Goal: Communication & Community: Answer question/provide support

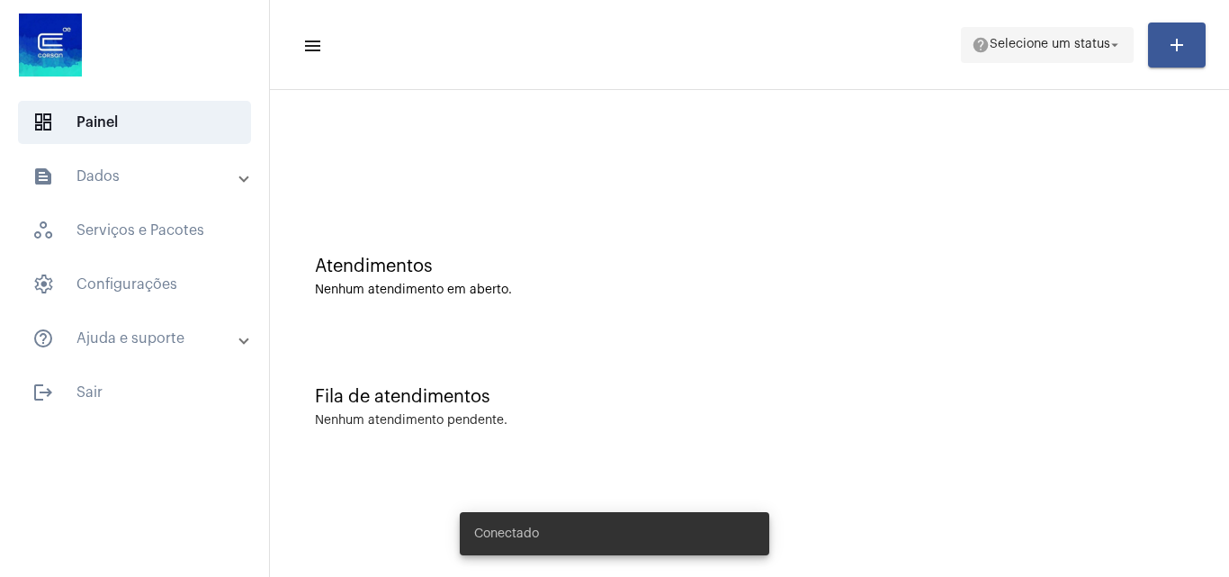
click at [1055, 33] on span "help Selecione um status arrow_drop_down" at bounding box center [1047, 44] width 151 height 32
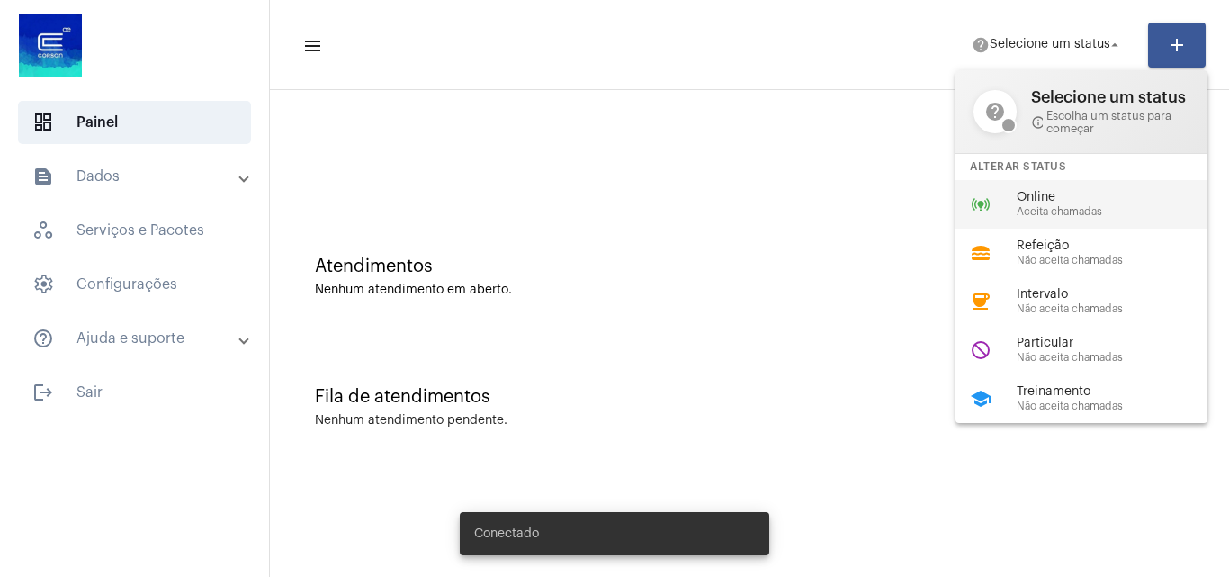
click at [1016, 190] on div "online_prediction Online Aceita chamadas" at bounding box center [1096, 204] width 281 height 49
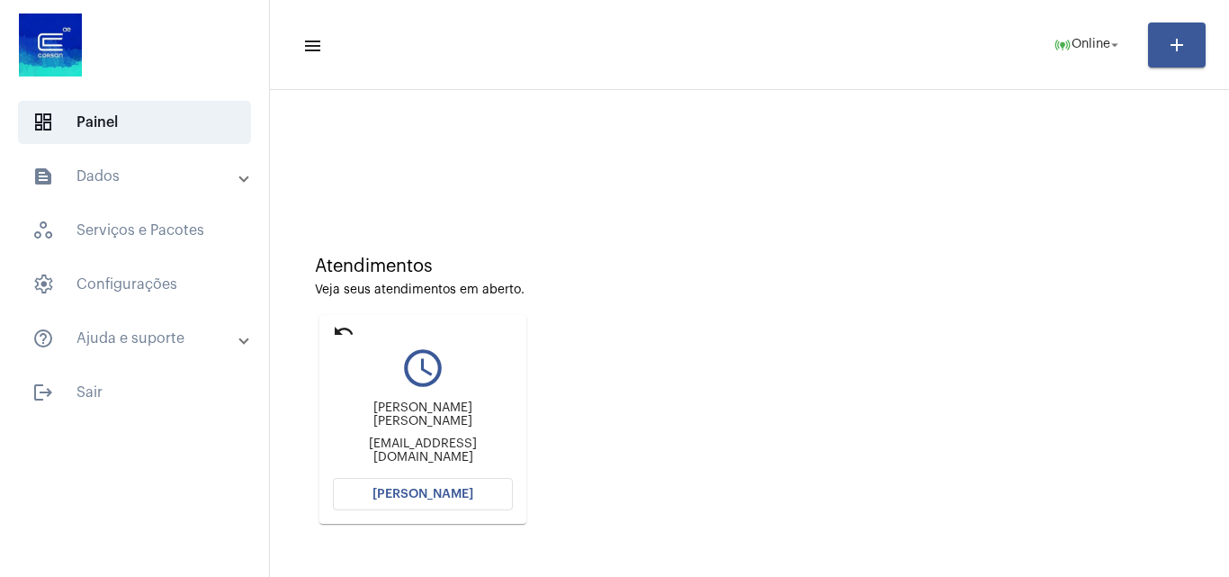
click at [442, 483] on button "[PERSON_NAME]" at bounding box center [423, 494] width 180 height 32
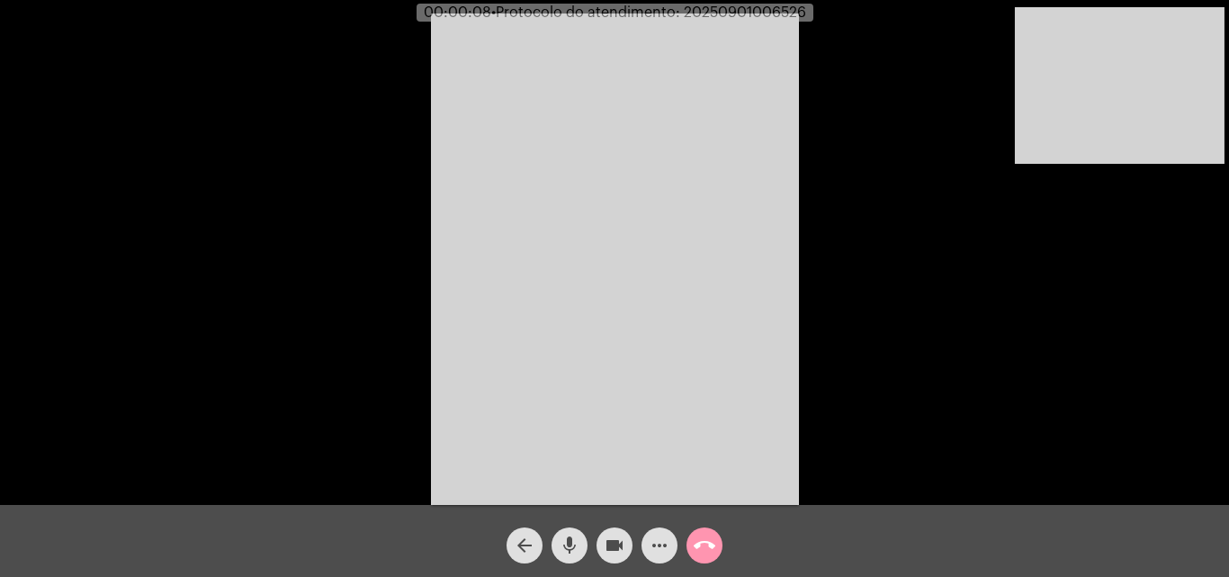
click at [1060, 402] on div "Acessando Câmera e Microfone..." at bounding box center [615, 256] width 1226 height 505
click at [571, 544] on mat-icon "mic" at bounding box center [570, 546] width 22 height 22
click at [571, 540] on mat-icon "mic_off" at bounding box center [570, 546] width 22 height 22
click at [565, 535] on mat-icon "mic" at bounding box center [570, 546] width 22 height 22
click at [600, 534] on button "videocam" at bounding box center [615, 545] width 36 height 36
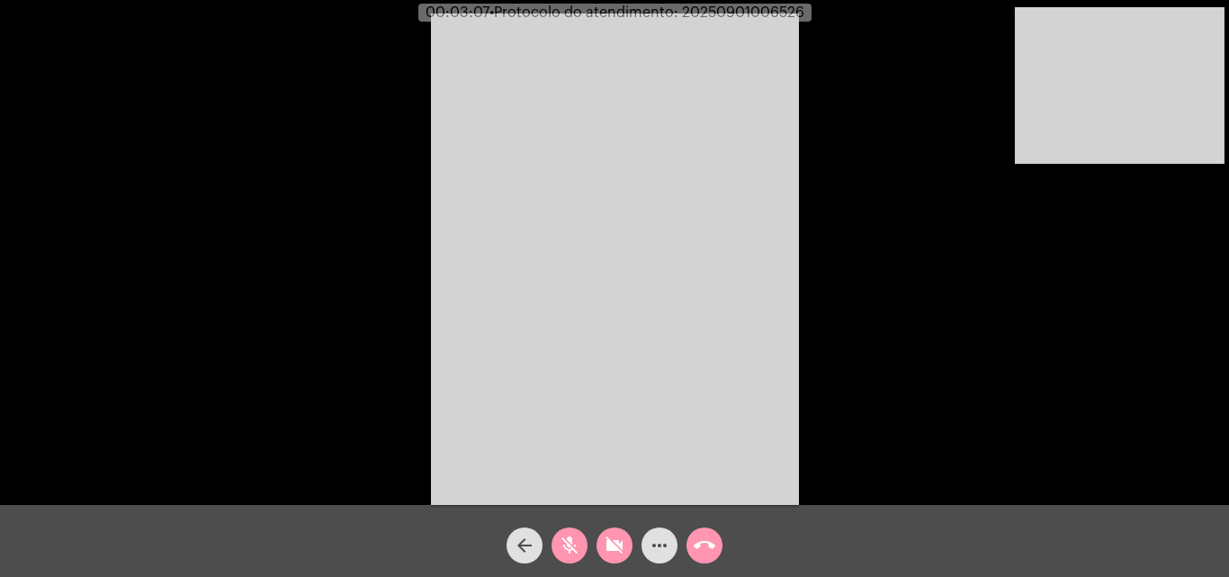
click at [618, 541] on mat-icon "videocam_off" at bounding box center [615, 546] width 22 height 22
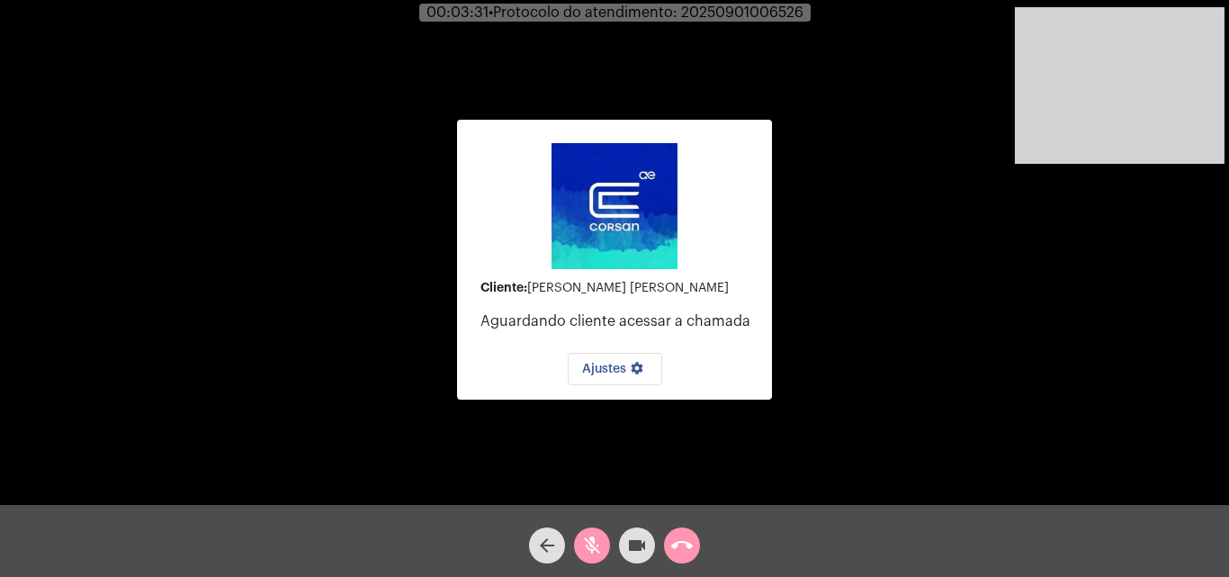
click at [636, 542] on mat-icon "videocam" at bounding box center [637, 546] width 22 height 22
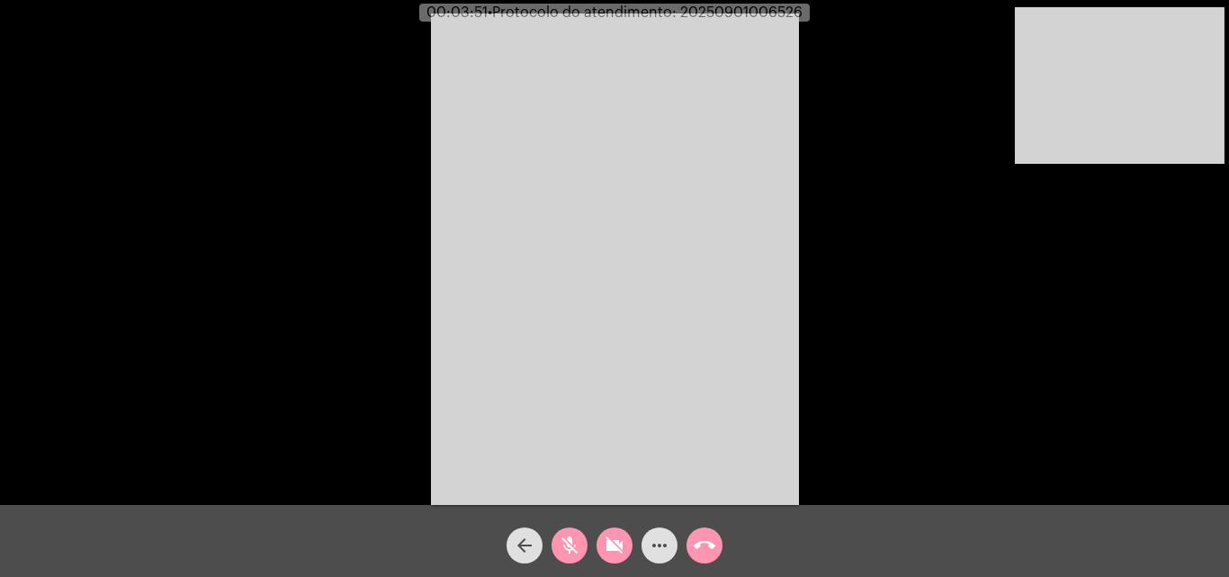
click at [623, 548] on mat-icon "videocam_off" at bounding box center [615, 546] width 22 height 22
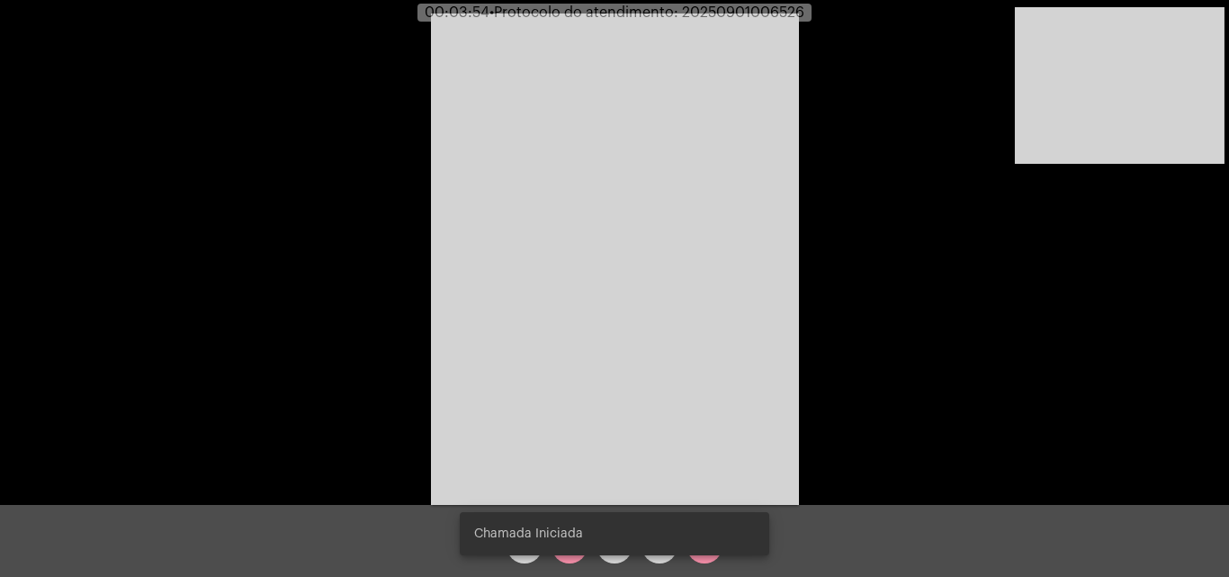
click at [564, 551] on snack-bar-container "Chamada Iniciada" at bounding box center [615, 533] width 310 height 43
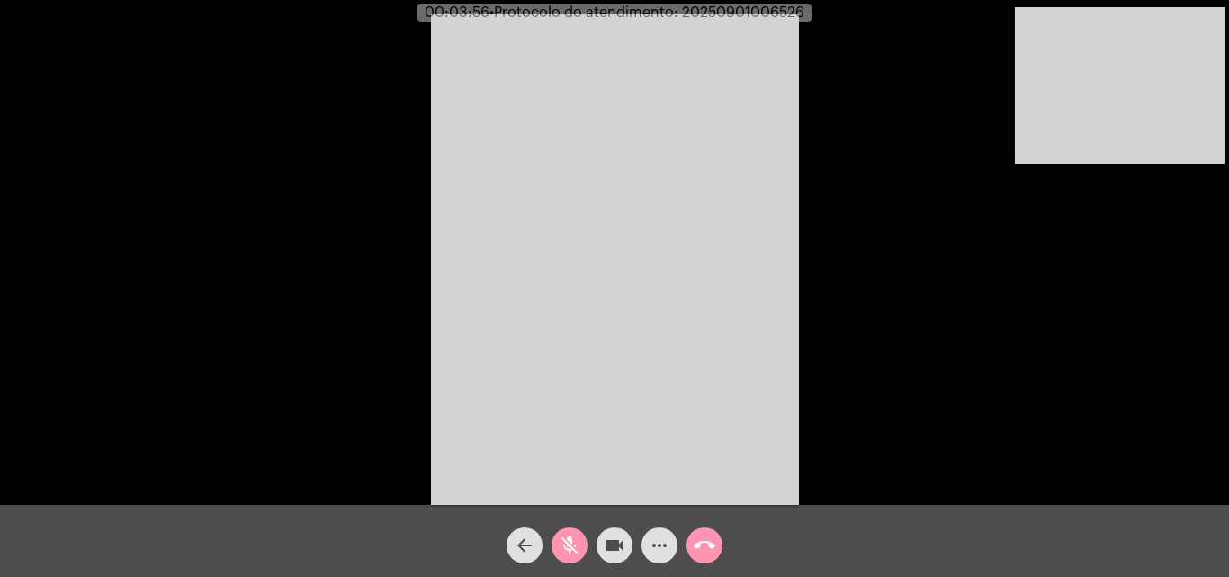
click at [571, 550] on mat-icon "mic_off" at bounding box center [570, 546] width 22 height 22
click at [571, 552] on mat-icon "mic" at bounding box center [570, 546] width 22 height 22
click at [562, 539] on mat-icon "mic_off" at bounding box center [570, 546] width 22 height 22
click at [562, 545] on mat-icon "mic" at bounding box center [570, 546] width 22 height 22
click at [571, 539] on mat-icon "mic_off" at bounding box center [570, 546] width 22 height 22
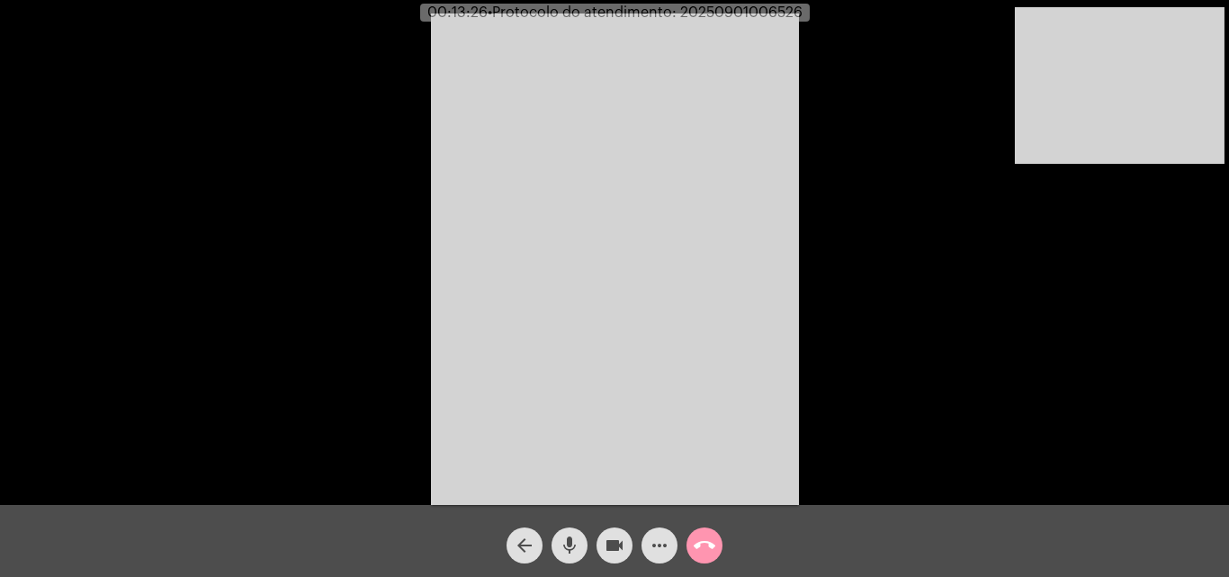
click at [697, 547] on mat-icon "call_end" at bounding box center [705, 546] width 22 height 22
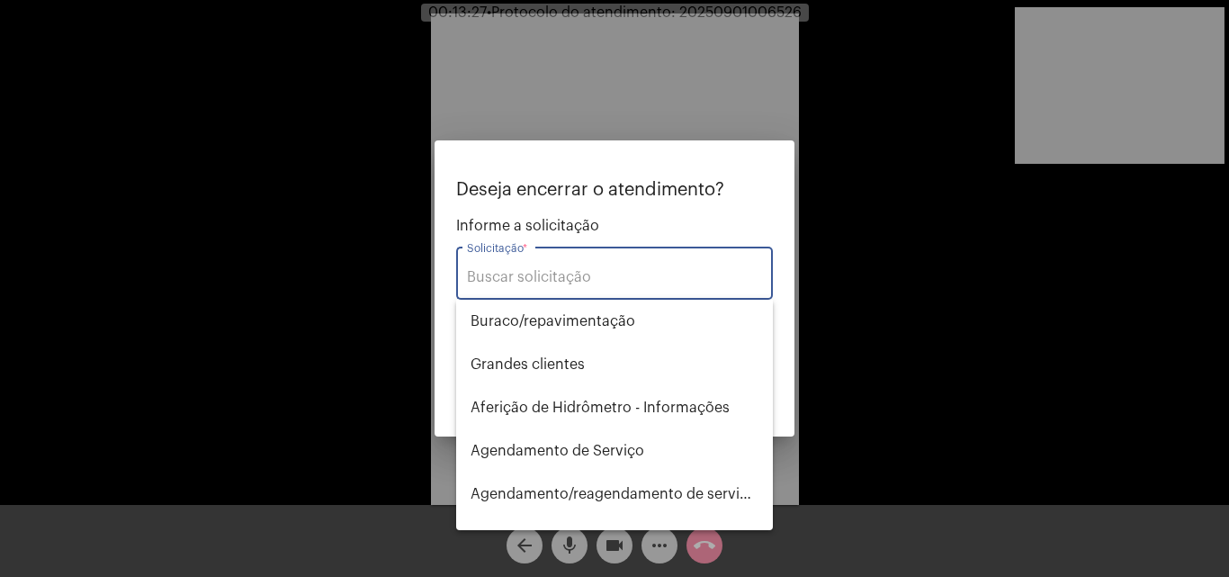
click at [548, 271] on input "Solicitação *" at bounding box center [614, 277] width 295 height 16
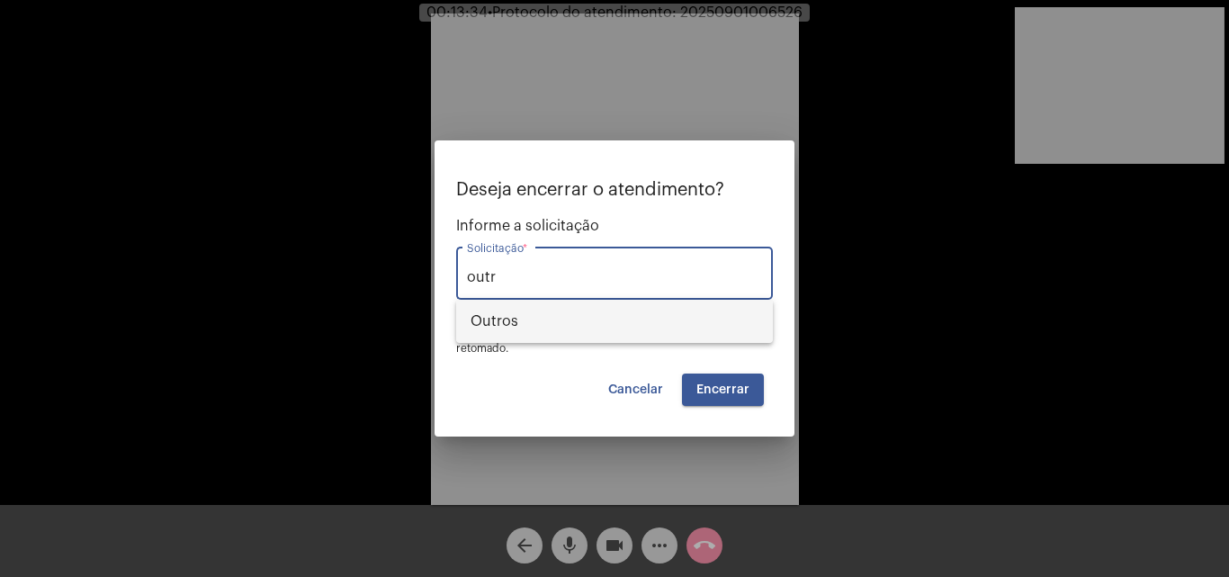
click at [595, 319] on span "Outros" at bounding box center [615, 321] width 288 height 43
type input "Outros"
click at [728, 389] on span "Encerrar" at bounding box center [723, 389] width 53 height 13
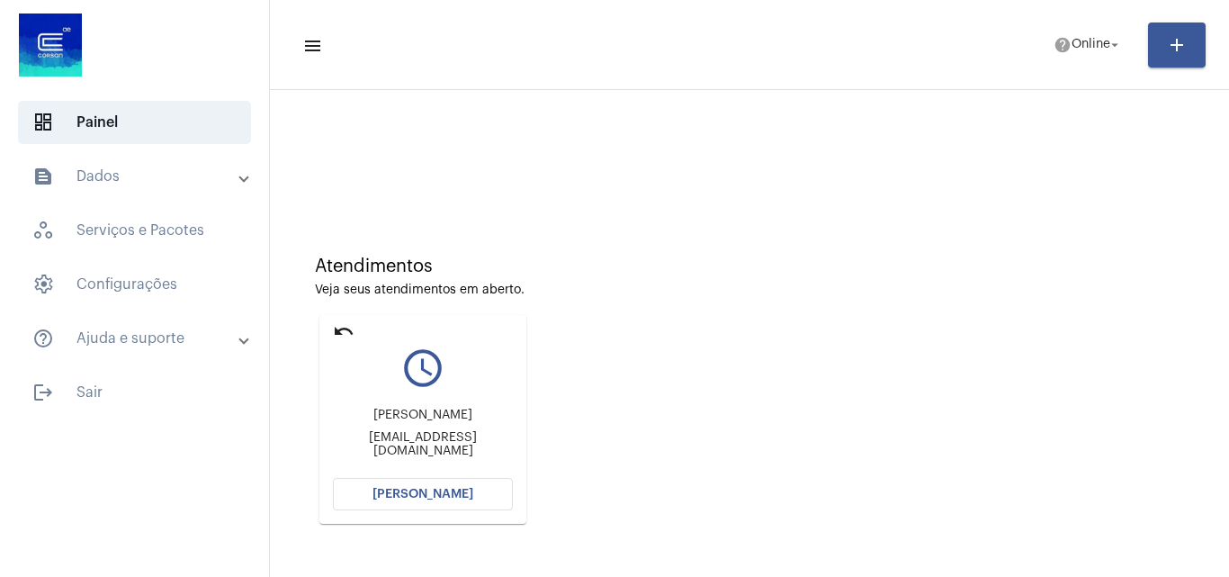
click at [341, 325] on mat-icon "undo" at bounding box center [344, 331] width 22 height 22
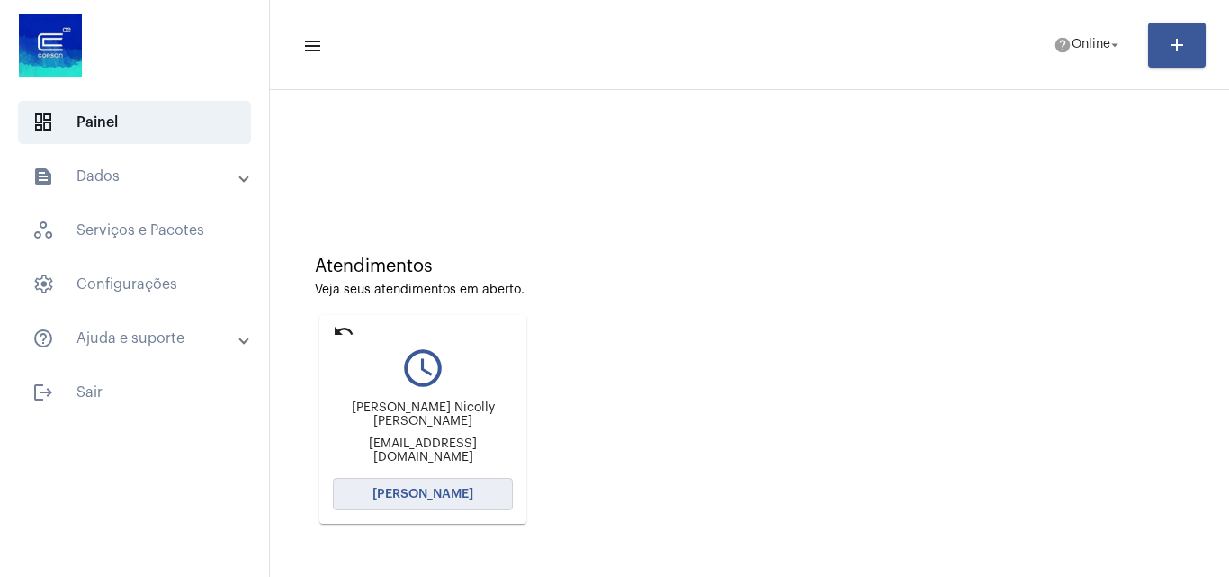
click at [417, 490] on span "Abrir Chamada" at bounding box center [423, 494] width 101 height 13
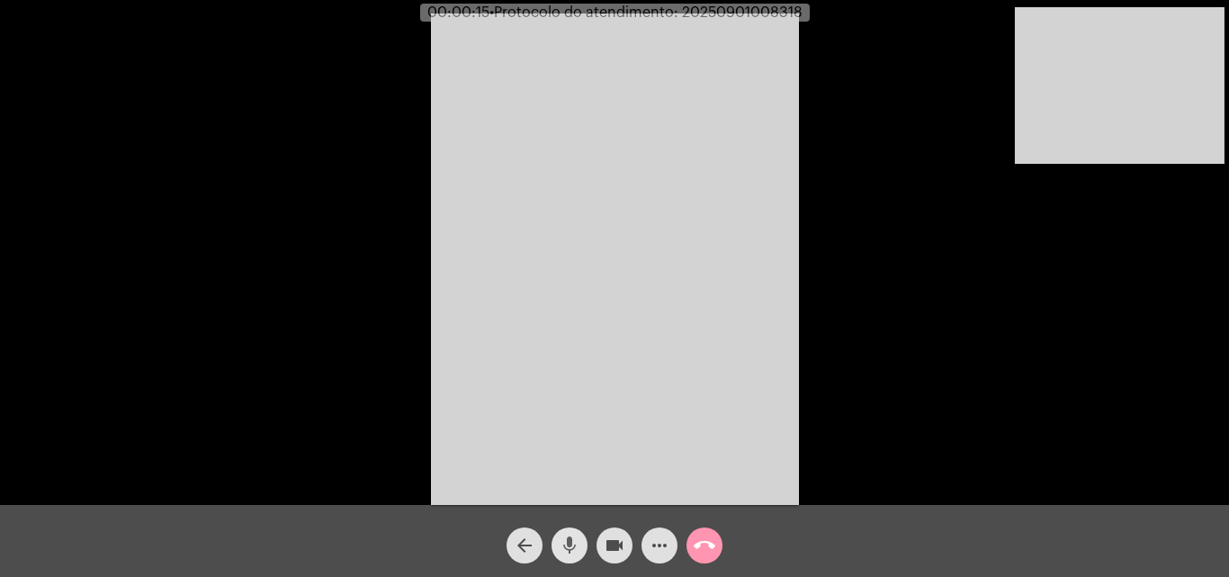
click at [571, 555] on mat-icon "mic" at bounding box center [570, 546] width 22 height 22
click at [570, 551] on mat-icon "mic_off" at bounding box center [570, 546] width 22 height 22
click at [562, 543] on mat-icon "mic" at bounding box center [570, 546] width 22 height 22
click at [575, 545] on mat-icon "mic_off" at bounding box center [570, 546] width 22 height 22
click at [570, 538] on mat-icon "mic" at bounding box center [570, 546] width 22 height 22
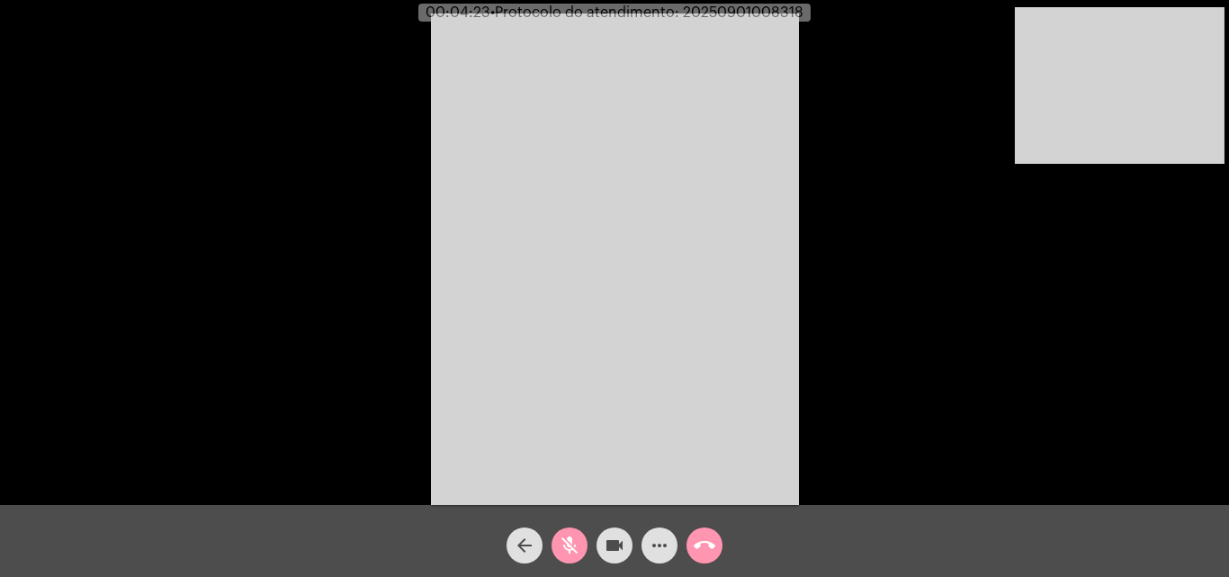
click at [616, 541] on mat-icon "videocam" at bounding box center [615, 546] width 22 height 22
click at [574, 548] on mat-icon "mic_off" at bounding box center [570, 546] width 22 height 22
click at [576, 545] on mat-icon "mic" at bounding box center [570, 546] width 22 height 22
click at [623, 541] on mat-icon "videocam_off" at bounding box center [615, 546] width 22 height 22
click at [571, 544] on mat-icon "mic_off" at bounding box center [570, 546] width 22 height 22
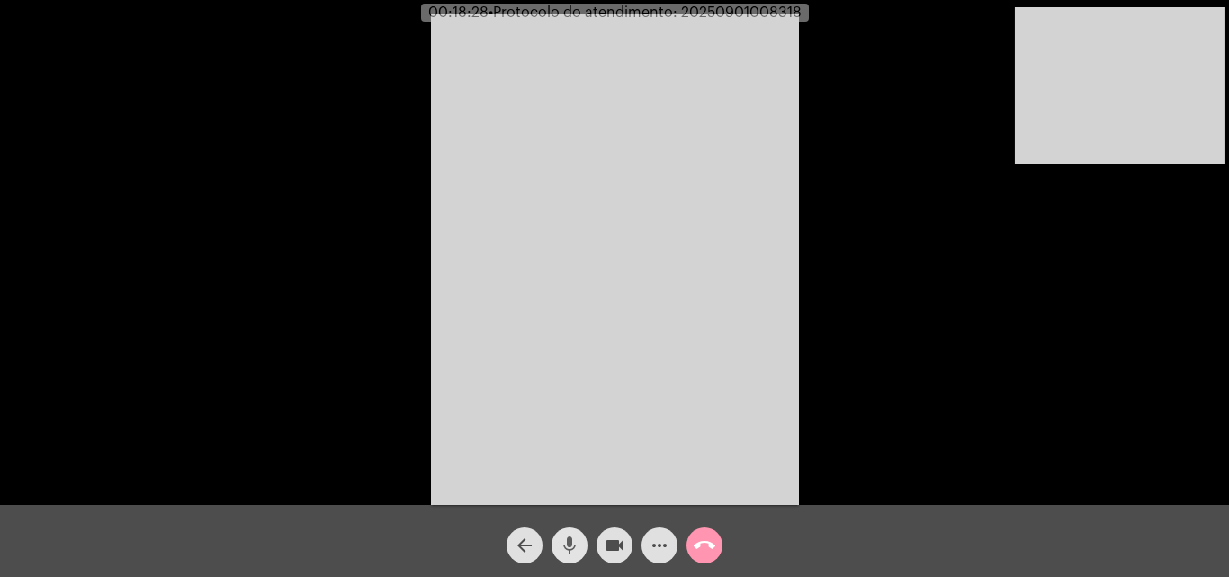
click at [572, 549] on mat-icon "mic" at bounding box center [570, 546] width 22 height 22
click at [623, 531] on span "videocam" at bounding box center [615, 545] width 22 height 36
click at [603, 536] on button "videocam_off" at bounding box center [615, 545] width 36 height 36
click at [575, 542] on mat-icon "mic_off" at bounding box center [570, 546] width 22 height 22
click at [566, 547] on mat-icon "mic" at bounding box center [570, 546] width 22 height 22
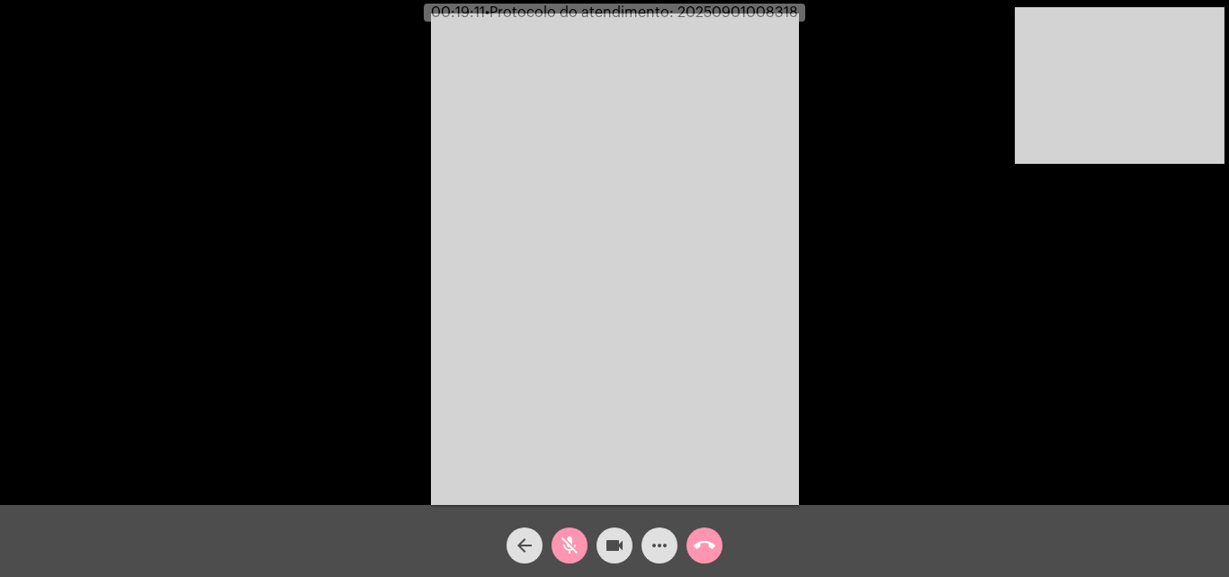
click at [616, 544] on mat-icon "videocam" at bounding box center [615, 546] width 22 height 22
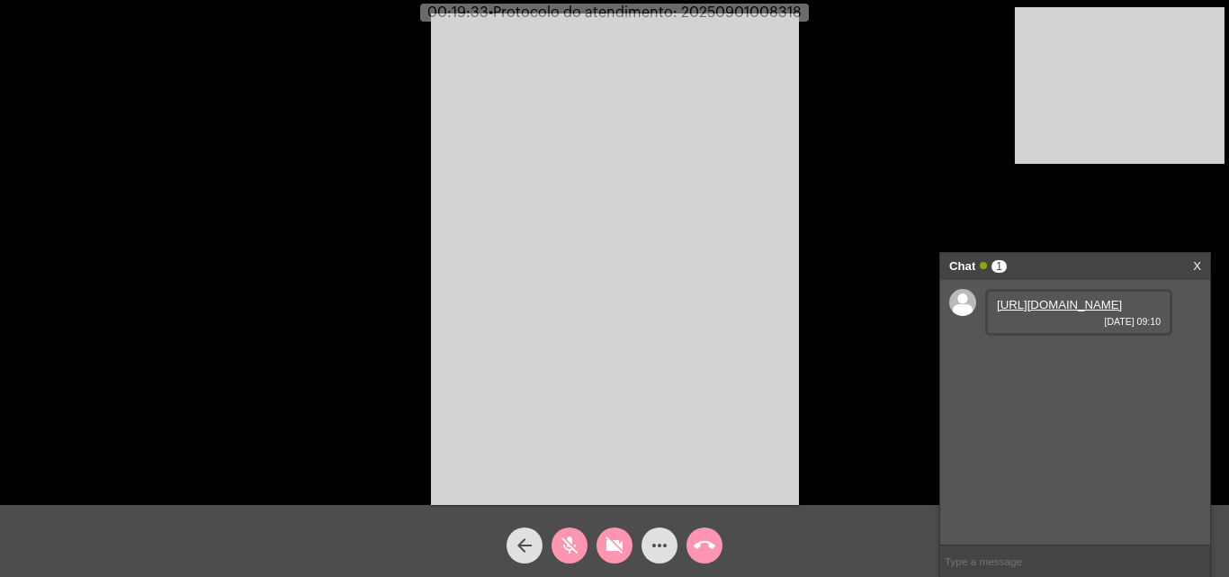
click at [618, 546] on mat-icon "videocam_off" at bounding box center [615, 546] width 22 height 22
click at [1041, 311] on link "https://neft-transfer-bucket.s3.amazonaws.com/temp-da50f8a9-a3a1-b573-89aa-a3f6…" at bounding box center [1059, 304] width 125 height 13
click at [571, 553] on mat-icon "mic_off" at bounding box center [570, 546] width 22 height 22
click at [570, 541] on mat-icon "mic" at bounding box center [570, 546] width 22 height 22
click at [617, 544] on mat-icon "videocam" at bounding box center [615, 546] width 22 height 22
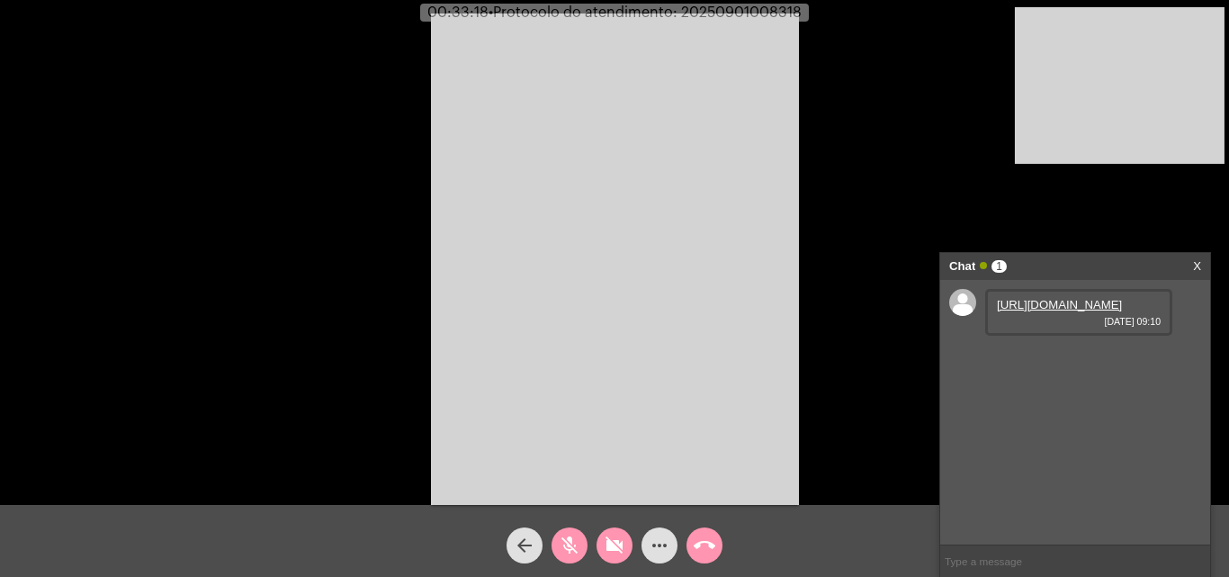
click at [1049, 311] on link "https://neft-transfer-bucket.s3.amazonaws.com/temp-da50f8a9-a3a1-b573-89aa-a3f6…" at bounding box center [1059, 304] width 125 height 13
click at [613, 547] on mat-icon "videocam_off" at bounding box center [615, 546] width 22 height 22
click at [567, 547] on mat-icon "mic_off" at bounding box center [570, 546] width 22 height 22
click at [580, 551] on button "mic" at bounding box center [570, 545] width 36 height 36
drag, startPoint x: 616, startPoint y: 549, endPoint x: 594, endPoint y: 418, distance: 132.4
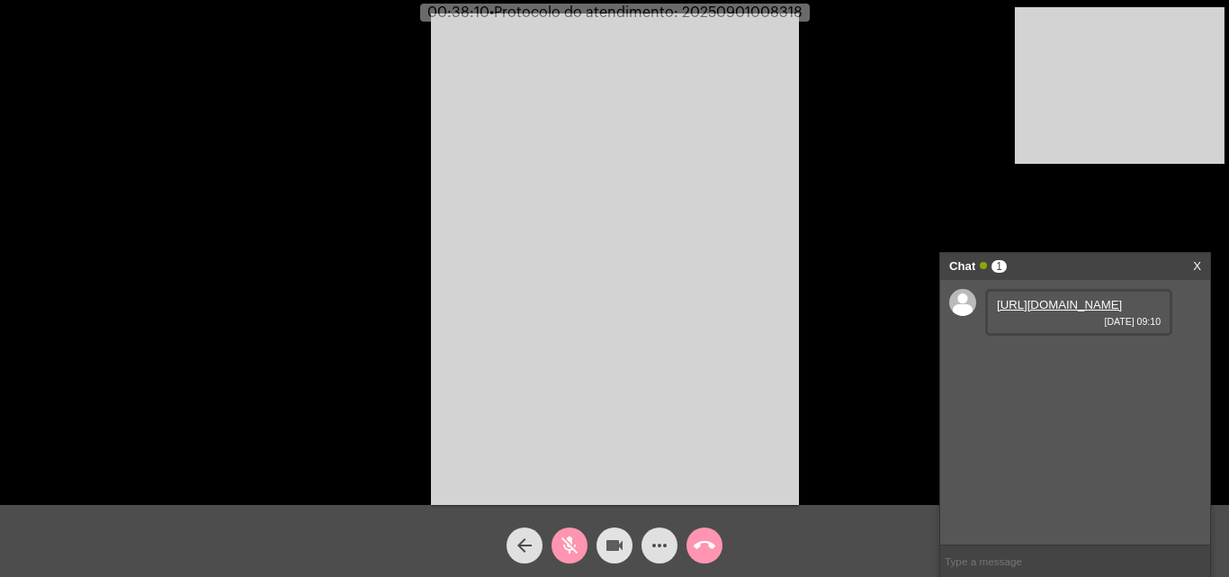
click at [616, 546] on mat-icon "videocam" at bounding box center [615, 546] width 22 height 22
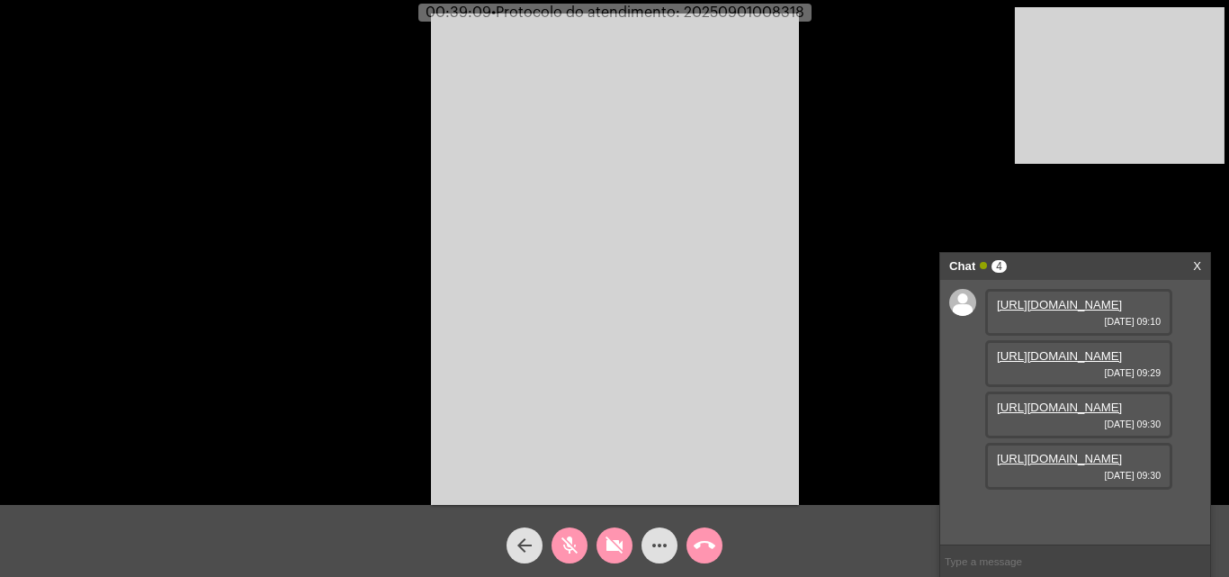
drag, startPoint x: 609, startPoint y: 540, endPoint x: 983, endPoint y: 421, distance: 391.9
click at [613, 540] on mat-icon "videocam_off" at bounding box center [615, 546] width 22 height 22
click at [1054, 349] on link "https://neft-transfer-bucket.s3.amazonaws.com/temp-269f9ea9-5728-4042-a155-10b9…" at bounding box center [1059, 355] width 125 height 13
click at [1059, 400] on link "https://neft-transfer-bucket.s3.amazonaws.com/temp-067e99fa-9c68-7a06-e645-70c4…" at bounding box center [1059, 406] width 125 height 13
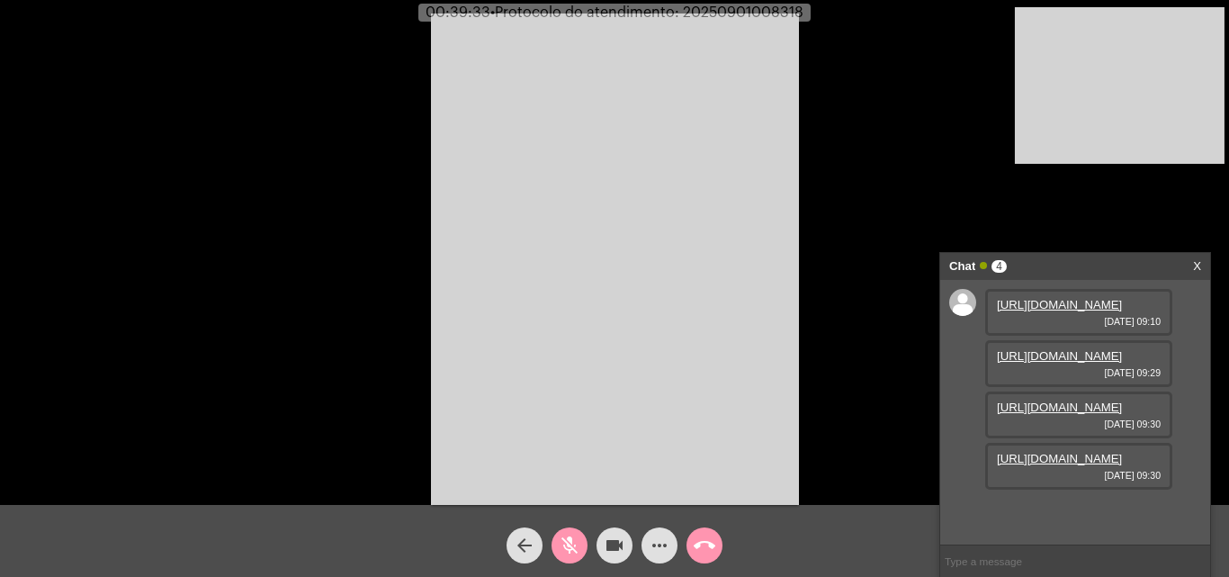
click at [1071, 465] on link "https://neft-transfer-bucket.s3.amazonaws.com/temp-c2931bd5-5906-4bb2-c53c-16f2…" at bounding box center [1059, 458] width 125 height 13
click at [607, 535] on mat-icon "videocam" at bounding box center [615, 546] width 22 height 22
click at [572, 553] on mat-icon "mic_off" at bounding box center [570, 546] width 22 height 22
drag, startPoint x: 615, startPoint y: 549, endPoint x: 483, endPoint y: 387, distance: 208.6
click at [616, 549] on mat-icon "videocam_off" at bounding box center [615, 546] width 22 height 22
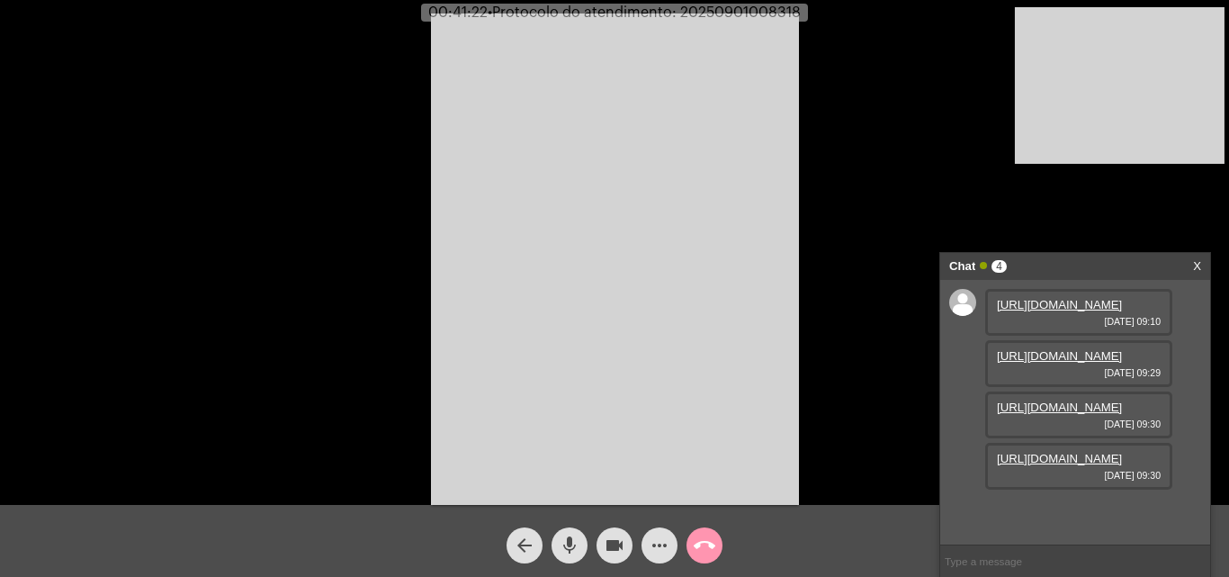
click at [577, 544] on mat-icon "mic" at bounding box center [570, 546] width 22 height 22
click at [564, 561] on span "mic_off" at bounding box center [570, 545] width 22 height 36
click at [575, 550] on mat-icon "mic" at bounding box center [570, 546] width 22 height 22
click at [572, 549] on mat-icon "mic_off" at bounding box center [570, 546] width 22 height 22
click at [658, 553] on mat-icon "more_horiz" at bounding box center [660, 546] width 22 height 22
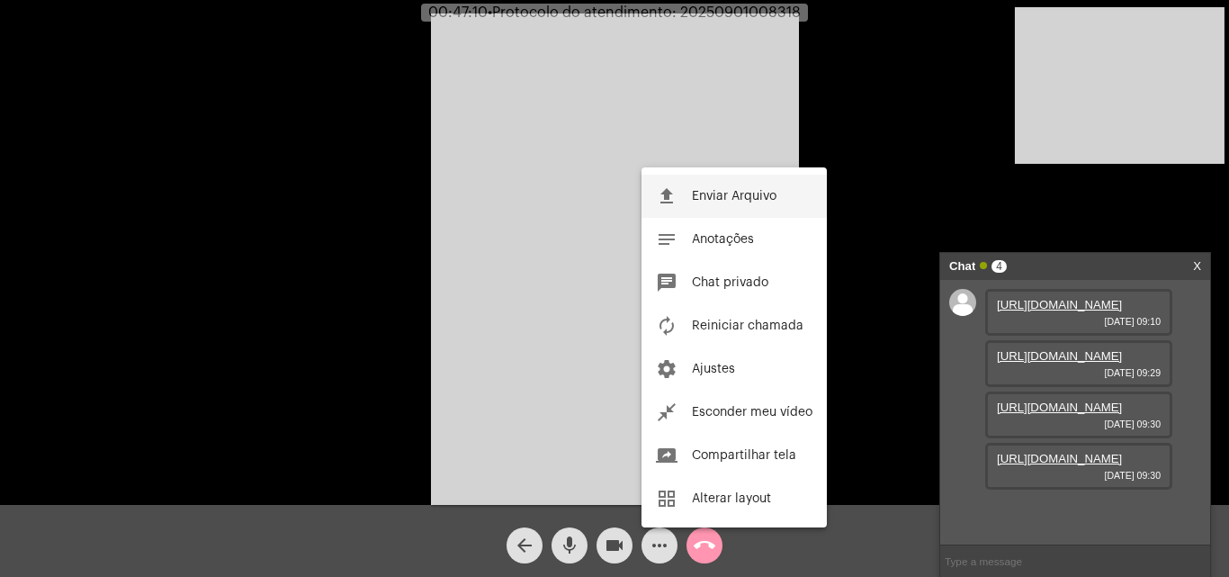
click at [728, 205] on button "file_upload Enviar Arquivo" at bounding box center [734, 196] width 185 height 43
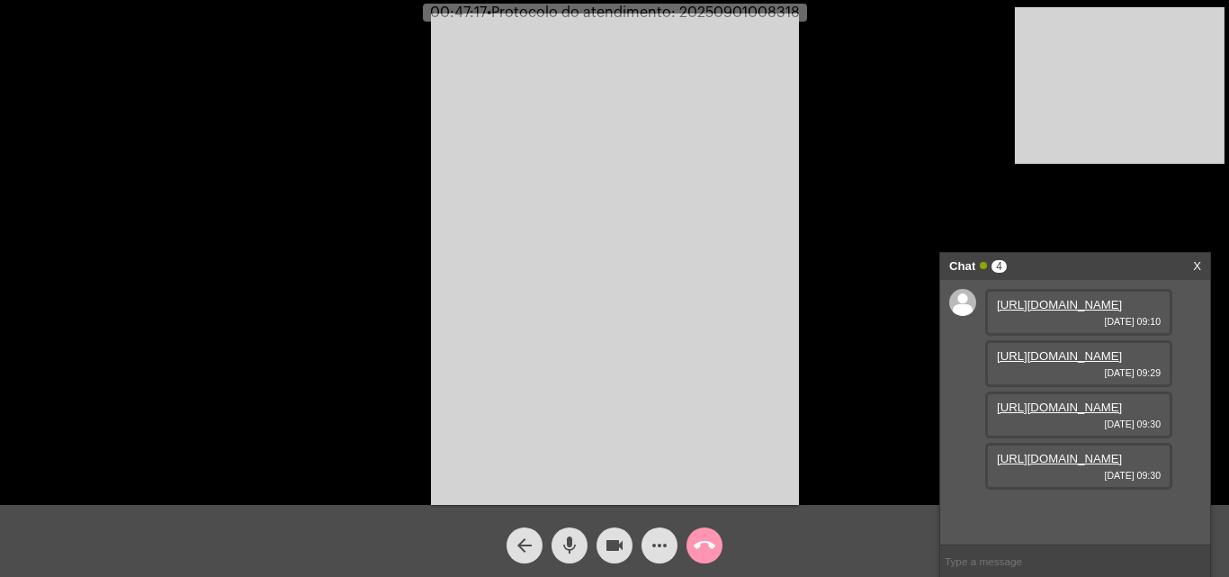
click at [665, 545] on mat-icon "more_horiz" at bounding box center [660, 546] width 22 height 22
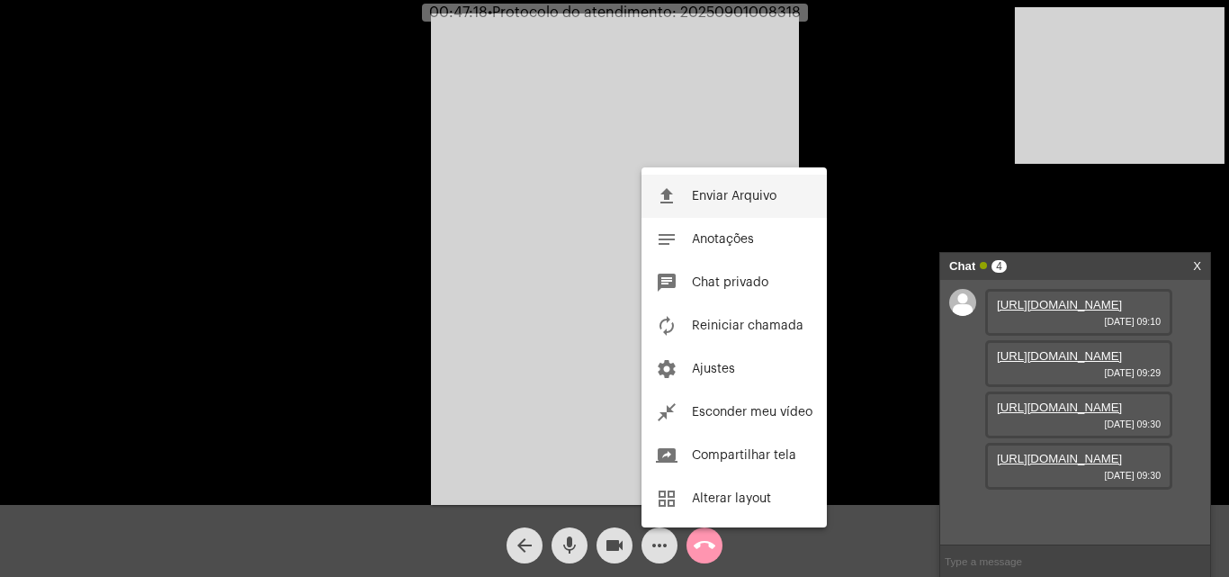
click at [743, 201] on span "Enviar Arquivo" at bounding box center [734, 196] width 85 height 13
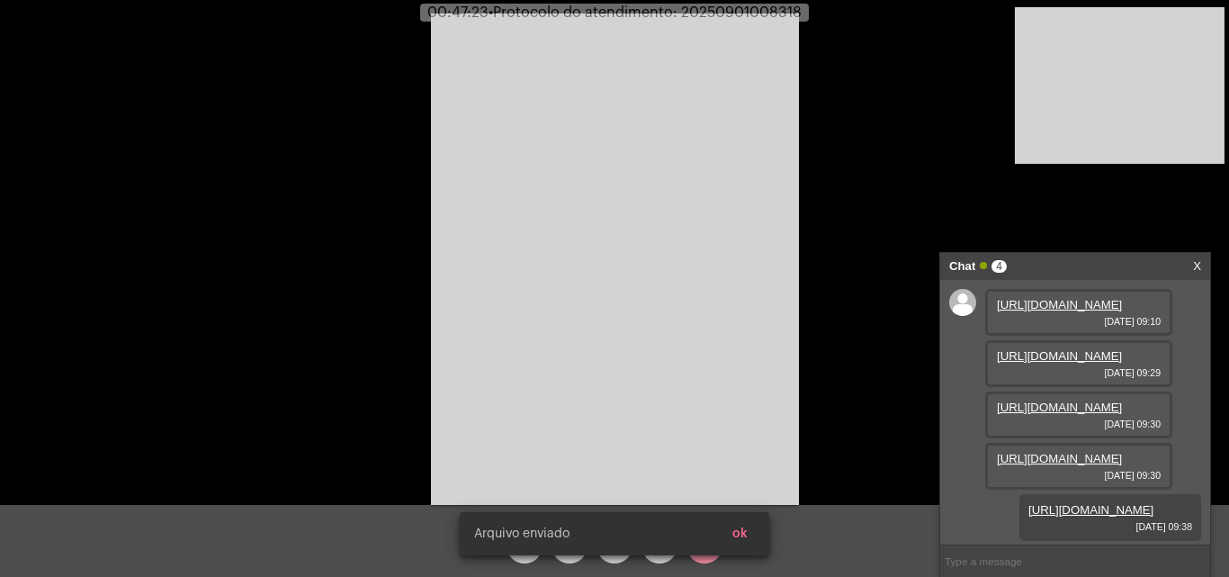
scroll to position [199, 0]
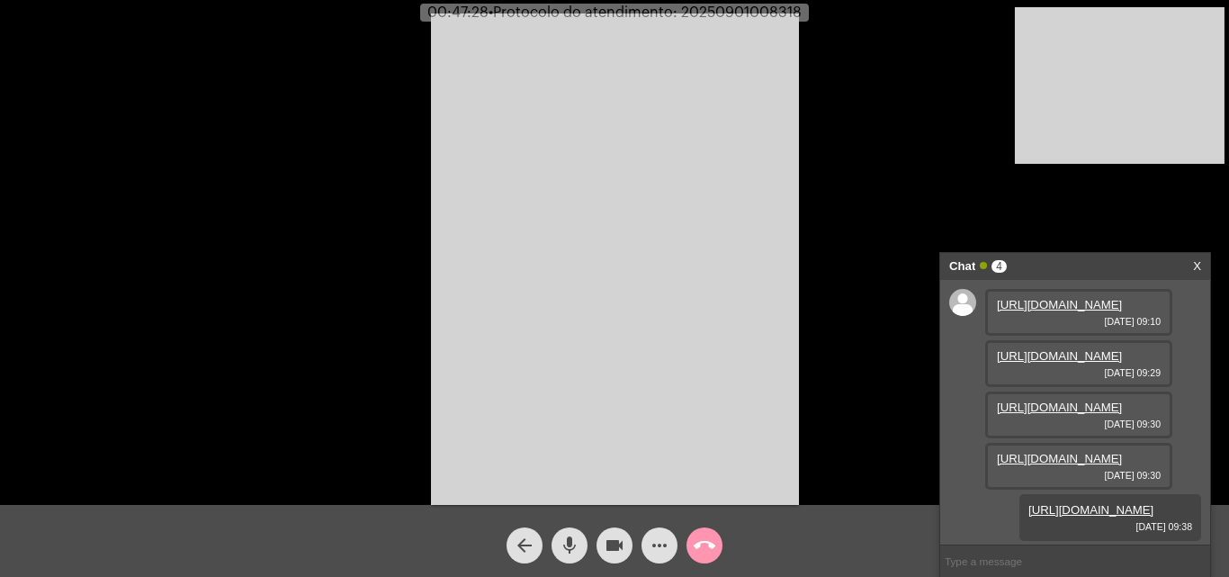
click at [734, 13] on span "• Protocolo do atendimento: 20250901008318" at bounding box center [645, 12] width 313 height 14
copy span "20250901008318"
drag, startPoint x: 591, startPoint y: 199, endPoint x: 653, endPoint y: 128, distance: 94.4
click at [591, 199] on video at bounding box center [615, 258] width 368 height 491
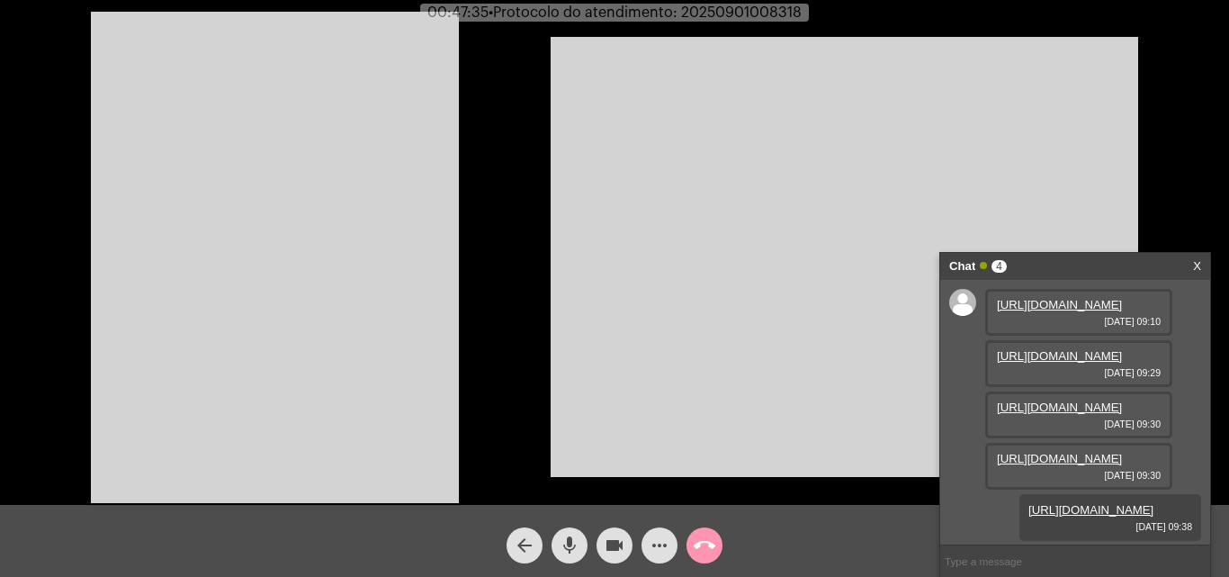
click at [520, 95] on div "Acessando Câmera e Microfone..." at bounding box center [615, 255] width 1226 height 505
click at [408, 196] on video at bounding box center [275, 257] width 368 height 491
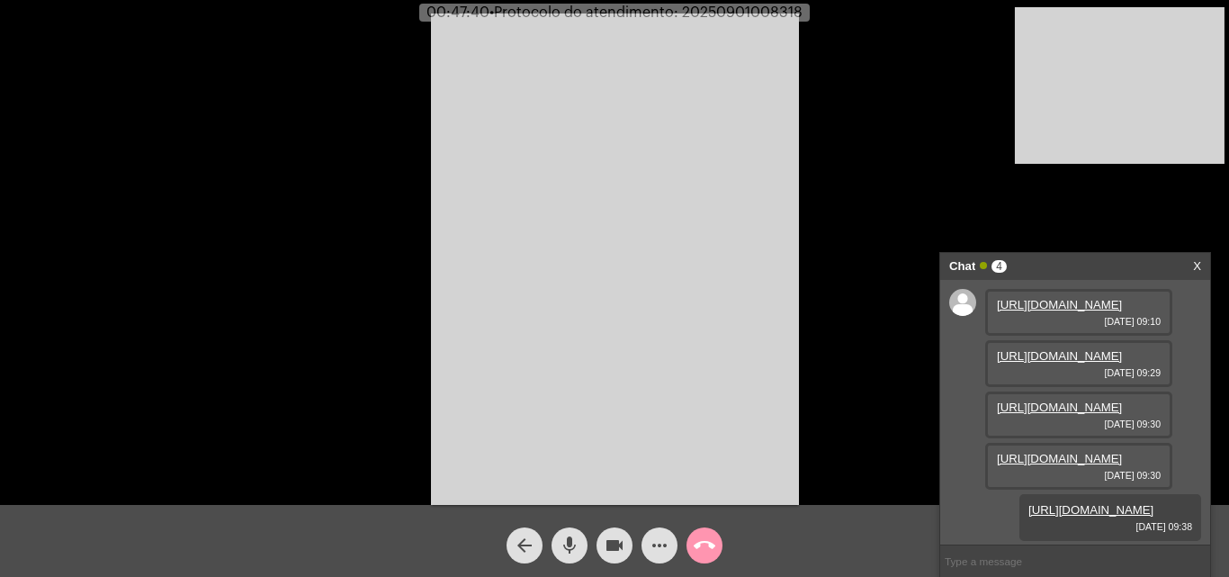
click at [747, 8] on span "• Protocolo do atendimento: 20250901008318" at bounding box center [646, 12] width 313 height 14
copy span "20250901008318"
click at [992, 562] on input "text" at bounding box center [1075, 560] width 270 height 31
paste input "20250901008318"
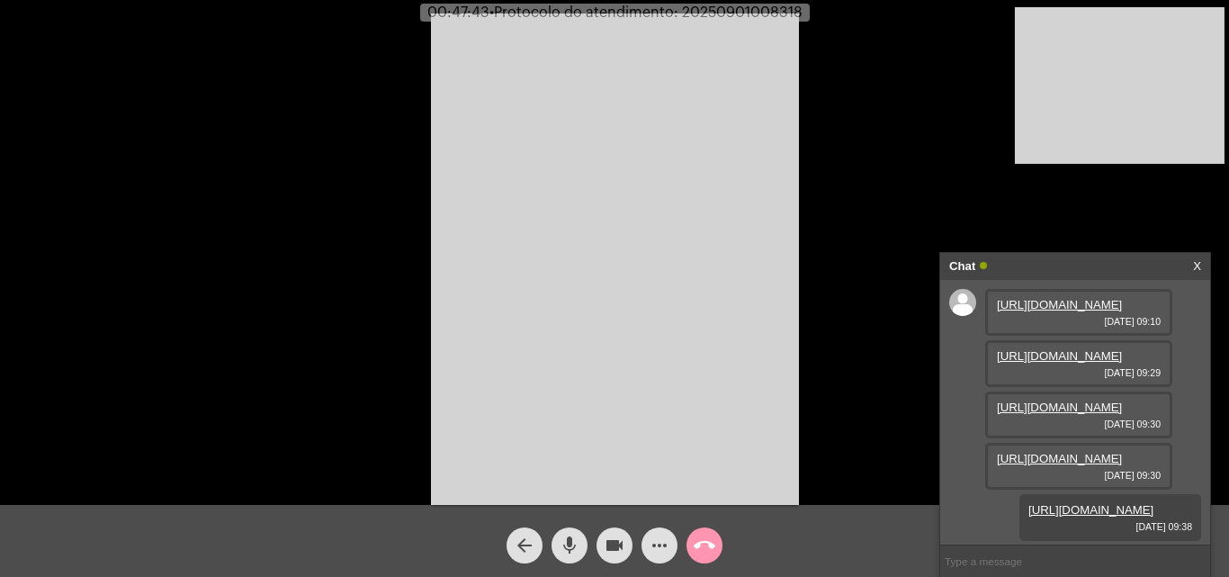
type input "20250901008318"
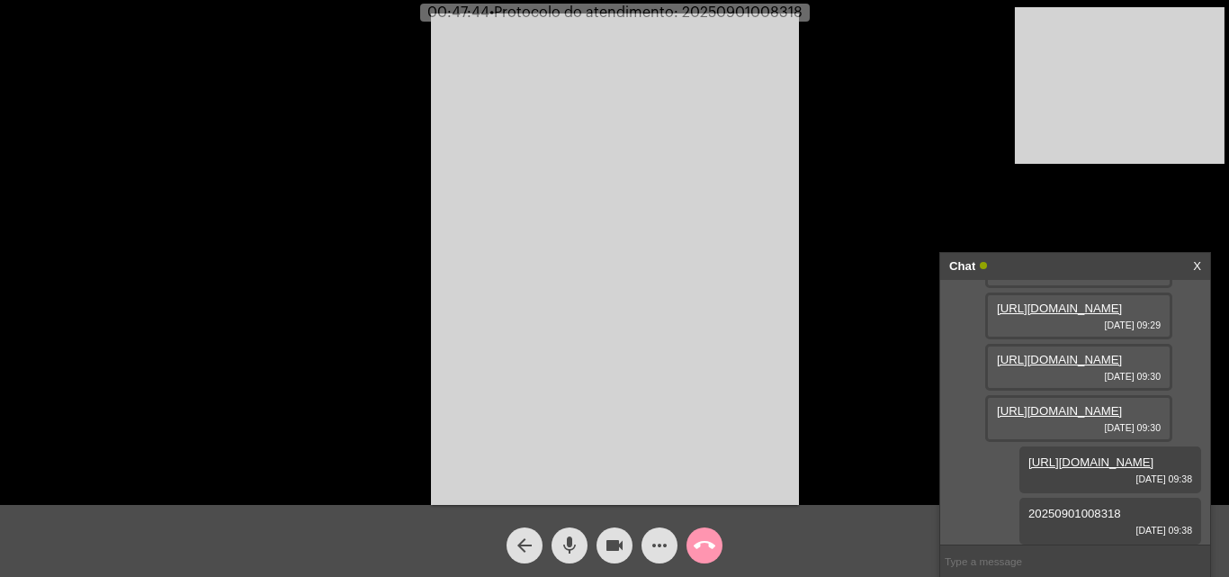
scroll to position [250, 0]
click at [700, 542] on mat-icon "call_end" at bounding box center [705, 546] width 22 height 22
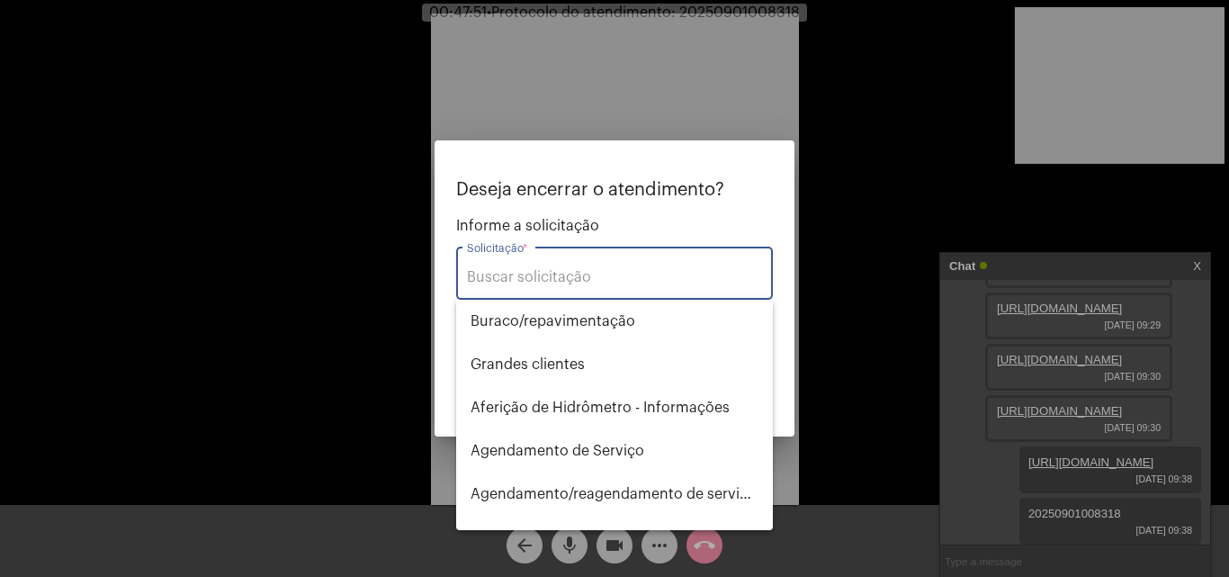
click at [659, 279] on input "Solicitação *" at bounding box center [614, 277] width 295 height 16
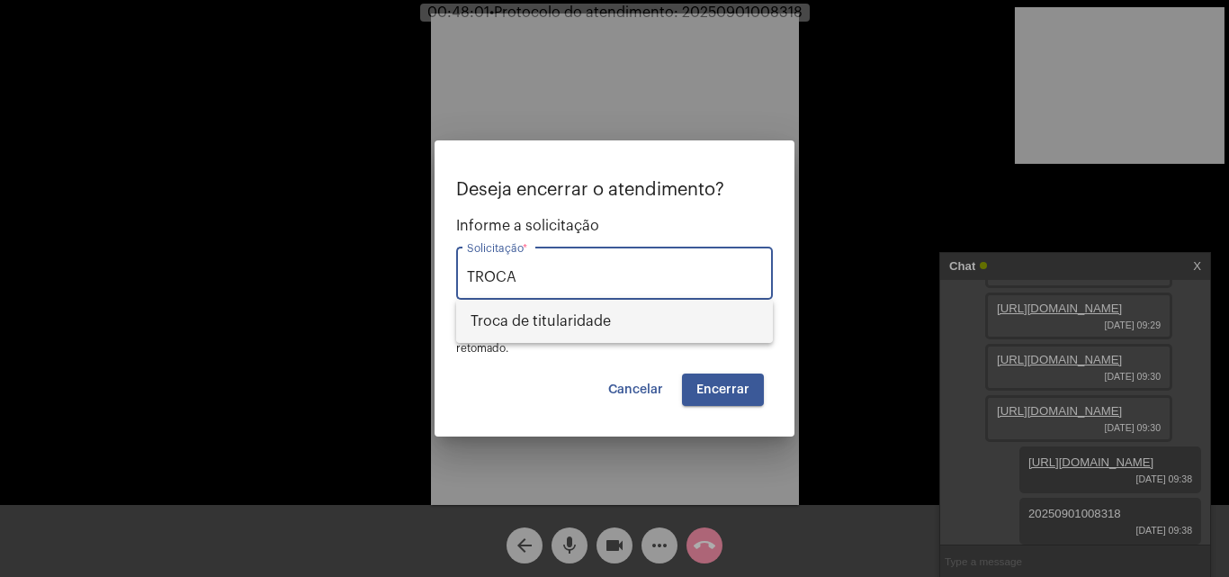
click at [633, 316] on span "Troca de titularidade" at bounding box center [615, 321] width 288 height 43
type input "Troca de titularidade"
click at [746, 391] on span "Encerrar" at bounding box center [723, 389] width 53 height 13
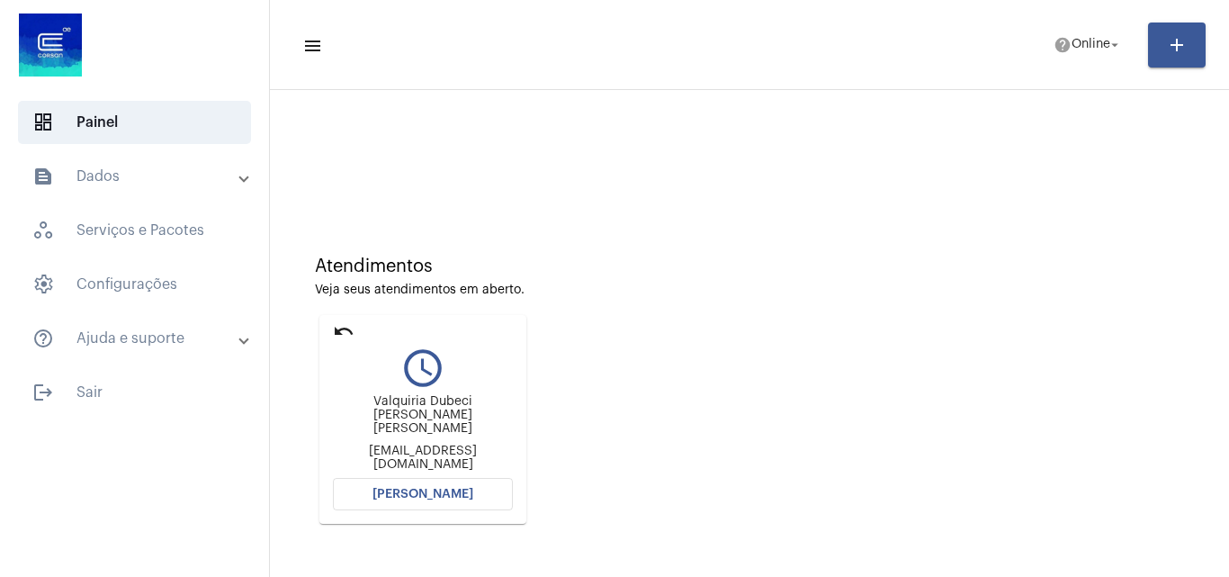
click at [334, 321] on mat-icon "undo" at bounding box center [344, 331] width 22 height 22
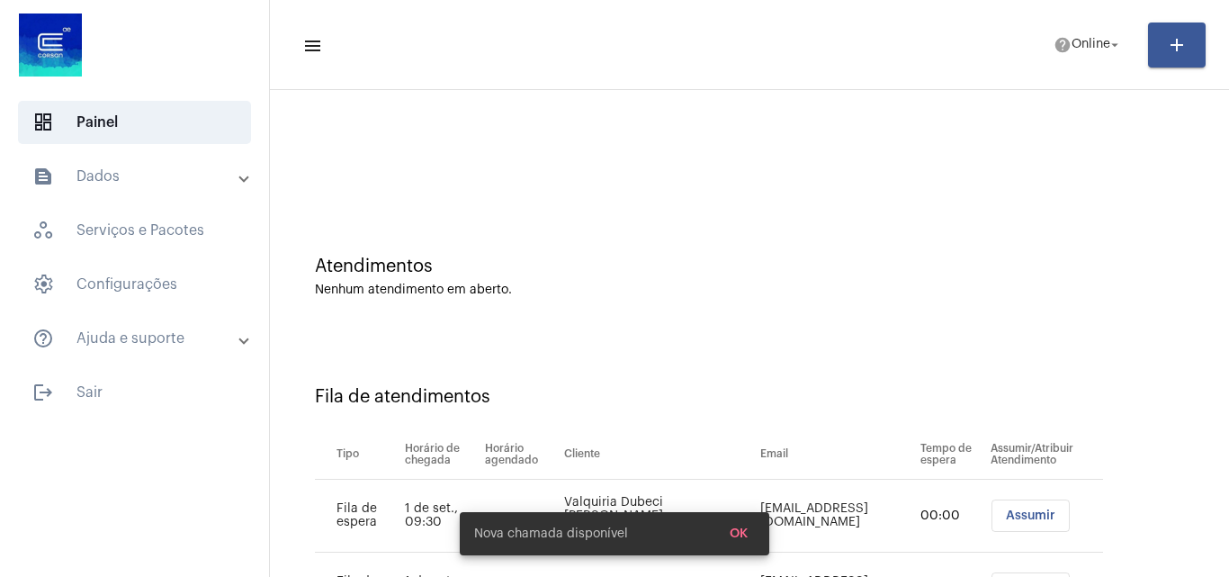
scroll to position [97, 0]
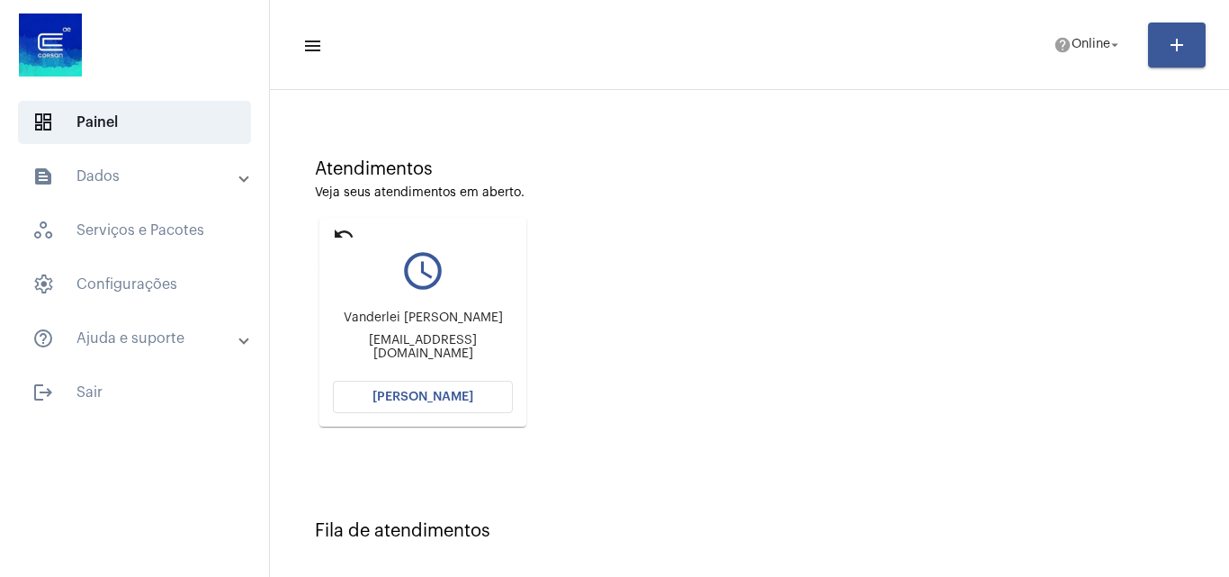
click at [337, 236] on mat-icon "undo" at bounding box center [344, 234] width 22 height 22
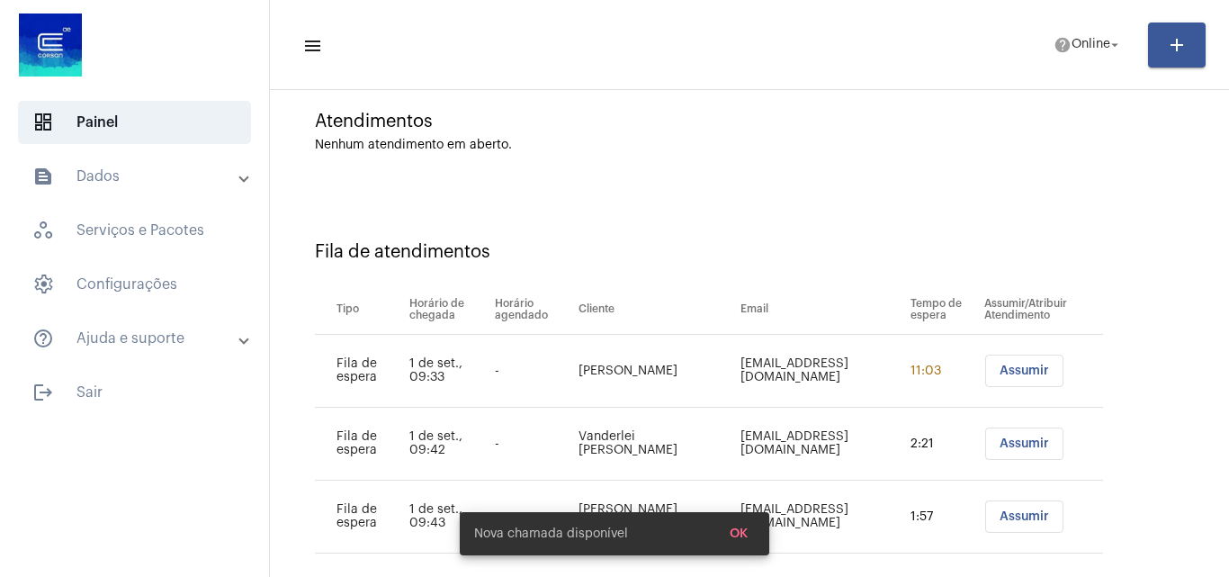
scroll to position [170, 0]
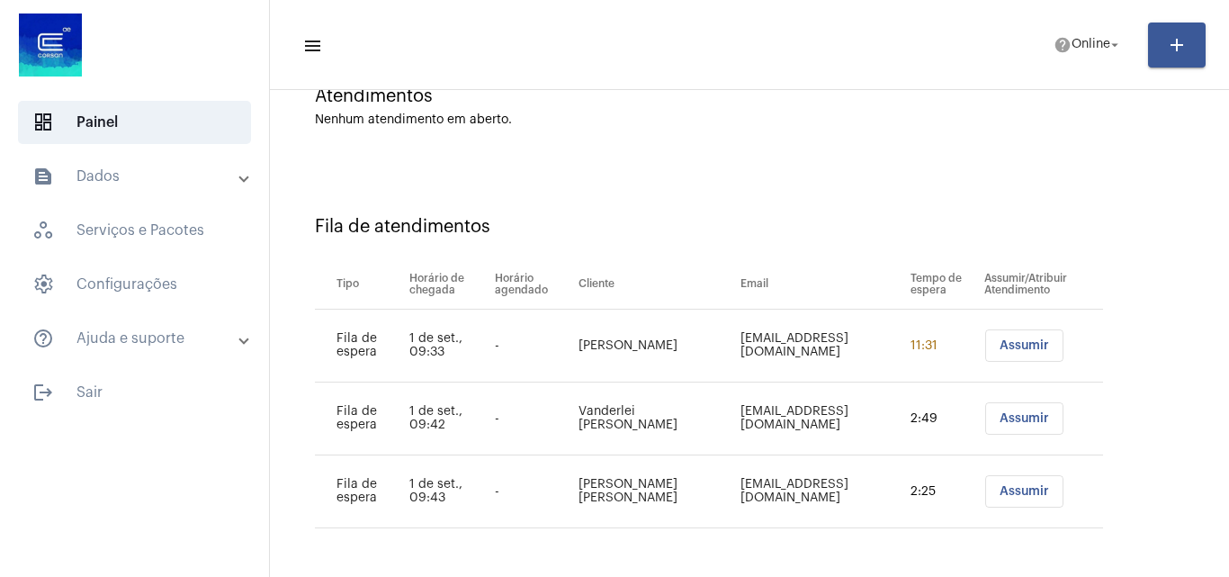
click at [1003, 352] on button "Assumir" at bounding box center [1024, 345] width 78 height 32
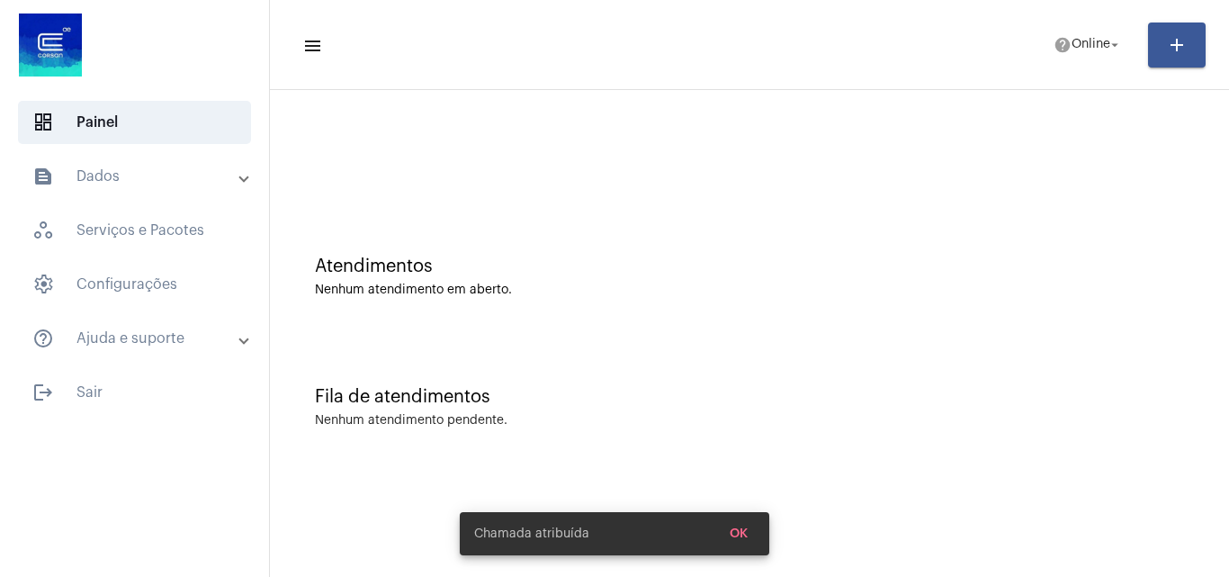
scroll to position [0, 0]
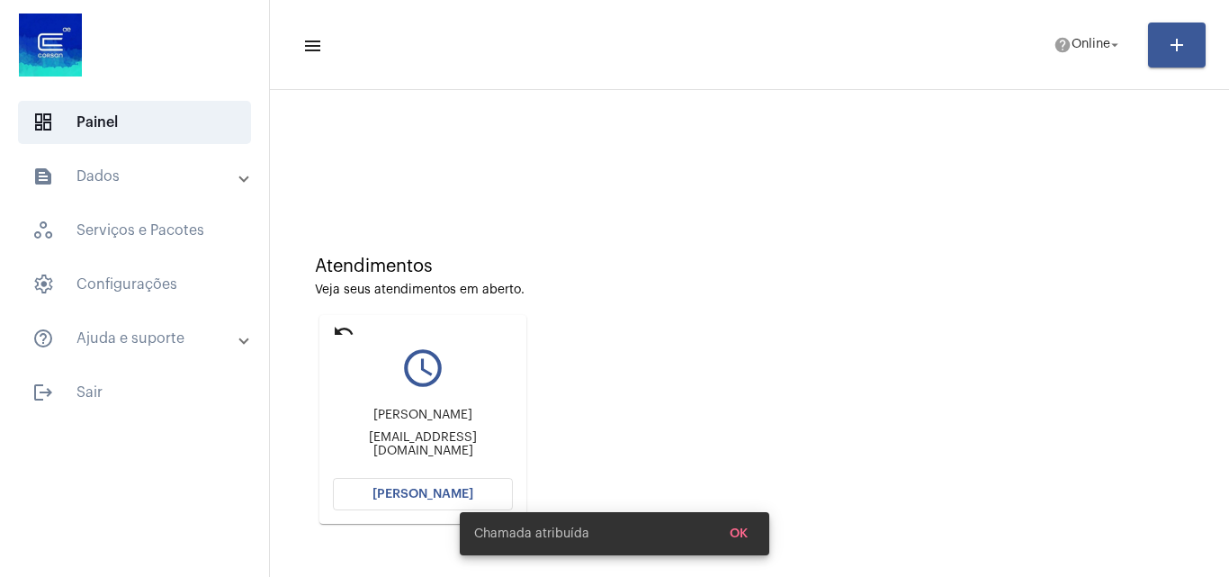
click at [400, 491] on span "Abrir Chamada" at bounding box center [423, 494] width 101 height 13
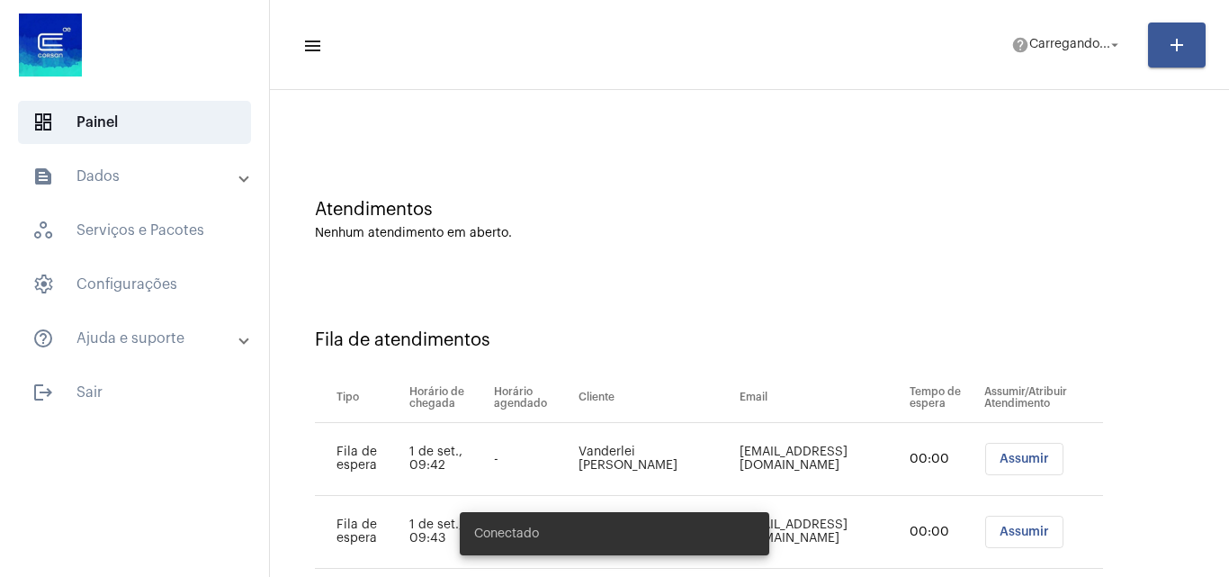
scroll to position [97, 0]
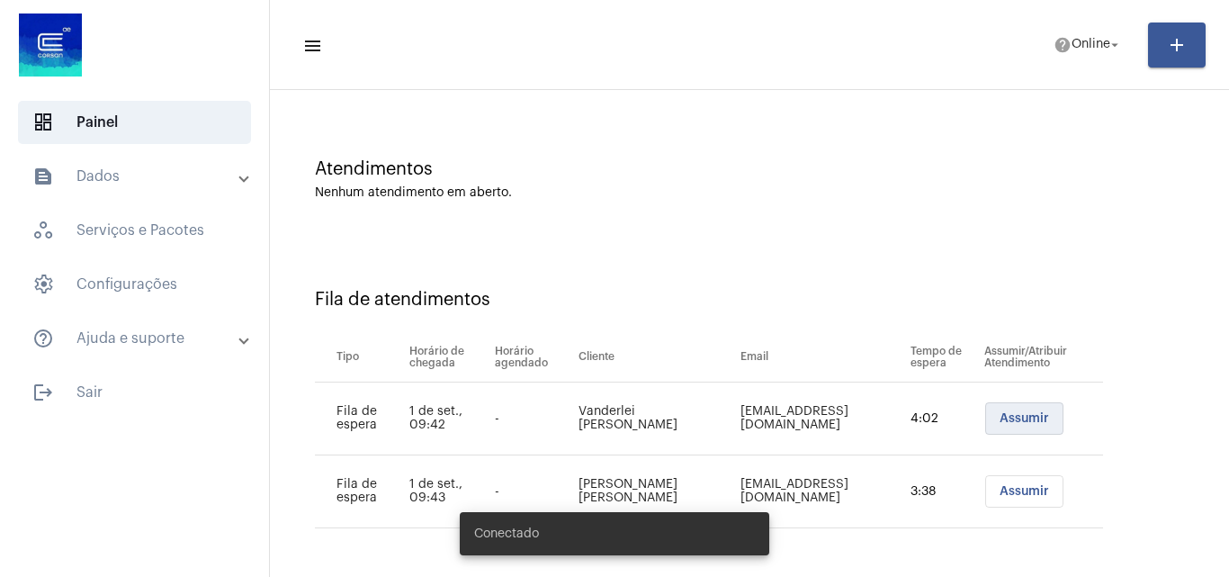
click at [1000, 415] on span "Assumir" at bounding box center [1024, 418] width 49 height 13
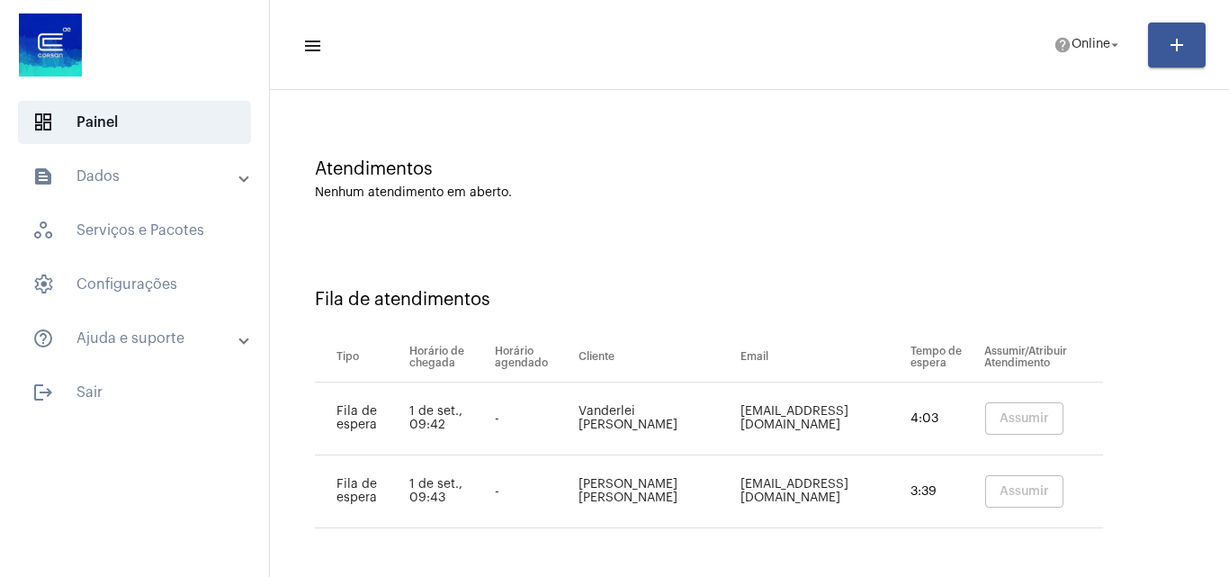
scroll to position [0, 0]
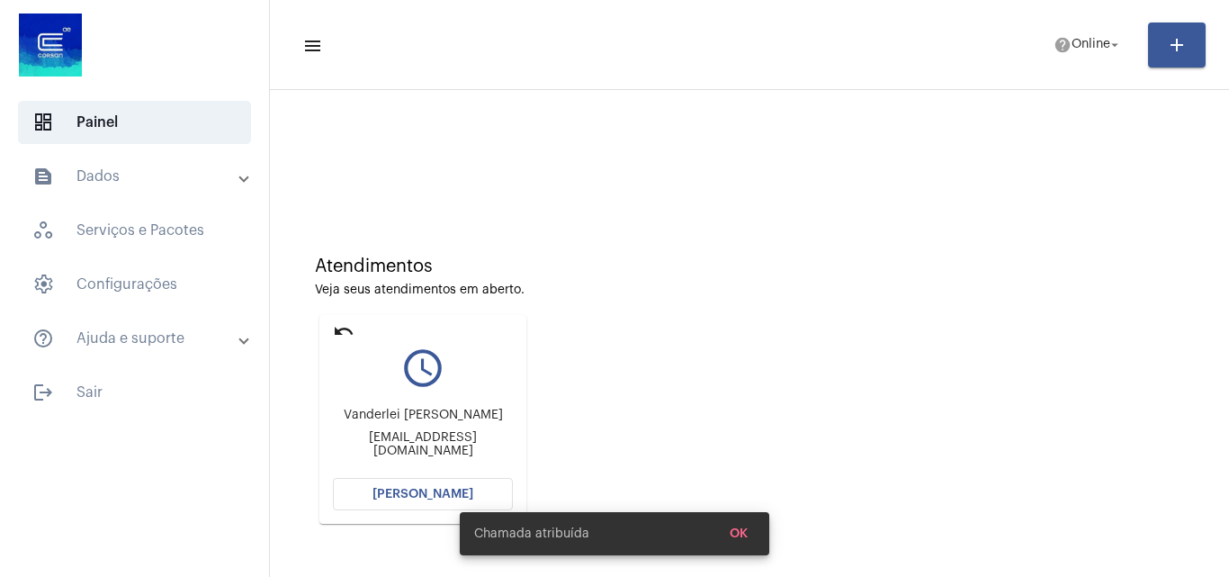
click at [453, 492] on div "Chamada atribuída OK" at bounding box center [614, 533] width 353 height 86
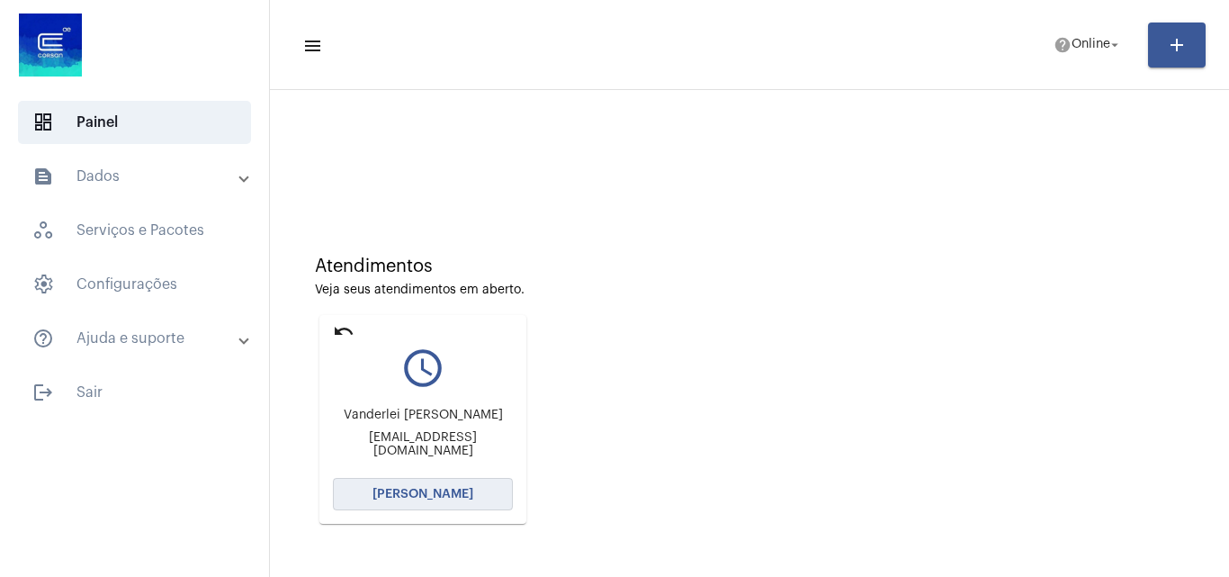
click at [422, 492] on span "[PERSON_NAME]" at bounding box center [423, 494] width 101 height 13
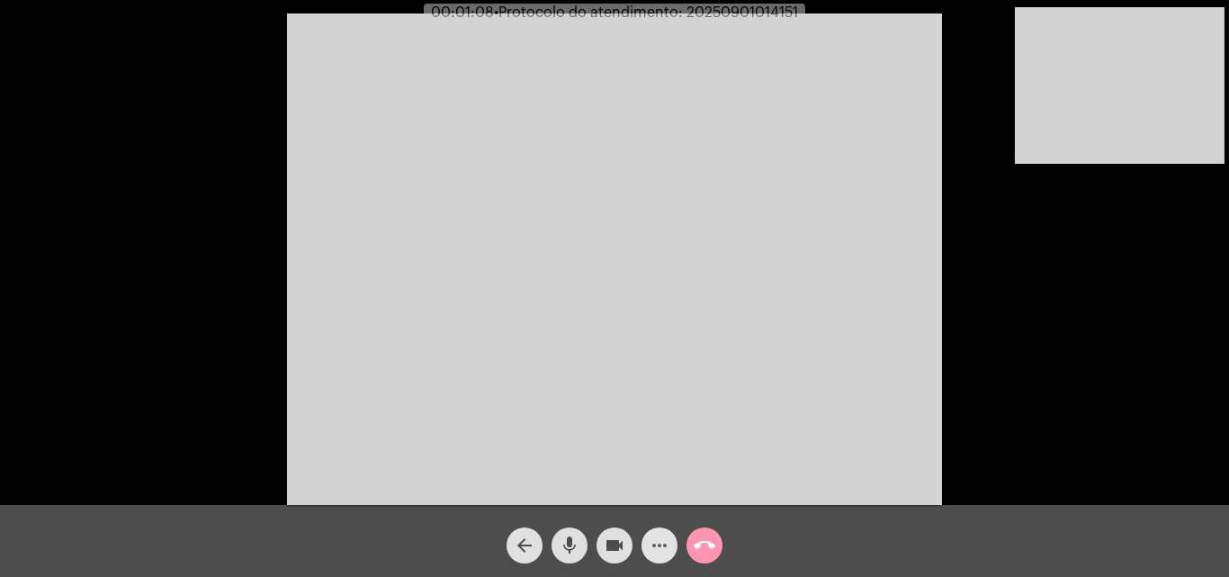
click at [659, 542] on mat-icon "more_horiz" at bounding box center [660, 546] width 22 height 22
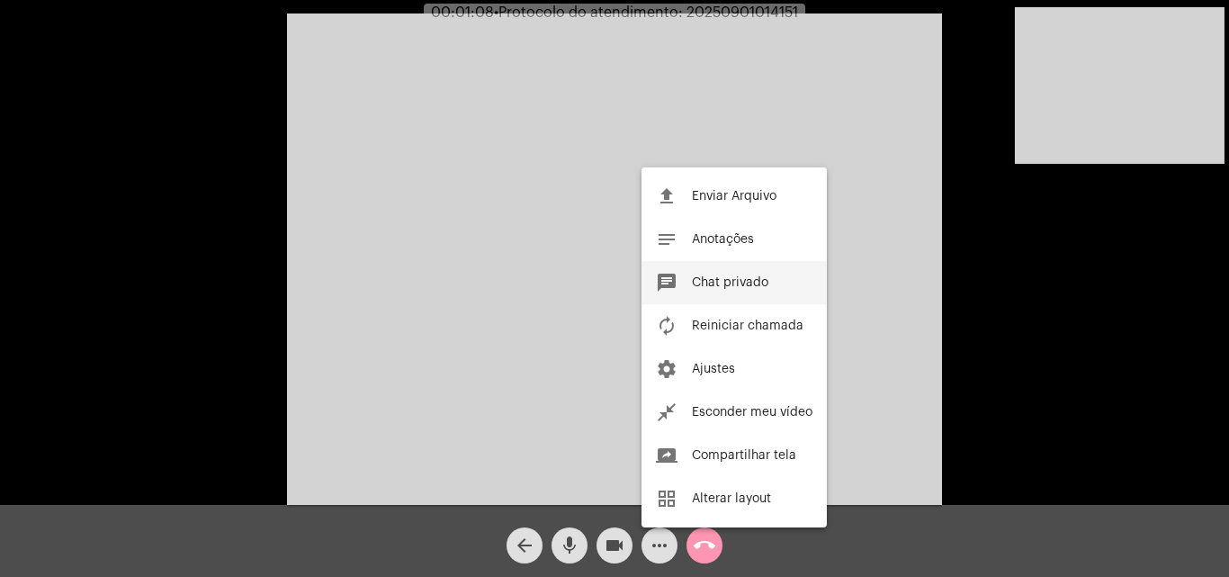
click at [734, 276] on span "Chat privado" at bounding box center [730, 282] width 76 height 13
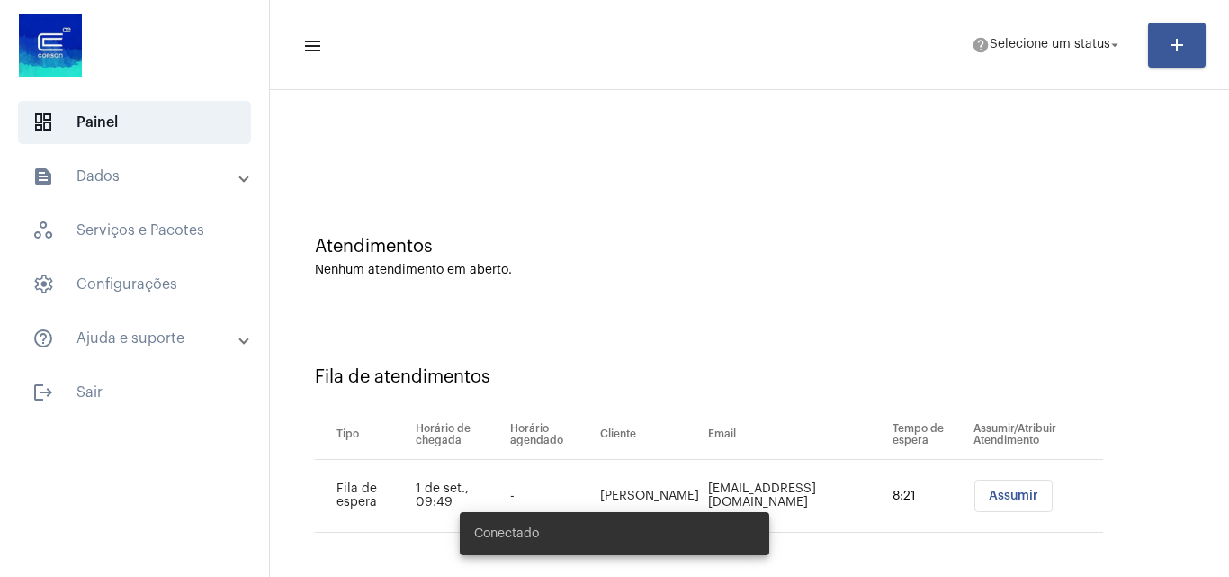
scroll to position [24, 0]
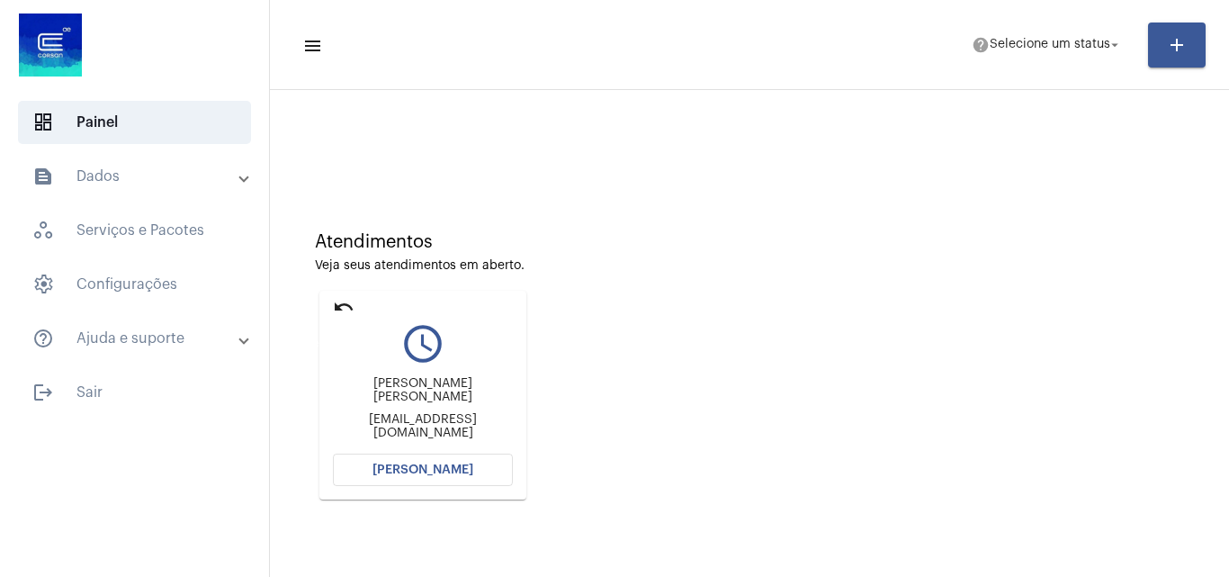
click at [334, 301] on mat-icon "undo" at bounding box center [344, 307] width 22 height 22
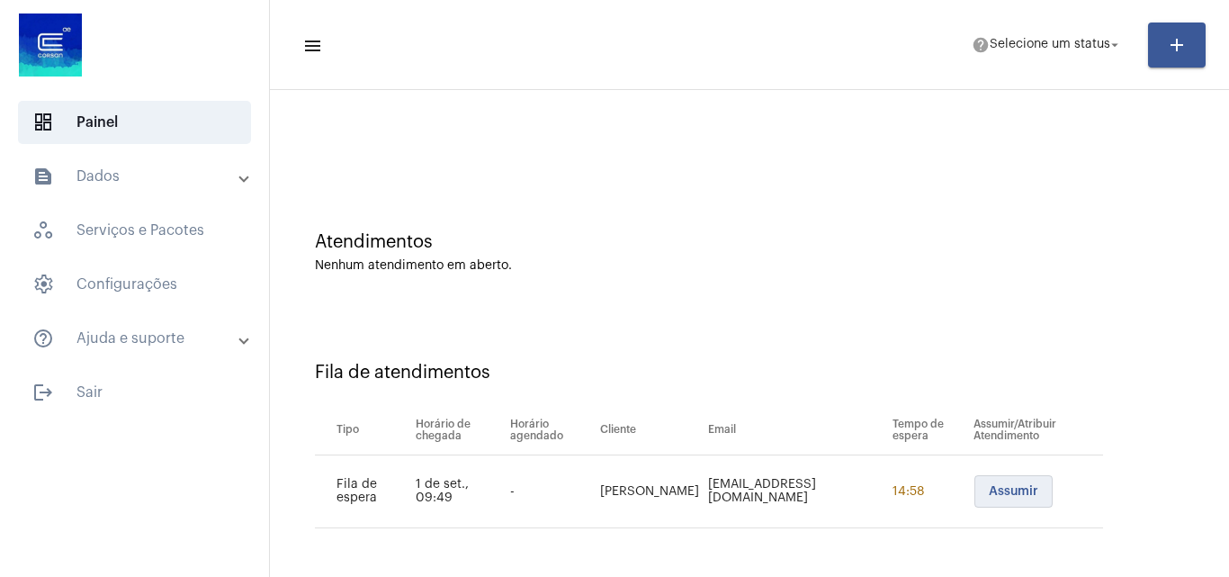
click at [987, 499] on button "Assumir" at bounding box center [1014, 491] width 78 height 32
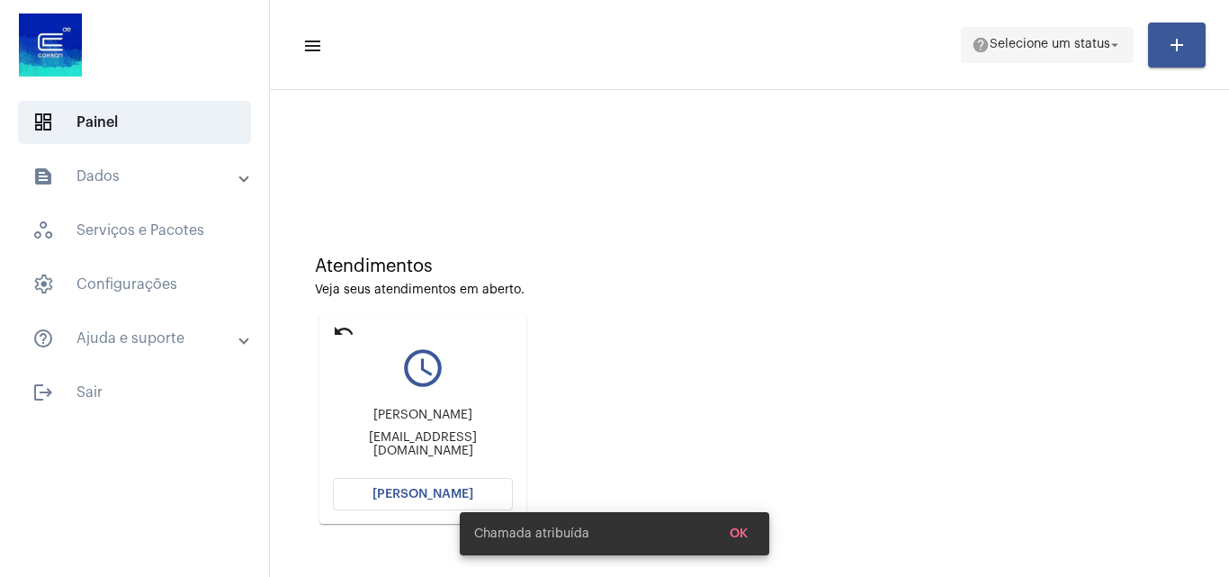
click at [1021, 42] on span "Selecione um status" at bounding box center [1050, 45] width 121 height 13
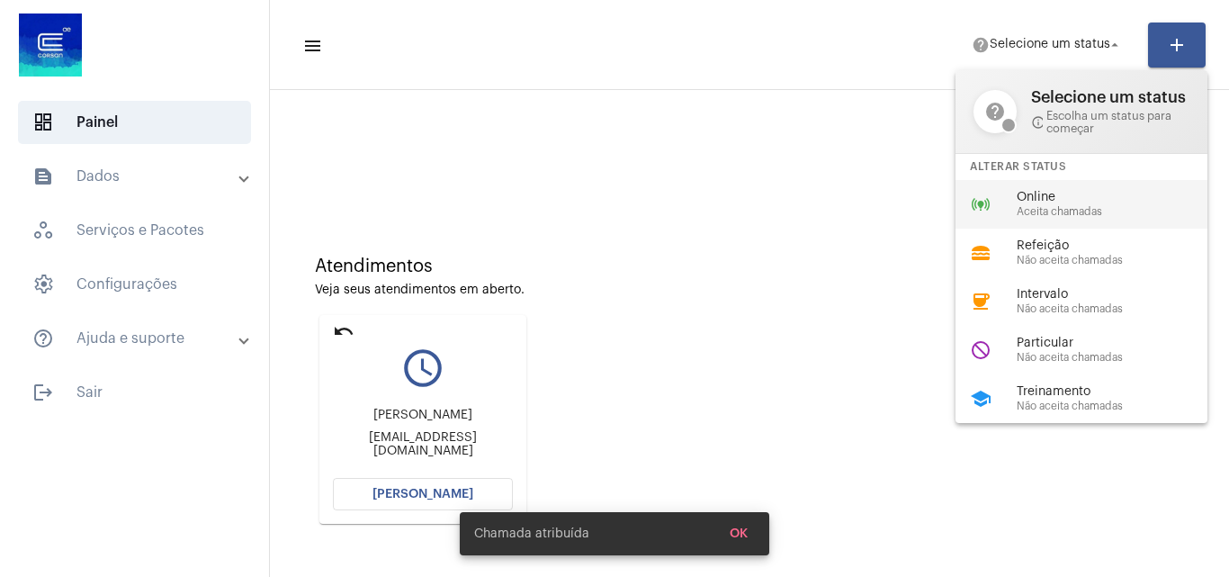
click at [1018, 218] on div "online_prediction Online Aceita chamadas" at bounding box center [1096, 204] width 281 height 49
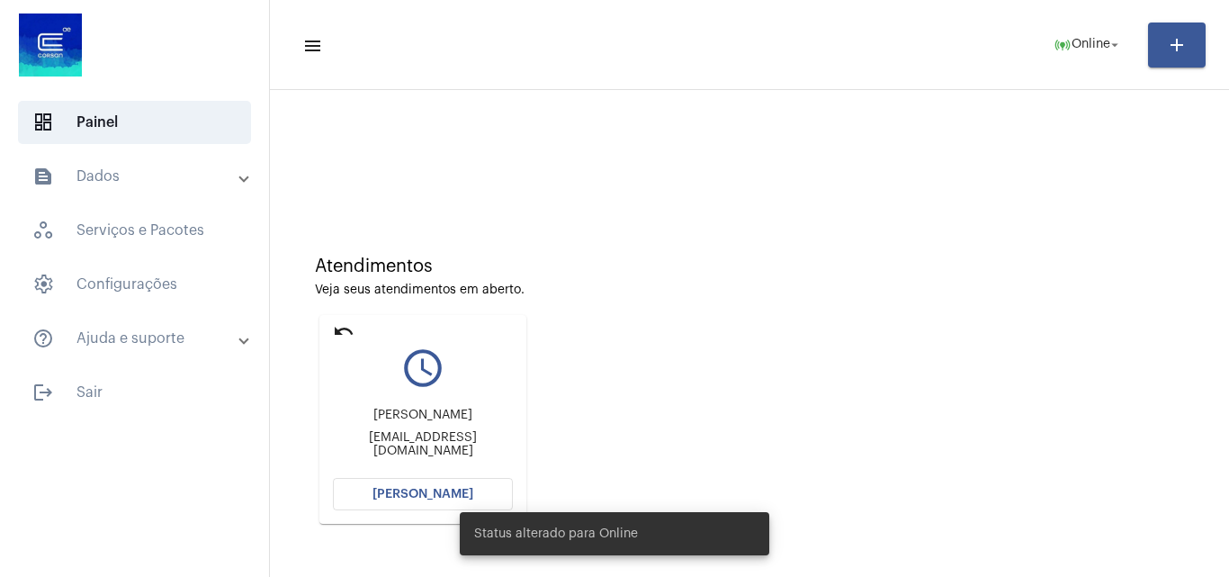
click at [441, 496] on div "Status alterado para Online" at bounding box center [614, 533] width 353 height 86
click at [438, 494] on div "Status alterado para Online" at bounding box center [614, 533] width 353 height 86
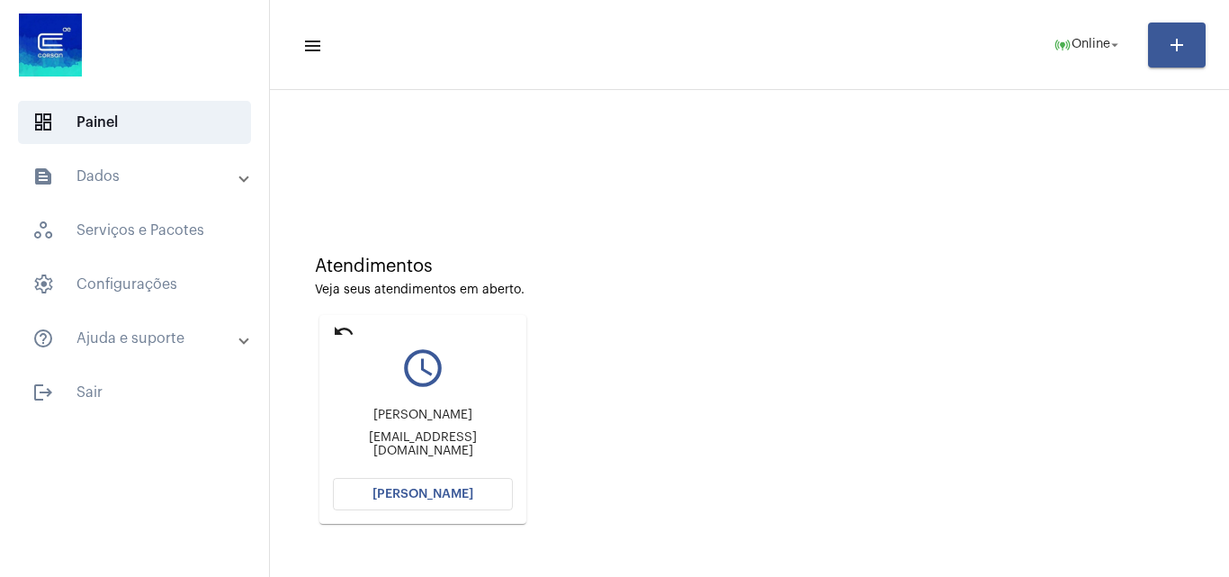
click at [479, 490] on button "[PERSON_NAME]" at bounding box center [423, 494] width 180 height 32
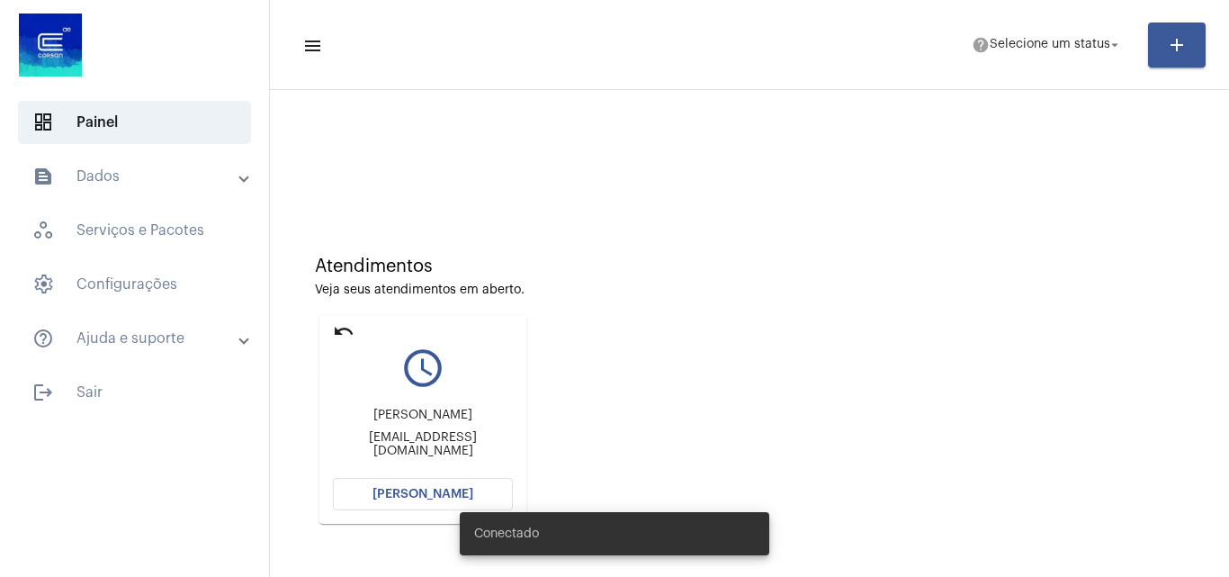
click at [337, 332] on mat-icon "undo" at bounding box center [344, 331] width 22 height 22
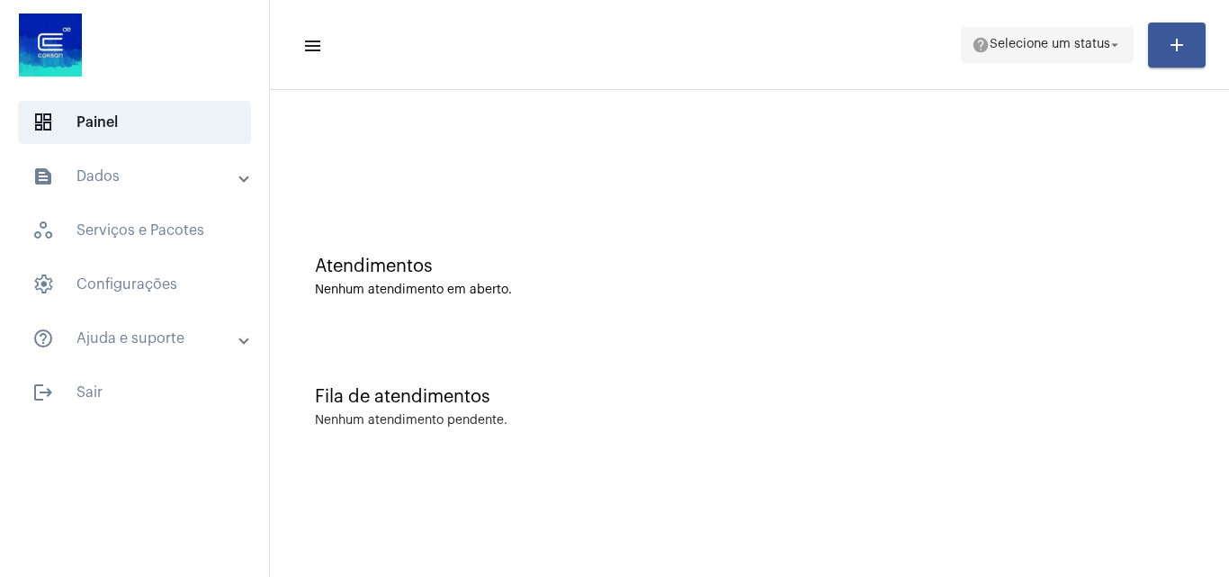
click at [1053, 36] on span "help Selecione um status arrow_drop_down" at bounding box center [1047, 44] width 151 height 32
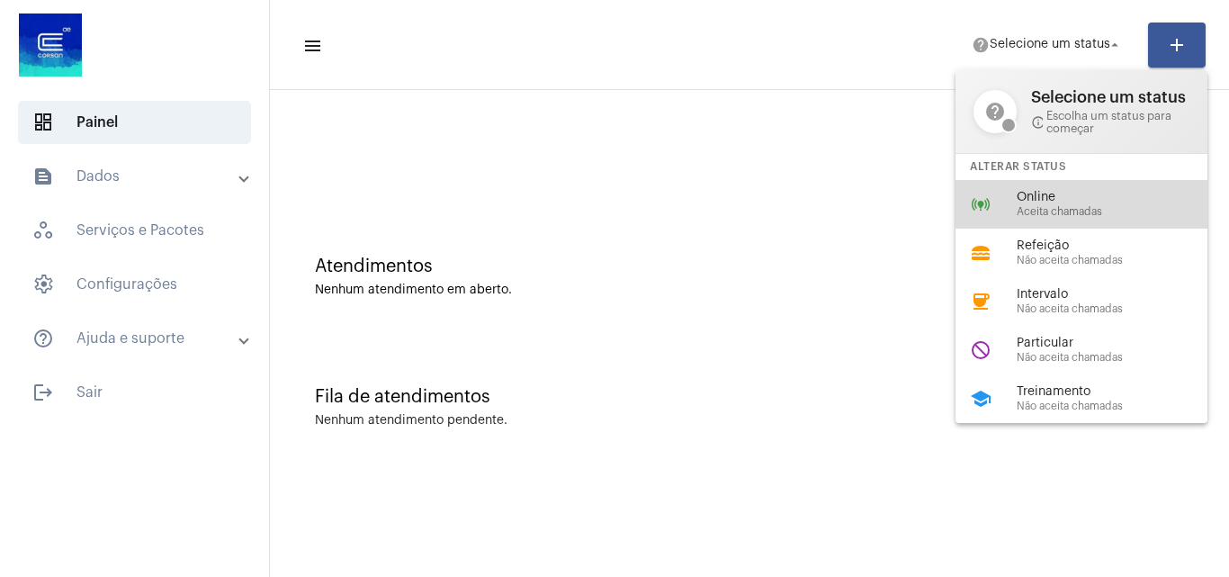
click at [1055, 206] on span "Aceita chamadas" at bounding box center [1119, 212] width 205 height 12
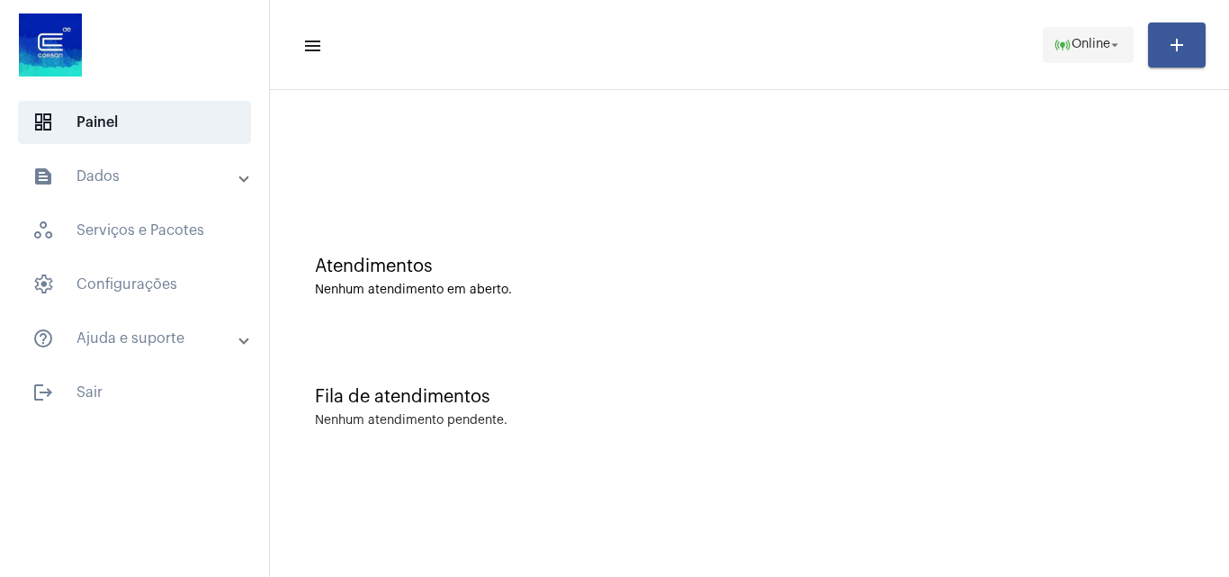
click at [1111, 50] on mat-icon "arrow_drop_down" at bounding box center [1115, 45] width 16 height 16
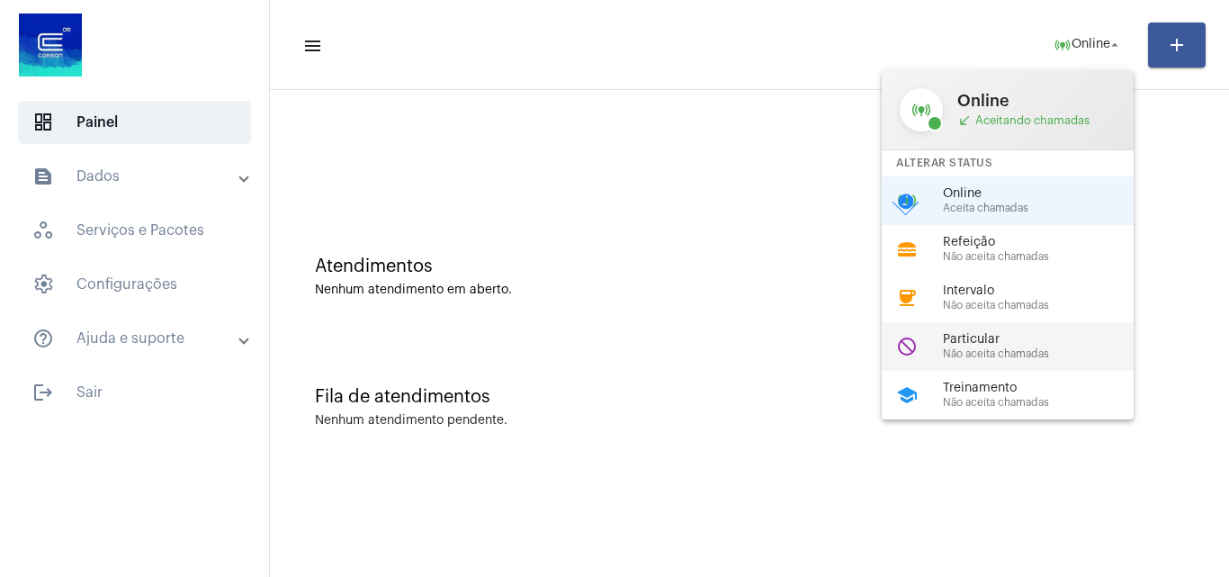
click at [985, 342] on span "Particular" at bounding box center [1045, 339] width 205 height 13
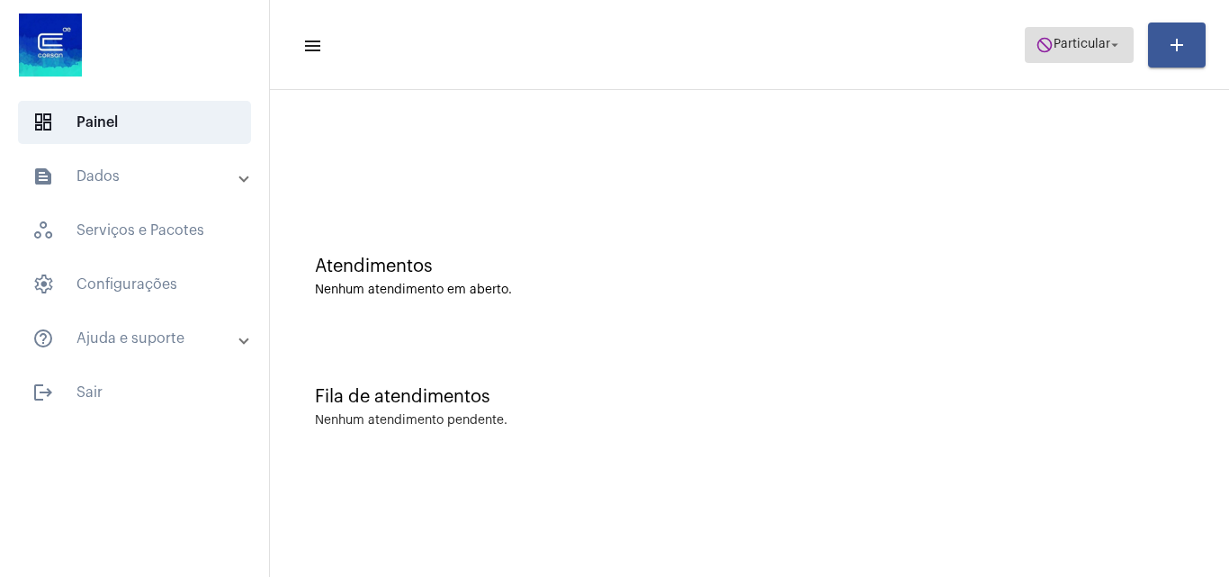
click at [1071, 31] on span "do_not_disturb Particular arrow_drop_down" at bounding box center [1079, 44] width 87 height 32
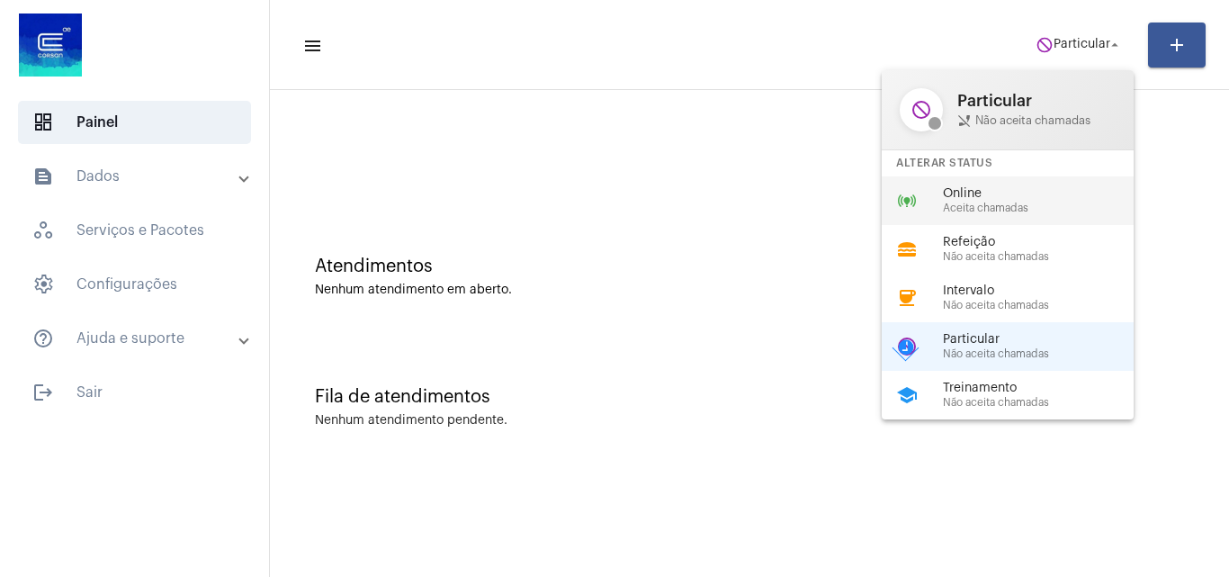
click at [996, 211] on span "Aceita chamadas" at bounding box center [1045, 208] width 205 height 12
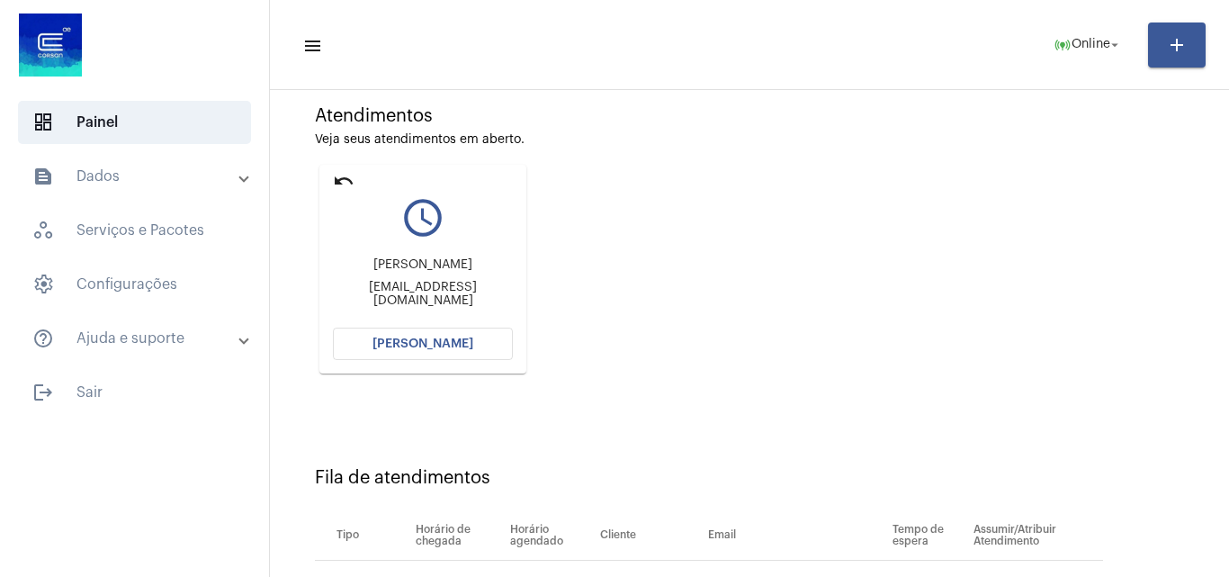
scroll to position [148, 0]
click at [433, 351] on span "Abrir Chamada" at bounding box center [423, 345] width 101 height 13
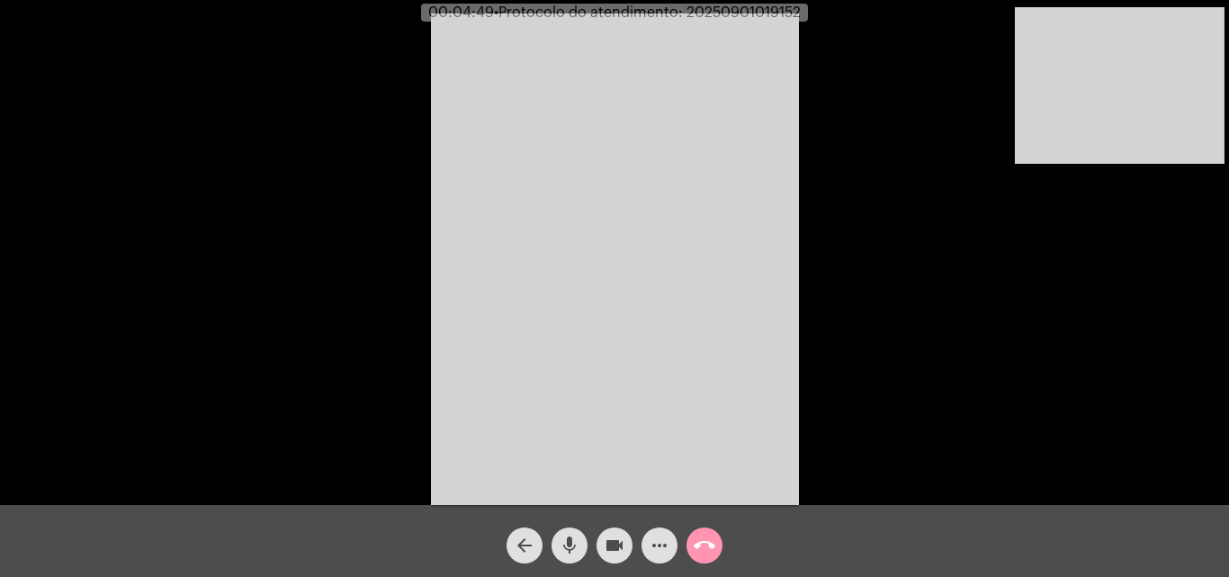
click at [711, 557] on span "call_end" at bounding box center [705, 545] width 22 height 36
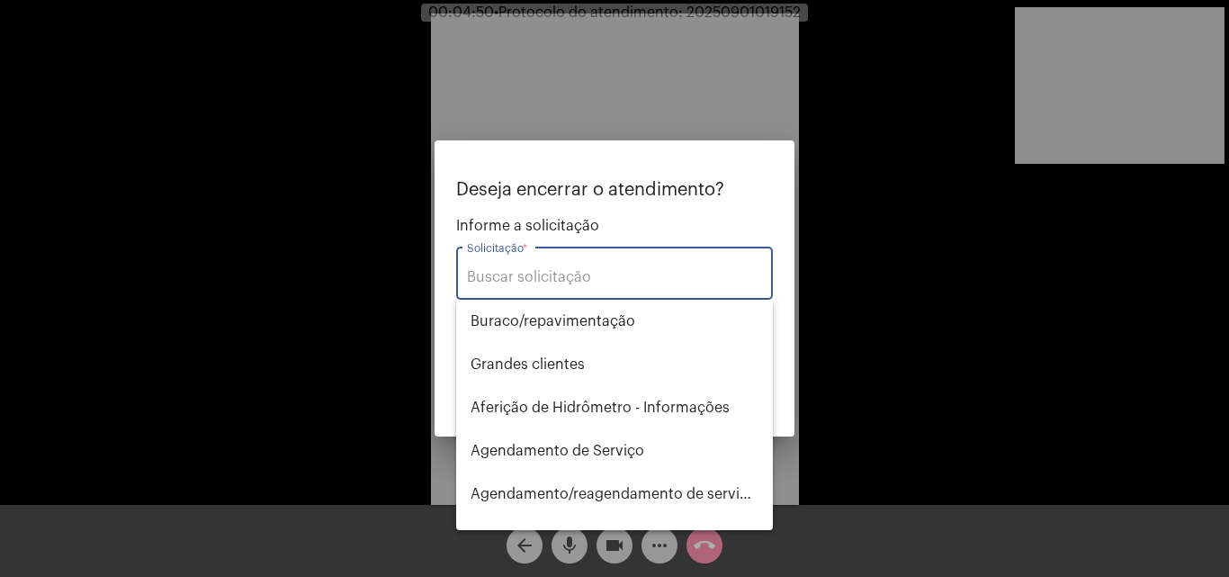
click at [564, 276] on input "Solicitação *" at bounding box center [614, 277] width 295 height 16
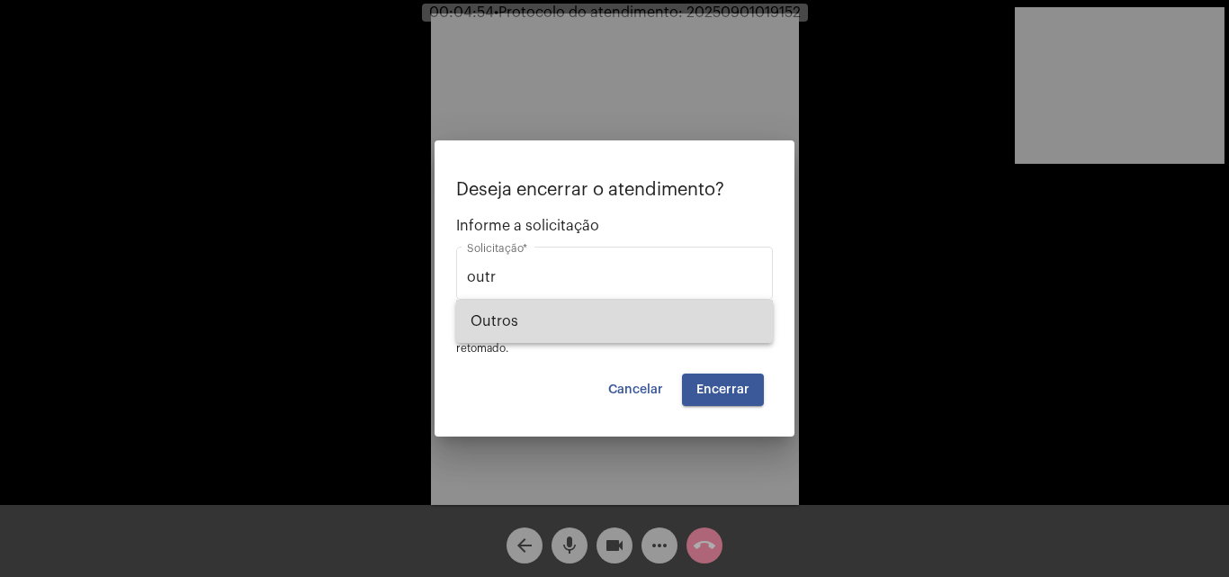
click at [579, 319] on span "Outros" at bounding box center [615, 321] width 288 height 43
type input "Outros"
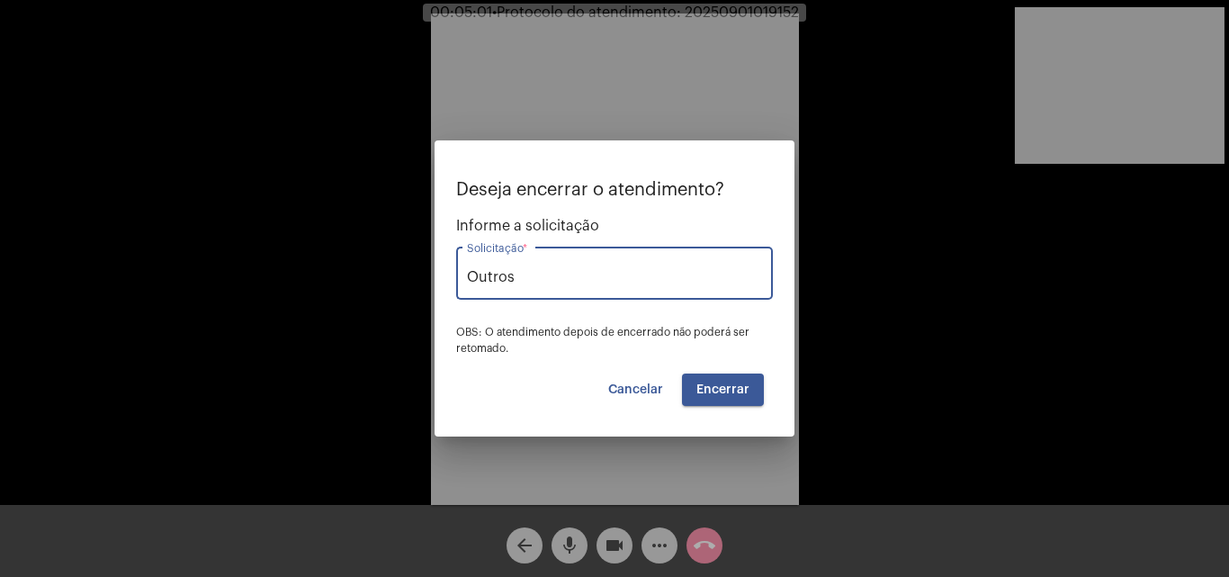
click at [718, 391] on span "Encerrar" at bounding box center [723, 389] width 53 height 13
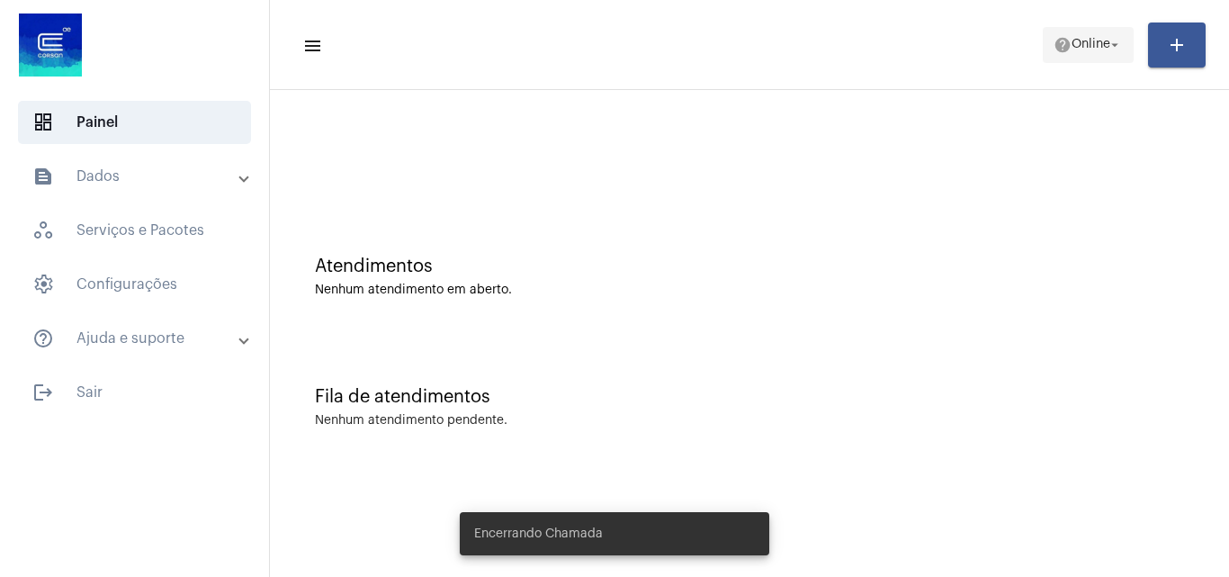
click at [1078, 54] on span "help Online arrow_drop_down" at bounding box center [1088, 44] width 69 height 32
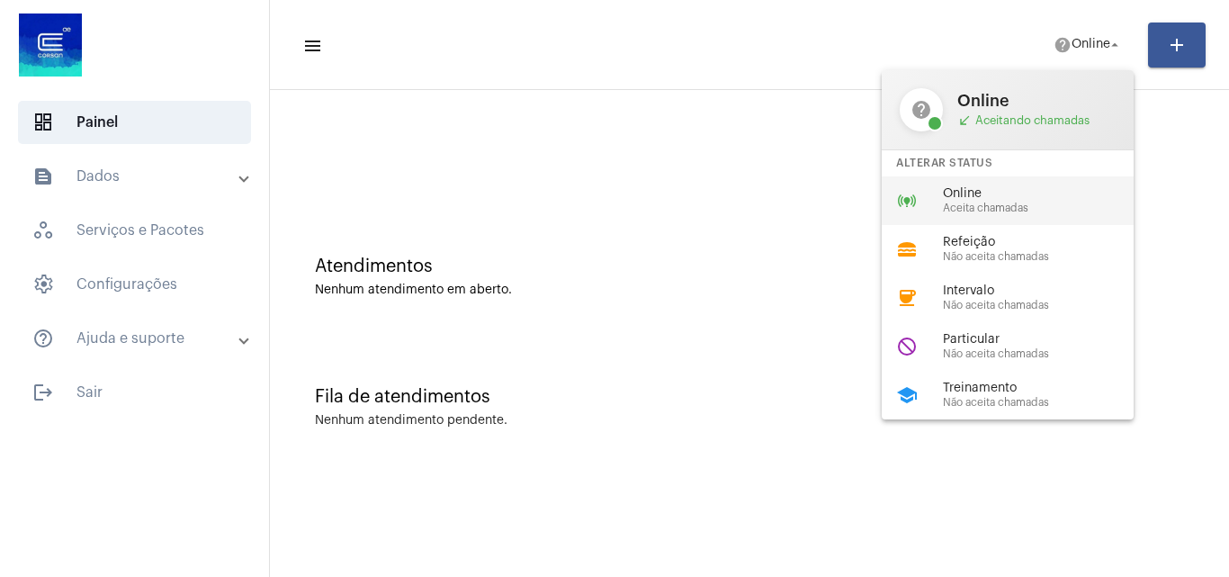
click at [976, 192] on span "Online" at bounding box center [1045, 193] width 205 height 13
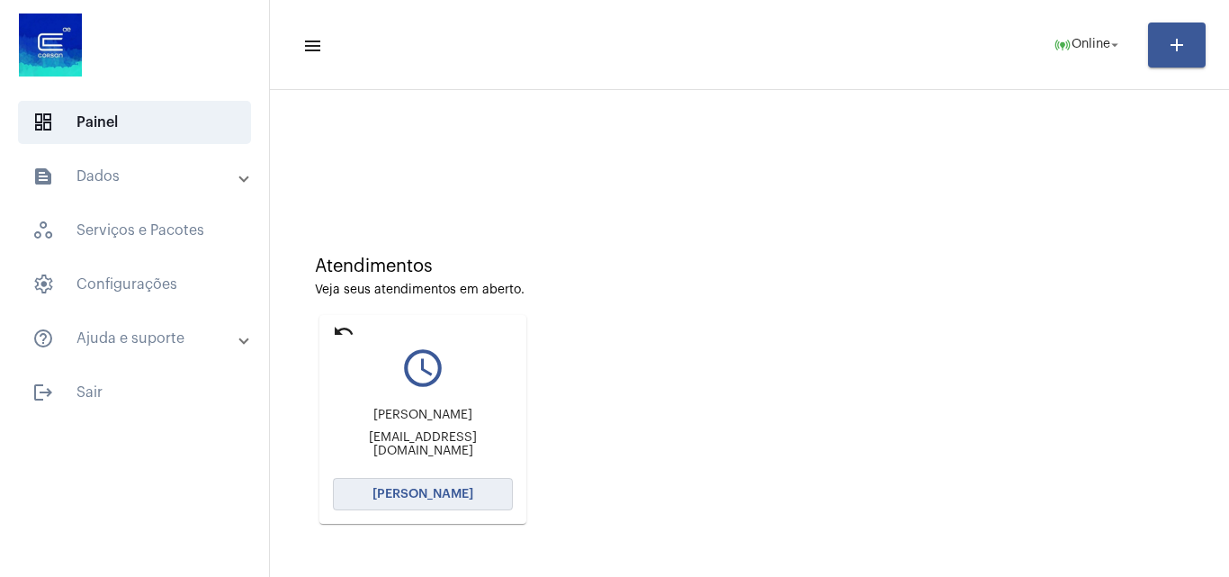
click at [445, 478] on button "Abrir Chamada" at bounding box center [423, 494] width 180 height 32
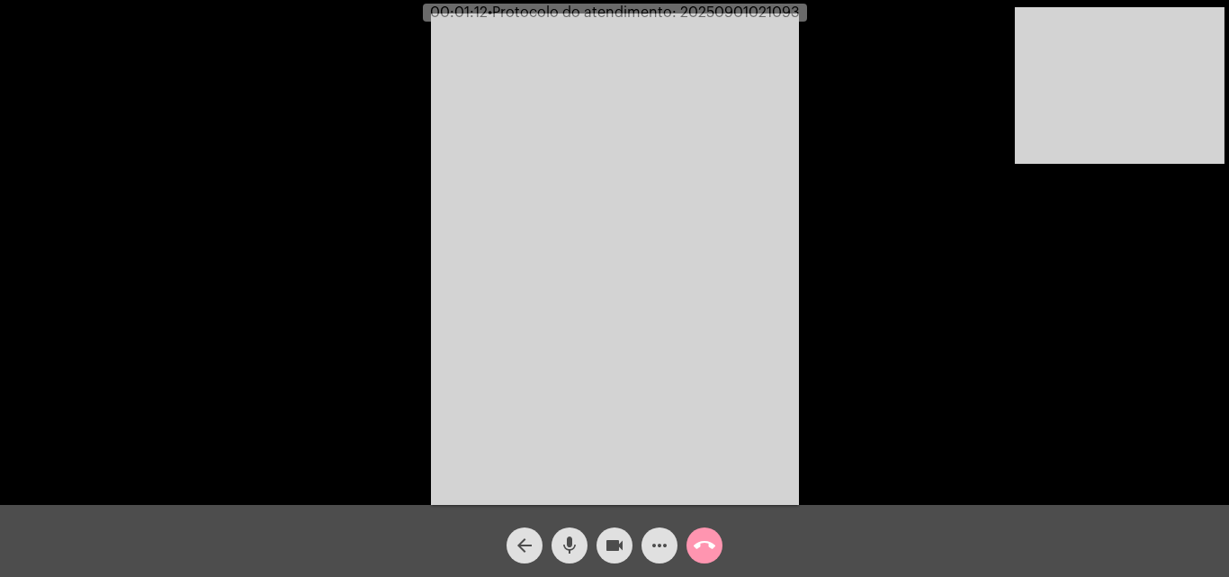
click at [564, 535] on mat-icon "mic" at bounding box center [570, 546] width 22 height 22
click at [605, 544] on mat-icon "videocam" at bounding box center [615, 546] width 22 height 22
click at [574, 541] on mat-icon "mic_off" at bounding box center [570, 546] width 22 height 22
click at [574, 541] on mat-icon "mic" at bounding box center [570, 546] width 22 height 22
click at [567, 536] on mat-icon "mic_off" at bounding box center [570, 546] width 22 height 22
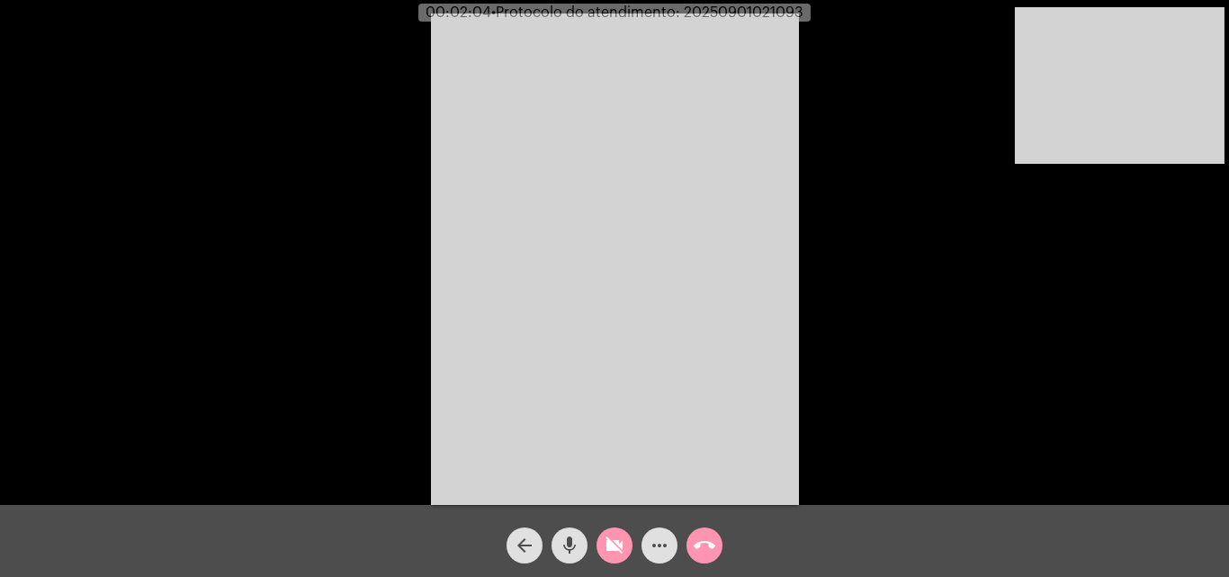
click at [612, 539] on mat-icon "videocam_off" at bounding box center [615, 546] width 22 height 22
click at [703, 539] on mat-icon "call_end" at bounding box center [705, 546] width 22 height 22
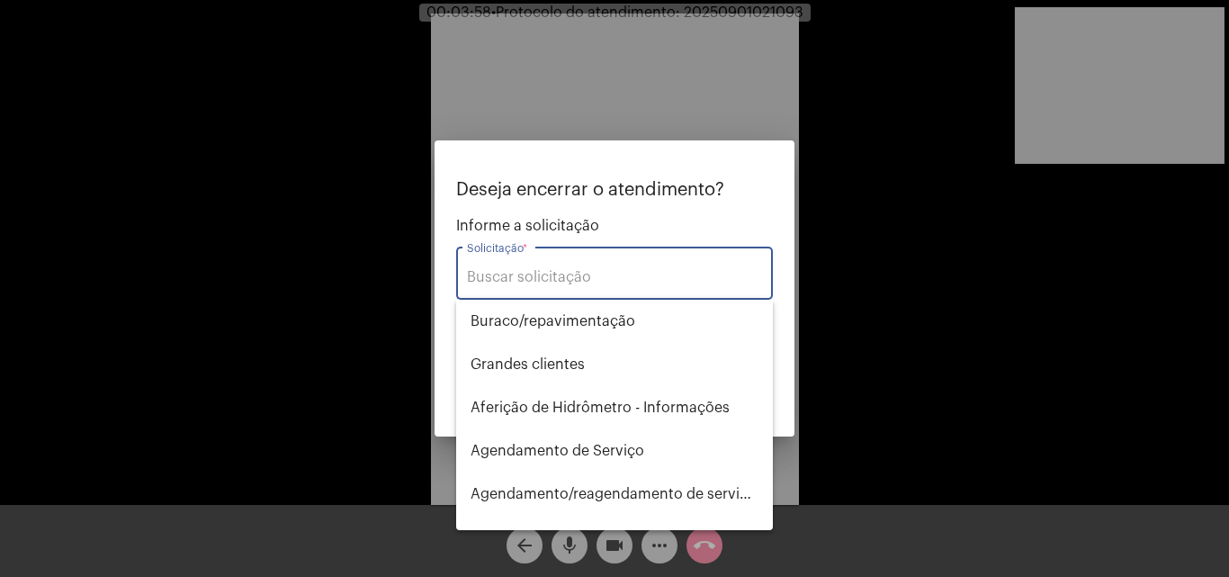
click at [546, 270] on input "Solicitação *" at bounding box center [614, 277] width 295 height 16
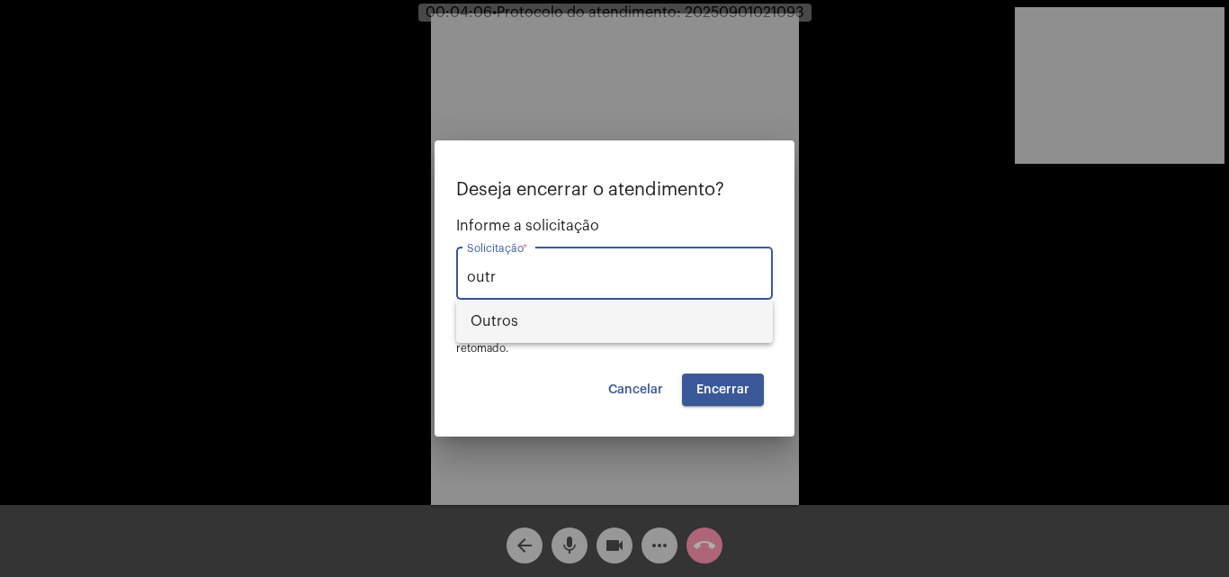
click at [557, 323] on span "Outros" at bounding box center [615, 321] width 288 height 43
type input "Outros"
click at [734, 389] on span "Encerrar" at bounding box center [723, 389] width 53 height 13
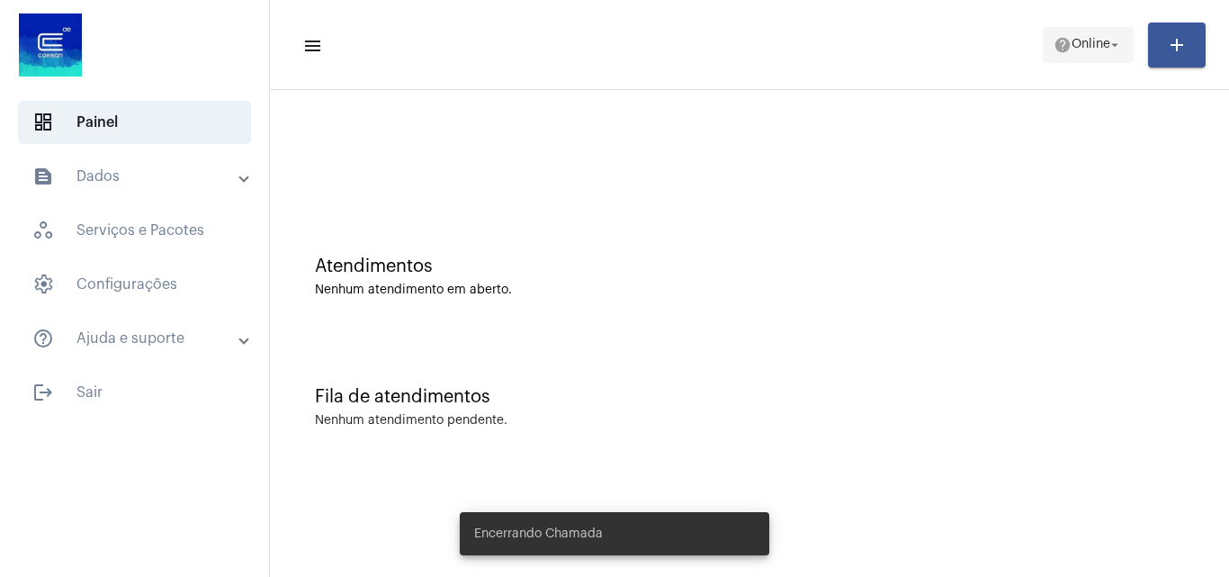
click at [1081, 42] on span "Online" at bounding box center [1091, 45] width 39 height 13
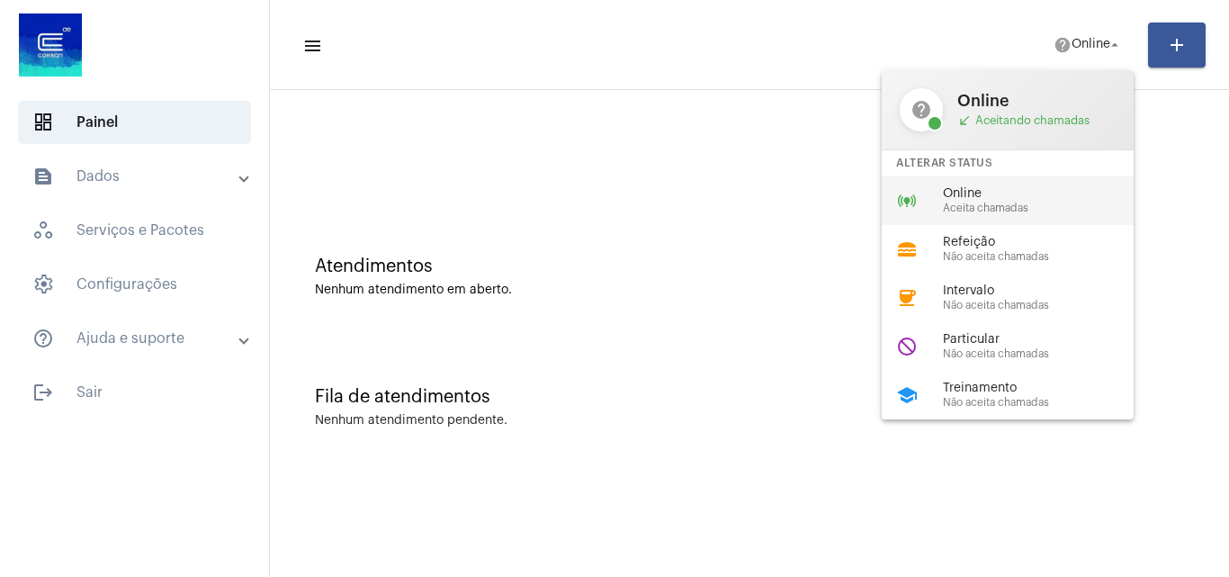
click at [1001, 183] on div "online_prediction Online Aceita chamadas" at bounding box center [1022, 200] width 281 height 49
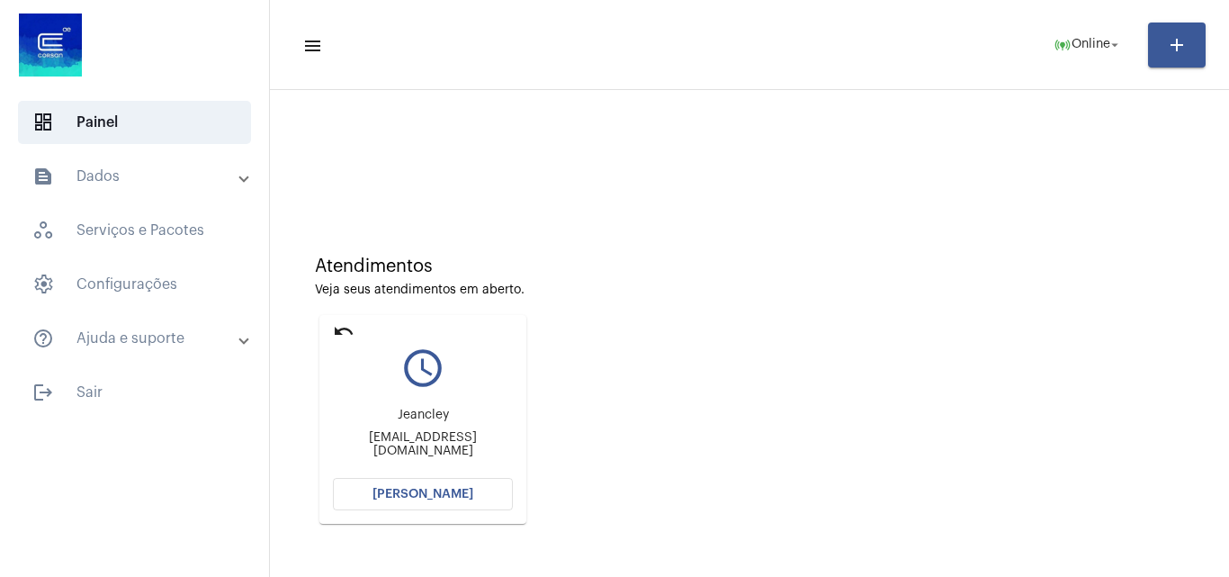
click at [483, 494] on button "Abrir Chamada" at bounding box center [423, 494] width 180 height 32
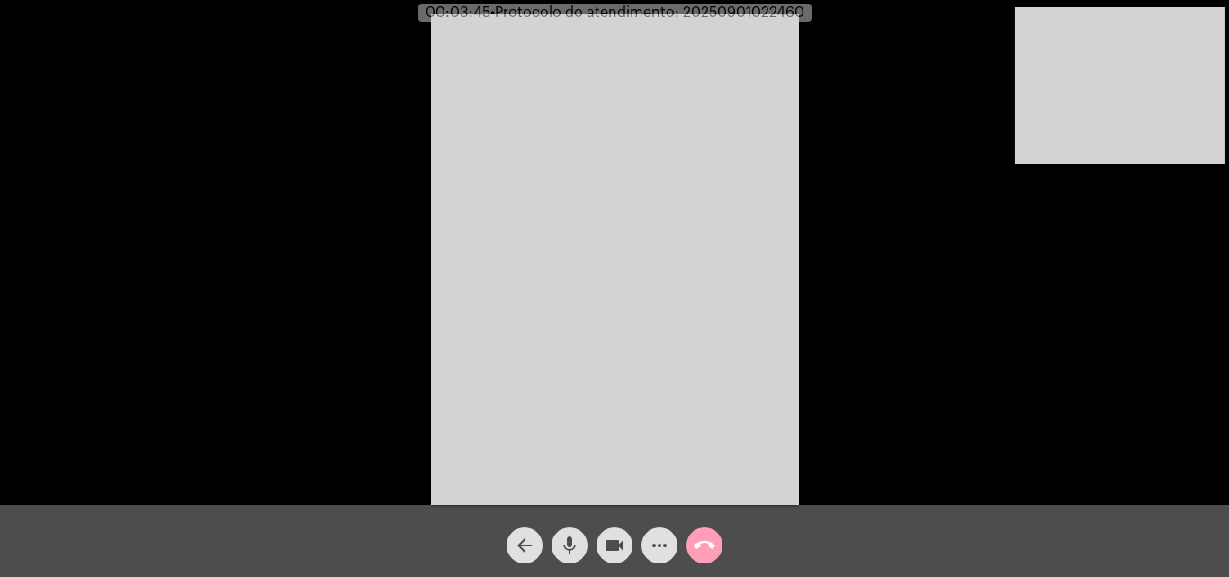
click at [713, 542] on mat-icon "call_end" at bounding box center [705, 546] width 22 height 22
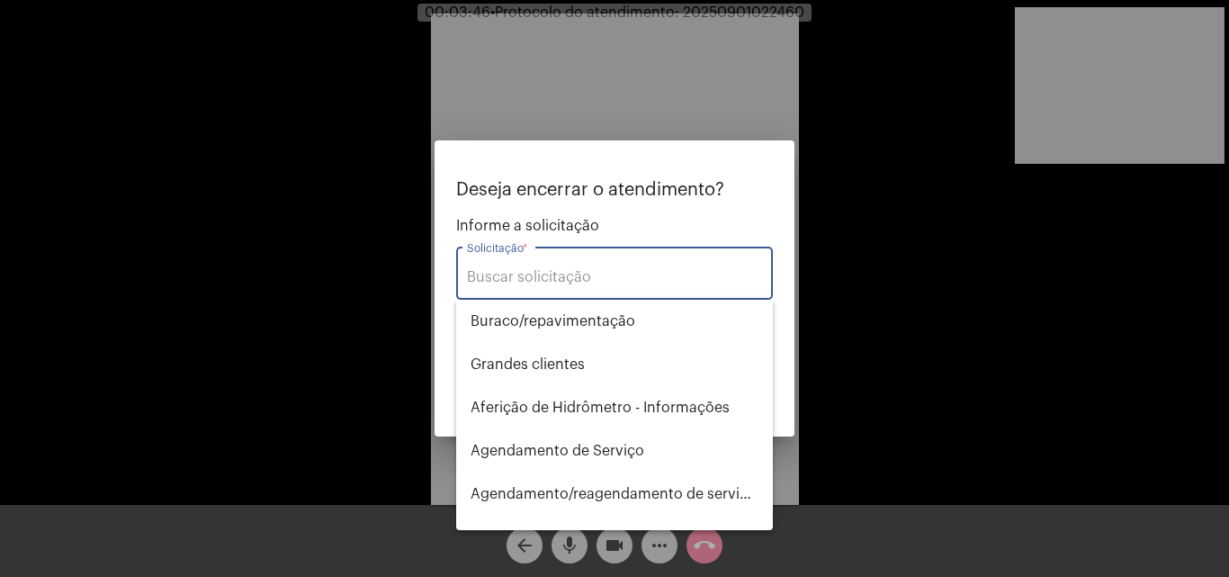
click at [545, 277] on input "Solicitação *" at bounding box center [614, 277] width 295 height 16
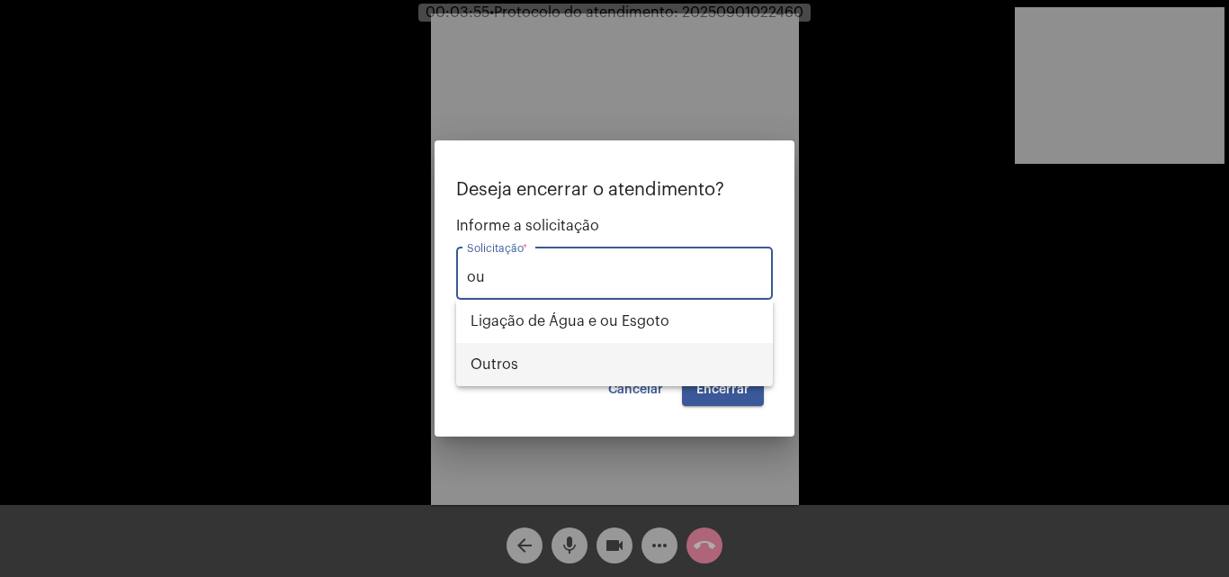
click at [517, 366] on span "Outros" at bounding box center [615, 364] width 288 height 43
type input "Outros"
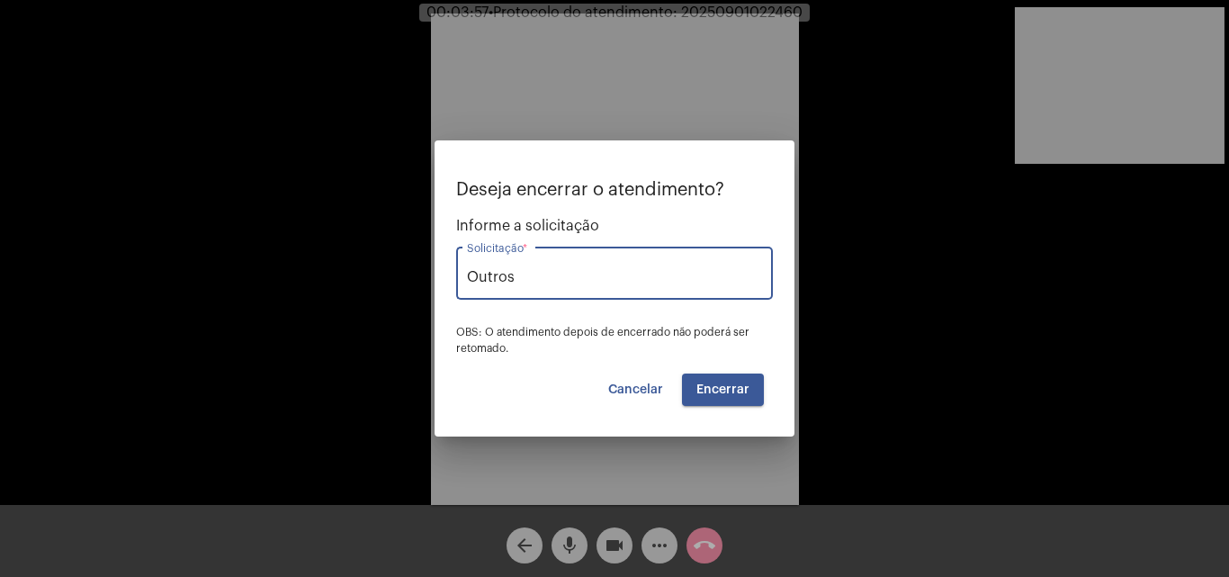
click at [725, 399] on button "Encerrar" at bounding box center [723, 389] width 82 height 32
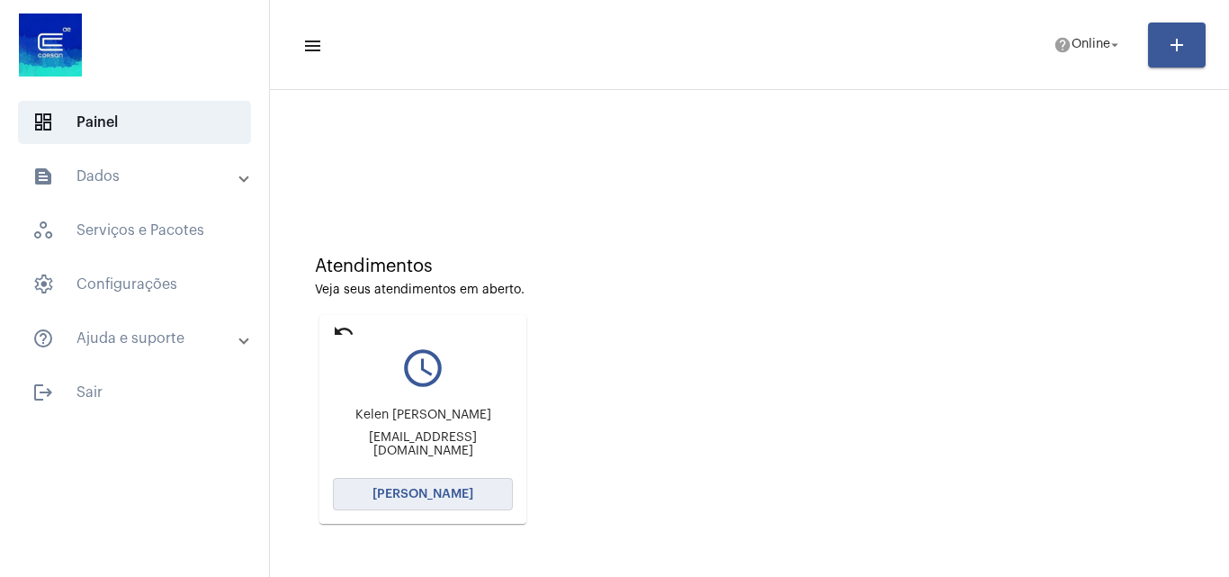
click at [485, 494] on button "Abrir Chamada" at bounding box center [423, 494] width 180 height 32
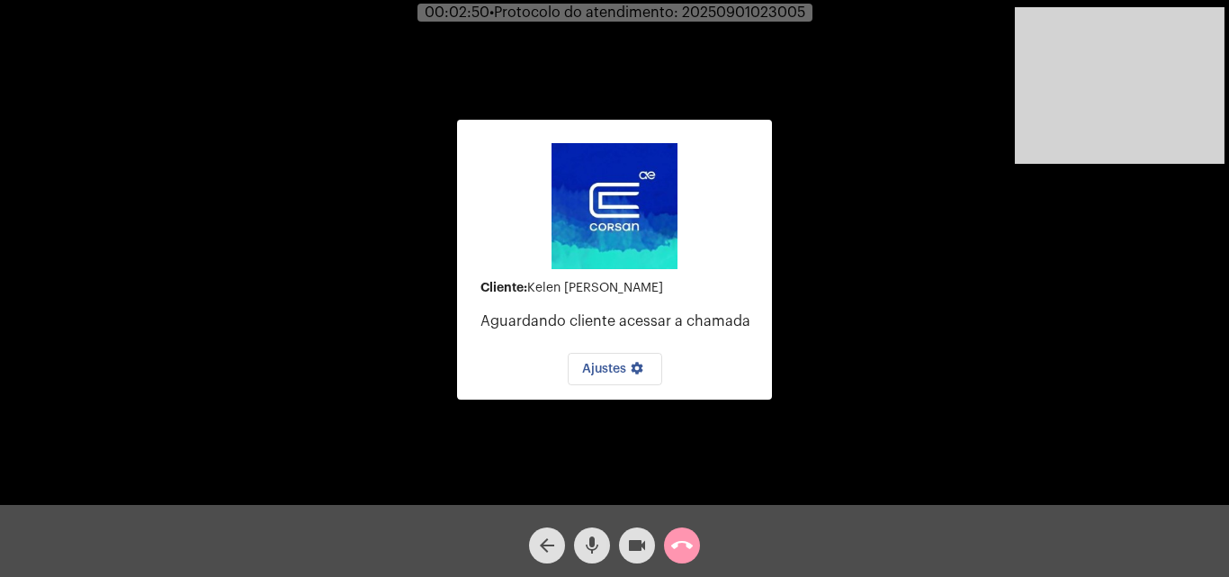
click at [681, 534] on span "call_end" at bounding box center [682, 545] width 22 height 36
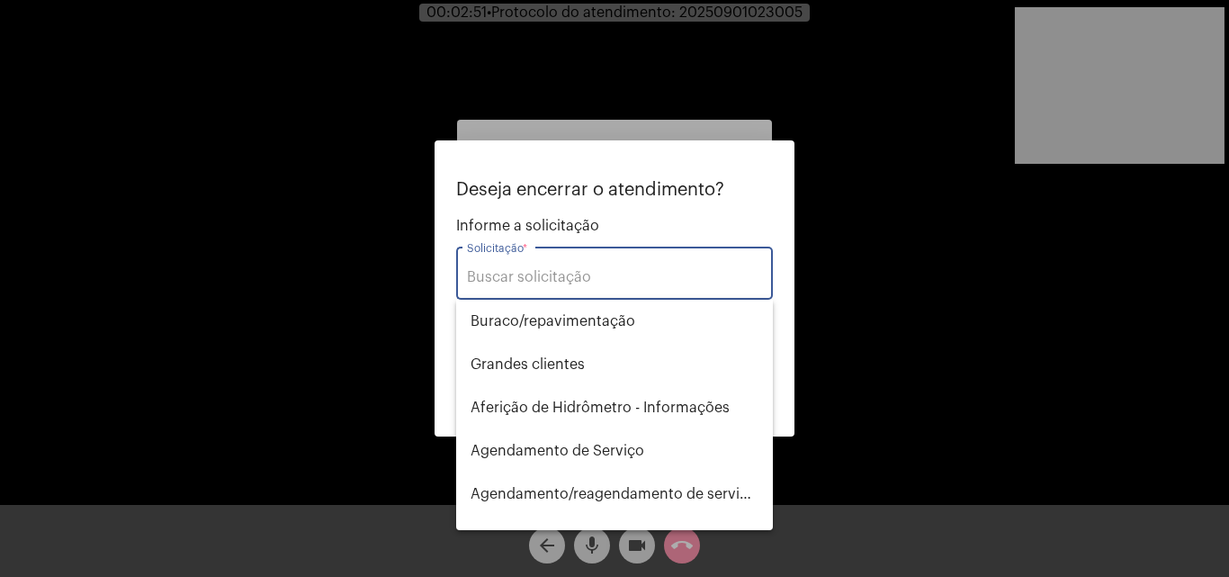
click at [598, 286] on div "Solicitação *" at bounding box center [614, 271] width 295 height 57
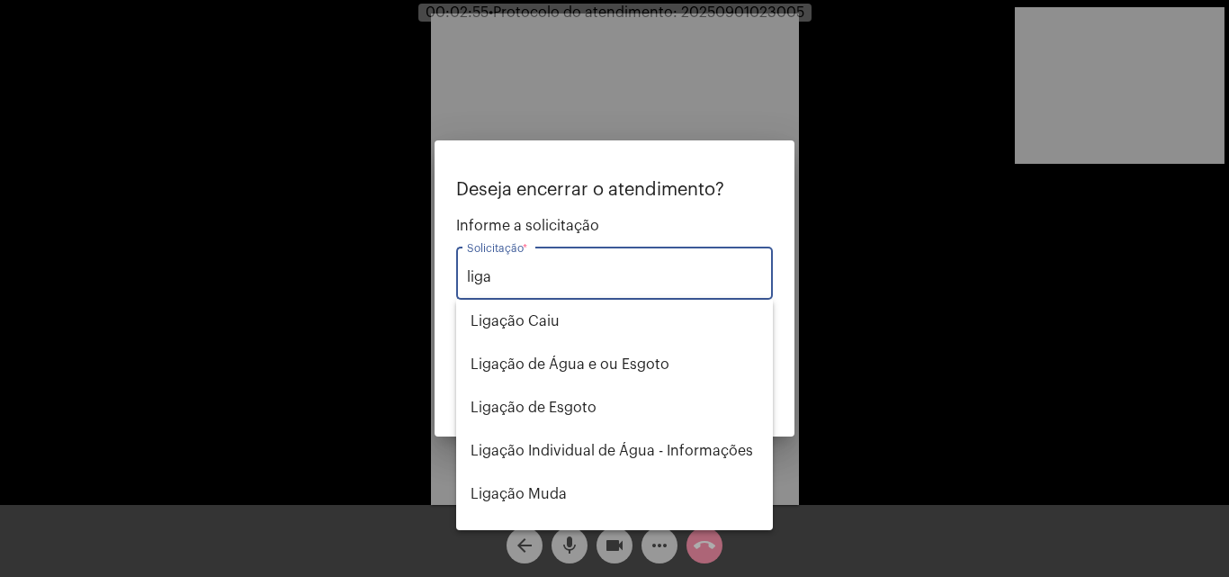
type input "liga"
click at [377, 295] on div at bounding box center [614, 288] width 1229 height 577
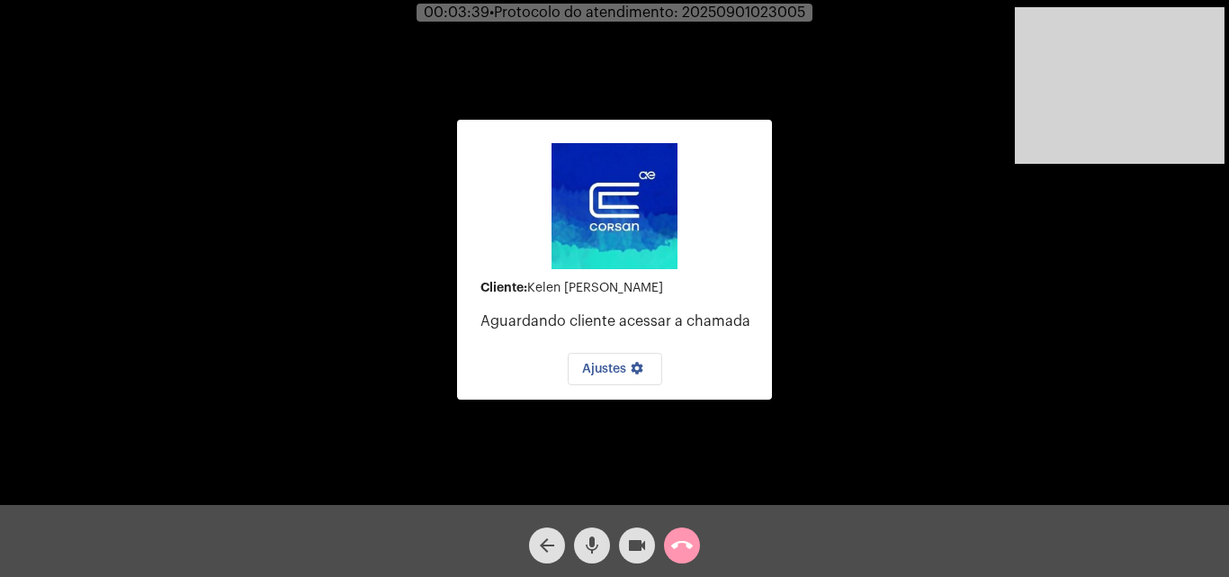
click at [580, 539] on button "mic" at bounding box center [592, 545] width 36 height 36
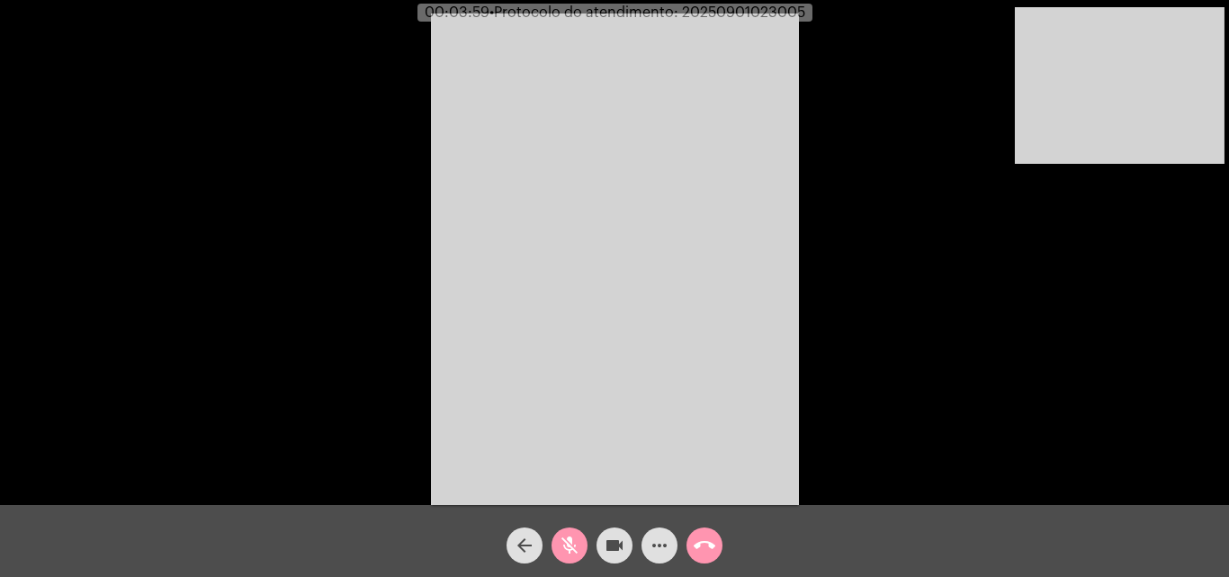
click at [571, 553] on mat-icon "mic_off" at bounding box center [570, 546] width 22 height 22
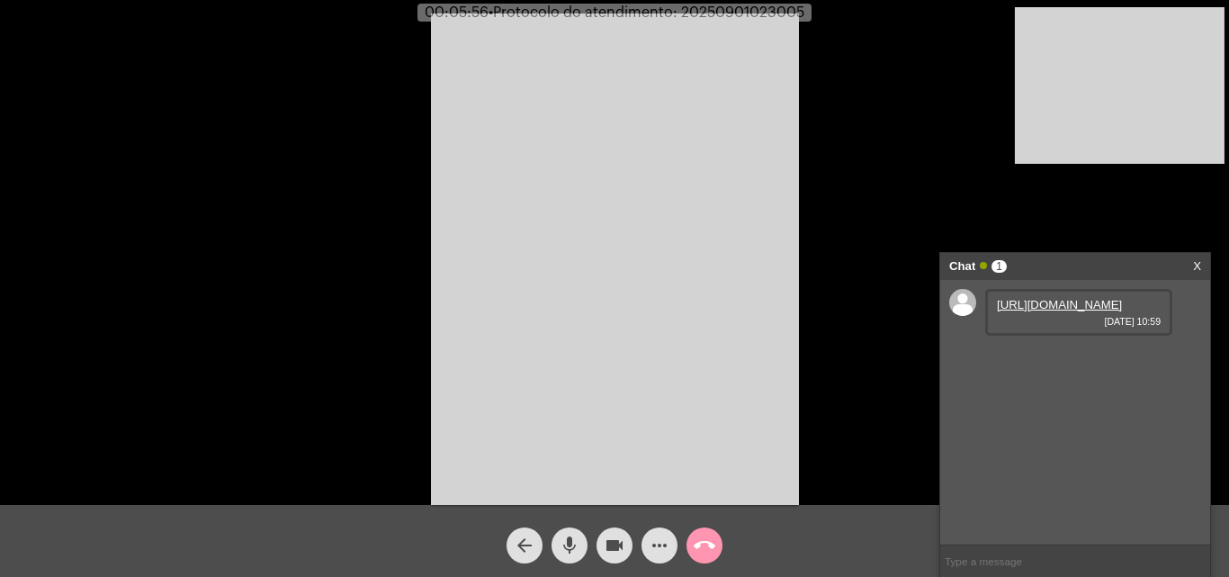
click at [1071, 311] on link "https://neft-transfer-bucket.s3.amazonaws.com/temp-857cde7f-bd0b-16eb-bd99-91b2…" at bounding box center [1059, 304] width 125 height 13
click at [753, 7] on span "• Protocolo do atendimento: 20250901023005" at bounding box center [646, 12] width 316 height 14
copy span "20250901023005"
click at [1046, 553] on input "text" at bounding box center [1075, 560] width 270 height 31
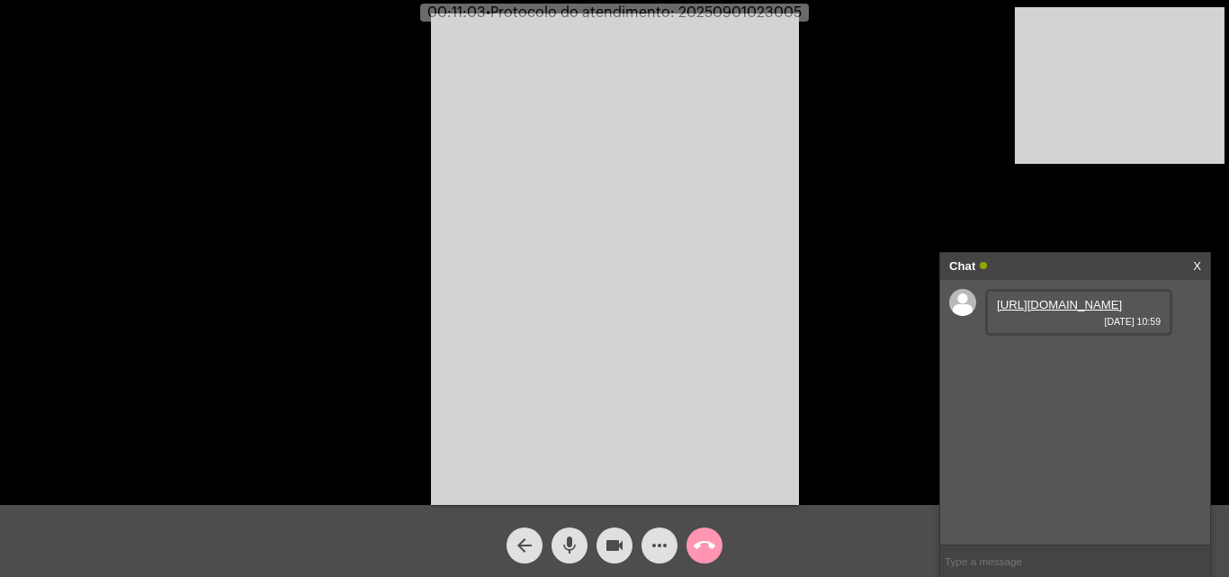
paste input "20250901023005"
type input "20250901023005"
click at [711, 542] on mat-icon "call_end" at bounding box center [705, 546] width 22 height 22
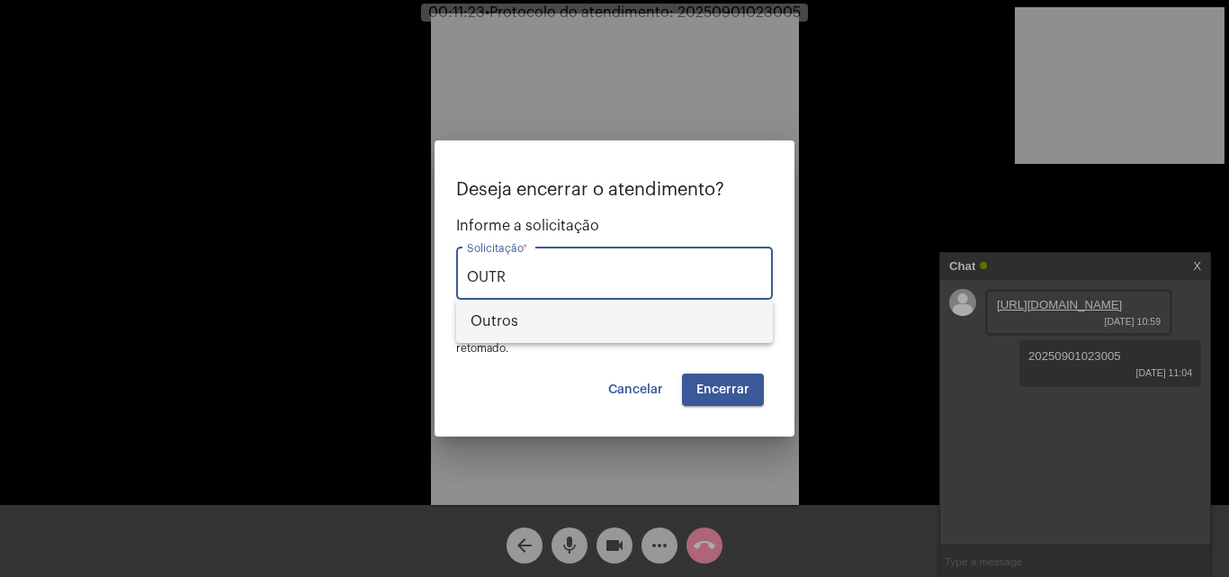
click at [541, 318] on span "Outros" at bounding box center [615, 321] width 288 height 43
type input "Outros"
click at [731, 389] on span "Encerrar" at bounding box center [723, 389] width 53 height 13
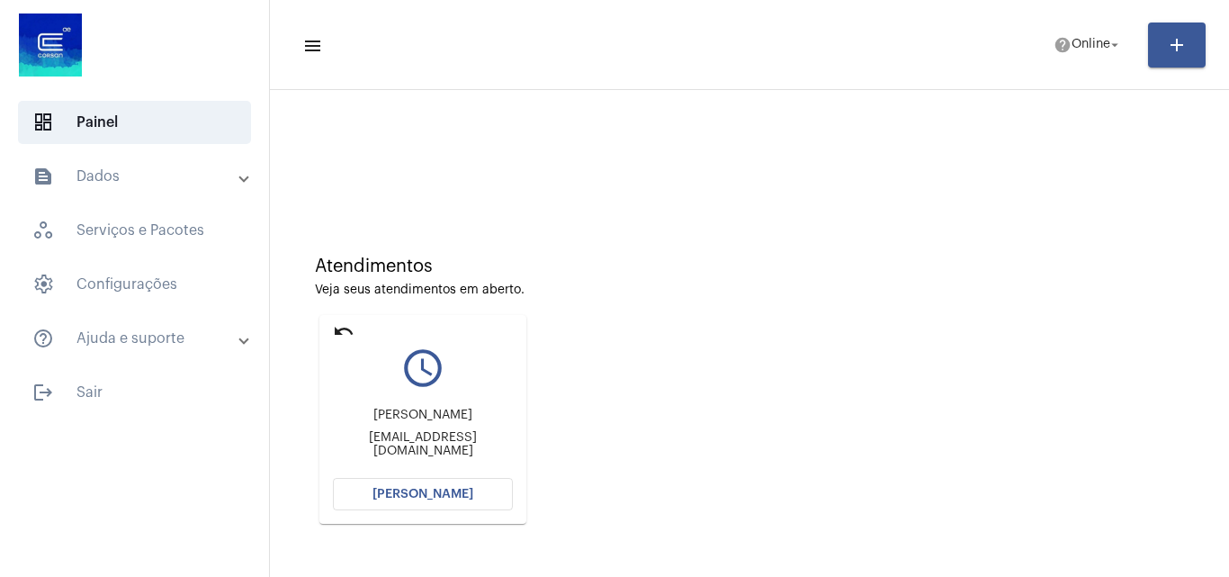
click at [435, 491] on span "Abrir Chamada" at bounding box center [423, 494] width 101 height 13
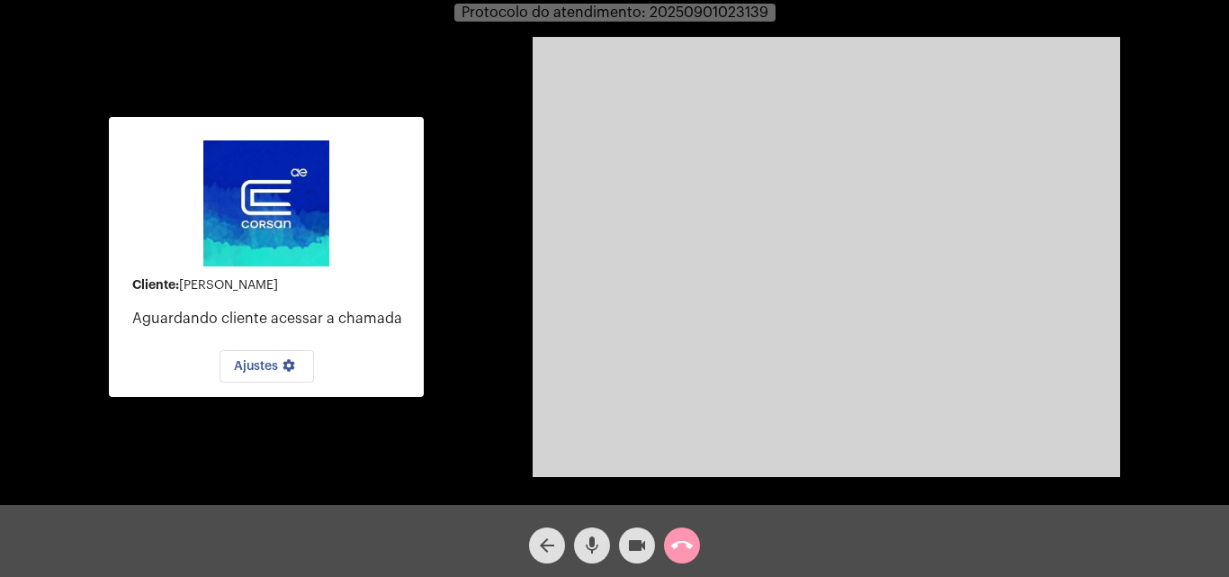
drag, startPoint x: 477, startPoint y: 93, endPoint x: 478, endPoint y: 84, distance: 9.0
click at [477, 93] on div "Cliente: Marcello Bello Aguardando cliente acessar a chamada Ajustes settings A…" at bounding box center [615, 255] width 1226 height 505
click at [679, 546] on mat-icon "call_end" at bounding box center [682, 546] width 22 height 22
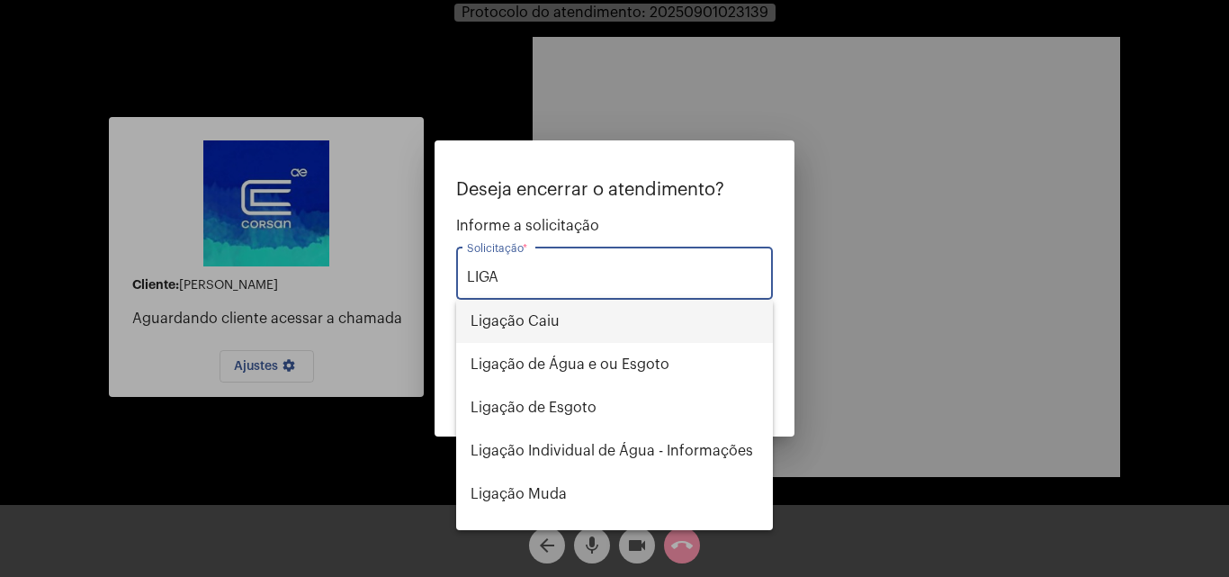
click at [589, 324] on span "Ligação Caiu" at bounding box center [615, 321] width 288 height 43
type input "Ligação Caiu"
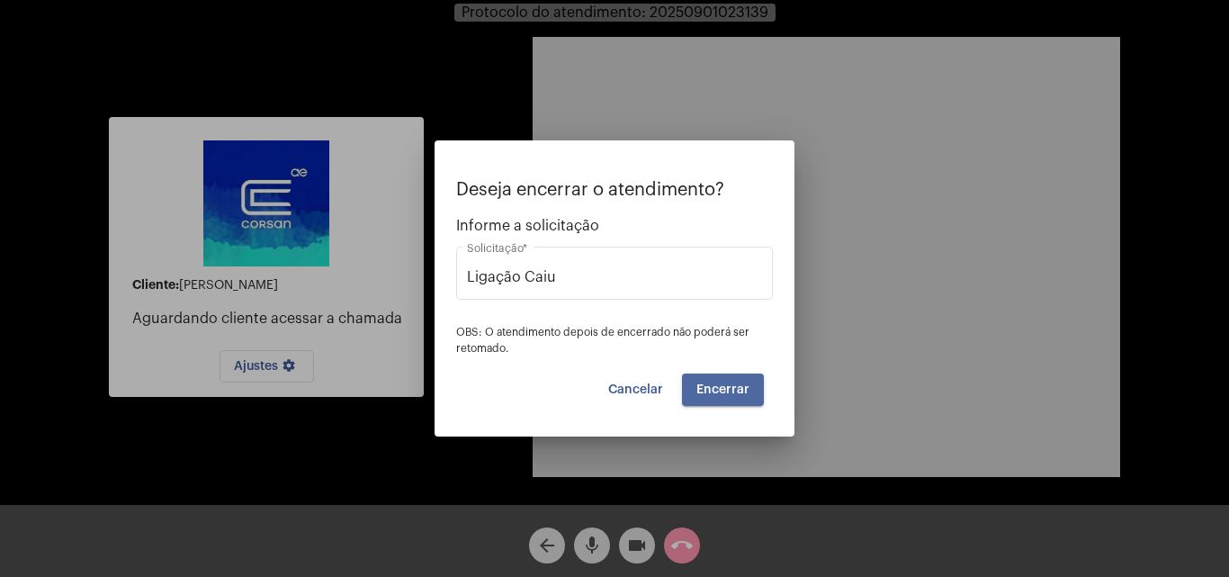
click at [719, 392] on span "Encerrar" at bounding box center [723, 389] width 53 height 13
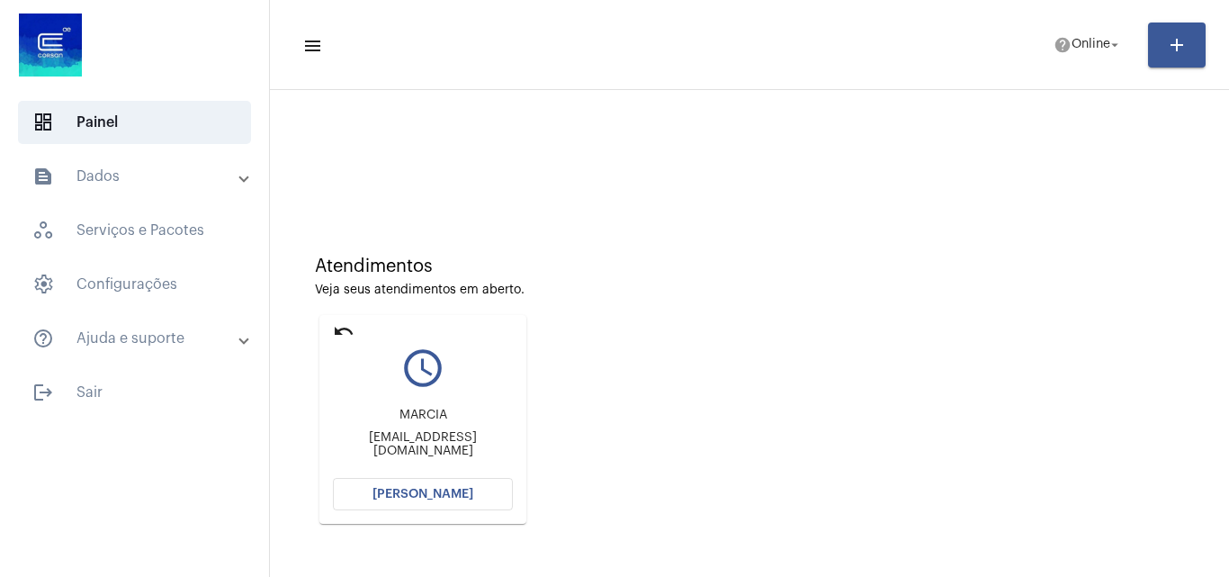
click at [458, 489] on span "Abrir Chamada" at bounding box center [423, 494] width 101 height 13
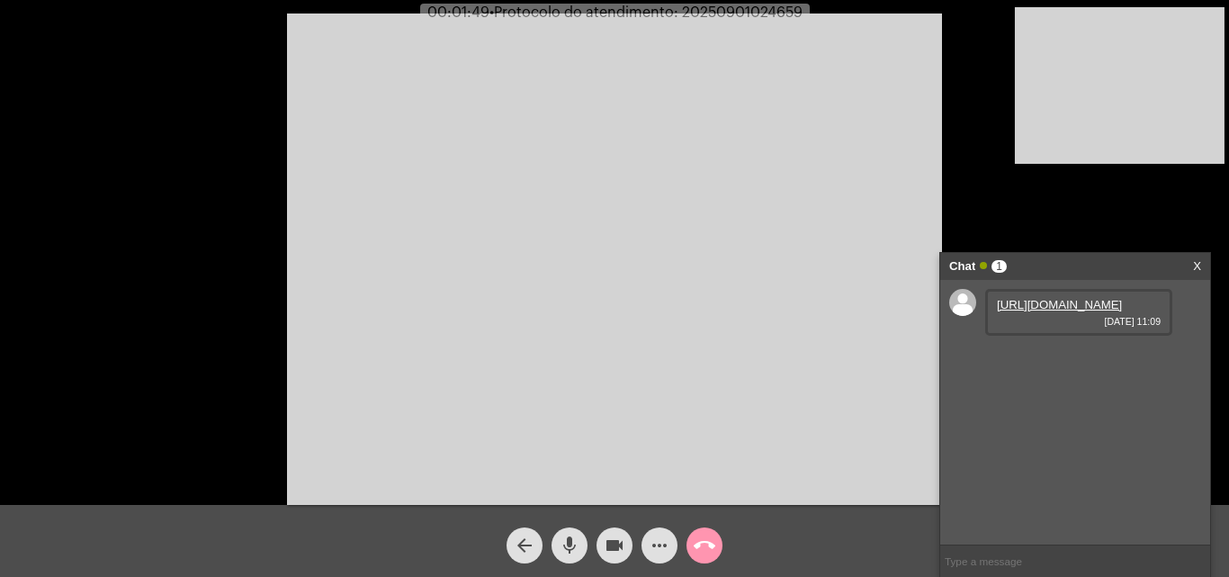
click at [1092, 311] on link "https://neft-transfer-bucket.s3.amazonaws.com/temp-b8ddb904-d770-33f9-a6f0-4a22…" at bounding box center [1059, 304] width 125 height 13
click at [576, 542] on mat-icon "mic" at bounding box center [570, 546] width 22 height 22
click at [623, 544] on mat-icon "videocam" at bounding box center [615, 546] width 22 height 22
drag, startPoint x: 621, startPoint y: 553, endPoint x: 582, endPoint y: 548, distance: 39.1
click at [621, 554] on mat-icon "videocam_off" at bounding box center [615, 546] width 22 height 22
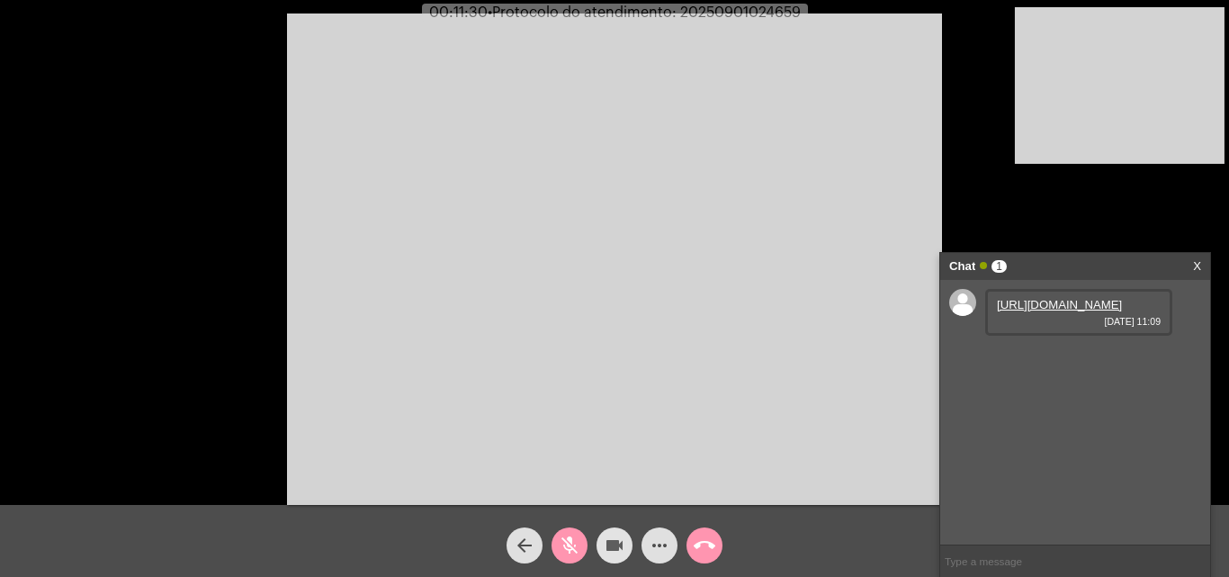
click at [572, 549] on mat-icon "mic_off" at bounding box center [570, 546] width 22 height 22
click at [571, 535] on mat-icon "mic" at bounding box center [570, 546] width 22 height 22
click at [571, 540] on mat-icon "mic_off" at bounding box center [570, 546] width 22 height 22
click at [745, 11] on span "• Protocolo do atendimento: 20250901024659" at bounding box center [644, 12] width 313 height 14
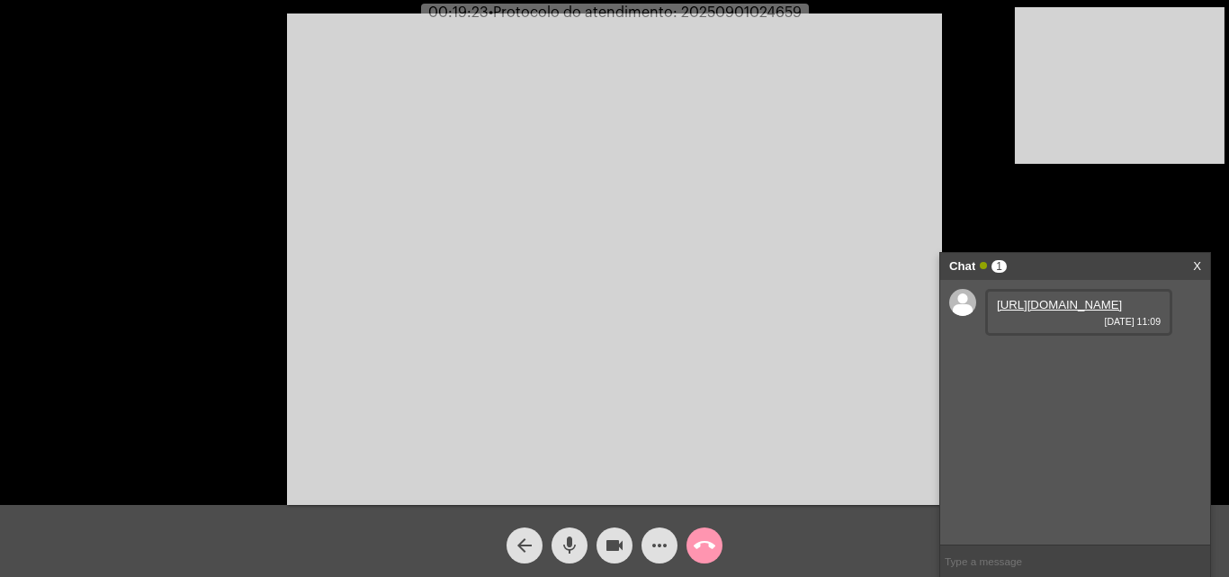
copy span "20250901024659"
click at [994, 565] on input "text" at bounding box center [1075, 560] width 270 height 31
paste input "20250901024659"
type input "20250901024659"
drag, startPoint x: 1015, startPoint y: 562, endPoint x: 1003, endPoint y: 562, distance: 11.7
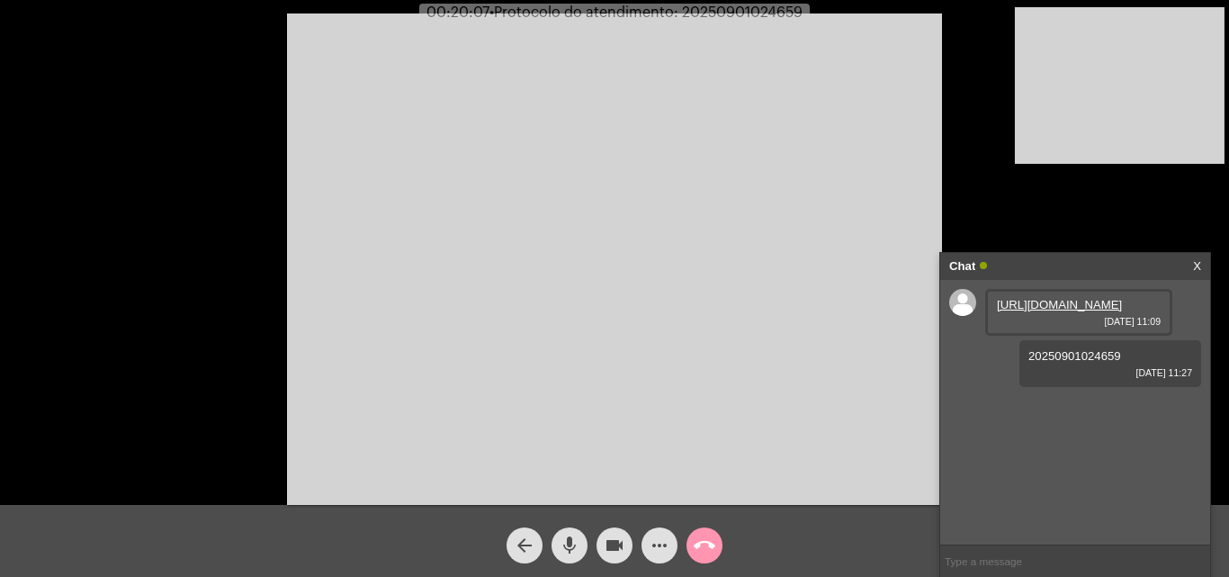
click at [1015, 563] on input "text" at bounding box center [1075, 560] width 270 height 31
click at [710, 533] on span "call_end" at bounding box center [705, 545] width 22 height 36
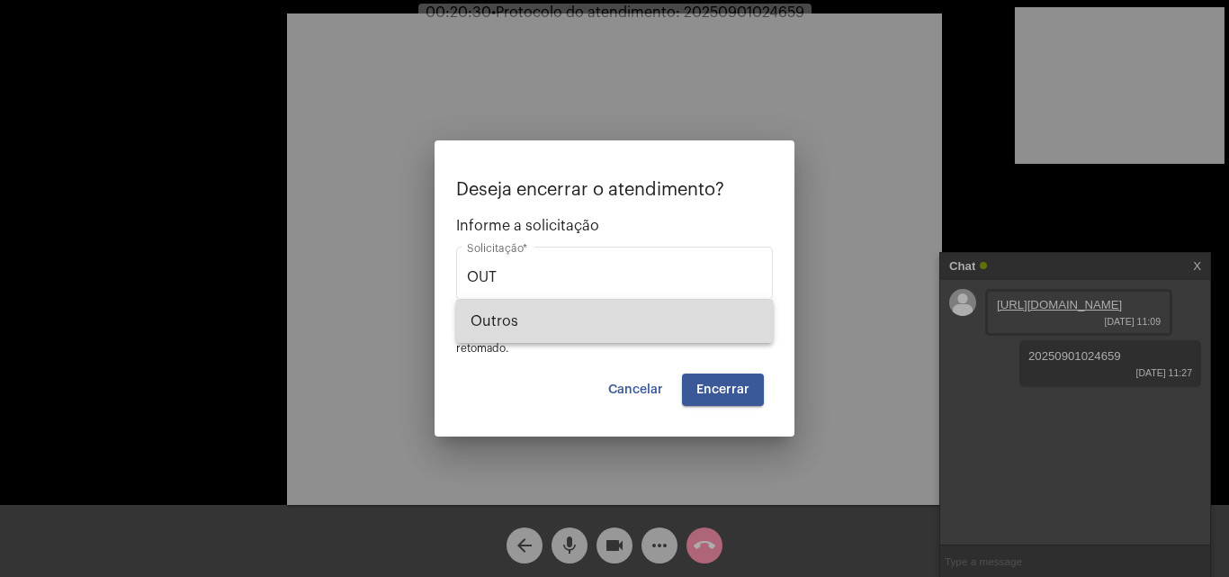
click at [608, 315] on span "Outros" at bounding box center [615, 321] width 288 height 43
type input "Outros"
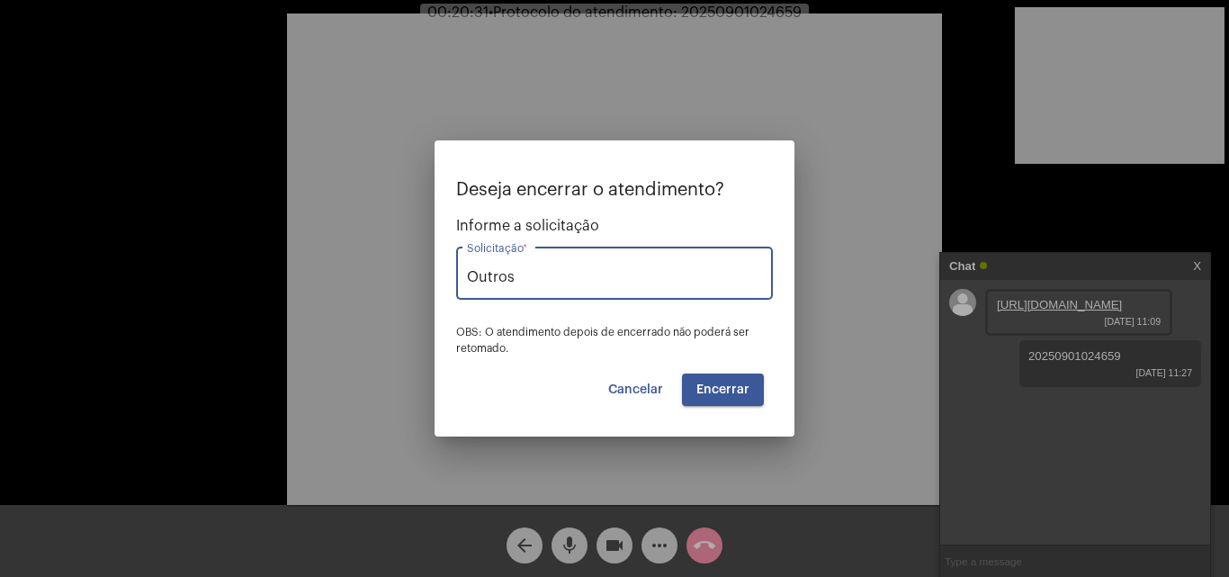
click at [735, 393] on span "Encerrar" at bounding box center [723, 389] width 53 height 13
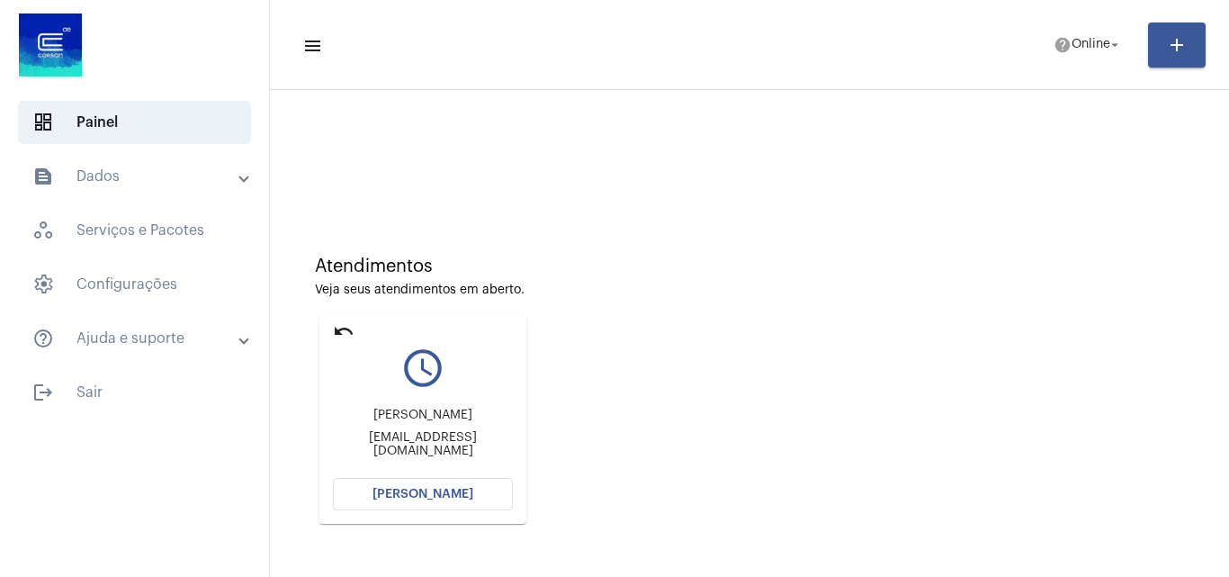
click at [465, 499] on span "Abrir Chamada" at bounding box center [423, 494] width 101 height 13
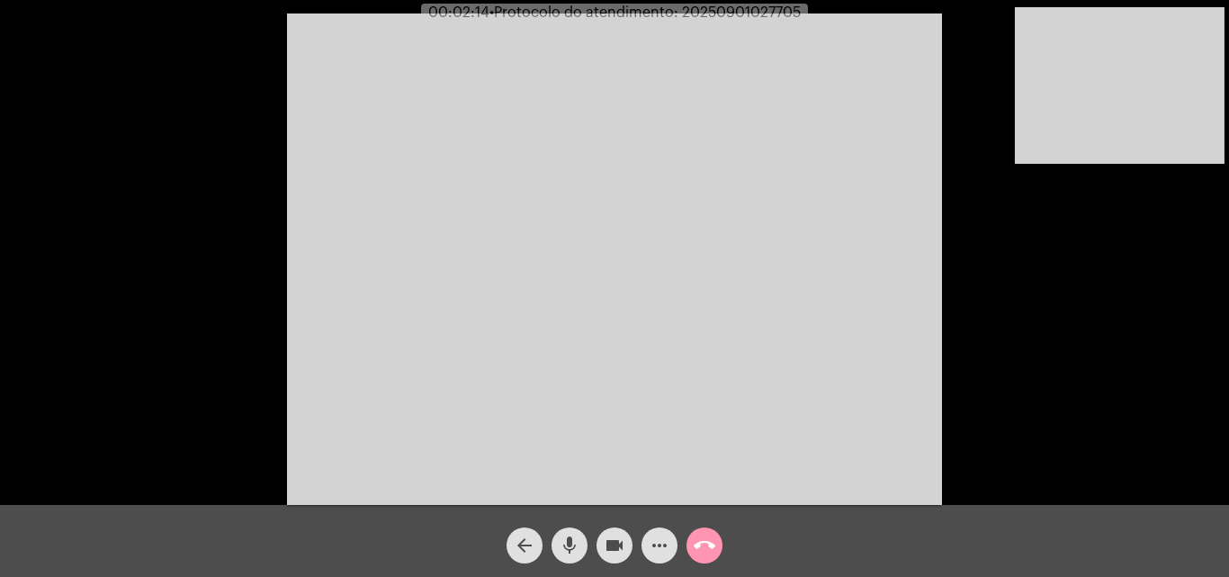
click at [661, 532] on span "more_horiz" at bounding box center [660, 545] width 22 height 36
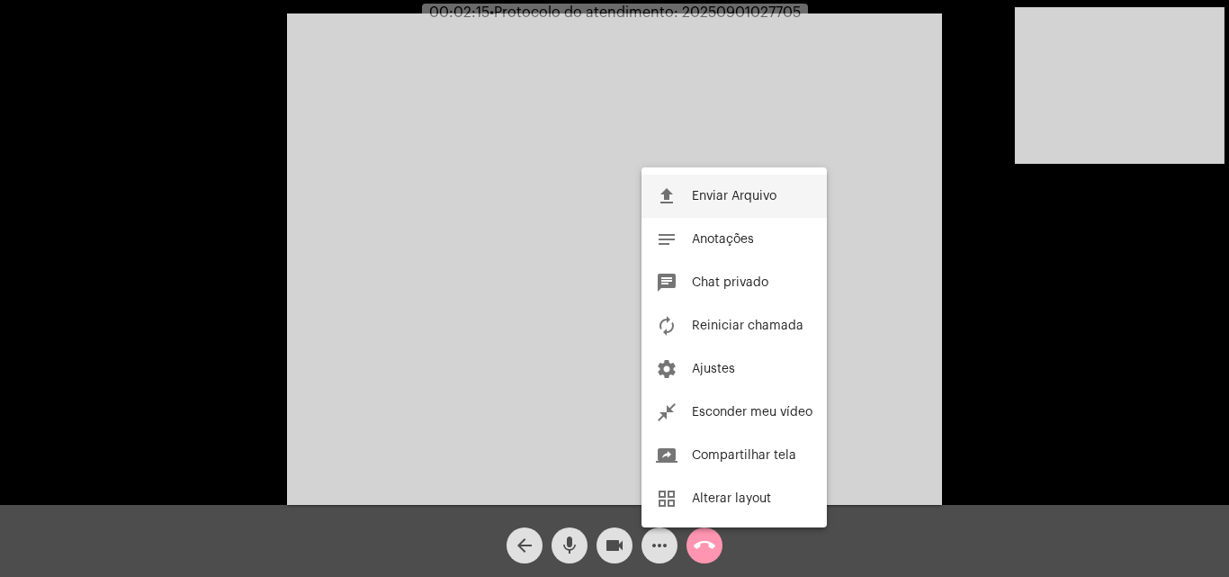
click at [727, 189] on button "file_upload Enviar Arquivo" at bounding box center [734, 196] width 185 height 43
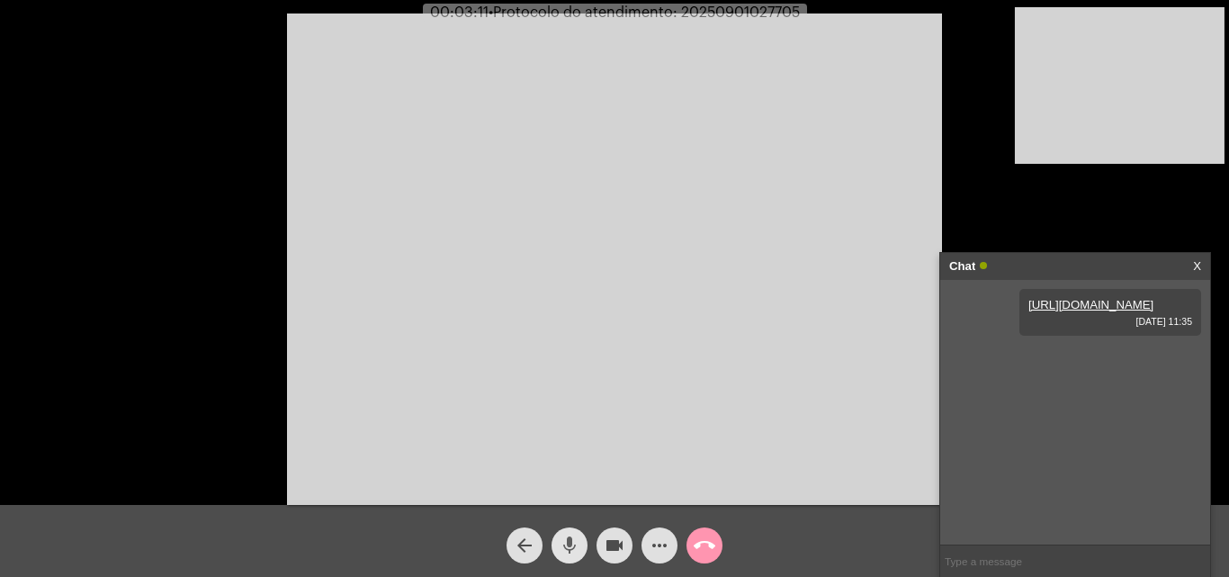
click at [566, 535] on mat-icon "mic" at bounding box center [570, 546] width 22 height 22
click at [575, 547] on mat-icon "mic_off" at bounding box center [570, 546] width 22 height 22
click at [652, 546] on mat-icon "more_horiz" at bounding box center [660, 546] width 22 height 22
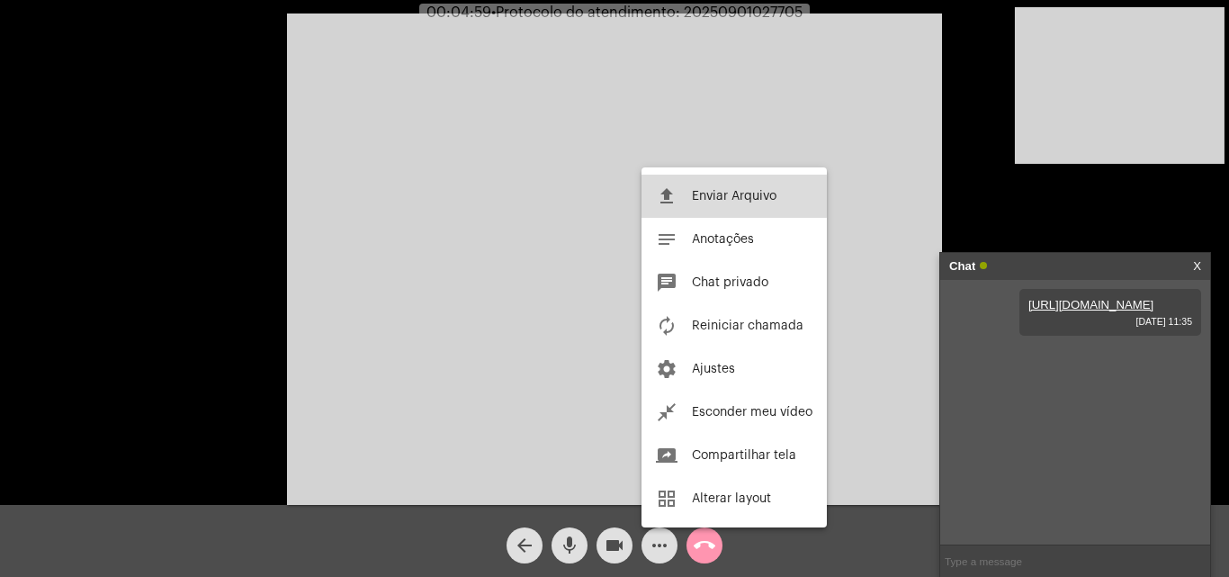
click at [722, 193] on span "Enviar Arquivo" at bounding box center [734, 196] width 85 height 13
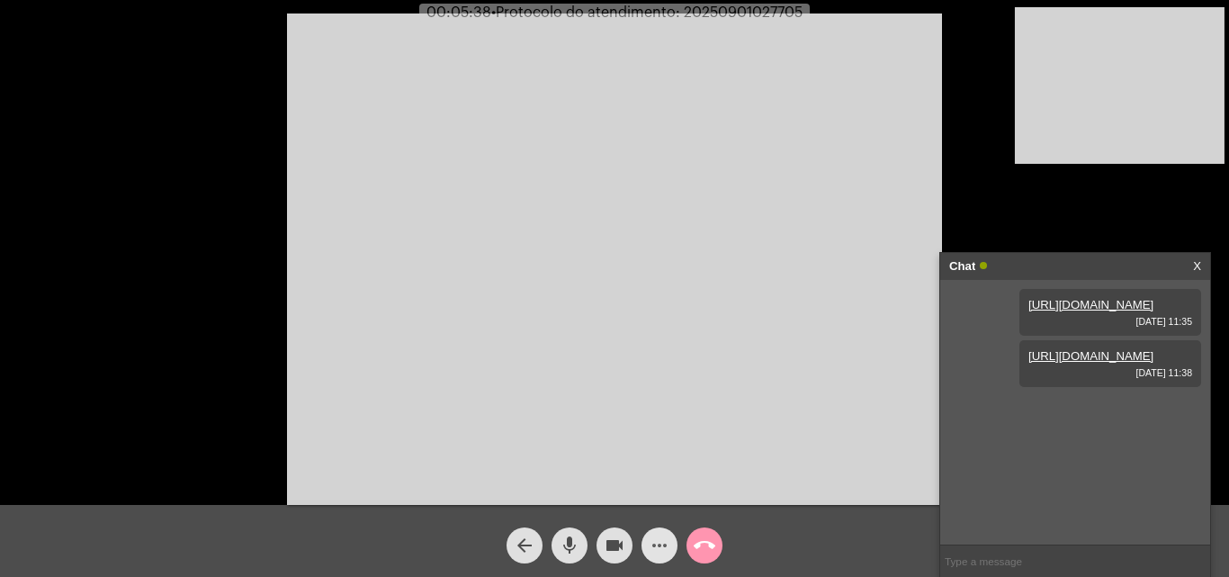
click at [650, 539] on mat-icon "more_horiz" at bounding box center [660, 546] width 22 height 22
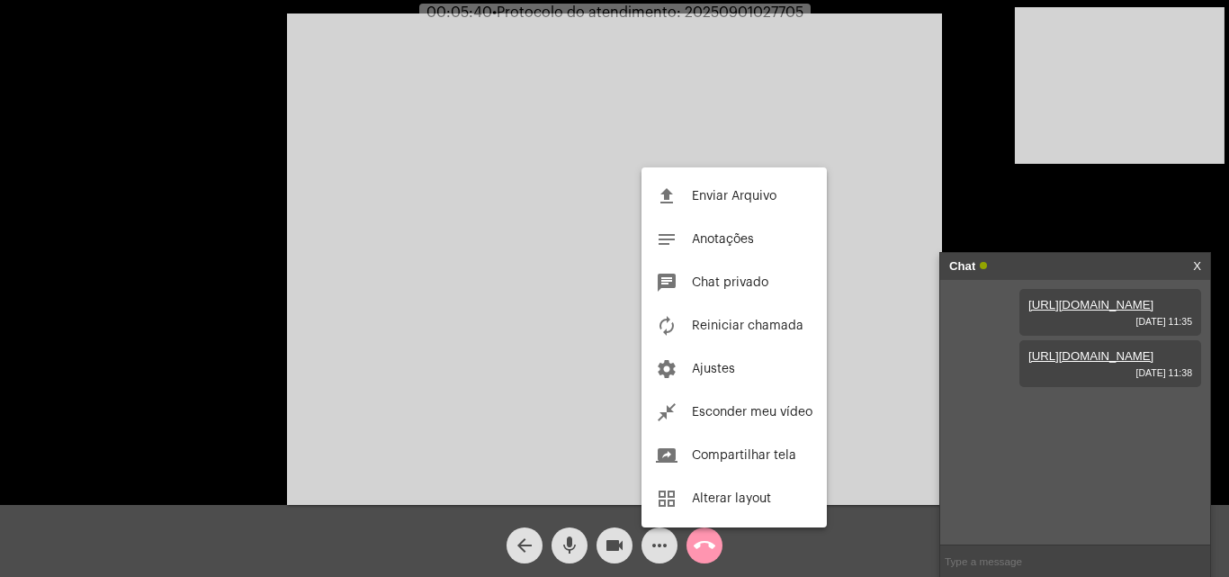
click at [713, 194] on span "Enviar Arquivo" at bounding box center [734, 196] width 85 height 13
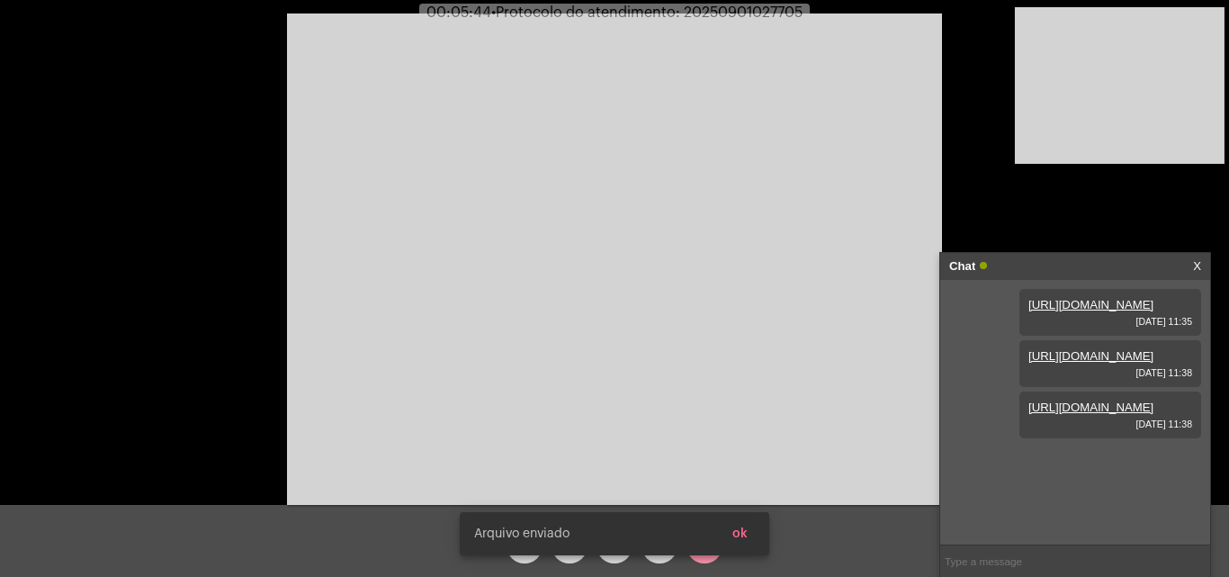
scroll to position [15, 0]
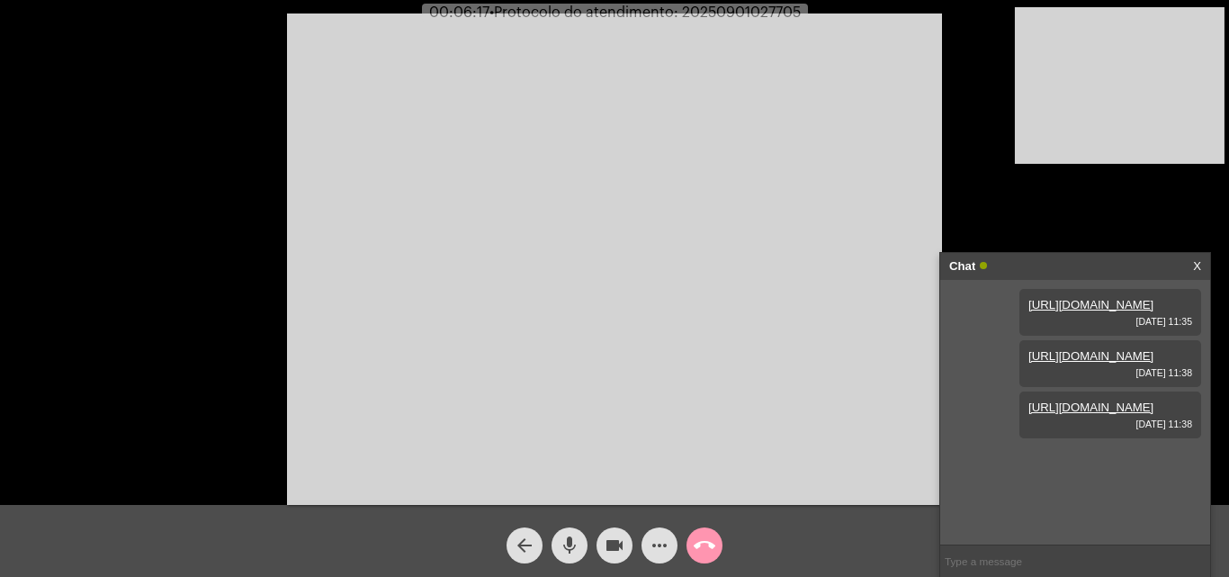
click at [652, 553] on mat-icon "more_horiz" at bounding box center [660, 546] width 22 height 22
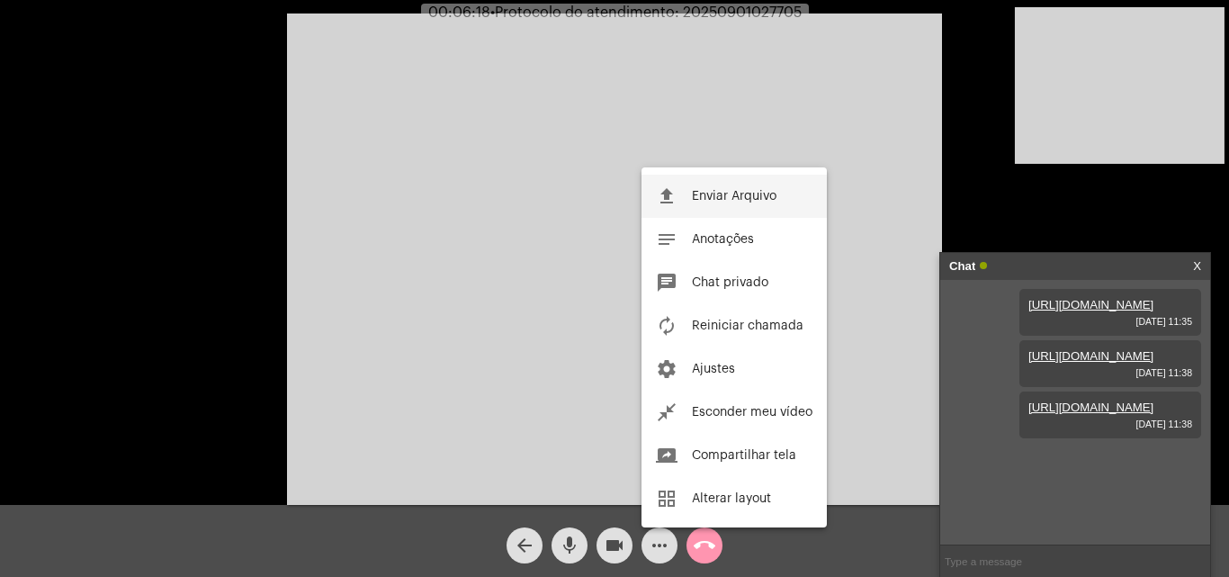
click at [706, 194] on span "Enviar Arquivo" at bounding box center [734, 196] width 85 height 13
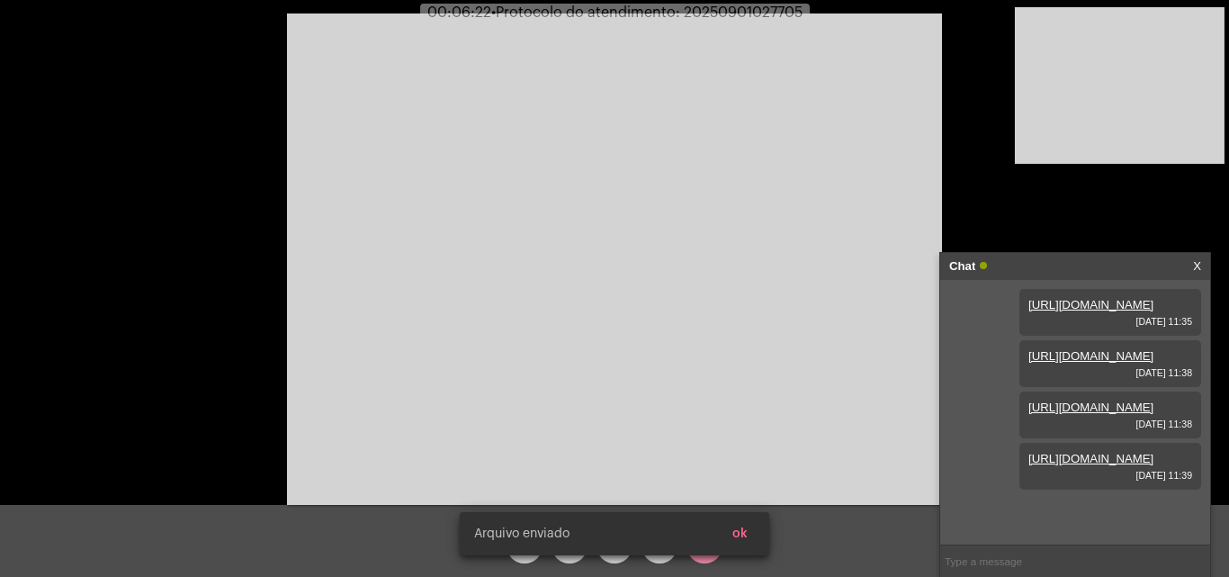
scroll to position [107, 0]
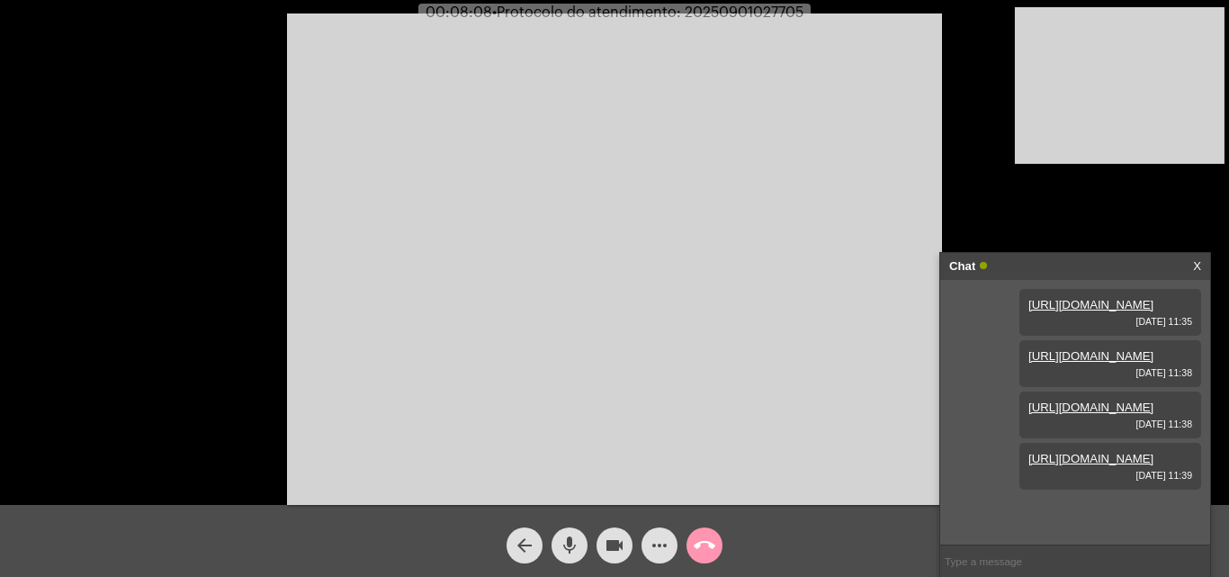
click at [755, 15] on span "• Protocolo do atendimento: 20250901027705" at bounding box center [647, 12] width 311 height 14
copy span "20250901027705"
click at [1024, 556] on input "text" at bounding box center [1075, 560] width 270 height 31
paste input "20250901027705"
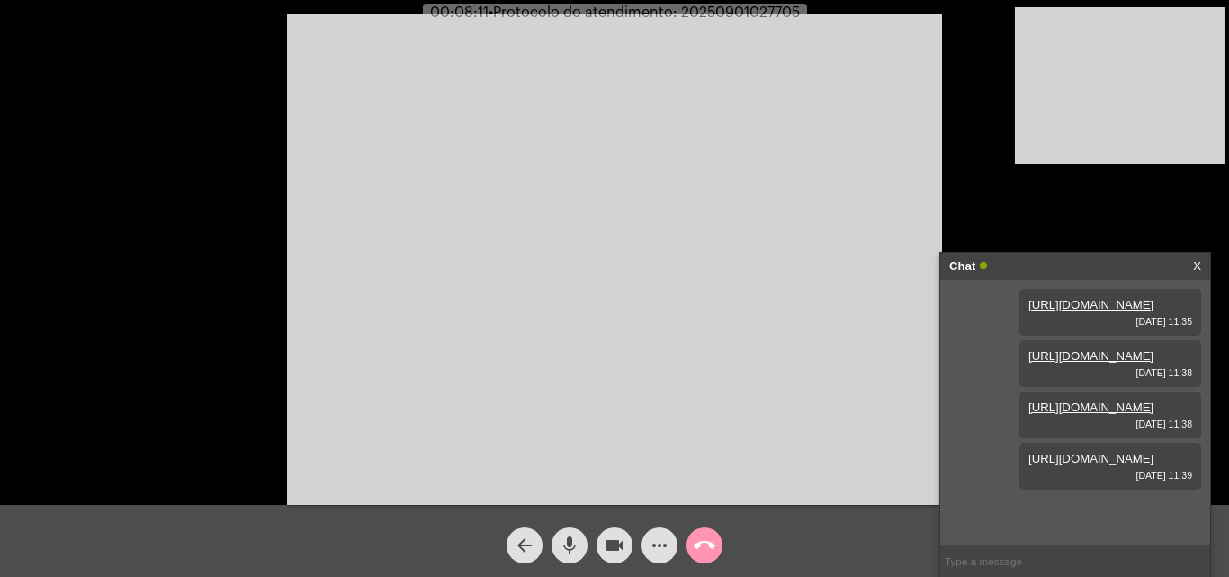
type input "20250901027705"
click at [696, 554] on mat-icon "call_end" at bounding box center [705, 546] width 22 height 22
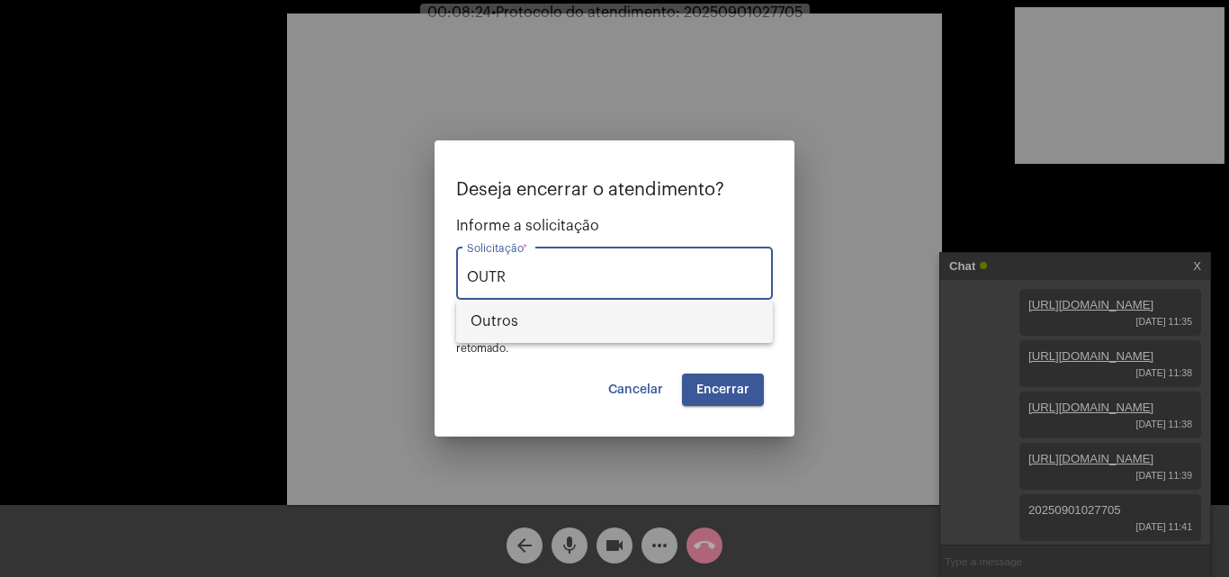
click at [580, 312] on span "Outros" at bounding box center [615, 321] width 288 height 43
type input "Outros"
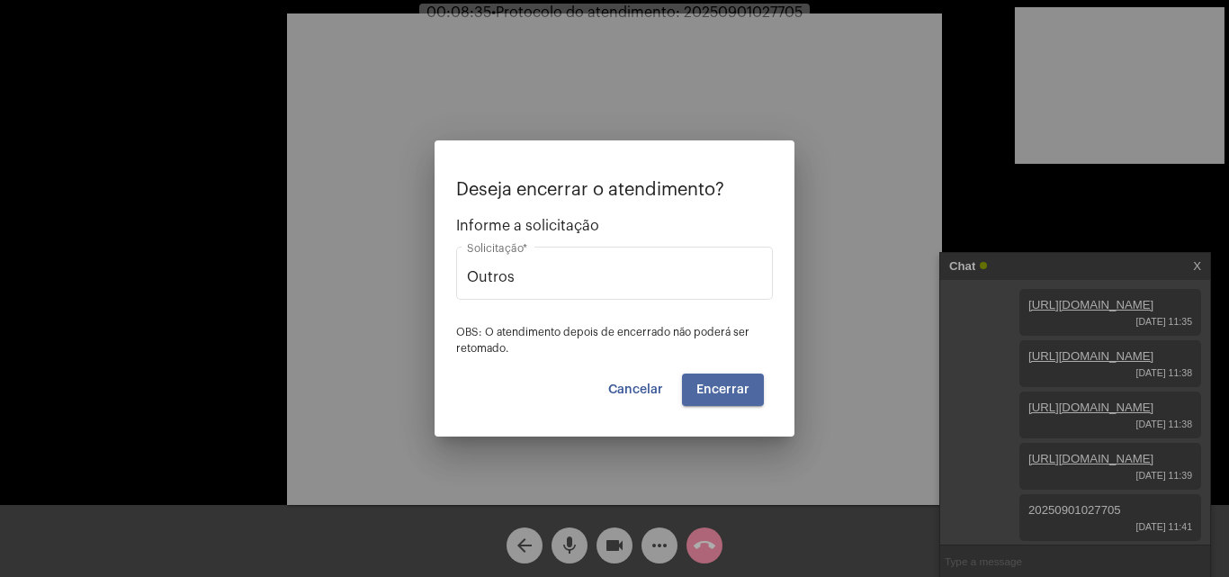
click at [741, 387] on span "Encerrar" at bounding box center [723, 389] width 53 height 13
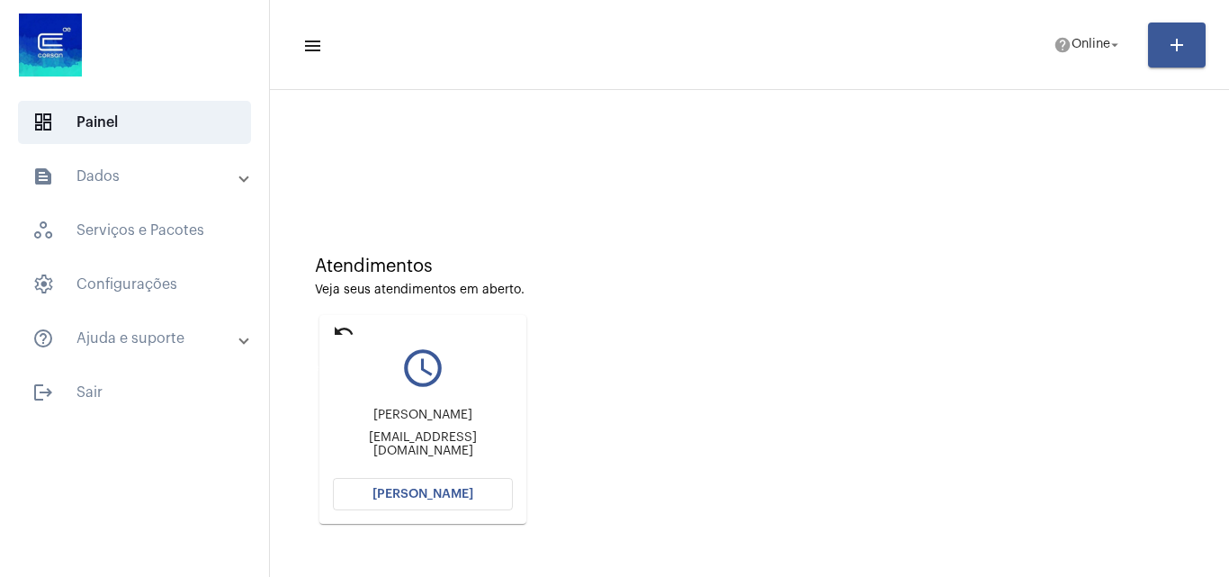
click at [339, 334] on mat-icon "undo" at bounding box center [344, 331] width 22 height 22
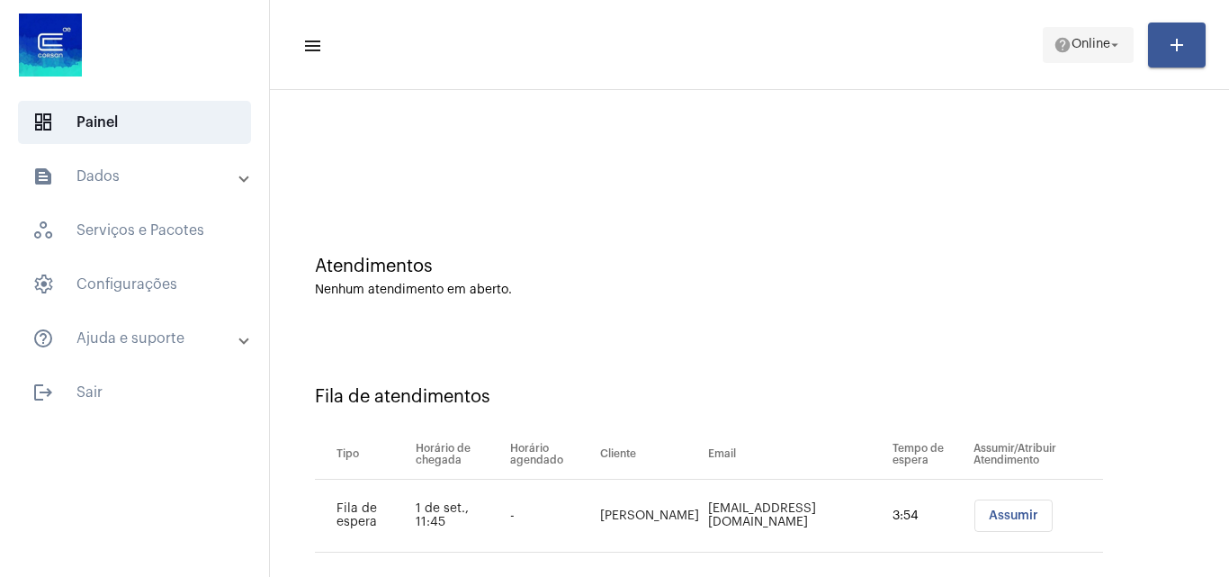
click at [1104, 40] on span "Online" at bounding box center [1091, 45] width 39 height 13
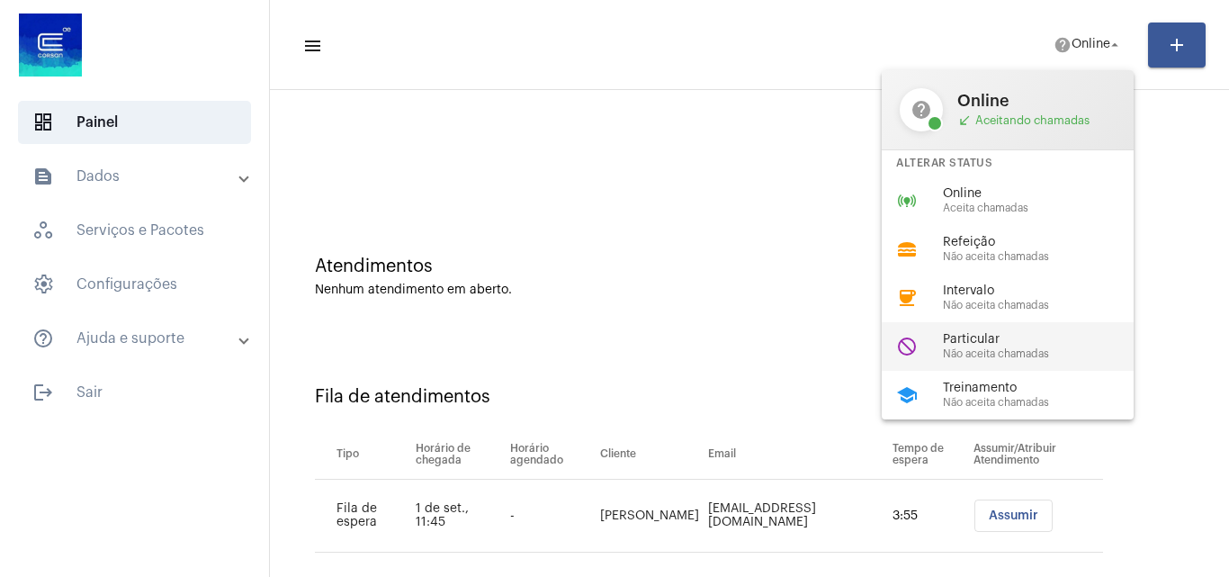
click at [1034, 339] on span "Particular" at bounding box center [1045, 339] width 205 height 13
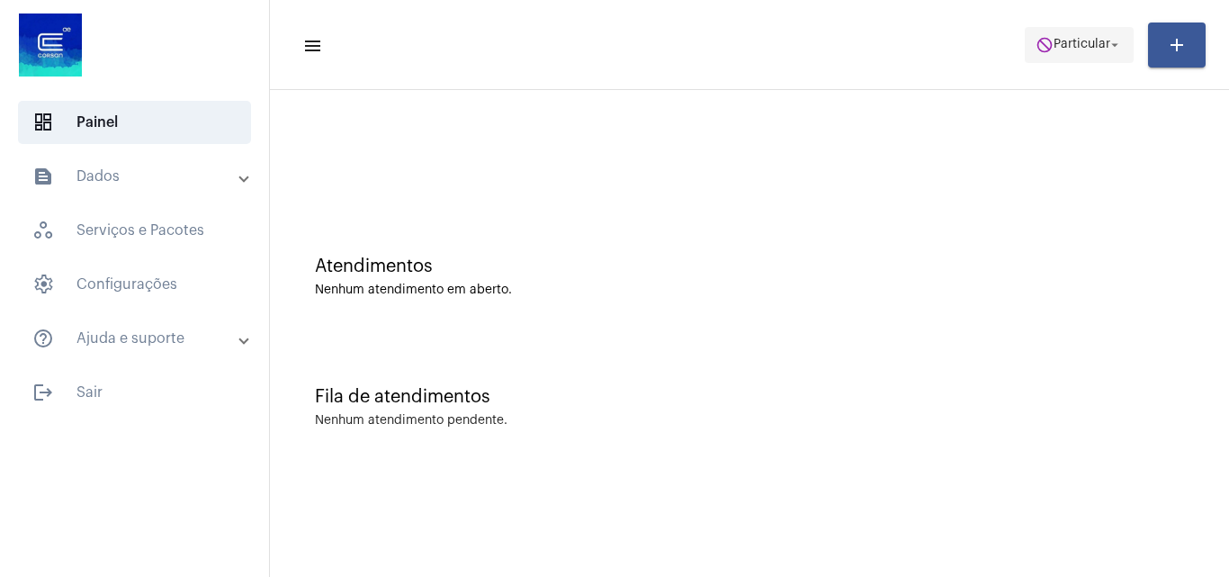
click at [1061, 40] on span "Particular" at bounding box center [1082, 45] width 57 height 13
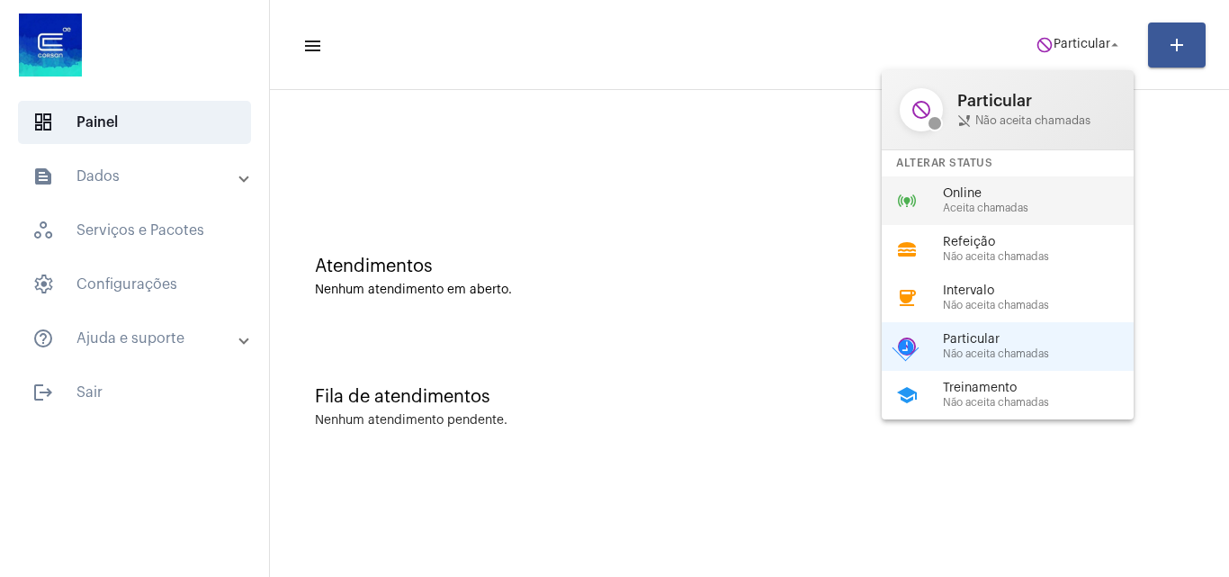
click at [1030, 192] on span "Online" at bounding box center [1045, 193] width 205 height 13
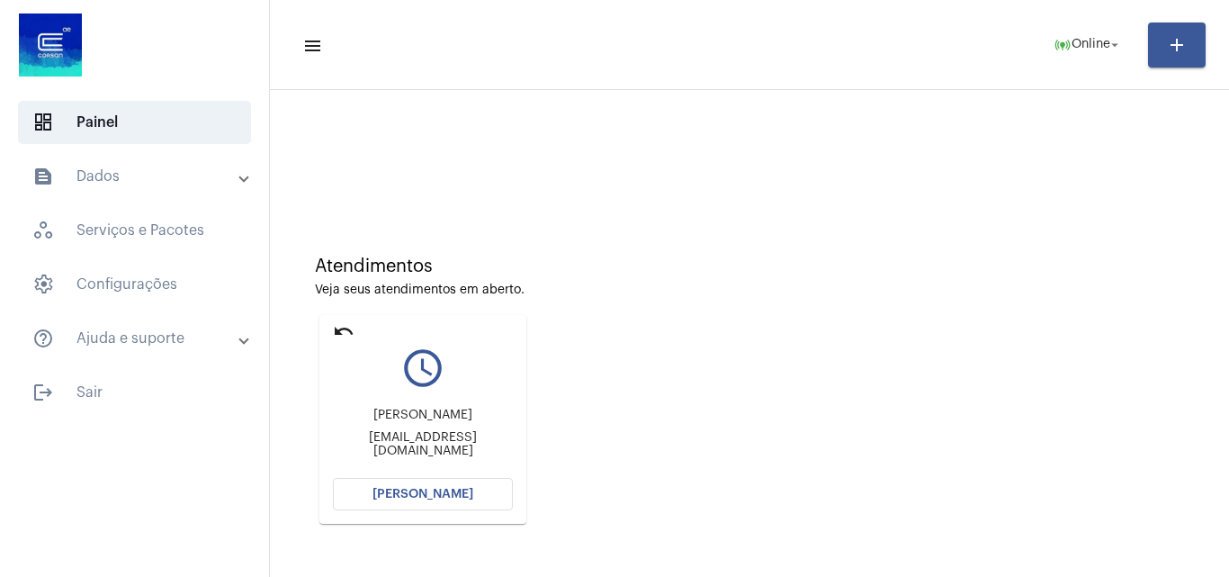
click at [346, 327] on mat-icon "undo" at bounding box center [344, 331] width 22 height 22
drag, startPoint x: 341, startPoint y: 328, endPoint x: 328, endPoint y: 325, distance: 13.1
click at [341, 329] on mat-icon "undo" at bounding box center [344, 331] width 22 height 22
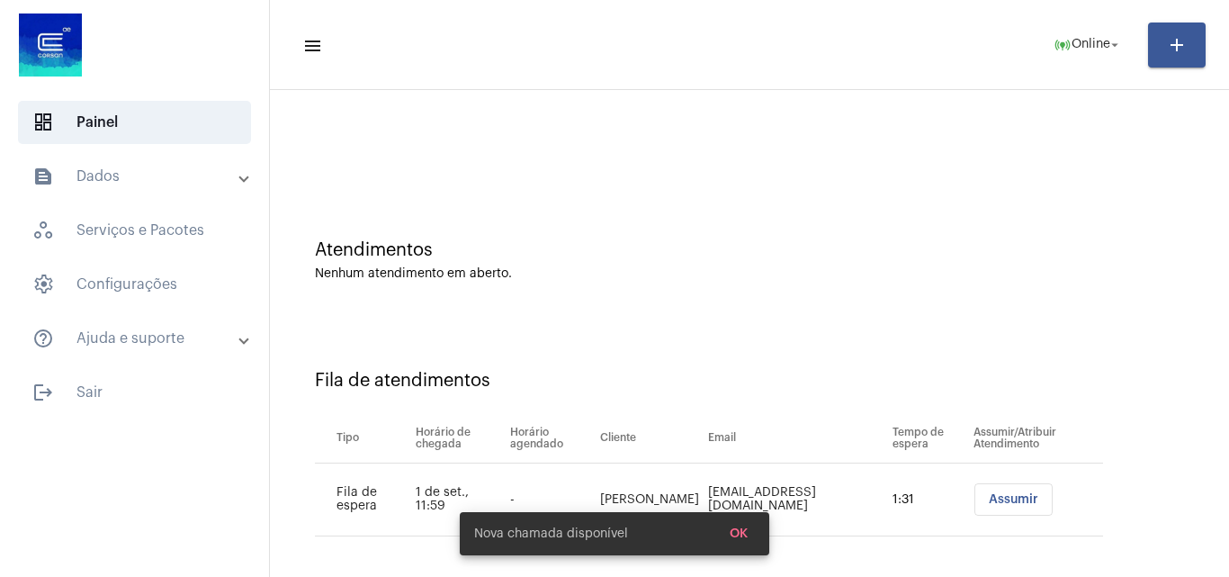
scroll to position [24, 0]
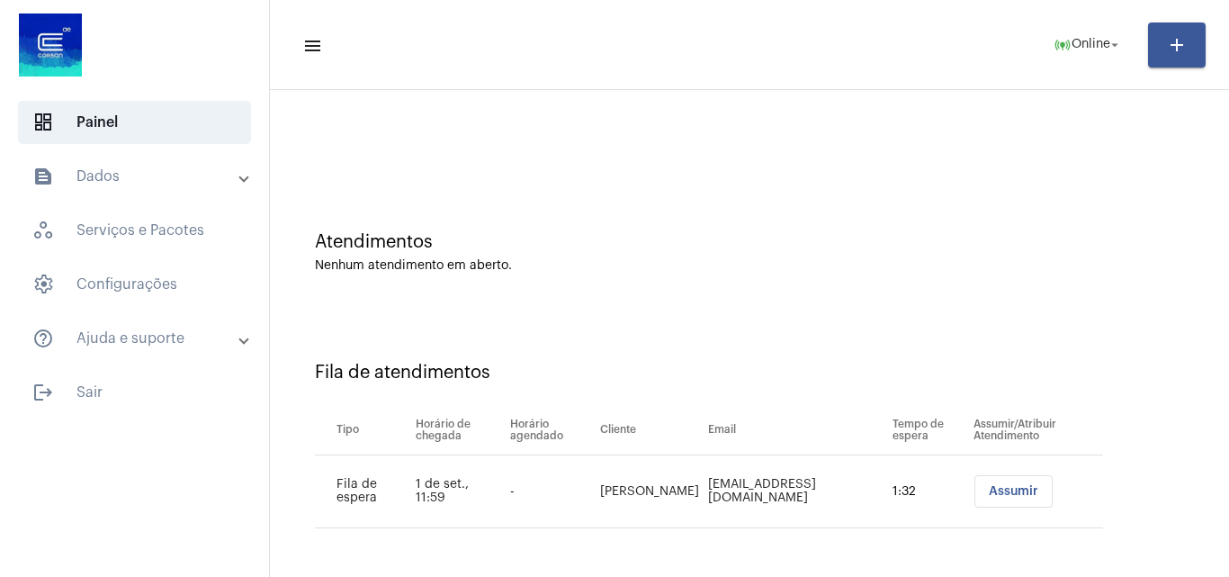
click at [989, 495] on span "Assumir" at bounding box center [1013, 491] width 49 height 13
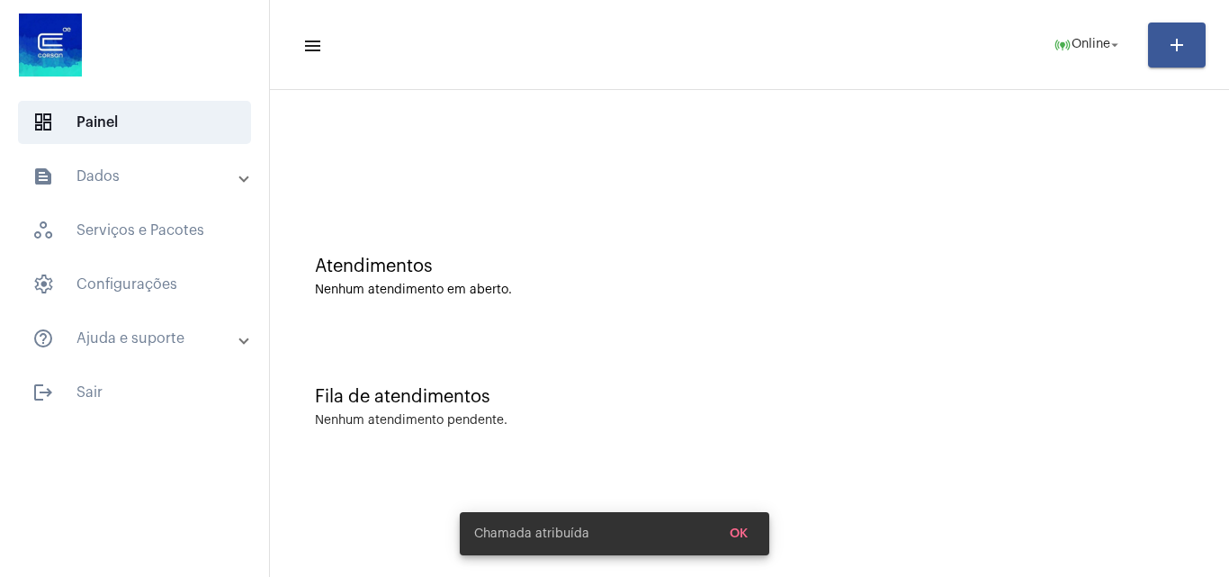
scroll to position [0, 0]
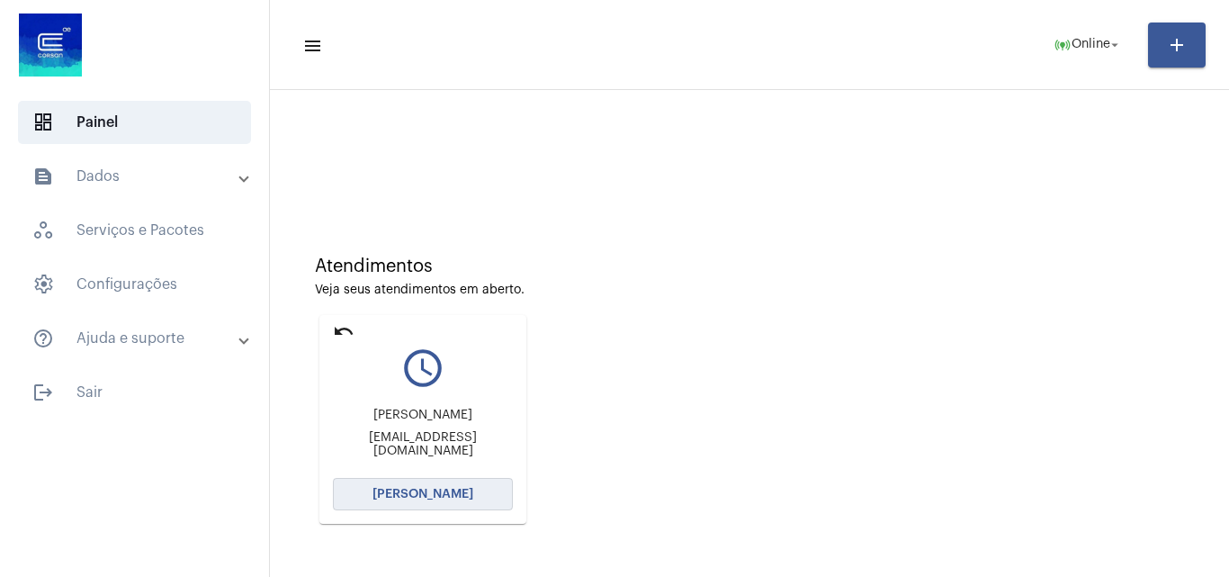
click at [463, 482] on button "Abrir Chamada" at bounding box center [423, 494] width 180 height 32
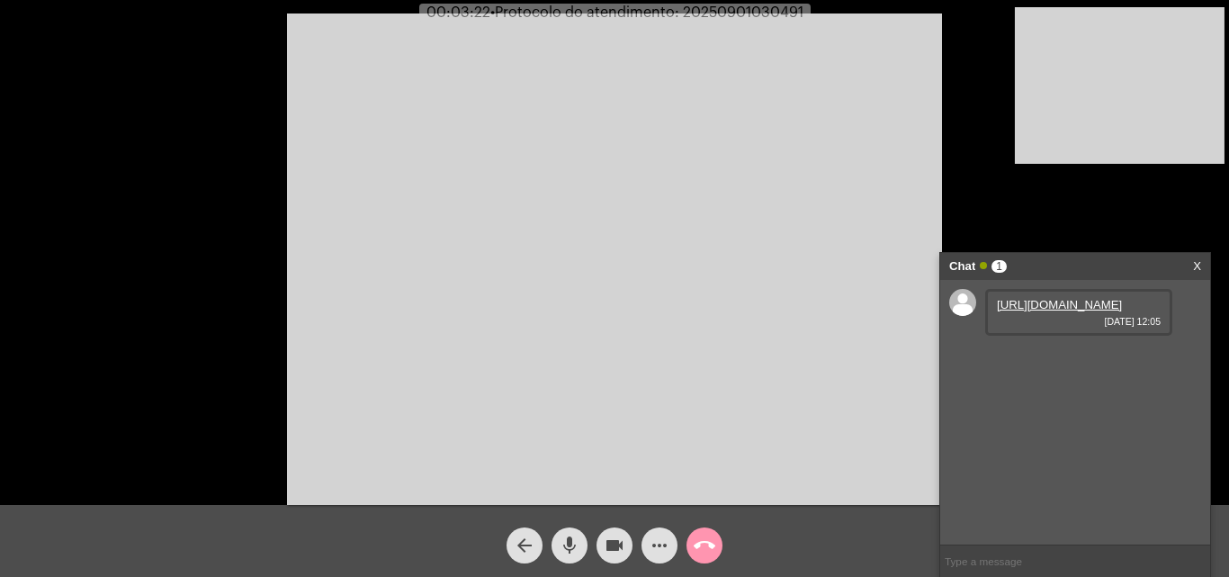
click at [1048, 311] on link "https://neft-transfer-bucket.s3.amazonaws.com/temp-b76e2b86-4c81-e07c-d2ed-898a…" at bounding box center [1059, 304] width 125 height 13
click at [568, 544] on mat-icon "mic" at bounding box center [570, 546] width 22 height 22
click at [576, 543] on mat-icon "mic_off" at bounding box center [570, 546] width 22 height 22
click at [572, 544] on mat-icon "mic" at bounding box center [570, 546] width 22 height 22
click at [615, 555] on mat-icon "videocam" at bounding box center [615, 546] width 22 height 22
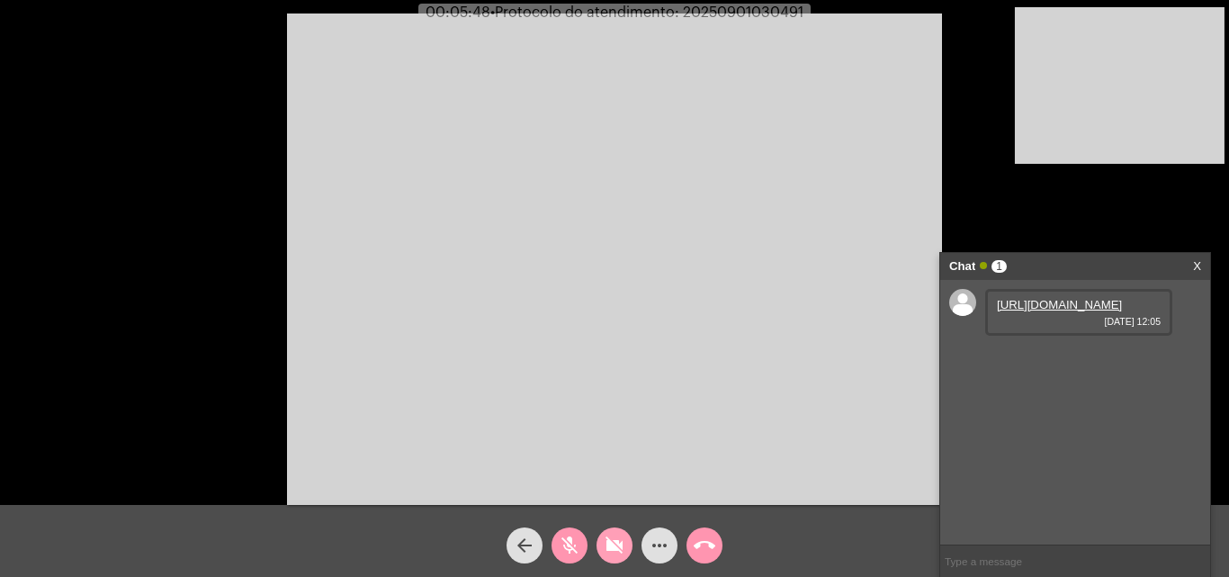
click at [608, 545] on mat-icon "videocam_off" at bounding box center [615, 546] width 22 height 22
click at [571, 546] on mat-icon "mic_off" at bounding box center [570, 546] width 22 height 22
click at [575, 541] on mat-icon "mic" at bounding box center [570, 546] width 22 height 22
click at [607, 544] on mat-icon "videocam" at bounding box center [615, 546] width 22 height 22
click at [607, 537] on mat-icon "videocam_off" at bounding box center [615, 546] width 22 height 22
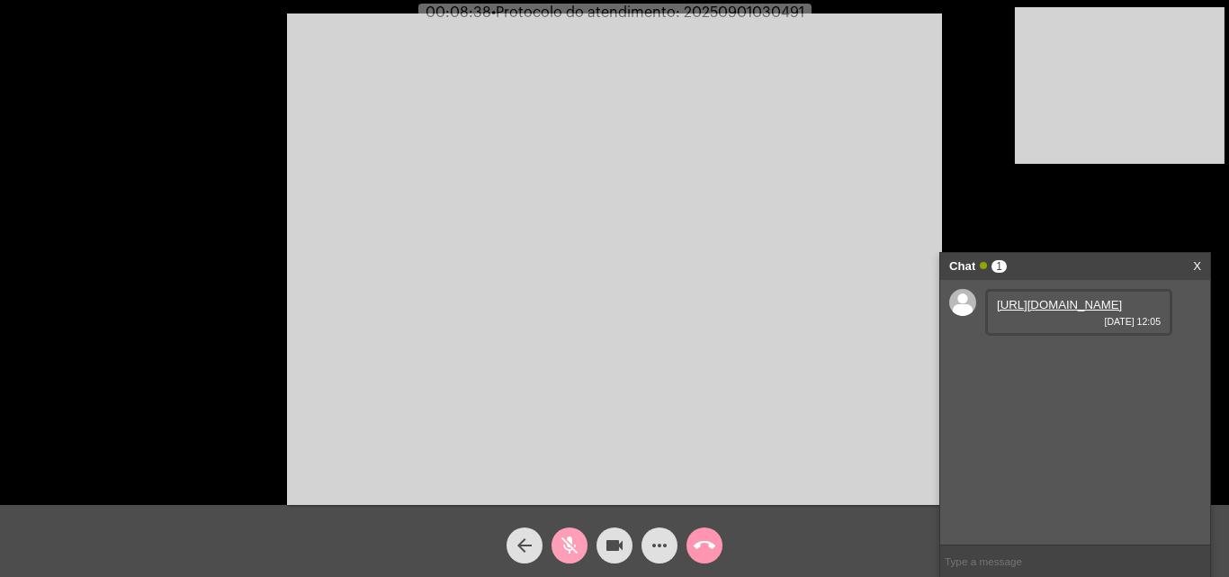
click at [571, 542] on mat-icon "mic_off" at bounding box center [570, 546] width 22 height 22
click at [1053, 363] on link "https://neft-transfer-bucket.s3.amazonaws.com/temp-ac1d6f64-d8c5-f8aa-dcdc-40ba…" at bounding box center [1059, 355] width 125 height 13
click at [1074, 414] on link "https://neft-transfer-bucket.s3.amazonaws.com/temp-7ce5c9c7-a3ac-2de9-60e9-bd2d…" at bounding box center [1059, 406] width 125 height 13
click at [560, 537] on mat-icon "mic" at bounding box center [570, 546] width 22 height 22
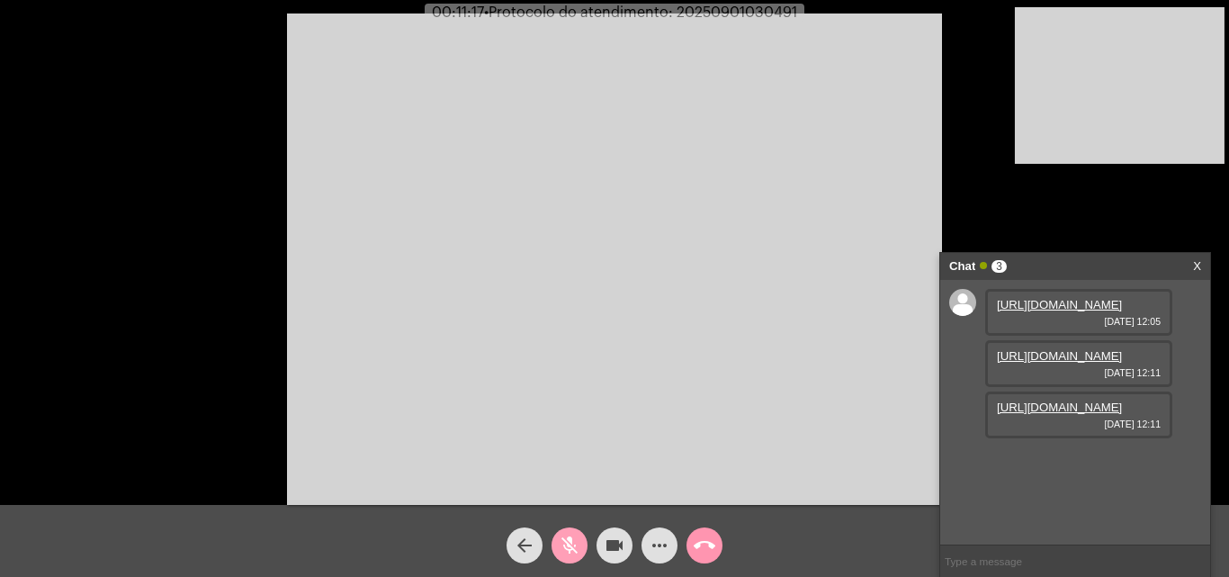
click at [564, 549] on mat-icon "mic_off" at bounding box center [570, 546] width 22 height 22
click at [760, 11] on span "• Protocolo do atendimento: 20250901030491" at bounding box center [644, 12] width 313 height 14
copy span "20250901030491"
click at [1018, 563] on input "text" at bounding box center [1075, 560] width 270 height 31
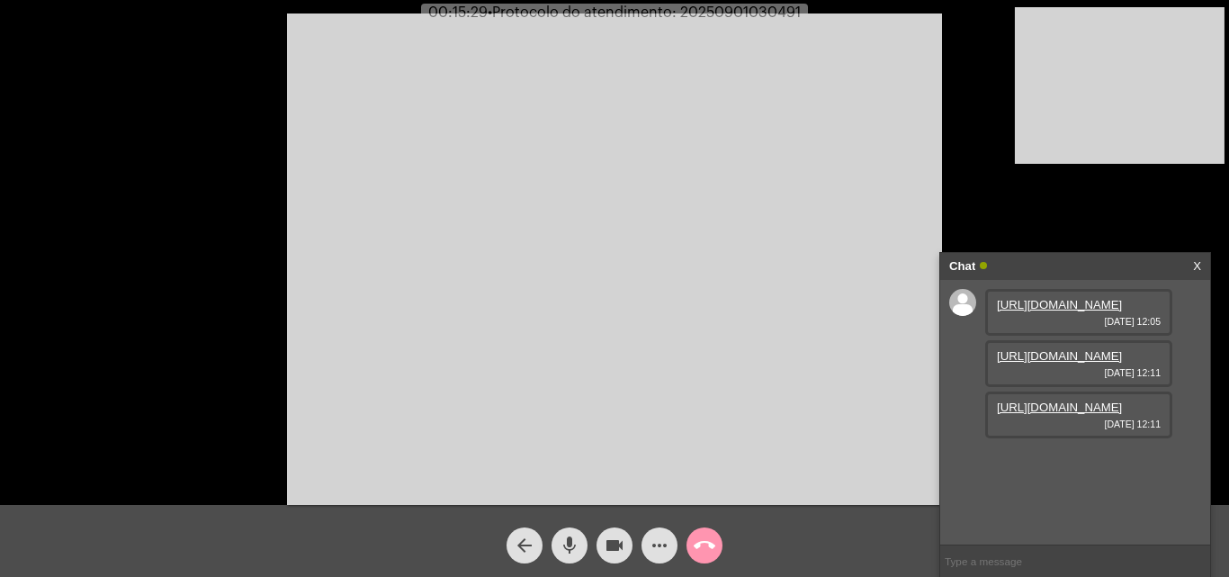
paste input "20250901030491"
type input "20250901030491"
click at [706, 544] on mat-icon "call_end" at bounding box center [705, 546] width 22 height 22
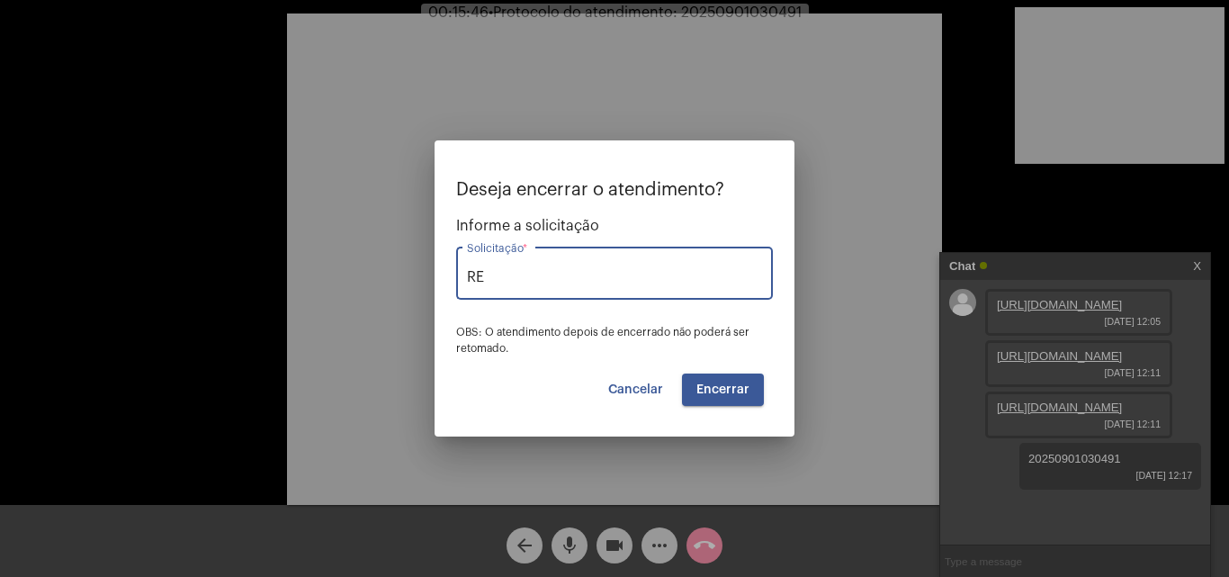
type input "R"
click at [517, 322] on span "Outros" at bounding box center [615, 321] width 288 height 43
type input "Outros"
click at [742, 388] on span "Encerrar" at bounding box center [723, 389] width 53 height 13
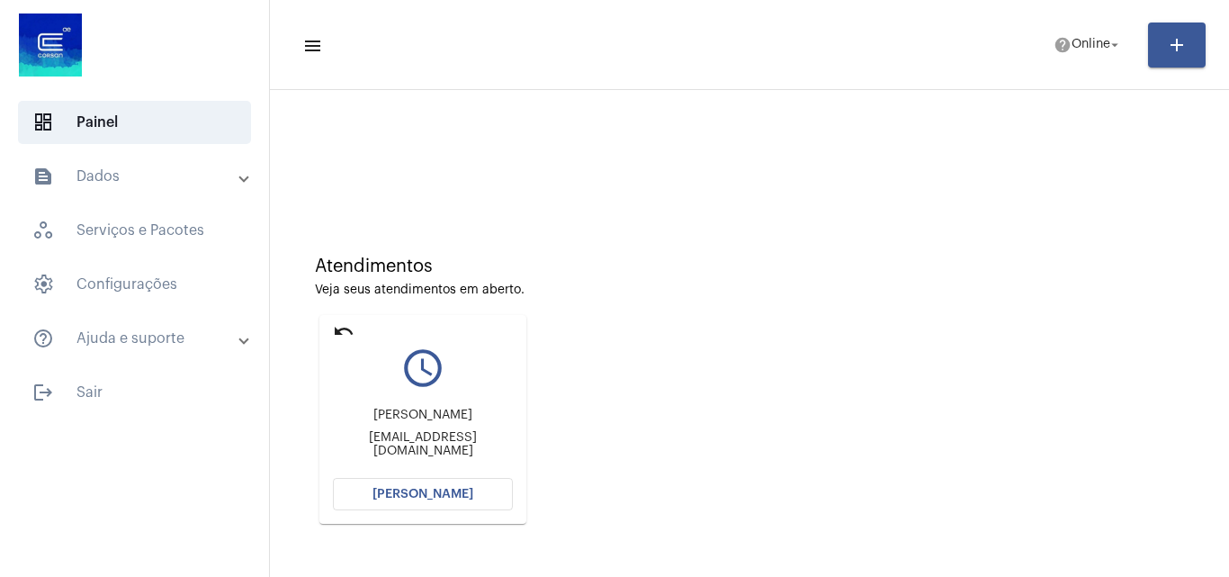
click at [481, 493] on button "Abrir Chamada" at bounding box center [423, 494] width 180 height 32
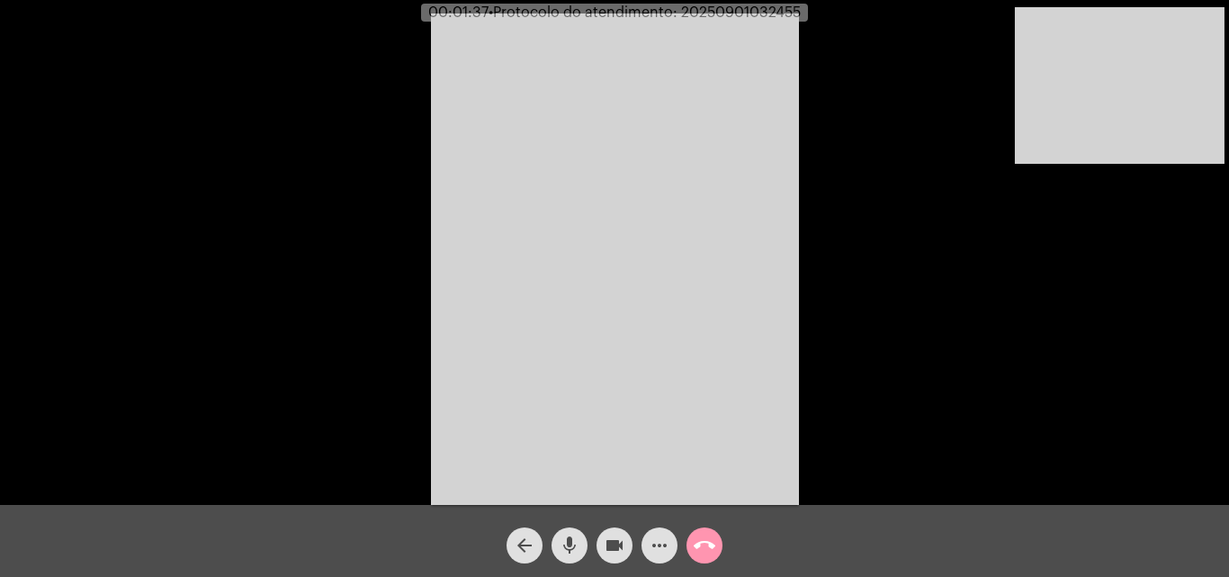
drag, startPoint x: 562, startPoint y: 535, endPoint x: 513, endPoint y: 436, distance: 111.5
click at [563, 535] on mat-icon "mic" at bounding box center [570, 546] width 22 height 22
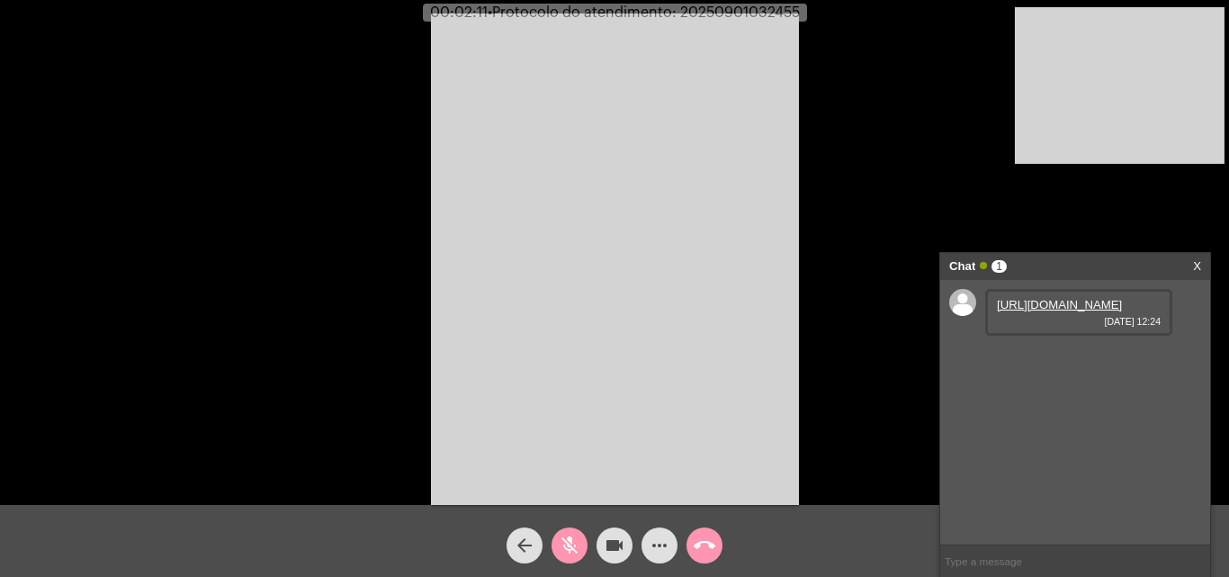
click at [571, 543] on mat-icon "mic_off" at bounding box center [570, 546] width 22 height 22
click at [565, 536] on mat-icon "mic" at bounding box center [570, 546] width 22 height 22
click at [567, 538] on mat-icon "mic_off" at bounding box center [570, 546] width 22 height 22
click at [750, 8] on span "• Protocolo do atendimento: 20250901032455" at bounding box center [646, 12] width 312 height 14
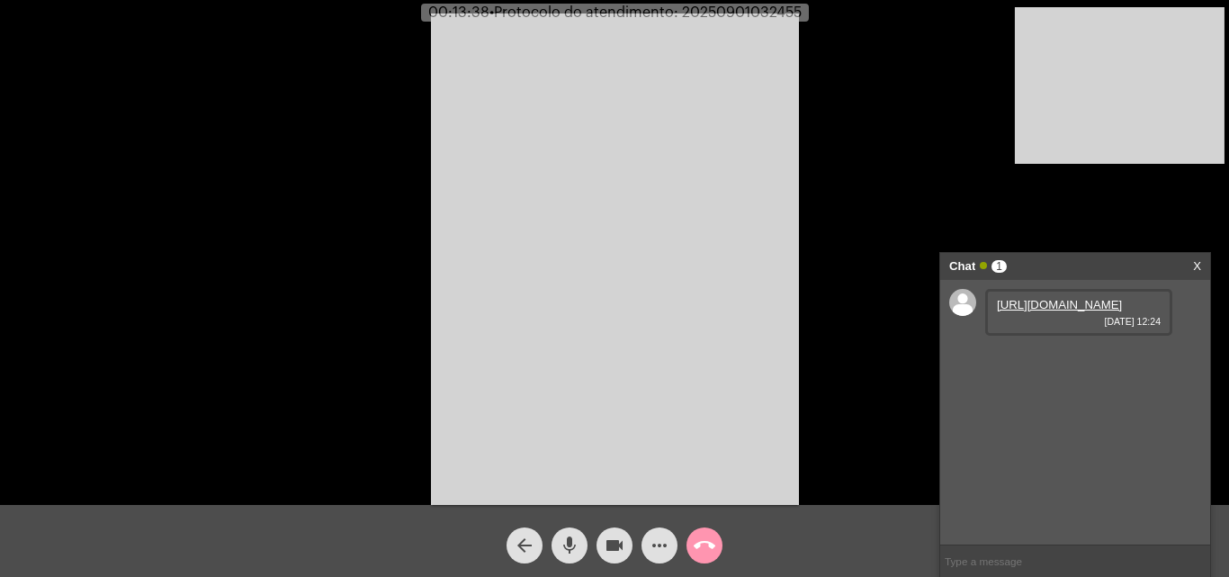
copy span "20250901032455"
click at [1037, 558] on input "text" at bounding box center [1075, 560] width 270 height 31
paste input "20250901032455"
type input "20250901032455"
click at [706, 535] on mat-icon "call_end" at bounding box center [705, 546] width 22 height 22
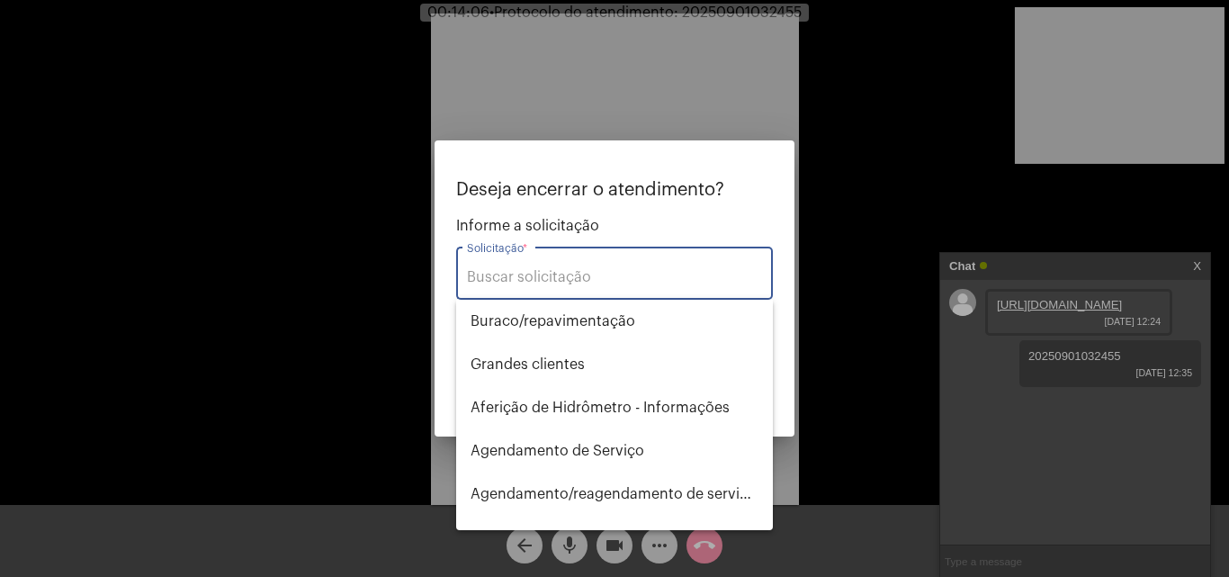
click at [535, 262] on div "Solicitação *" at bounding box center [614, 271] width 295 height 57
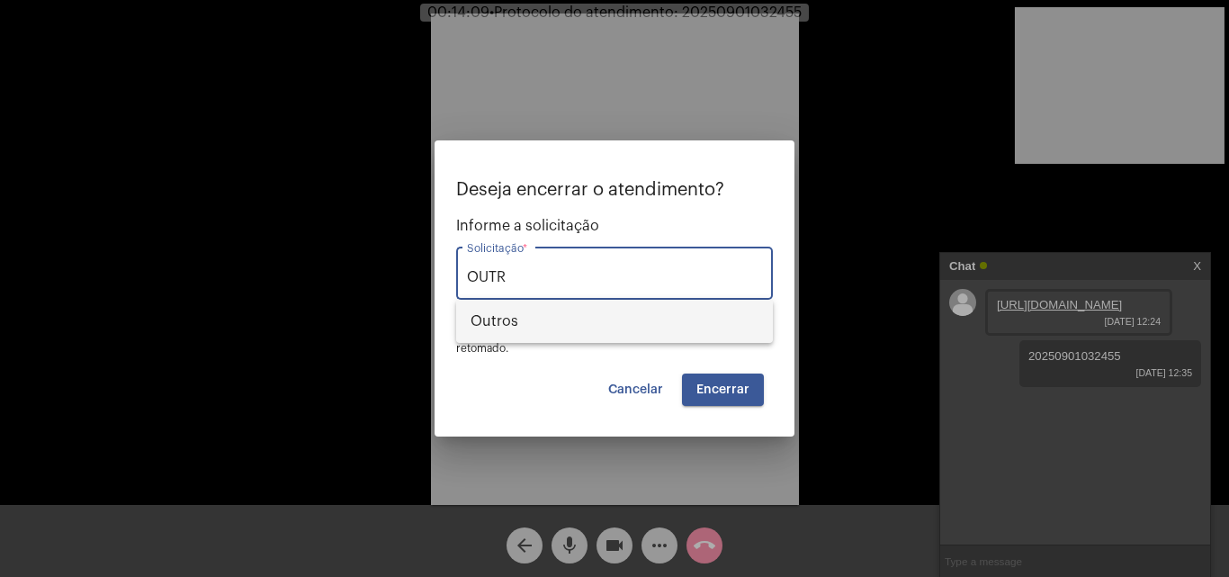
click at [555, 322] on span "Outros" at bounding box center [615, 321] width 288 height 43
type input "Outros"
click at [724, 391] on span "Encerrar" at bounding box center [723, 389] width 53 height 13
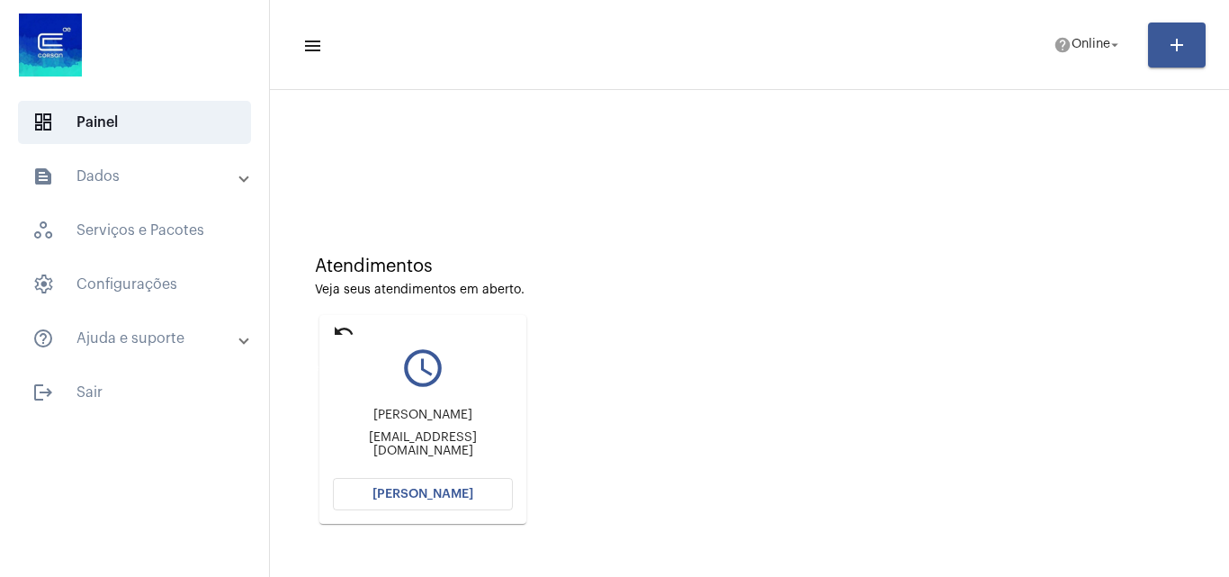
click at [348, 339] on mat-icon "undo" at bounding box center [344, 331] width 22 height 22
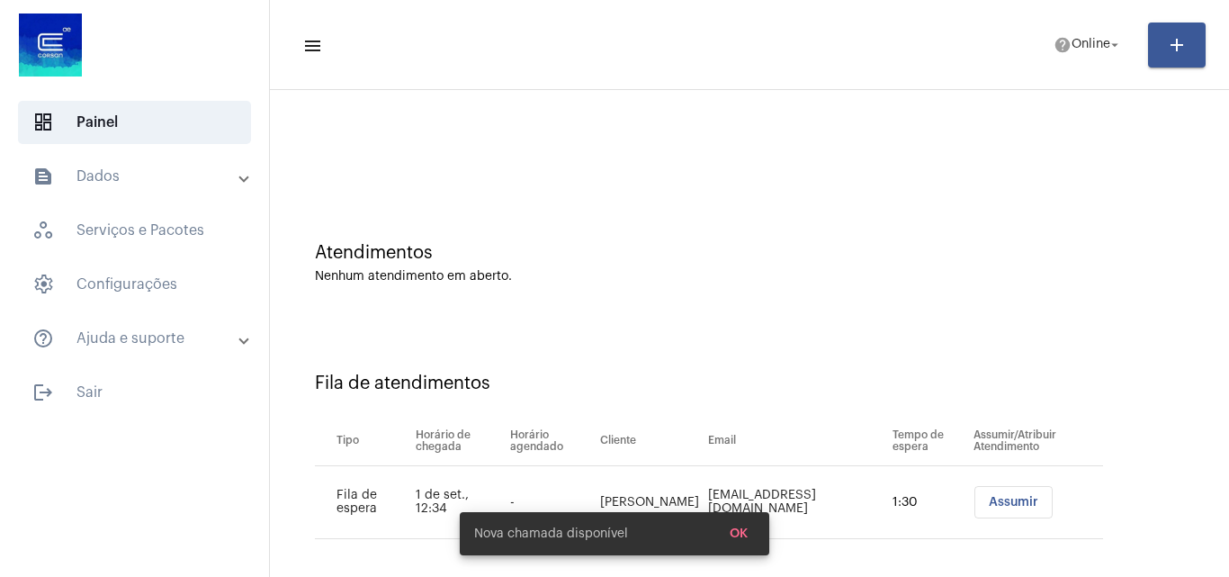
scroll to position [24, 0]
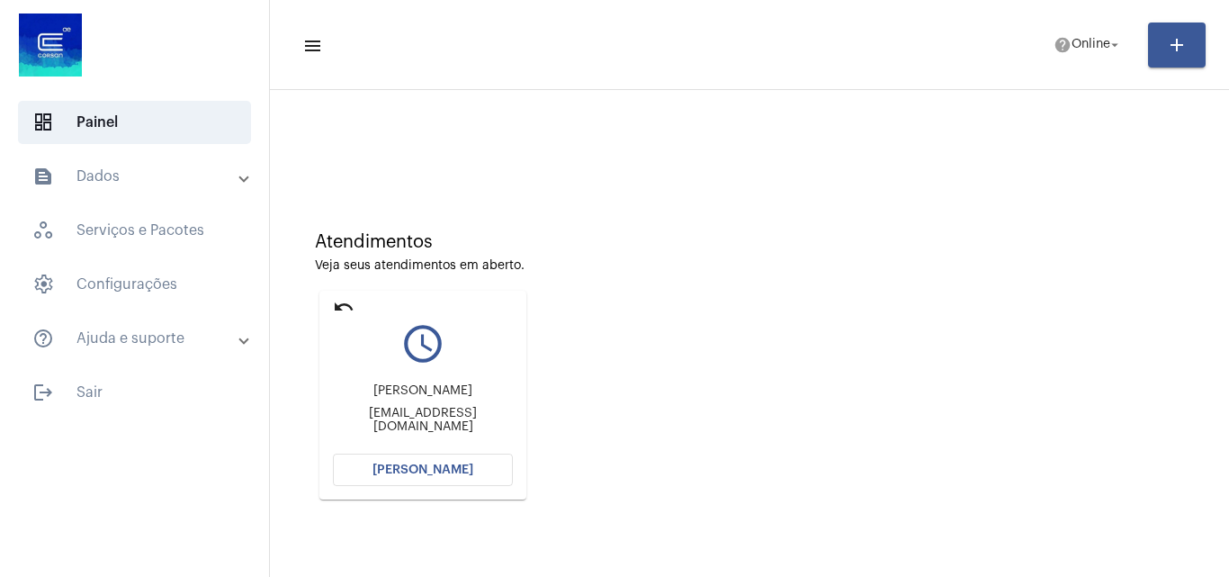
click at [457, 472] on span "Abrir Chamada" at bounding box center [423, 469] width 101 height 13
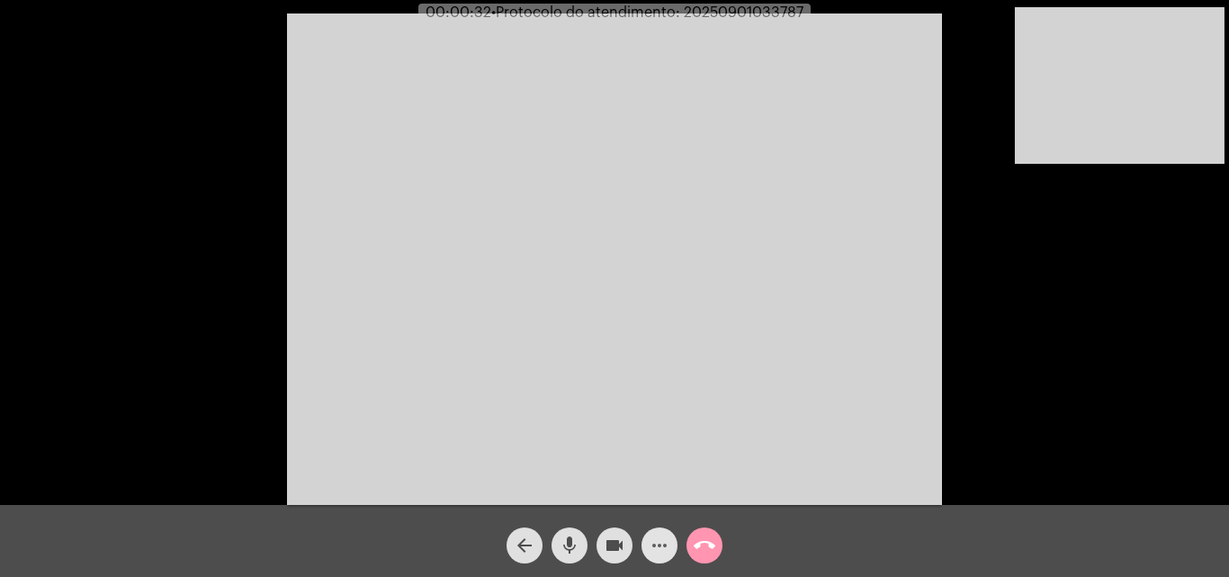
click at [643, 550] on button "more_horiz" at bounding box center [660, 545] width 36 height 36
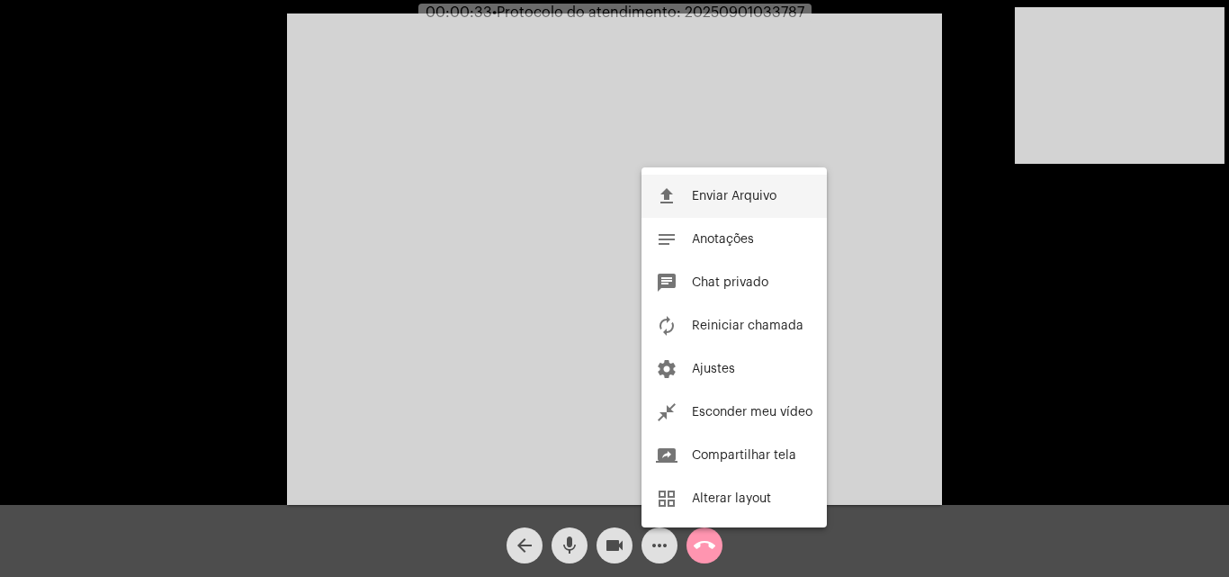
click at [694, 186] on button "file_upload Enviar Arquivo" at bounding box center [734, 196] width 185 height 43
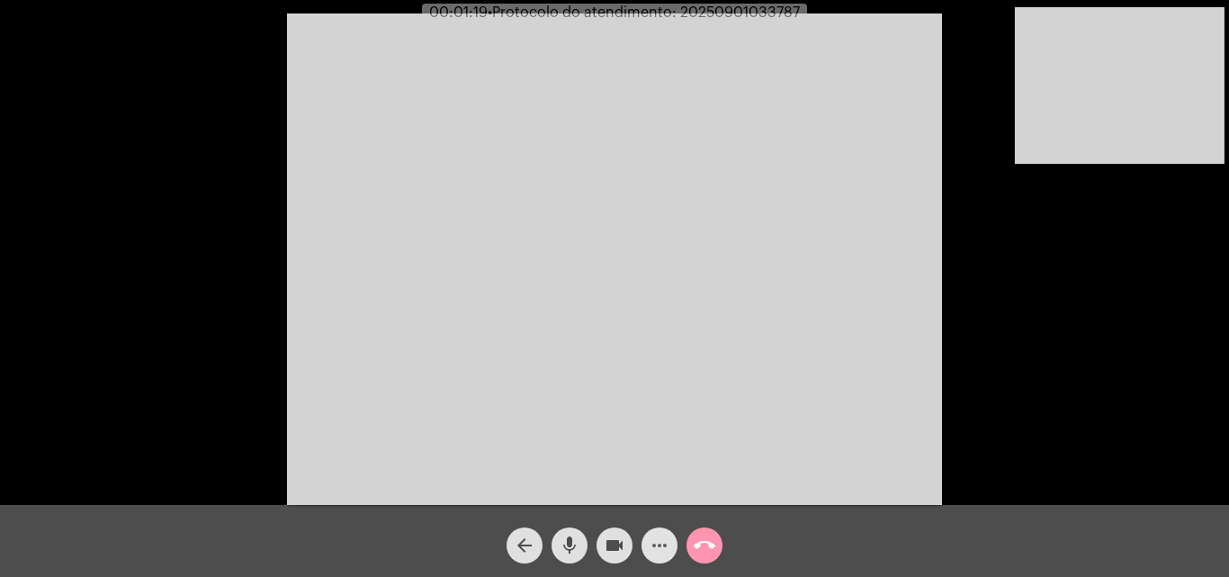
click at [661, 546] on mat-icon "more_horiz" at bounding box center [660, 546] width 22 height 22
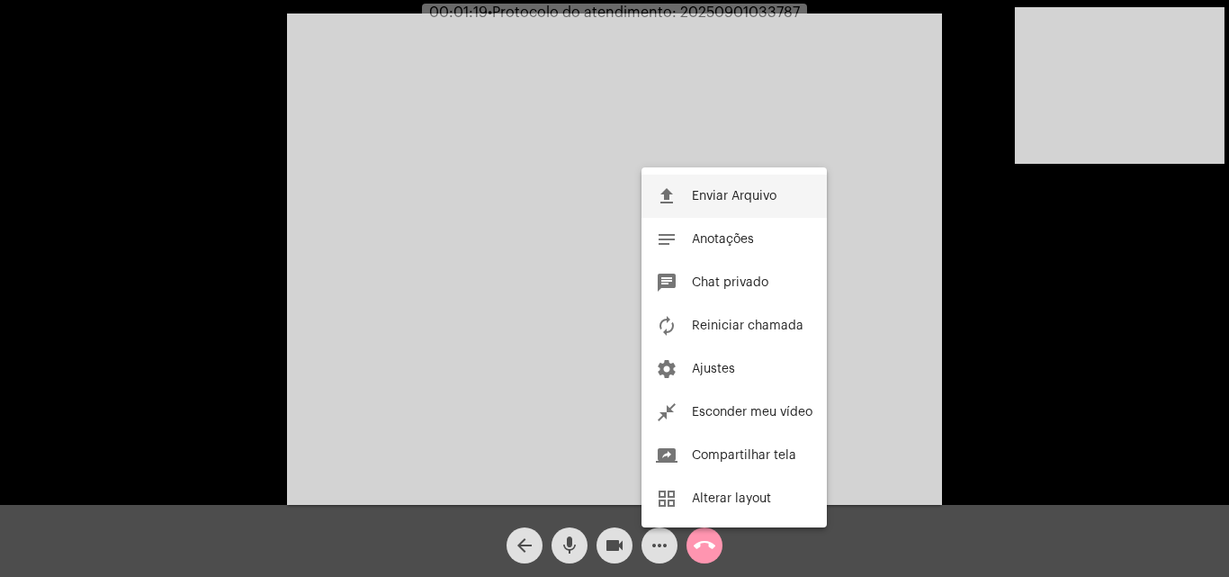
click at [741, 194] on span "Enviar Arquivo" at bounding box center [734, 196] width 85 height 13
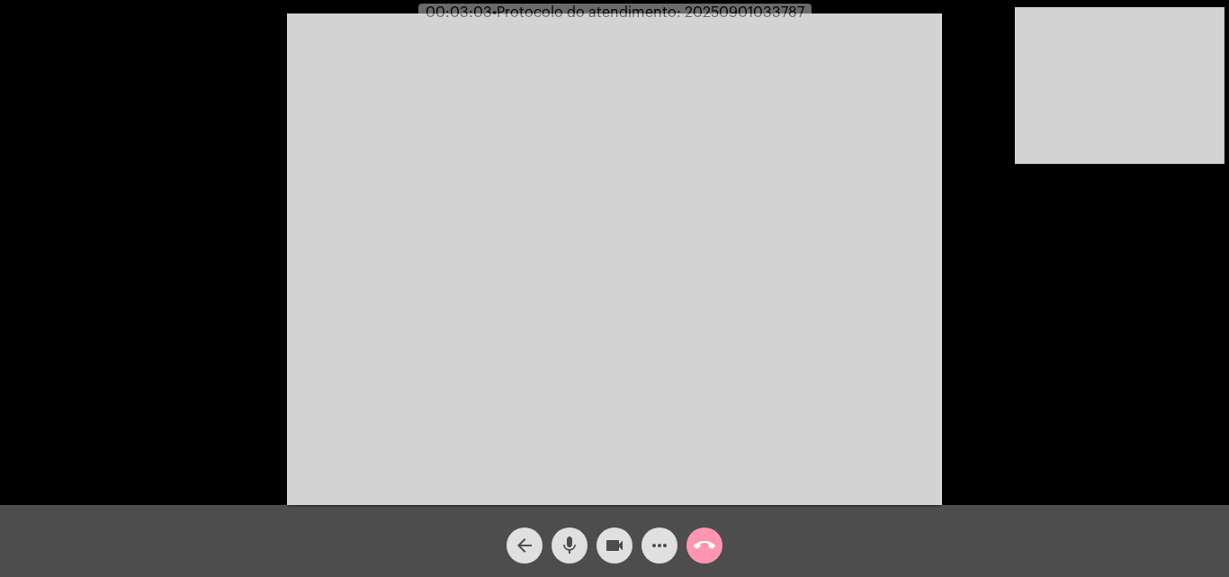
click at [653, 544] on mat-icon "more_horiz" at bounding box center [660, 546] width 22 height 22
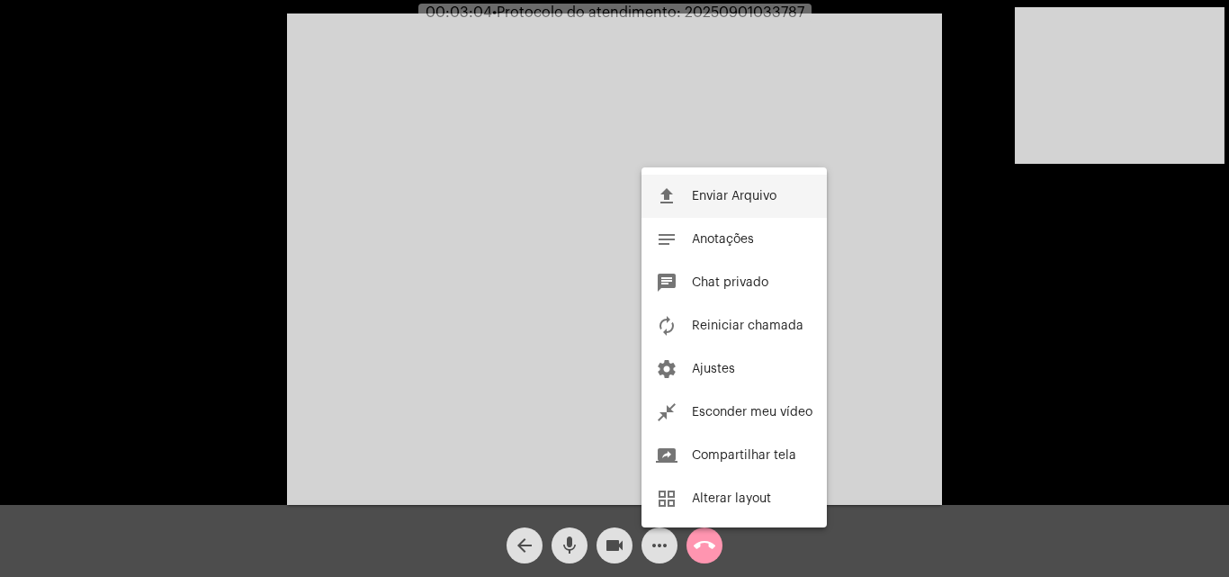
click at [714, 201] on span "Enviar Arquivo" at bounding box center [734, 196] width 85 height 13
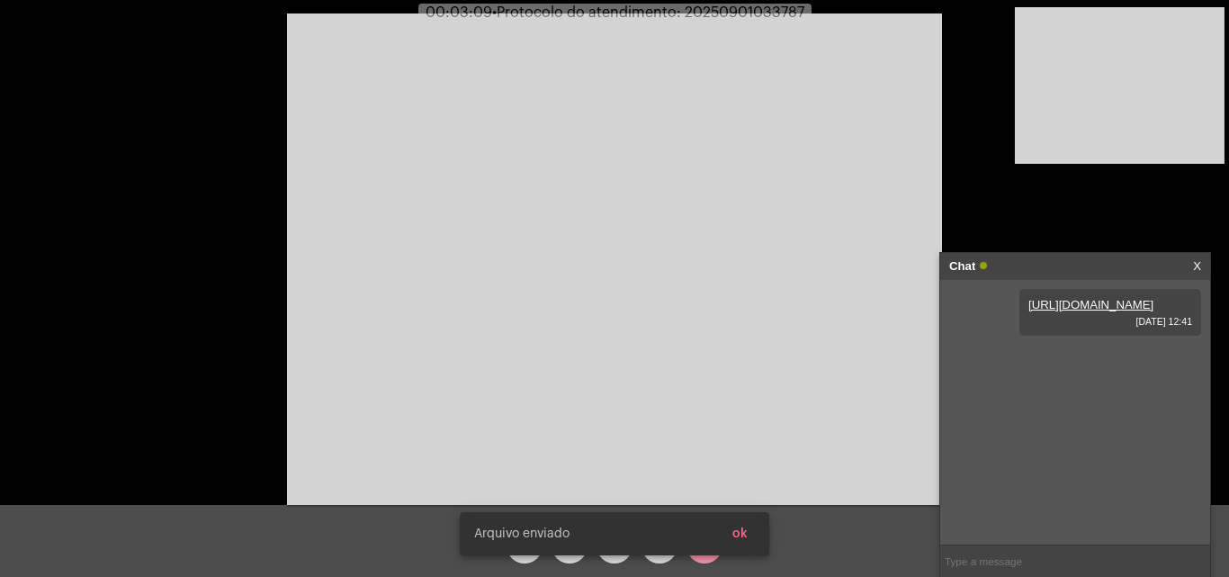
click at [664, 553] on snack-bar-container "Arquivo enviado ok" at bounding box center [615, 533] width 310 height 43
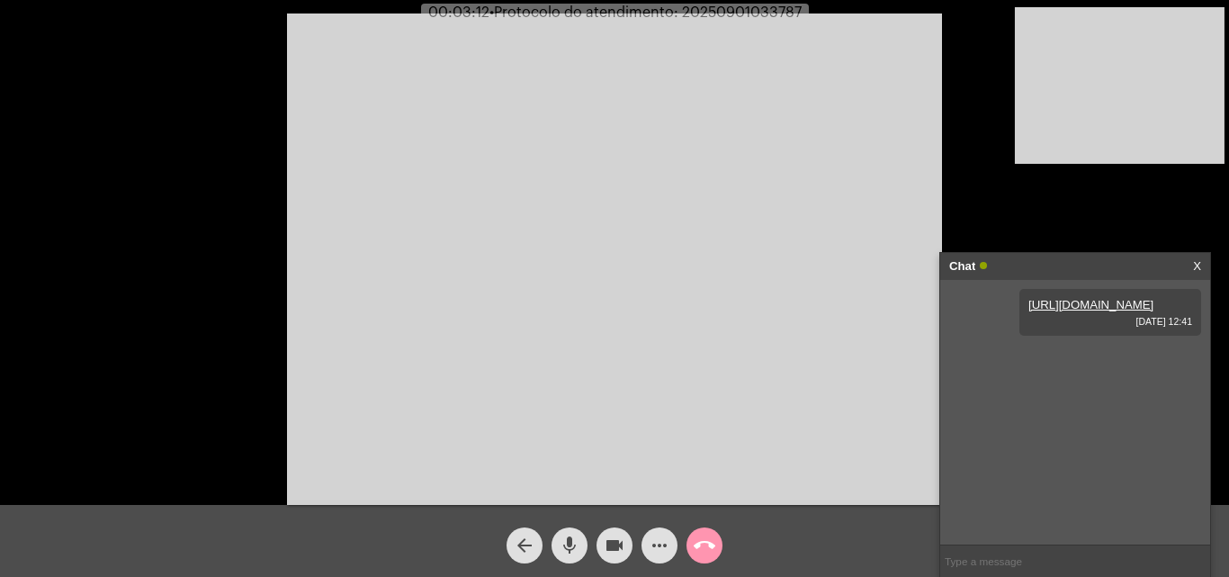
click at [666, 538] on mat-icon "more_horiz" at bounding box center [660, 546] width 22 height 22
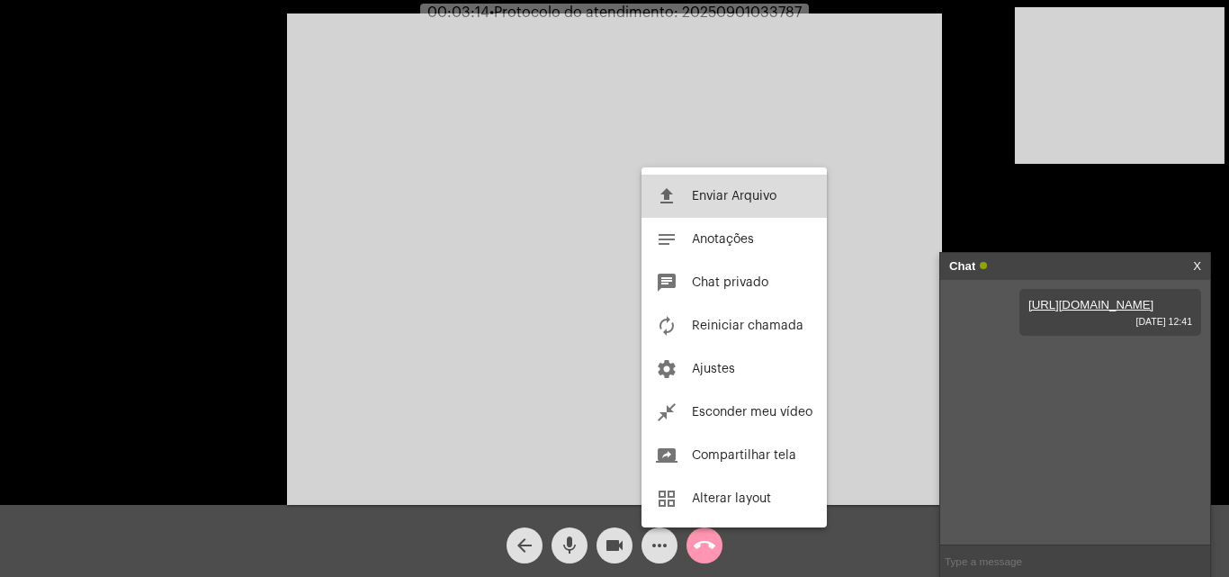
click at [707, 193] on span "Enviar Arquivo" at bounding box center [734, 196] width 85 height 13
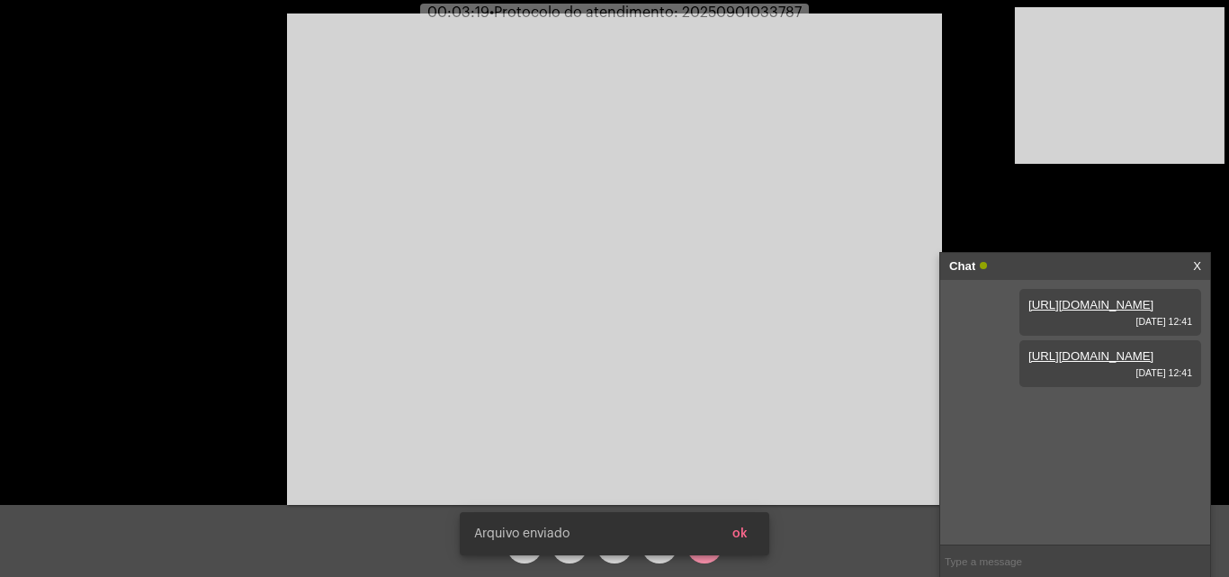
click at [664, 548] on snack-bar-container "Arquivo enviado ok" at bounding box center [615, 533] width 310 height 43
click at [658, 562] on div "Arquivo enviado ok" at bounding box center [614, 533] width 353 height 86
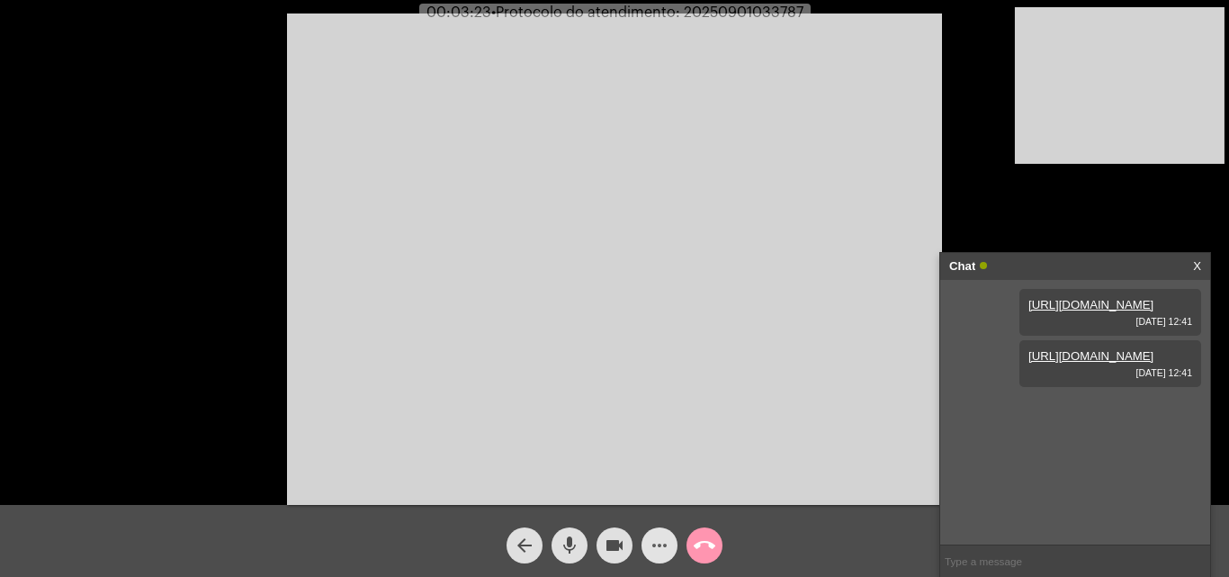
click at [665, 542] on mat-icon "more_horiz" at bounding box center [660, 546] width 22 height 22
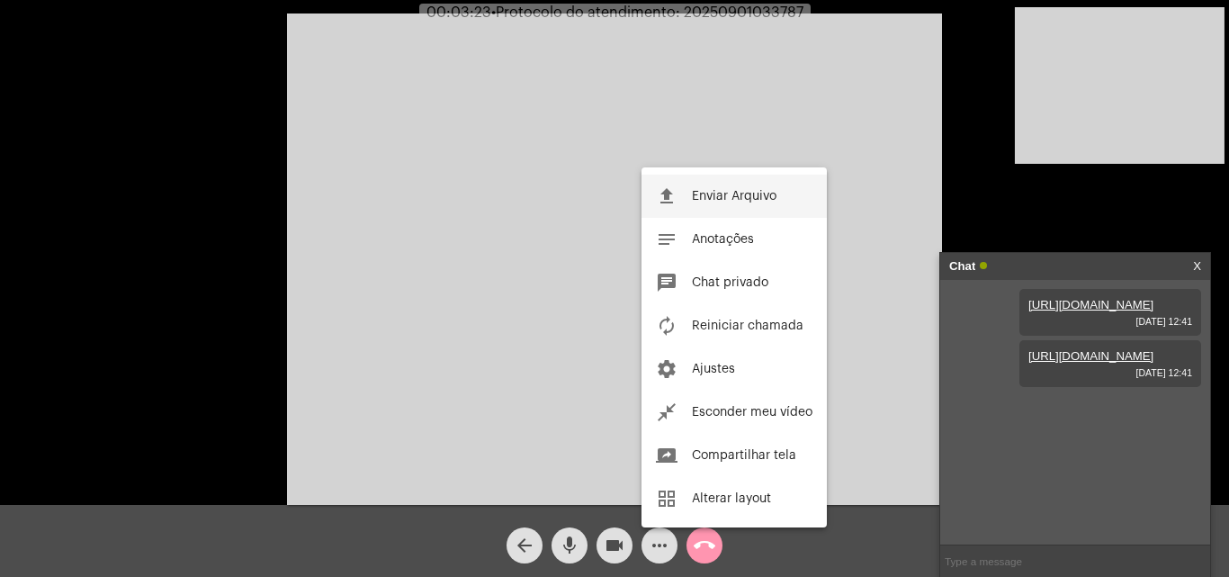
click at [696, 191] on span "Enviar Arquivo" at bounding box center [734, 196] width 85 height 13
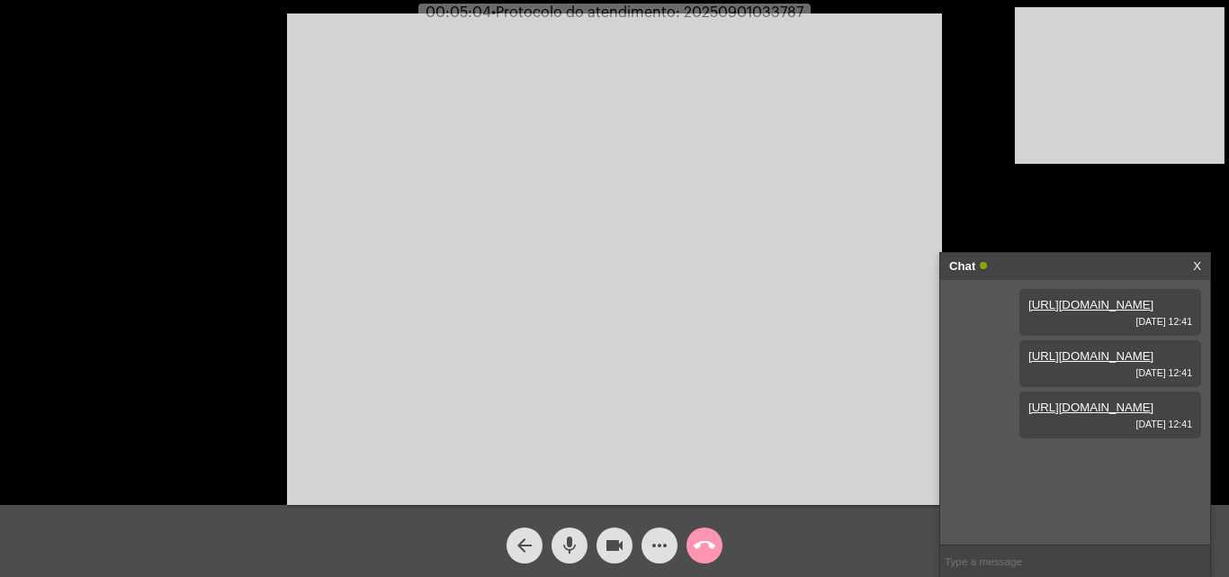
click at [574, 547] on mat-icon "mic" at bounding box center [570, 546] width 22 height 22
click at [572, 559] on span "mic_off" at bounding box center [570, 545] width 22 height 36
click at [1100, 414] on link "https://neft-transfer-bucket.s3.amazonaws.com/temp-8fa0a846-e524-d229-a89c-98fb…" at bounding box center [1091, 406] width 125 height 13
click at [1107, 363] on link "https://neft-transfer-bucket.s3.amazonaws.com/temp-2661d5c6-6deb-5275-604d-3665…" at bounding box center [1091, 355] width 125 height 13
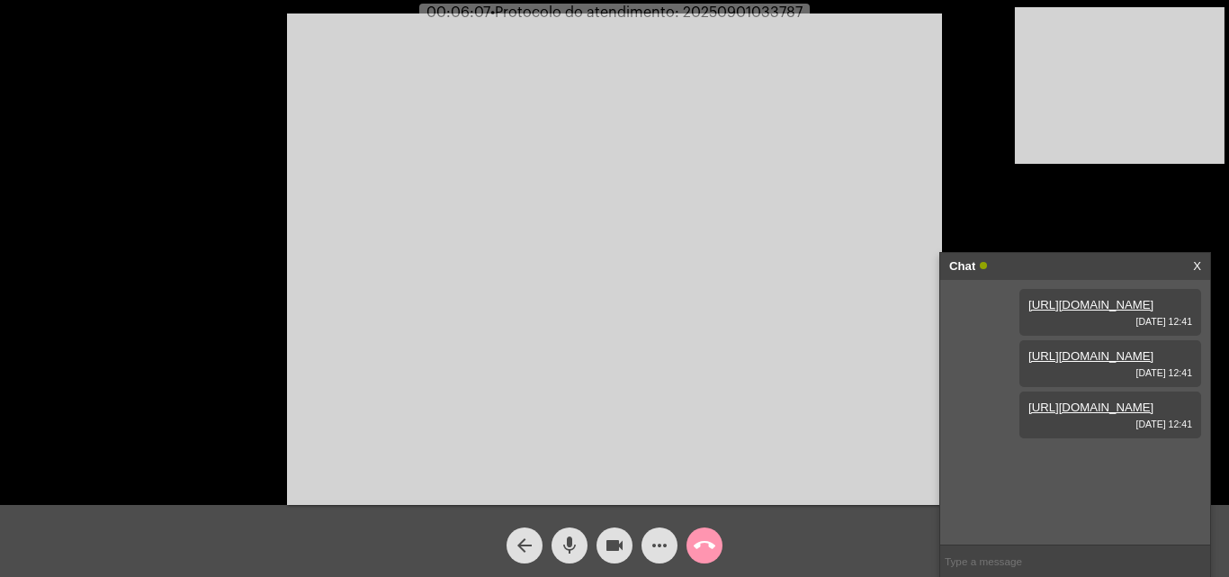
click at [1068, 309] on link "https://neft-transfer-bucket.s3.amazonaws.com/temp-f8bf1508-98b7-af11-7dbb-3093…" at bounding box center [1091, 304] width 125 height 13
click at [1084, 414] on link "https://neft-transfer-bucket.s3.amazonaws.com/temp-8fa0a846-e524-d229-a89c-98fb…" at bounding box center [1091, 406] width 125 height 13
click at [1084, 363] on link "https://neft-transfer-bucket.s3.amazonaws.com/temp-2661d5c6-6deb-5275-604d-3665…" at bounding box center [1091, 355] width 125 height 13
click at [704, 527] on span "call_end" at bounding box center [705, 545] width 22 height 36
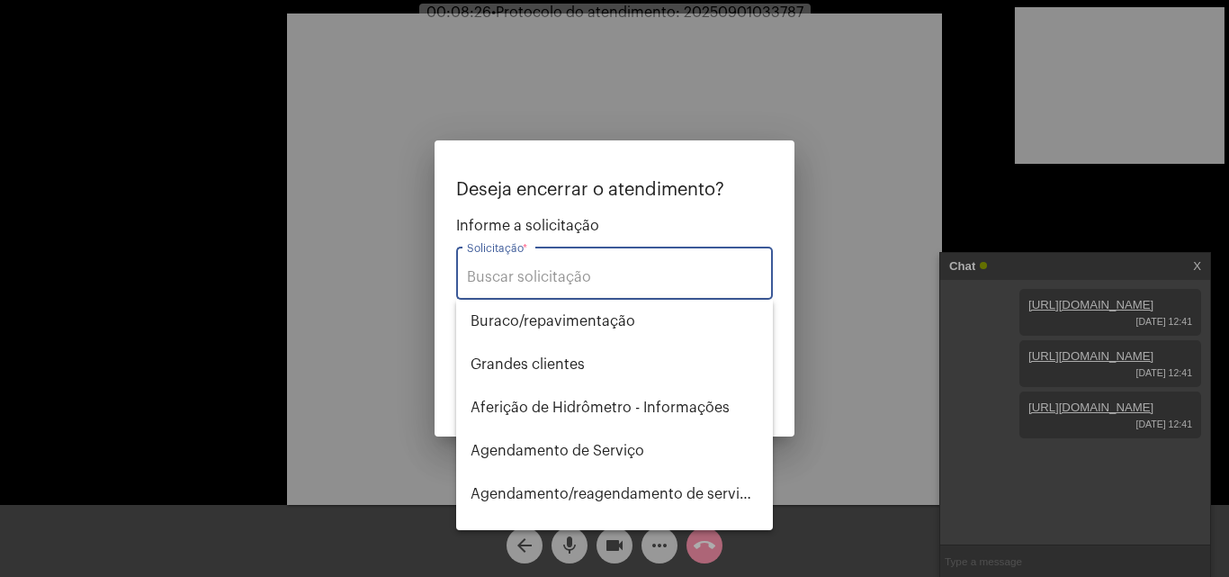
click at [602, 272] on input "Solicitação *" at bounding box center [614, 277] width 295 height 16
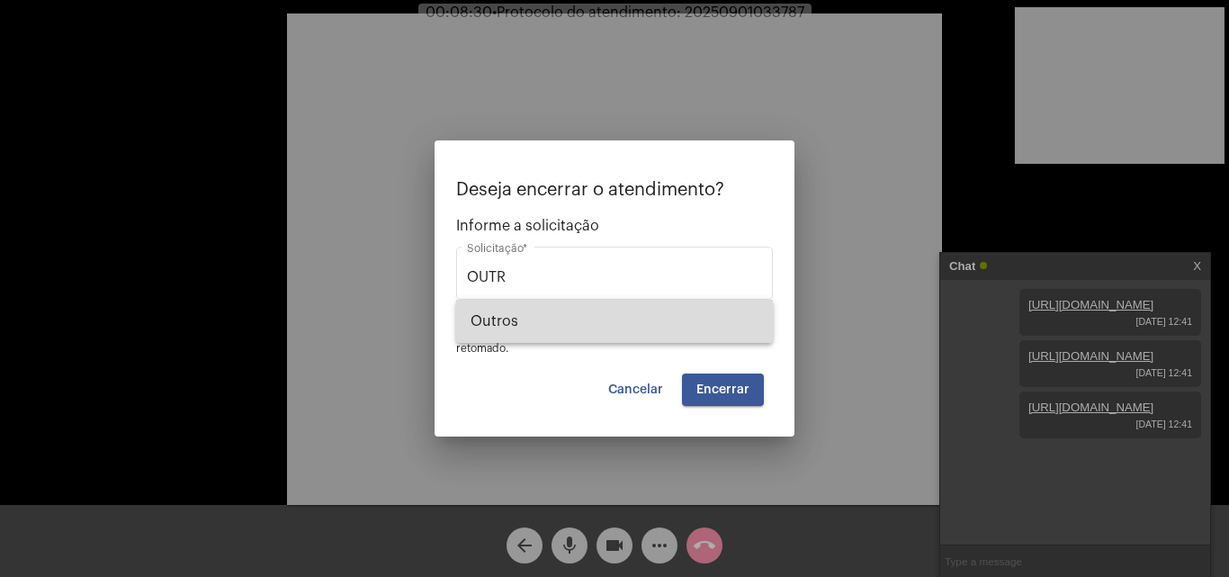
click at [574, 327] on span "Outros" at bounding box center [615, 321] width 288 height 43
type input "Outros"
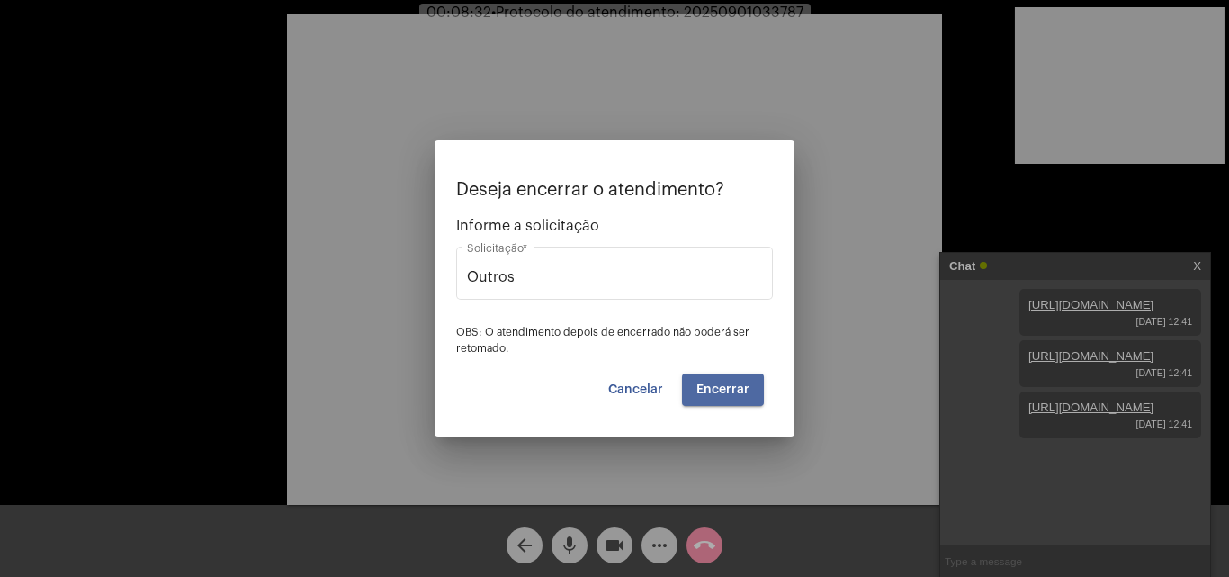
click at [734, 378] on button "Encerrar" at bounding box center [723, 389] width 82 height 32
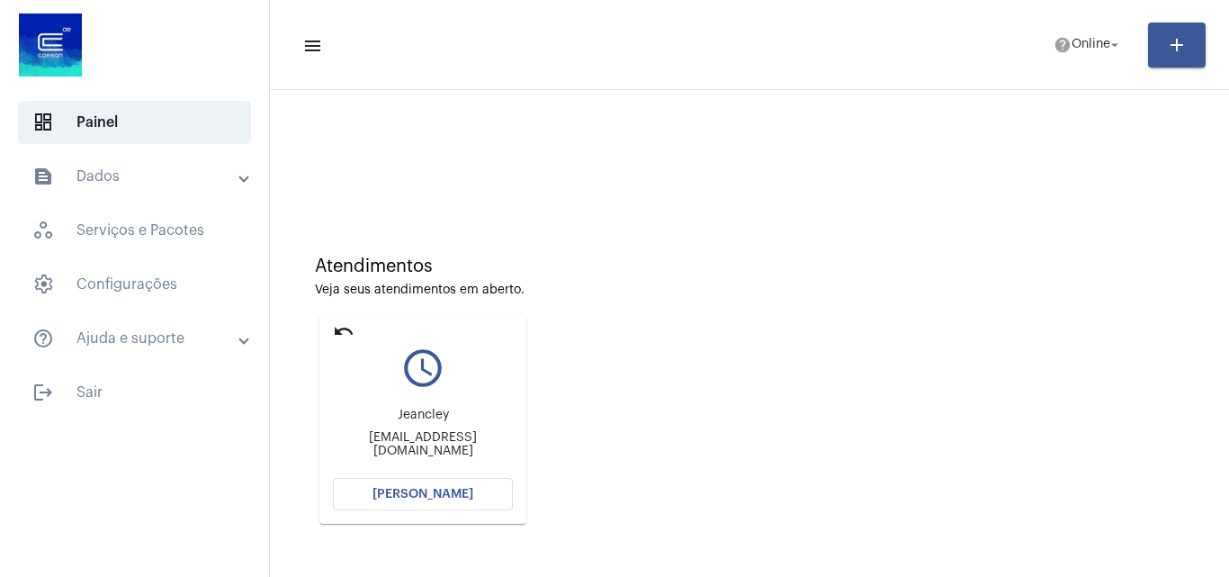
click at [344, 326] on mat-icon "undo" at bounding box center [344, 331] width 22 height 22
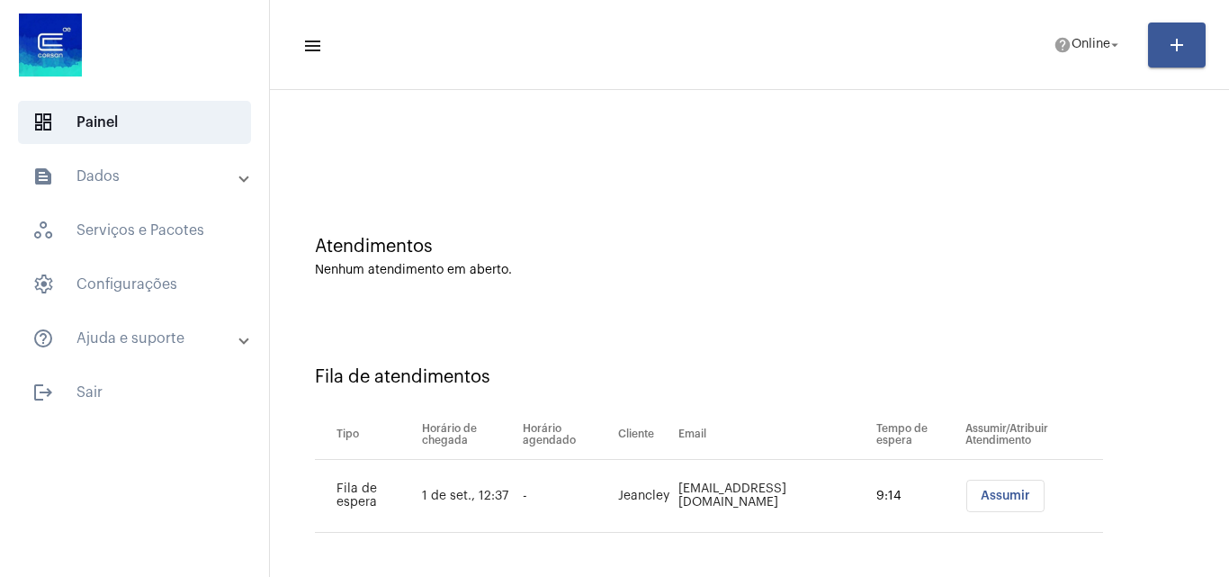
scroll to position [24, 0]
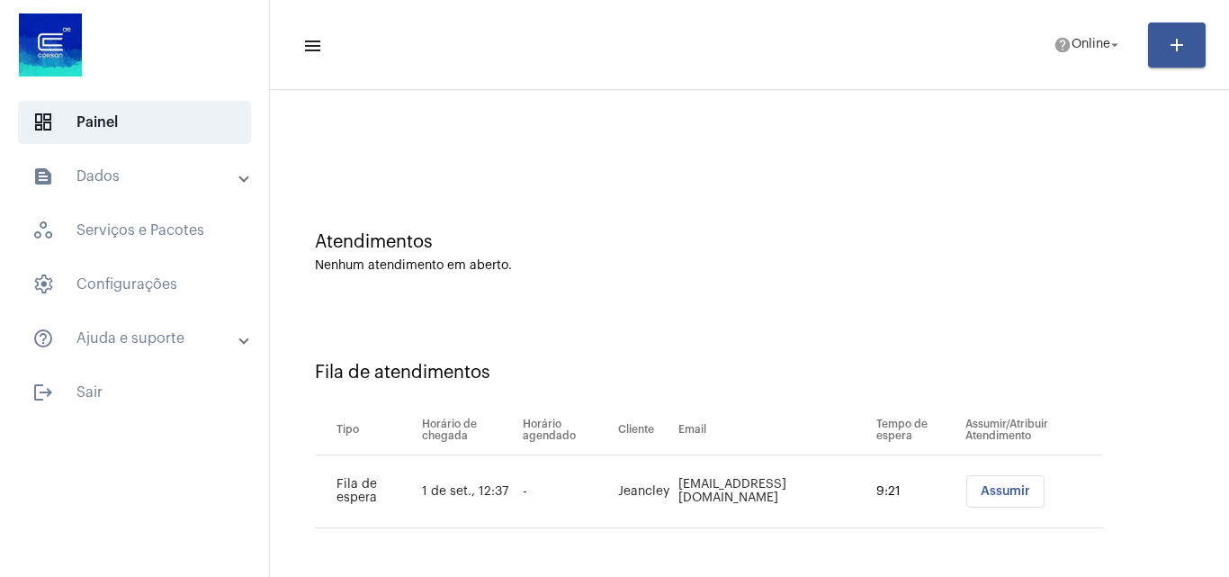
click at [981, 489] on span "Assumir" at bounding box center [1005, 491] width 49 height 13
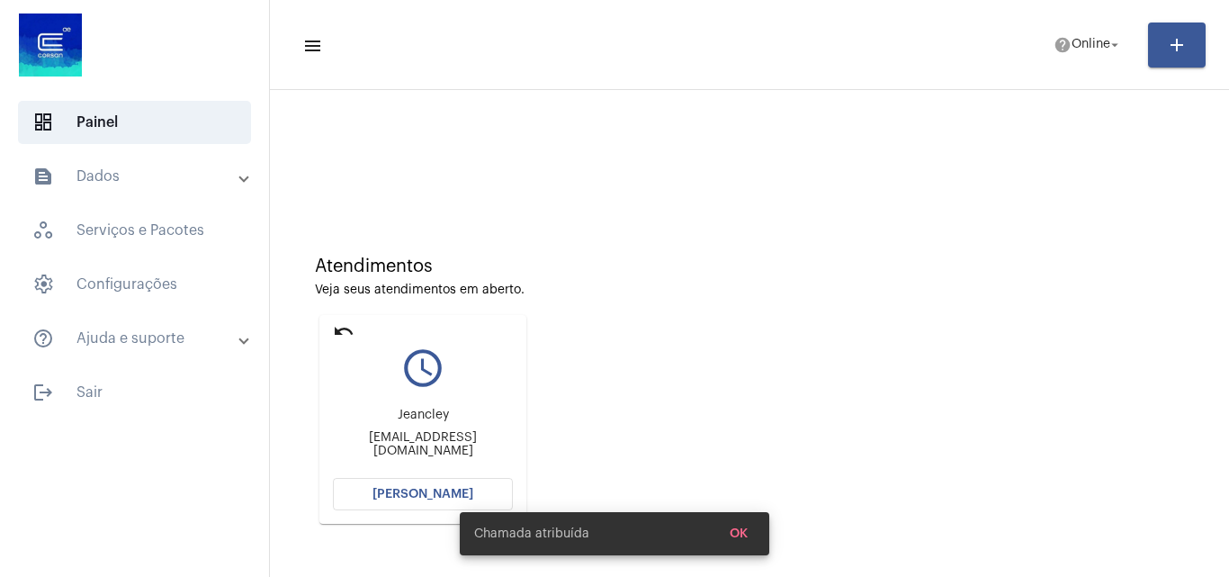
click at [445, 491] on div "Chamada atribuída OK" at bounding box center [614, 533] width 353 height 86
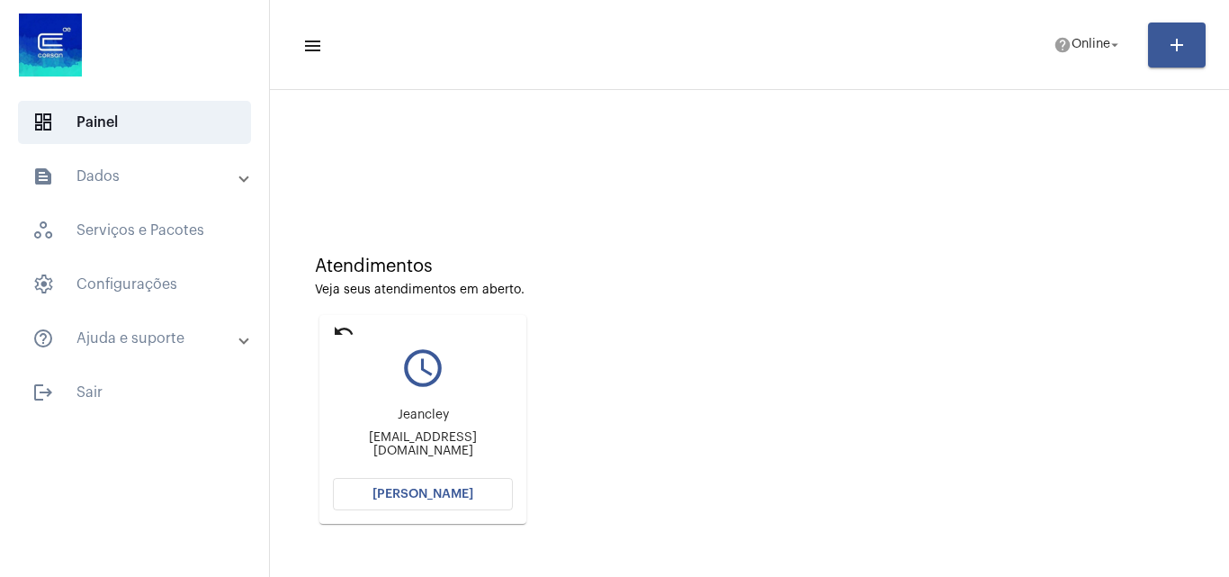
click at [469, 485] on button "Abrir Chamada" at bounding box center [423, 494] width 180 height 32
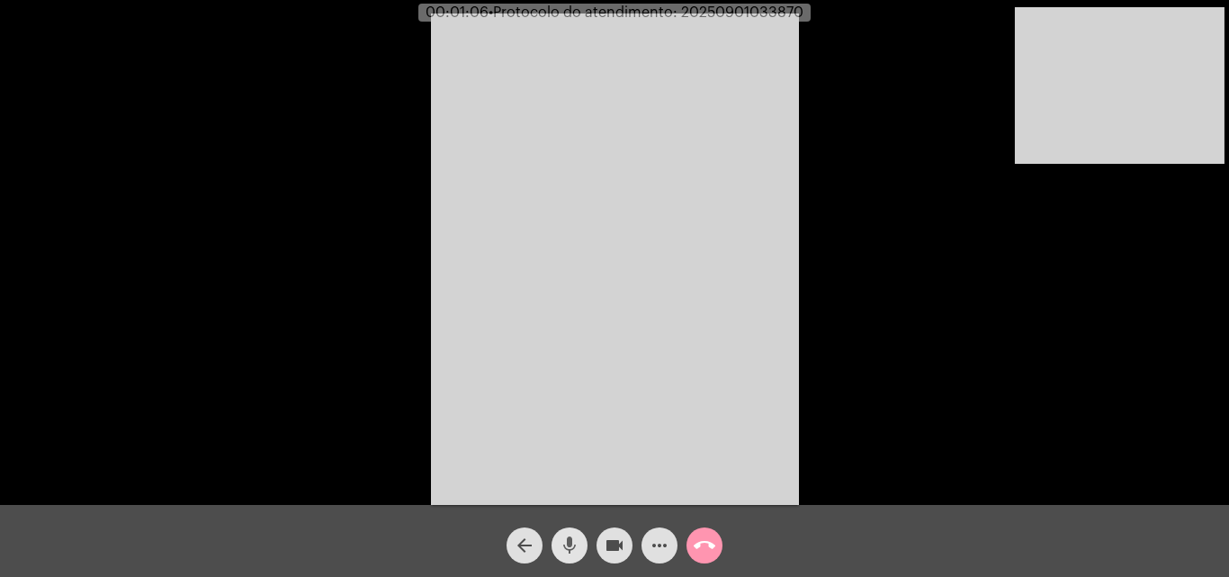
click at [568, 552] on mat-icon "mic" at bounding box center [570, 546] width 22 height 22
click at [610, 541] on mat-icon "videocam" at bounding box center [615, 546] width 22 height 22
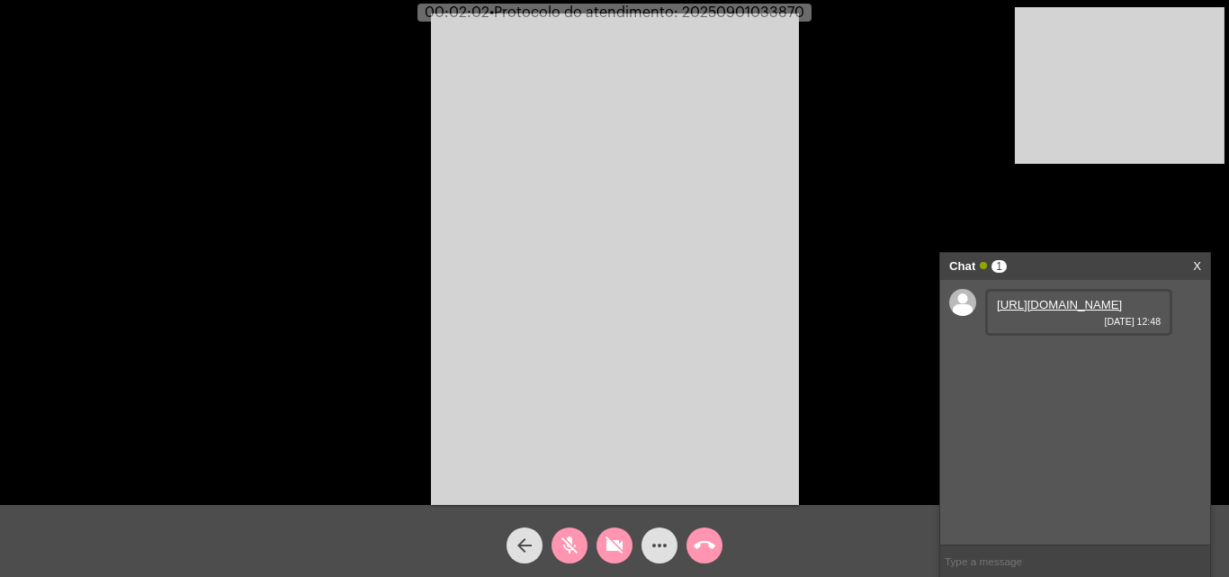
click at [1022, 306] on link "https://neft-transfer-bucket.s3.amazonaws.com/temp-945bf9d7-64dc-a19b-272c-1739…" at bounding box center [1059, 304] width 125 height 13
click at [624, 546] on mat-icon "videocam_off" at bounding box center [615, 546] width 22 height 22
click at [561, 540] on mat-icon "mic_off" at bounding box center [570, 546] width 22 height 22
click at [1064, 363] on link "https://neft-transfer-bucket.s3.amazonaws.com/temp-03141cf6-c953-3835-7b44-0e00…" at bounding box center [1059, 355] width 125 height 13
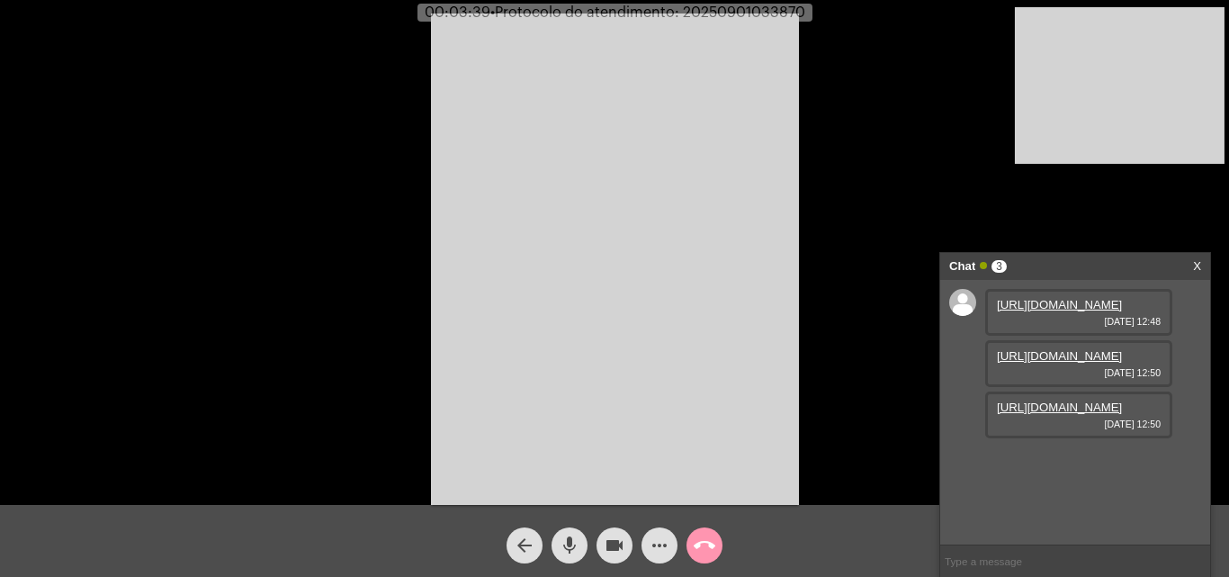
scroll to position [15, 0]
click at [1072, 414] on link "https://neft-transfer-bucket.s3.amazonaws.com/temp-488ea6bb-273e-24a7-2616-3231…" at bounding box center [1059, 406] width 125 height 13
click at [570, 543] on mat-icon "mic" at bounding box center [570, 546] width 22 height 22
click at [581, 539] on button "mic_off" at bounding box center [570, 545] width 36 height 36
click at [653, 544] on mat-icon "more_horiz" at bounding box center [660, 546] width 22 height 22
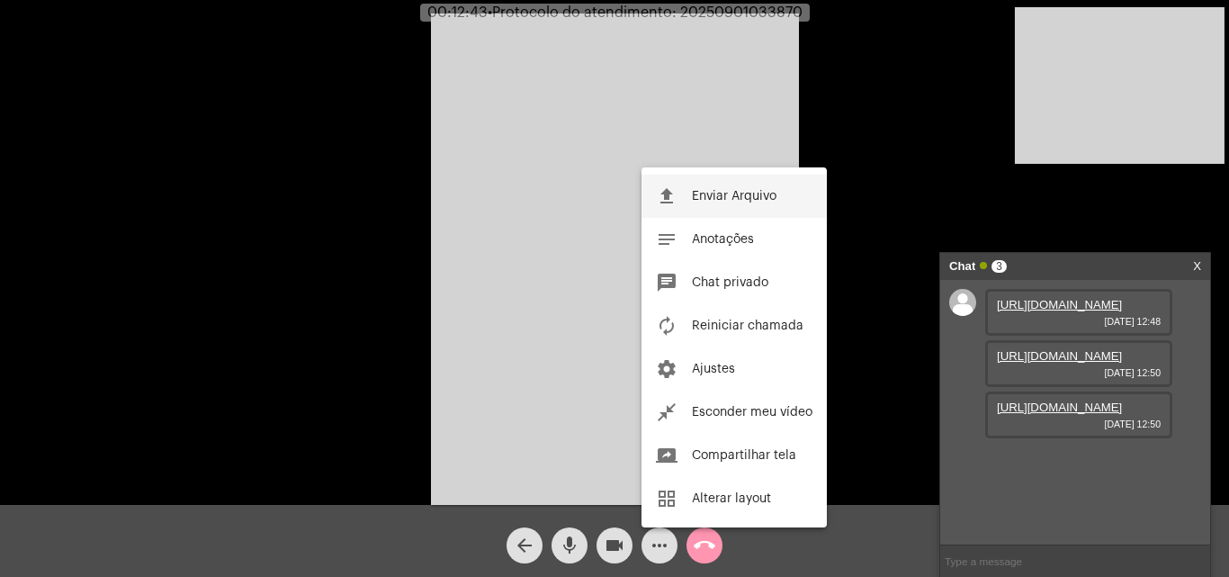
click at [764, 200] on span "Enviar Arquivo" at bounding box center [734, 196] width 85 height 13
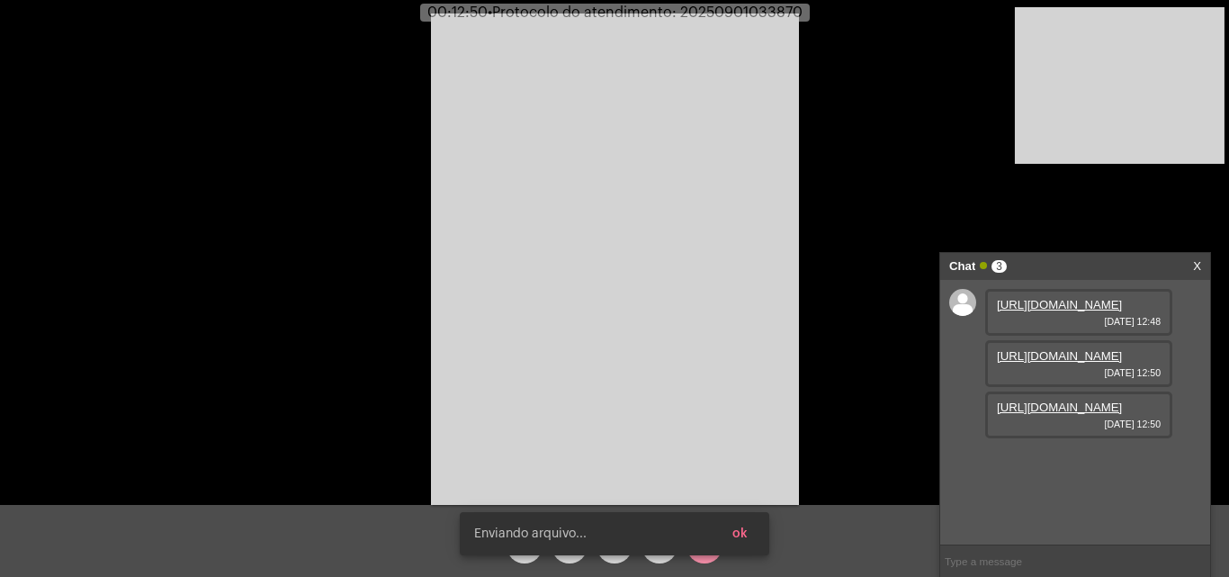
scroll to position [107, 0]
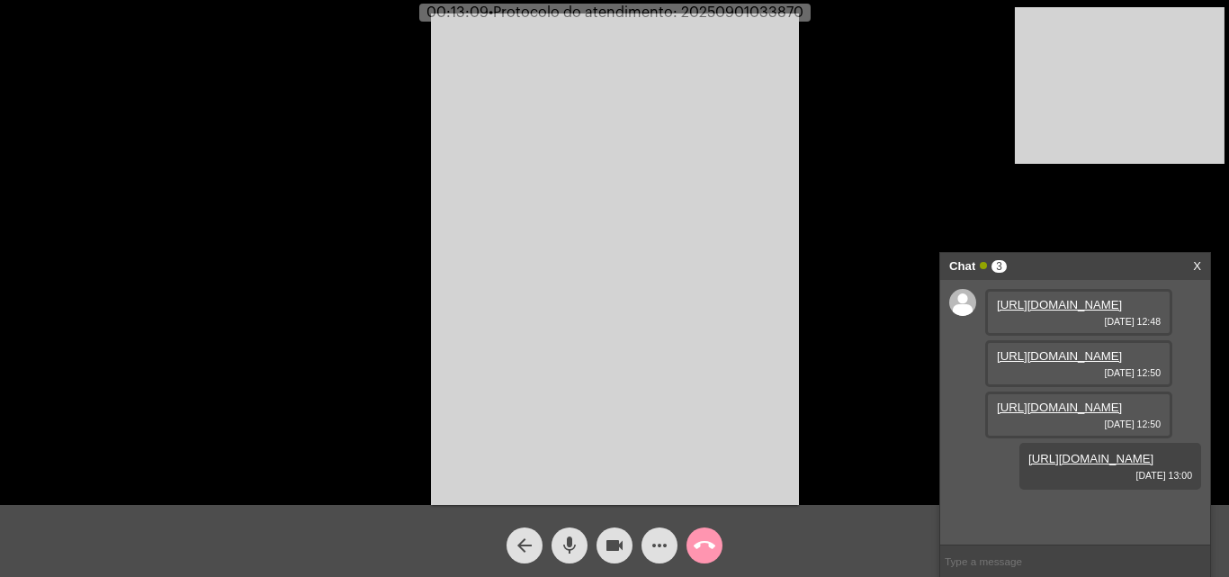
click at [734, 13] on span "• Protocolo do atendimento: 20250901033870" at bounding box center [646, 12] width 315 height 14
click at [734, 13] on span "• Protocolo do atendimento: 20250901033870" at bounding box center [644, 12] width 315 height 14
copy span "20250901033870"
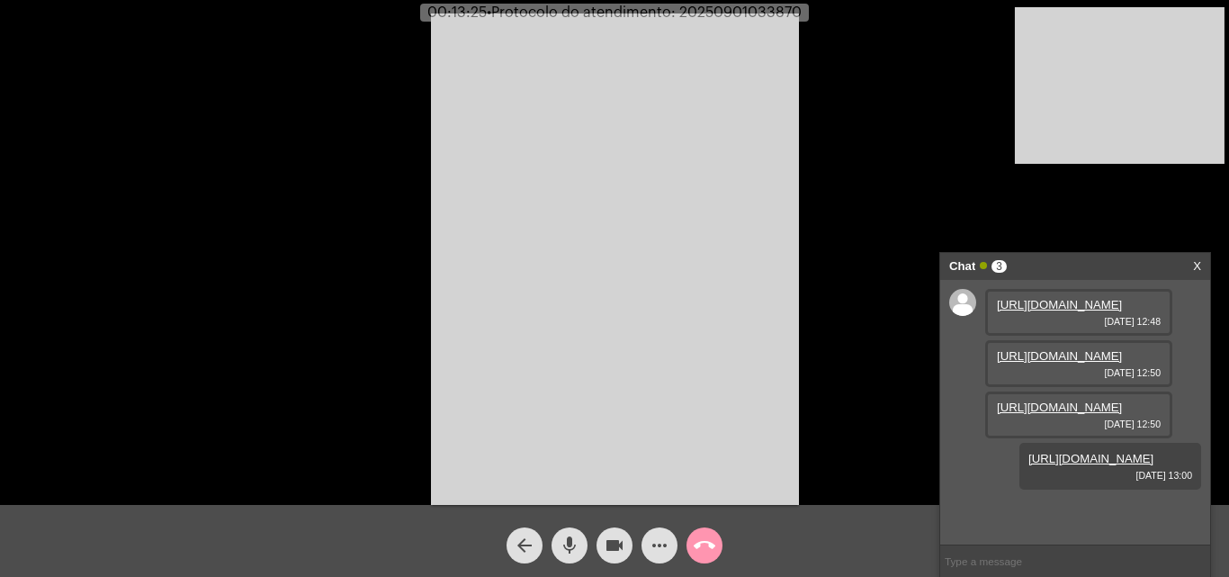
click at [567, 535] on mat-icon "mic" at bounding box center [570, 546] width 22 height 22
click at [567, 535] on mat-icon "mic_off" at bounding box center [570, 546] width 22 height 22
click at [571, 534] on span "mic" at bounding box center [570, 545] width 22 height 36
click at [615, 538] on mat-icon "videocam" at bounding box center [615, 546] width 22 height 22
copy span "20250901033870"
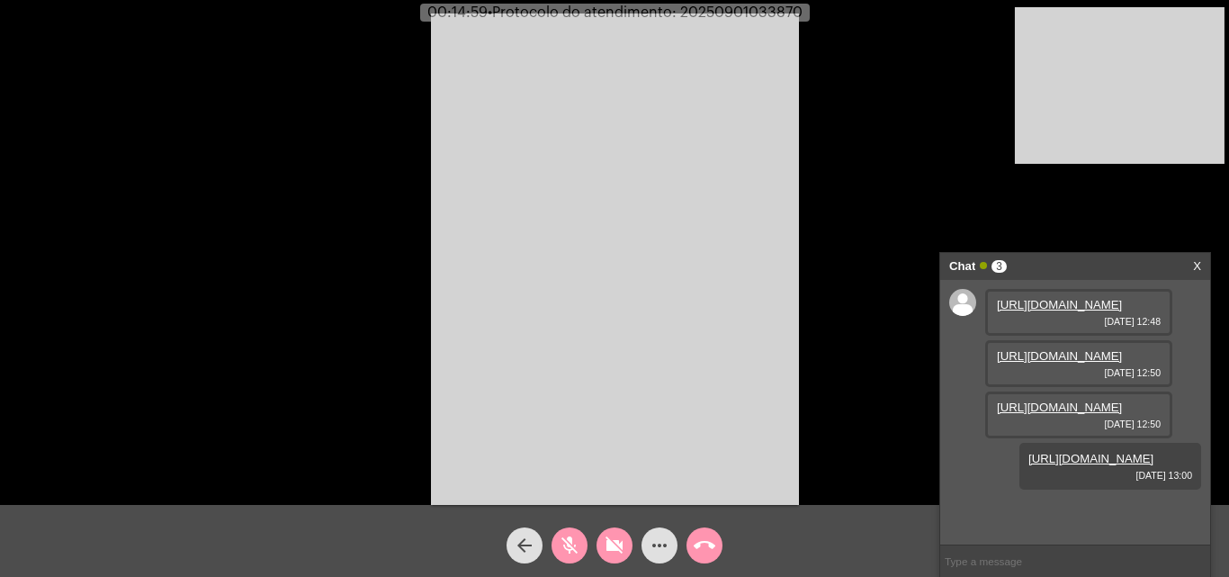
click at [238, 283] on div "Acessando Câmera e Microfone..." at bounding box center [615, 256] width 1226 height 505
drag, startPoint x: 615, startPoint y: 537, endPoint x: 597, endPoint y: 551, distance: 22.5
click at [613, 539] on mat-icon "videocam_off" at bounding box center [615, 546] width 22 height 22
click at [571, 553] on mat-icon "mic_off" at bounding box center [570, 546] width 22 height 22
click at [568, 553] on mat-icon "mic" at bounding box center [570, 546] width 22 height 22
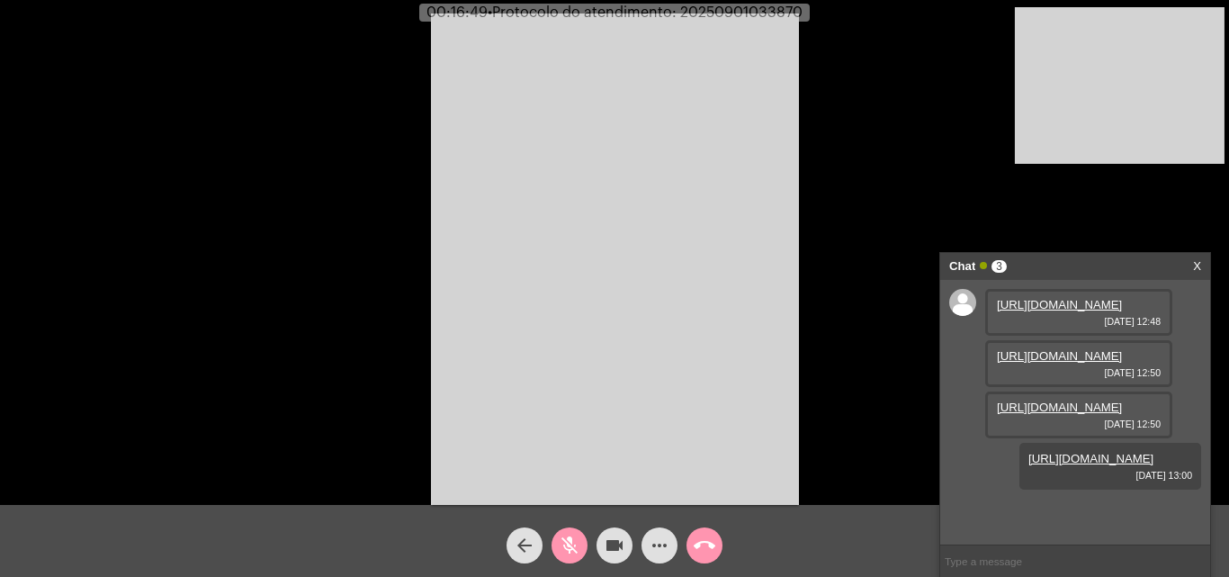
click at [563, 540] on mat-icon "mic_off" at bounding box center [570, 546] width 22 height 22
click at [576, 543] on mat-icon "mic" at bounding box center [570, 546] width 22 height 22
click at [579, 547] on mat-icon "mic_off" at bounding box center [570, 546] width 22 height 22
click at [629, 446] on video at bounding box center [615, 258] width 368 height 491
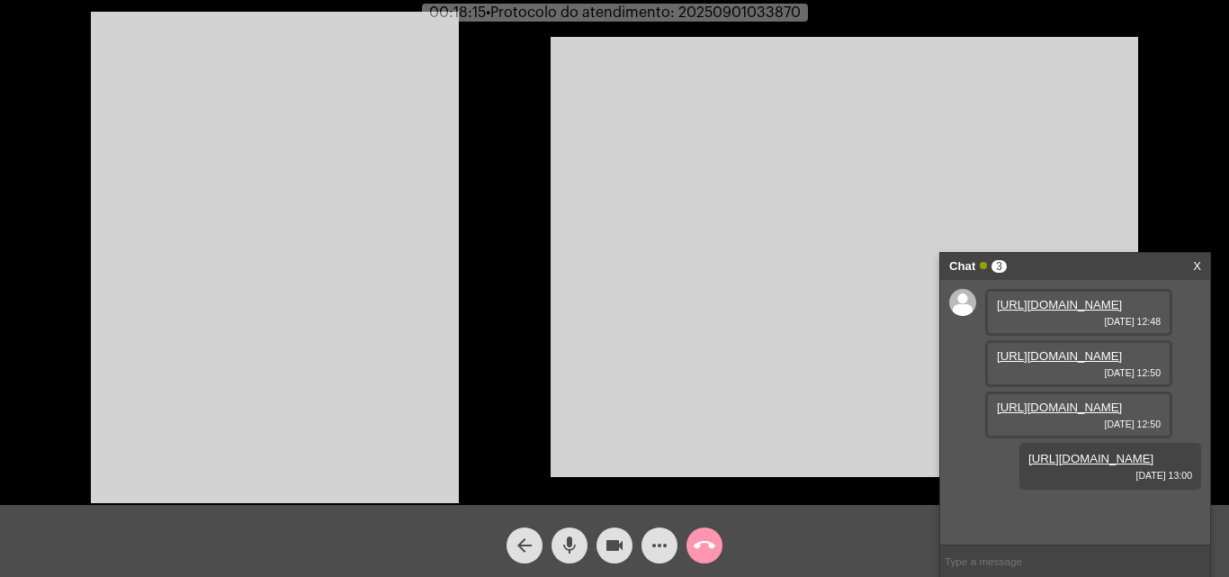
click at [572, 552] on mat-icon "mic" at bounding box center [570, 546] width 22 height 22
click at [561, 541] on mat-icon "mic_off" at bounding box center [570, 546] width 22 height 22
click at [565, 537] on mat-icon "mic" at bounding box center [570, 546] width 22 height 22
click at [565, 535] on mat-icon "mic_off" at bounding box center [570, 546] width 22 height 22
click at [723, 4] on span "00:25:30 • Protocolo do atendimento: 20250901033870" at bounding box center [614, 13] width 393 height 18
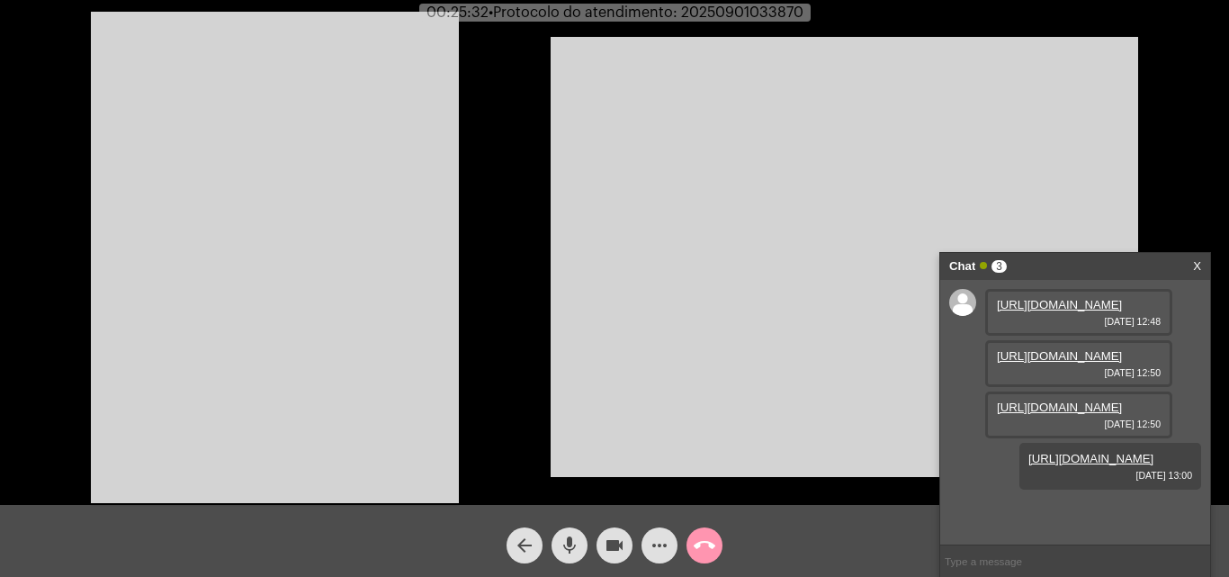
click at [723, 12] on span "• Protocolo do atendimento: 20250901033870" at bounding box center [646, 12] width 315 height 14
copy span "20250901033870"
click at [1011, 550] on input "text" at bounding box center [1075, 560] width 270 height 31
paste input "20250901033870"
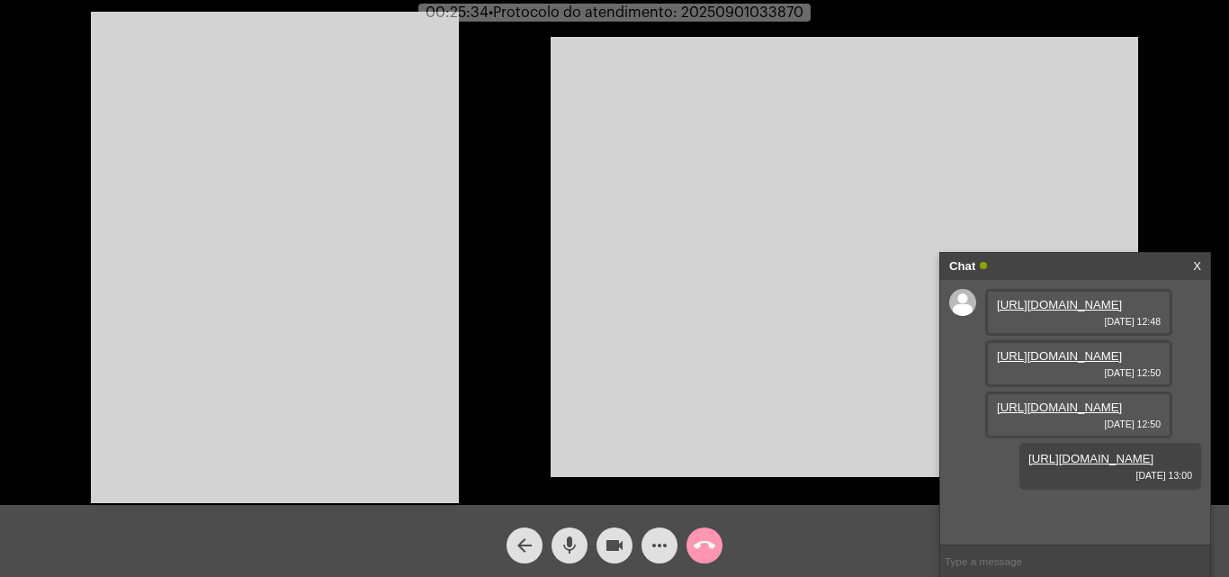
type input "20250901033870"
click at [703, 554] on mat-icon "call_end" at bounding box center [705, 546] width 22 height 22
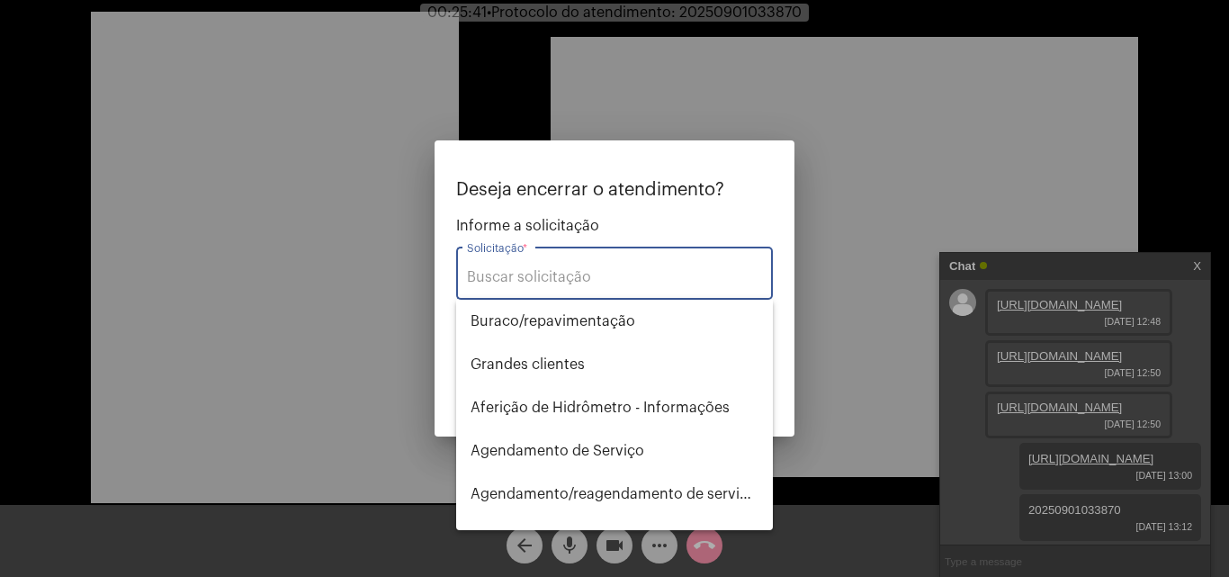
click at [557, 283] on input "Solicitação *" at bounding box center [614, 277] width 295 height 16
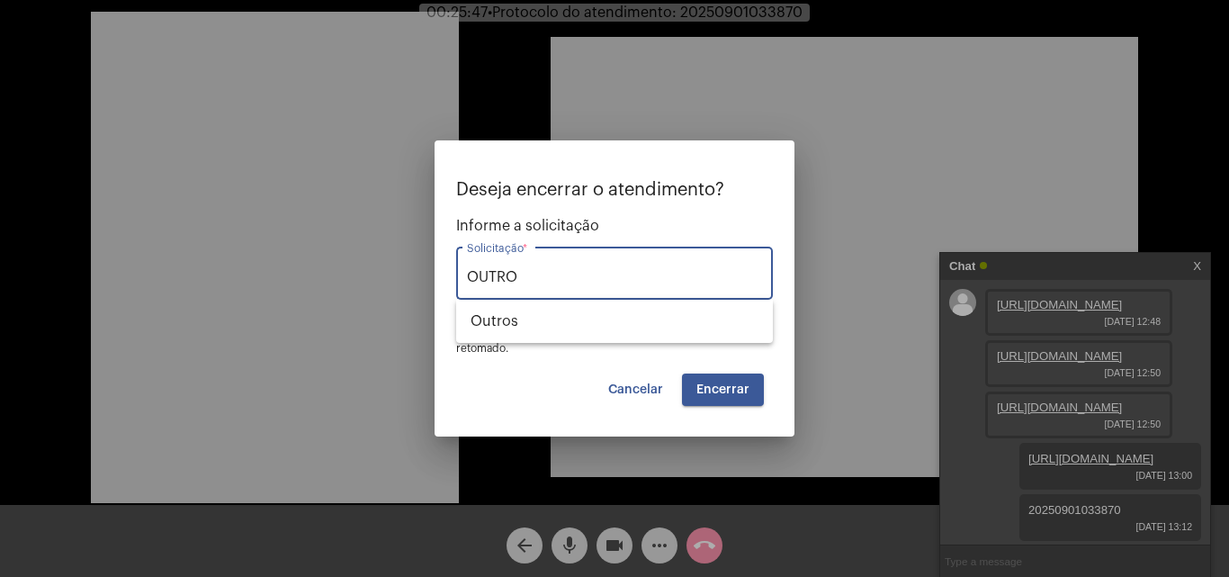
type input "OUTRO"
click at [714, 387] on span "Encerrar" at bounding box center [723, 389] width 53 height 13
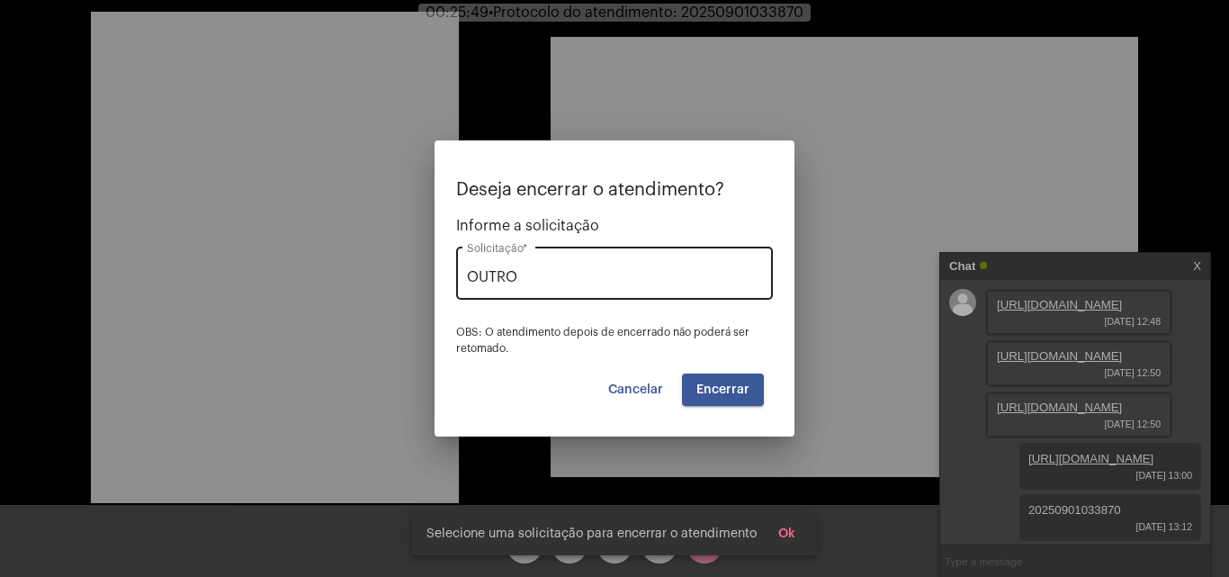
click at [607, 290] on div "OUTRO Solicitação *" at bounding box center [614, 271] width 295 height 57
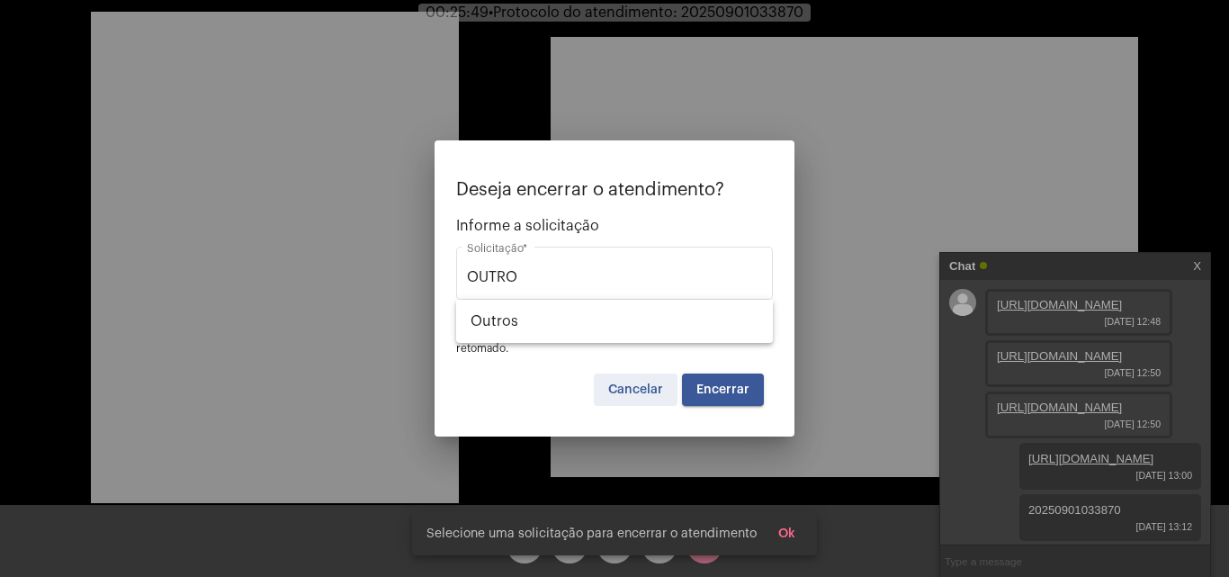
click at [642, 391] on span "Cancelar" at bounding box center [635, 389] width 55 height 13
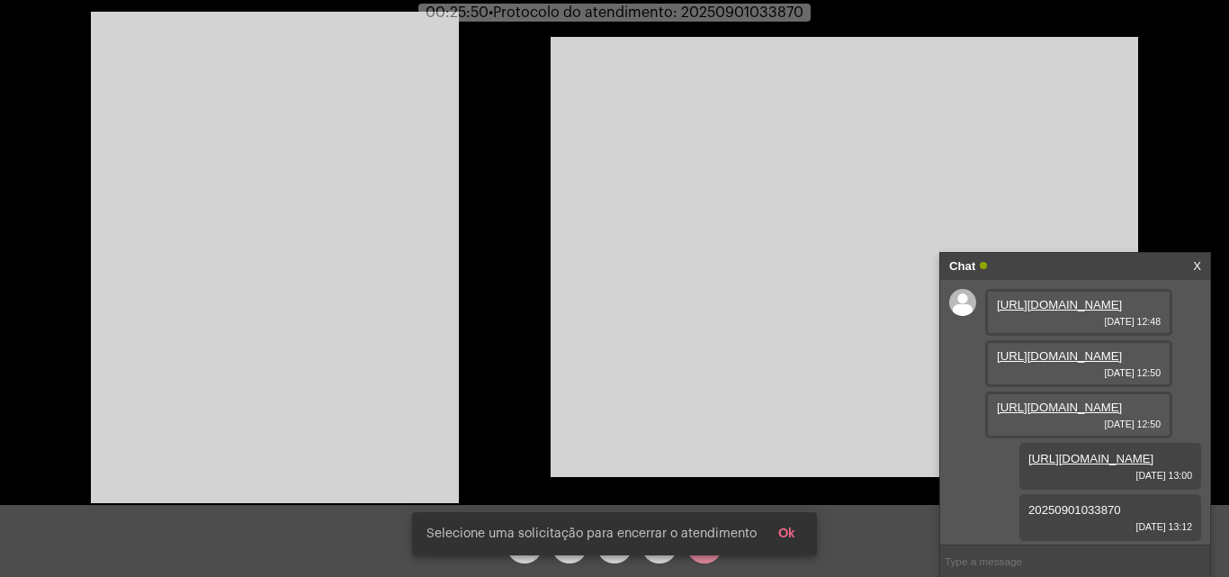
click at [704, 557] on div "Selecione uma solicitação para encerrar o atendimento Ok" at bounding box center [615, 533] width 448 height 86
click at [587, 463] on video at bounding box center [845, 257] width 588 height 440
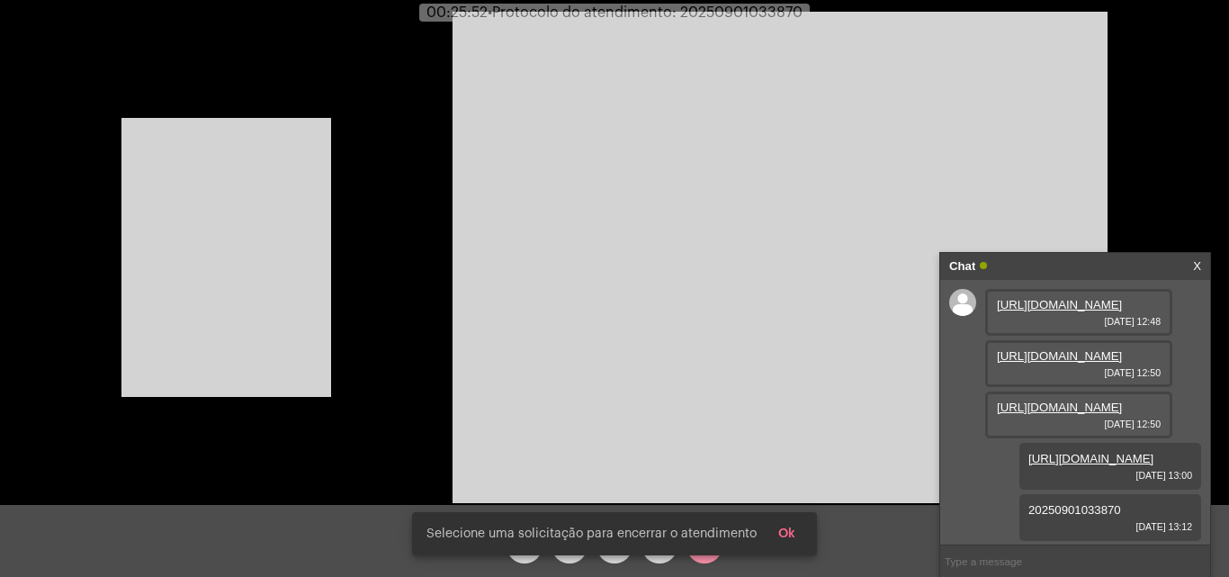
click at [570, 548] on snack-bar-container "Selecione uma solicitação para encerrar o atendimento Ok" at bounding box center [614, 533] width 405 height 43
click at [550, 522] on snack-bar-container "Selecione uma solicitação para encerrar o atendimento Ok" at bounding box center [614, 533] width 405 height 43
click at [787, 529] on span "Ok" at bounding box center [786, 533] width 17 height 13
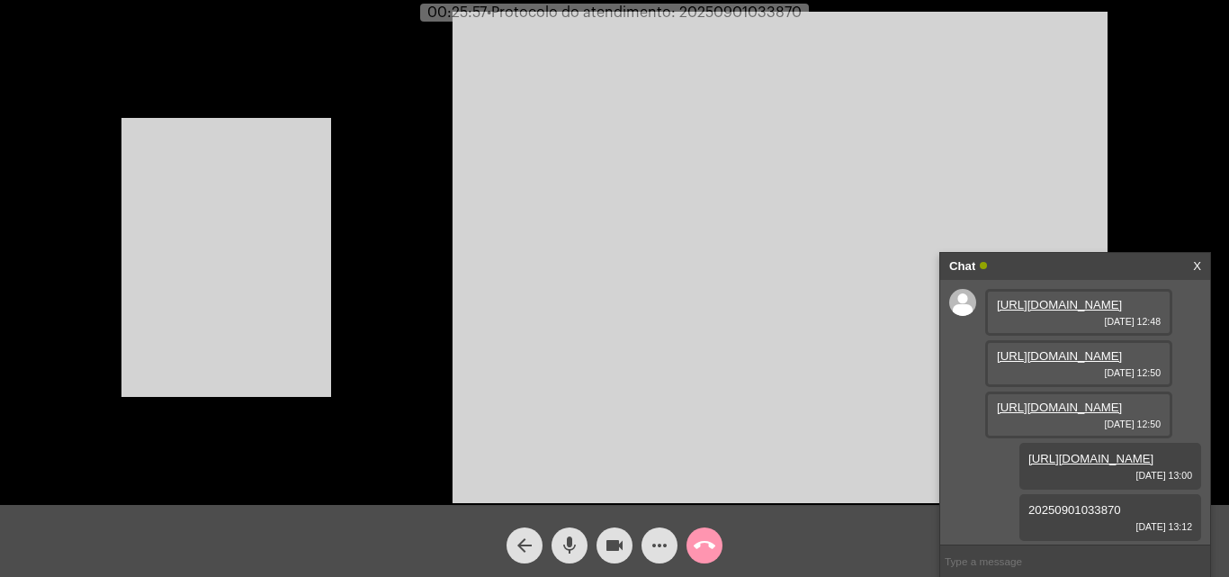
click at [580, 543] on mat-icon "mic" at bounding box center [570, 546] width 22 height 22
click at [615, 543] on mat-icon "videocam" at bounding box center [615, 546] width 22 height 22
click at [696, 553] on mat-icon "call_end" at bounding box center [705, 546] width 22 height 22
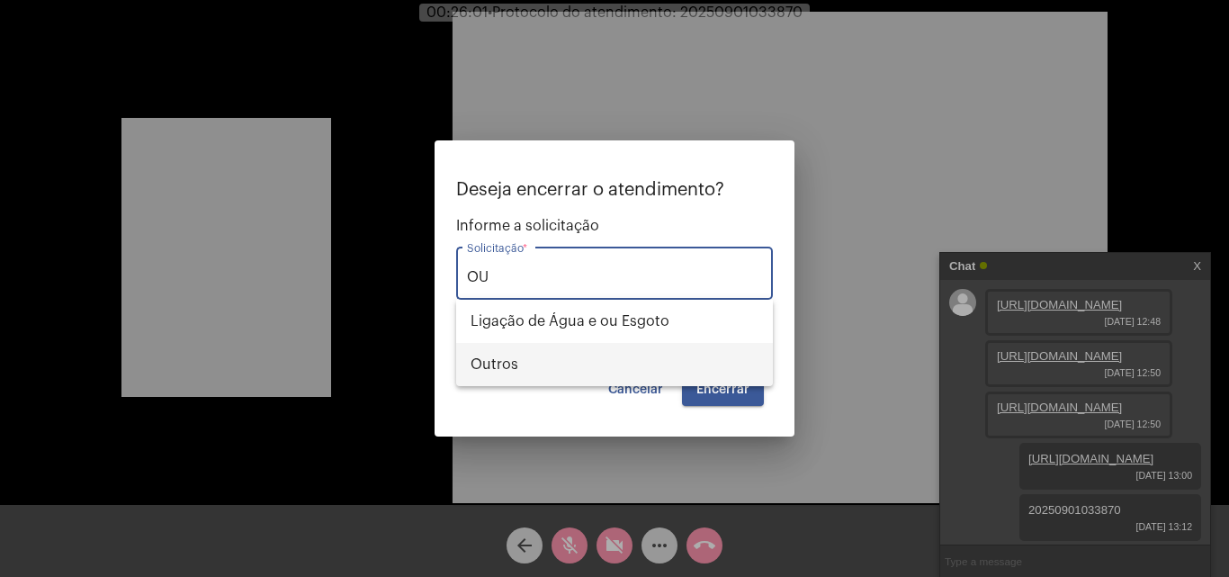
click at [544, 363] on span "Outros" at bounding box center [615, 364] width 288 height 43
type input "Outros"
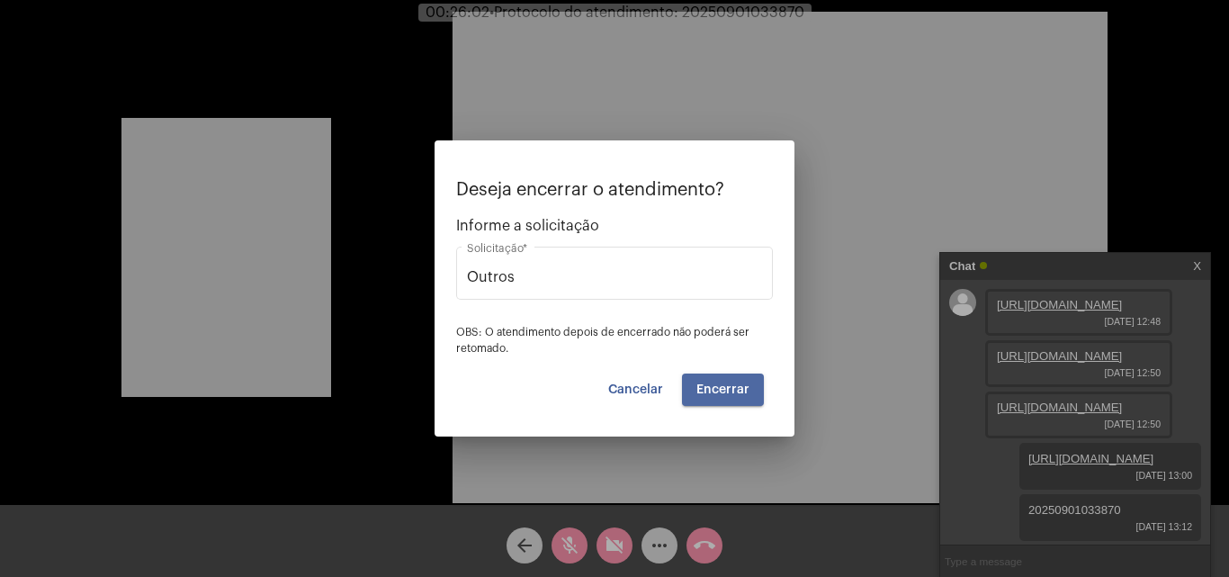
click at [751, 392] on button "Encerrar" at bounding box center [723, 389] width 82 height 32
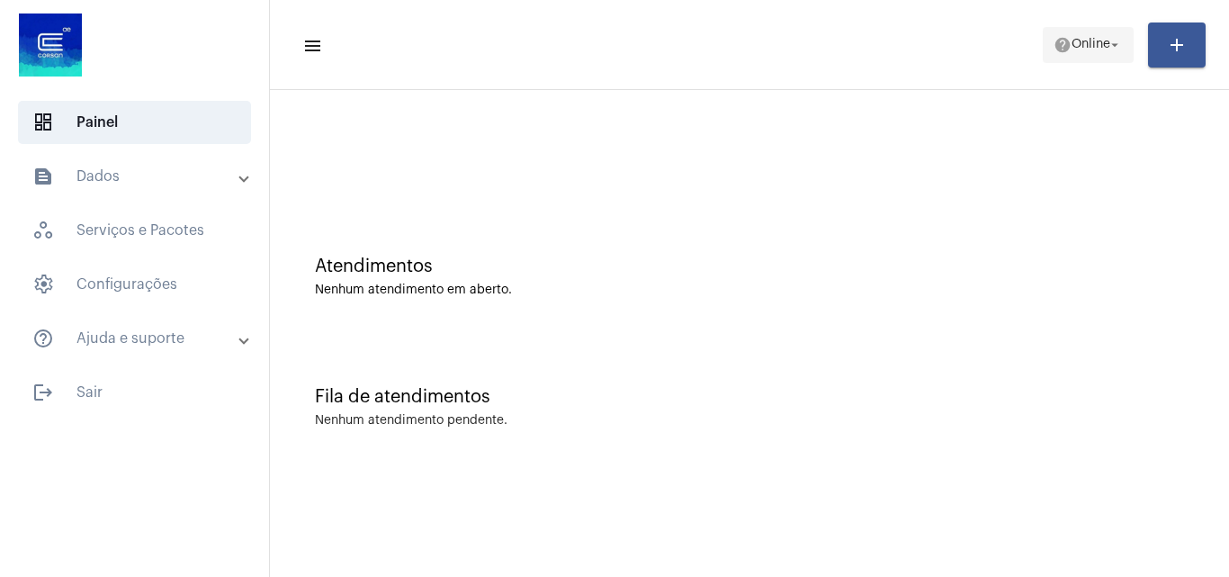
click at [1107, 44] on mat-icon "arrow_drop_down" at bounding box center [1115, 45] width 16 height 16
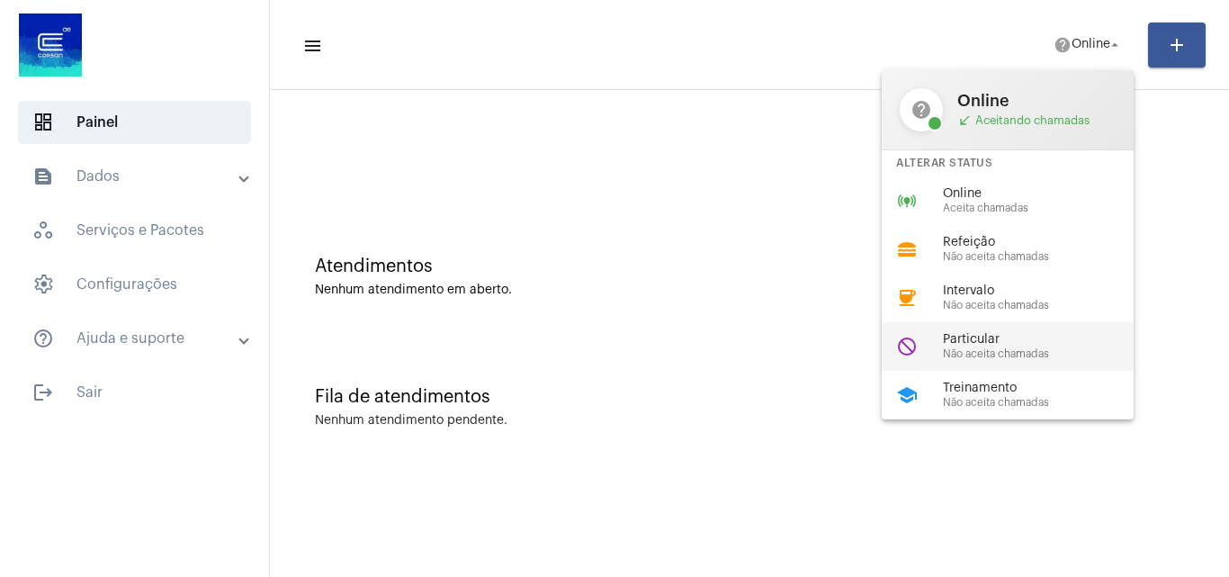
click at [1018, 333] on span "Particular" at bounding box center [1045, 339] width 205 height 13
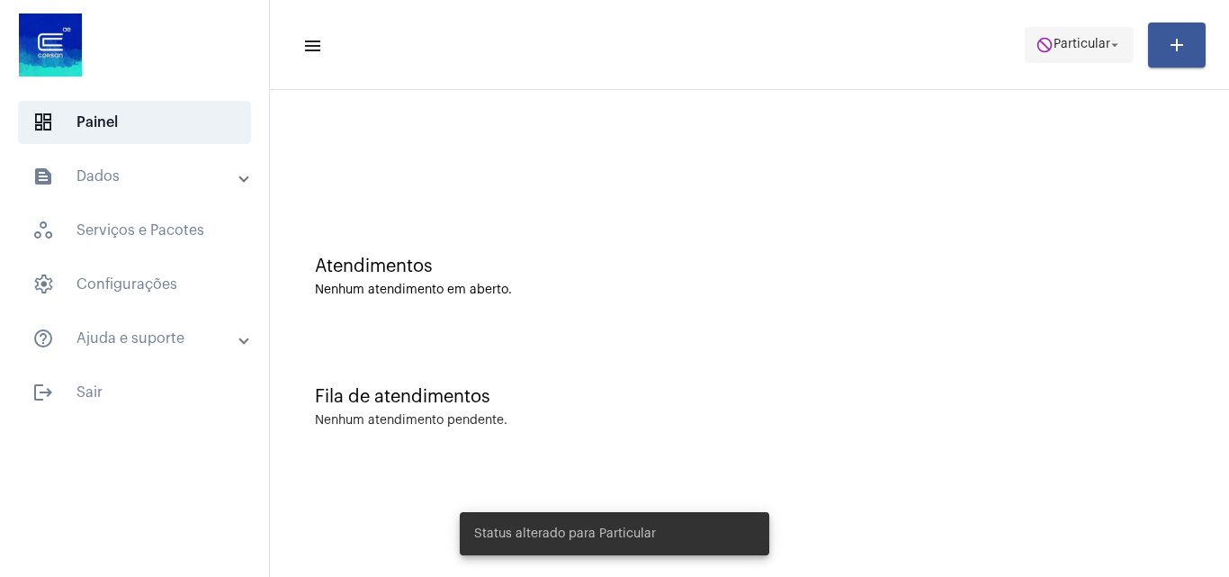
click at [1056, 37] on span "do_not_disturb Particular arrow_drop_down" at bounding box center [1079, 44] width 87 height 32
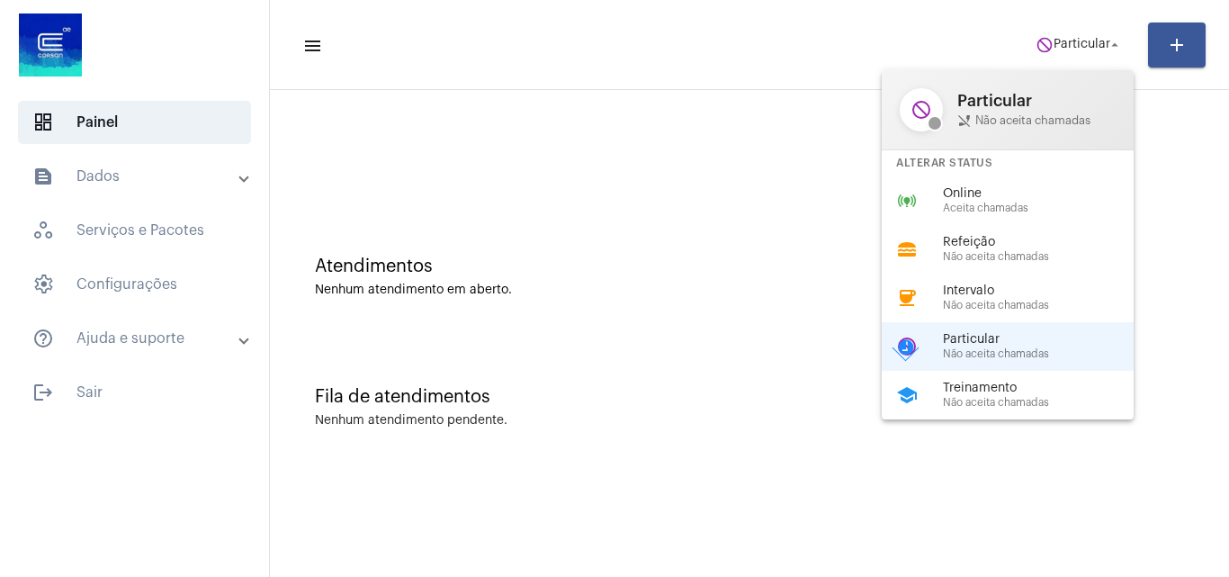
click at [1022, 294] on span "Intervalo" at bounding box center [1045, 290] width 205 height 13
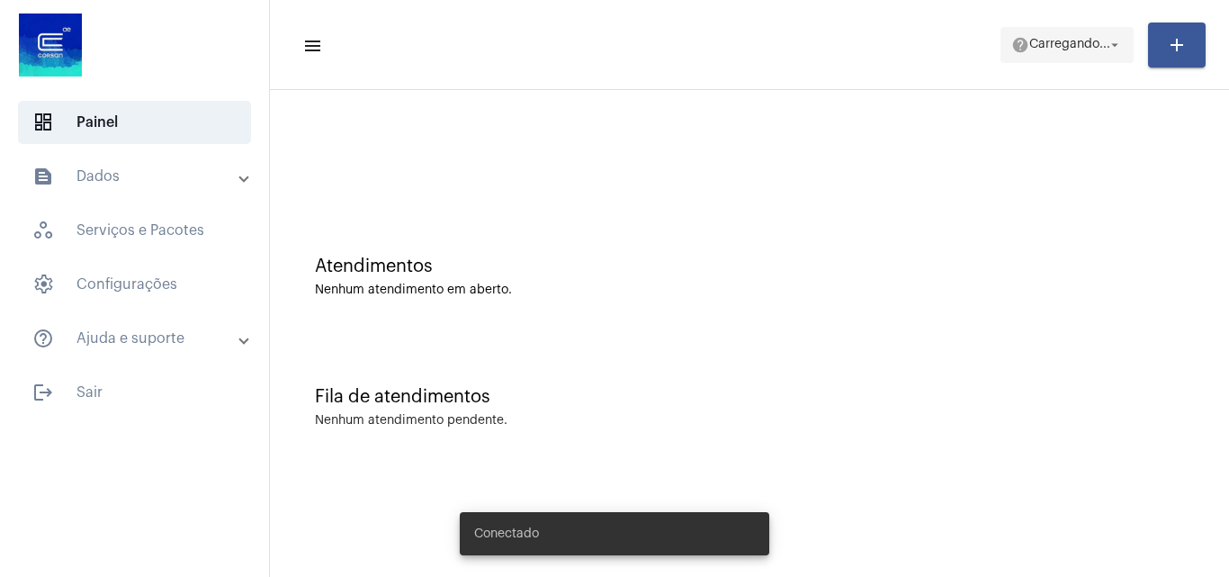
click at [1092, 35] on span "help [PERSON_NAME]... arrow_drop_down" at bounding box center [1068, 44] width 112 height 32
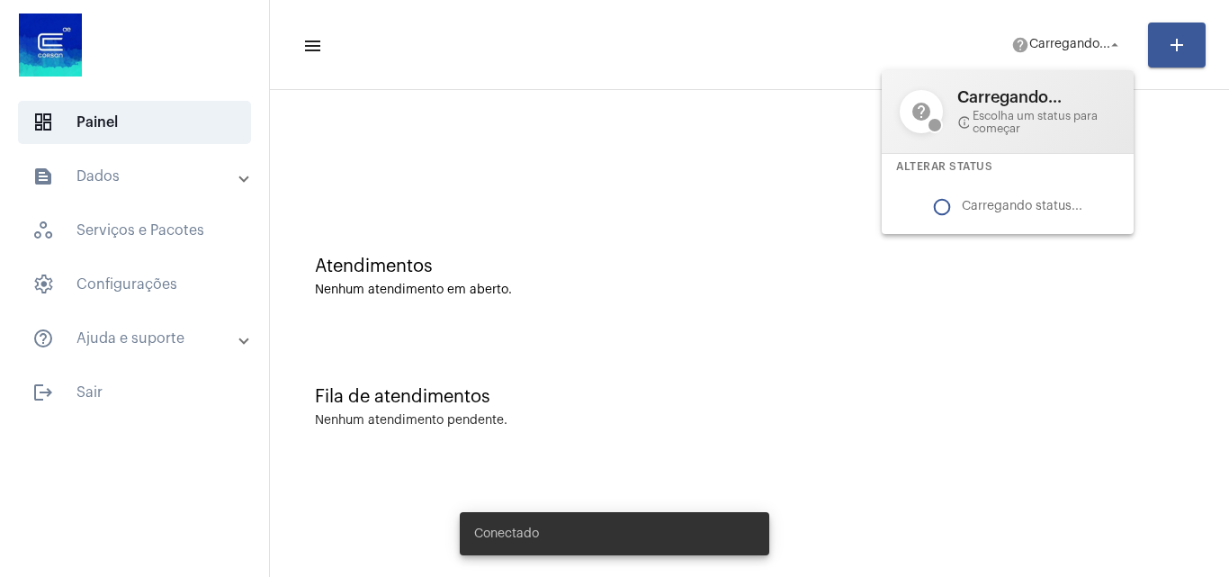
click at [813, 169] on div at bounding box center [614, 288] width 1229 height 577
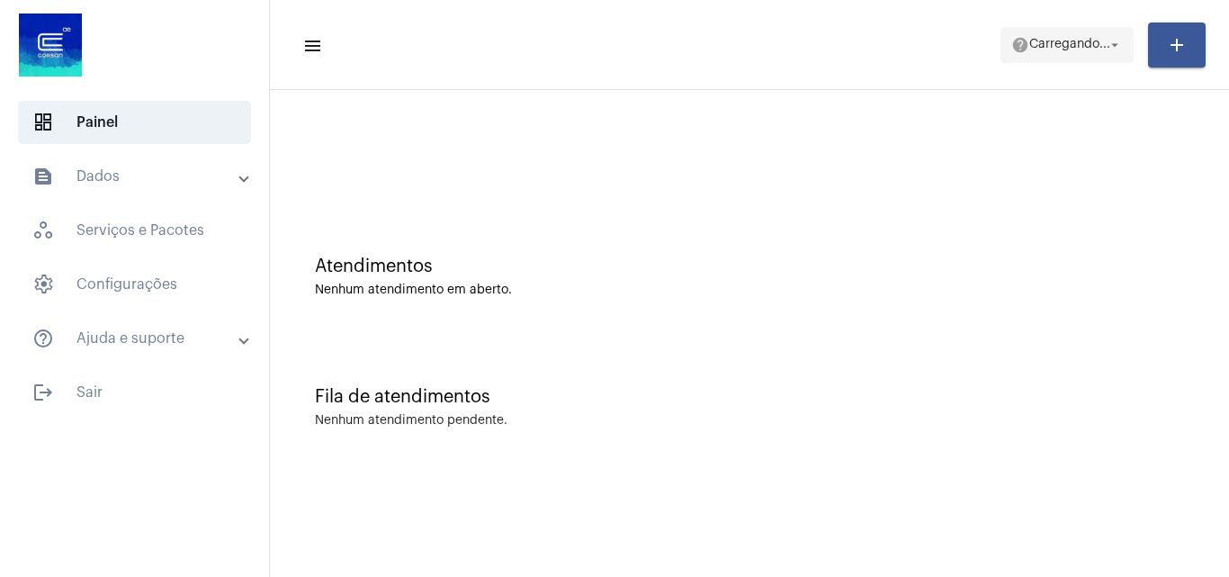
click at [1084, 34] on span "help [PERSON_NAME]... arrow_drop_down" at bounding box center [1068, 44] width 112 height 32
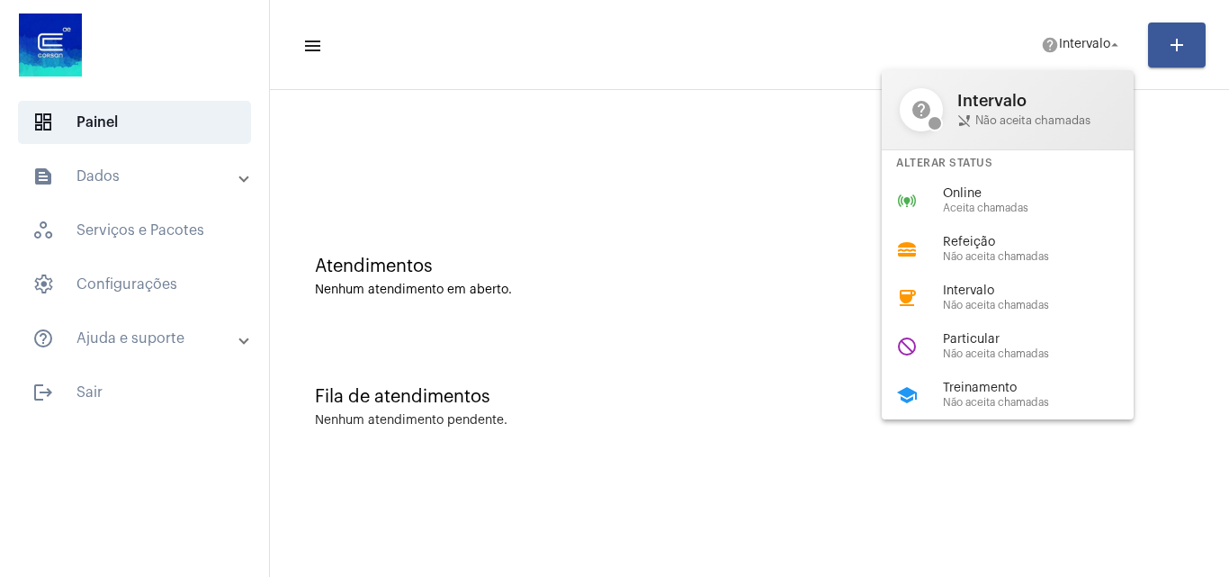
click at [722, 188] on div at bounding box center [614, 288] width 1229 height 577
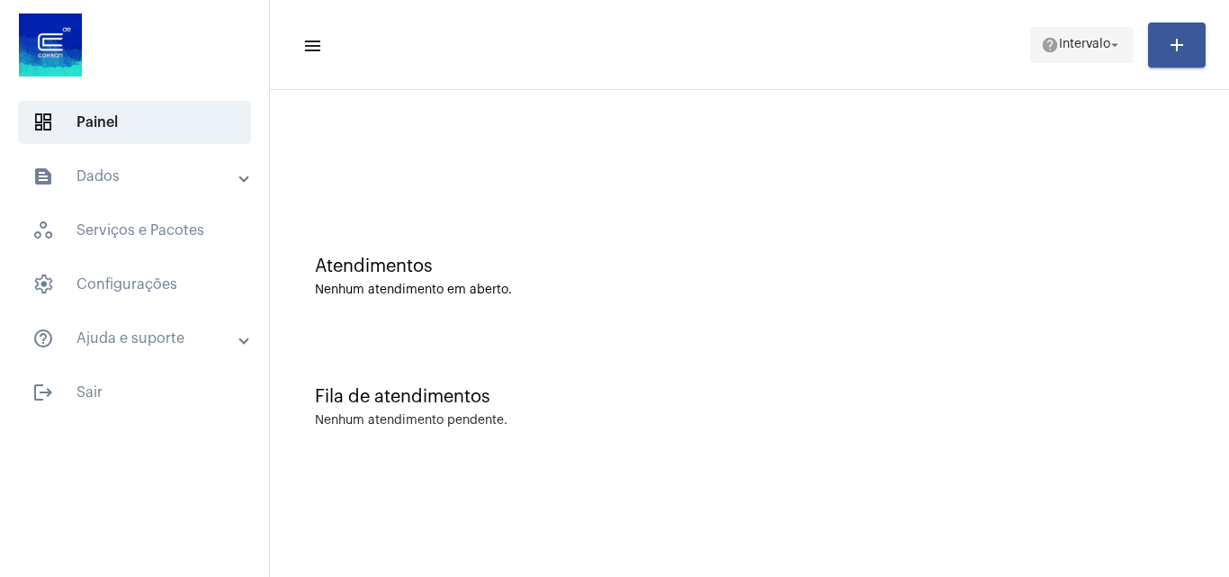
click at [1071, 32] on span "help Intervalo arrow_drop_down" at bounding box center [1082, 44] width 82 height 32
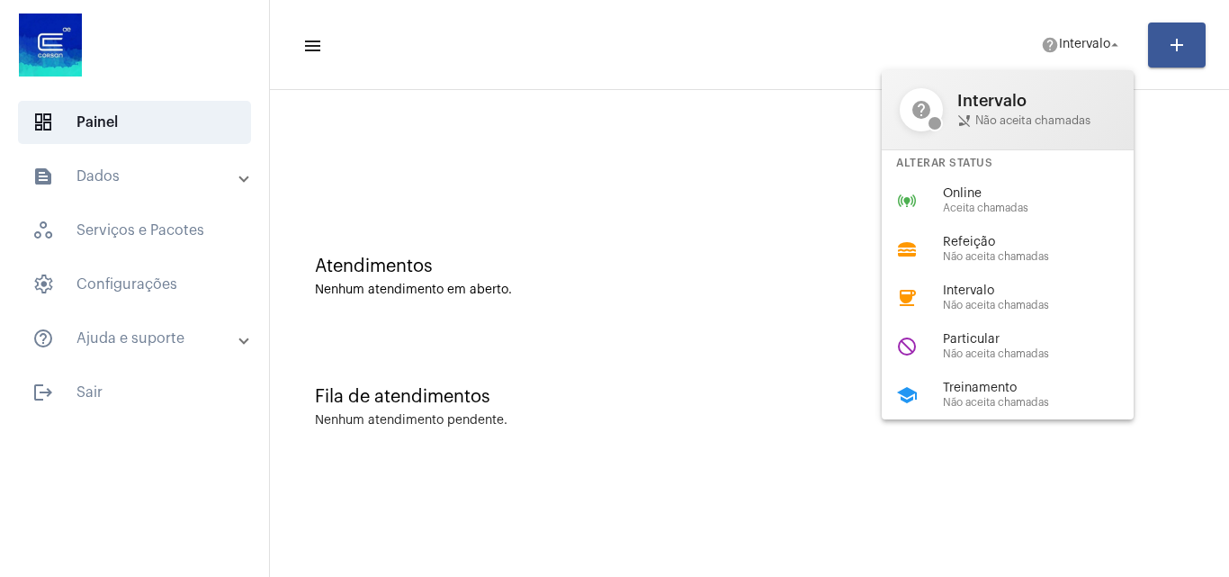
click at [652, 146] on div at bounding box center [614, 288] width 1229 height 577
